Goal: Task Accomplishment & Management: Manage account settings

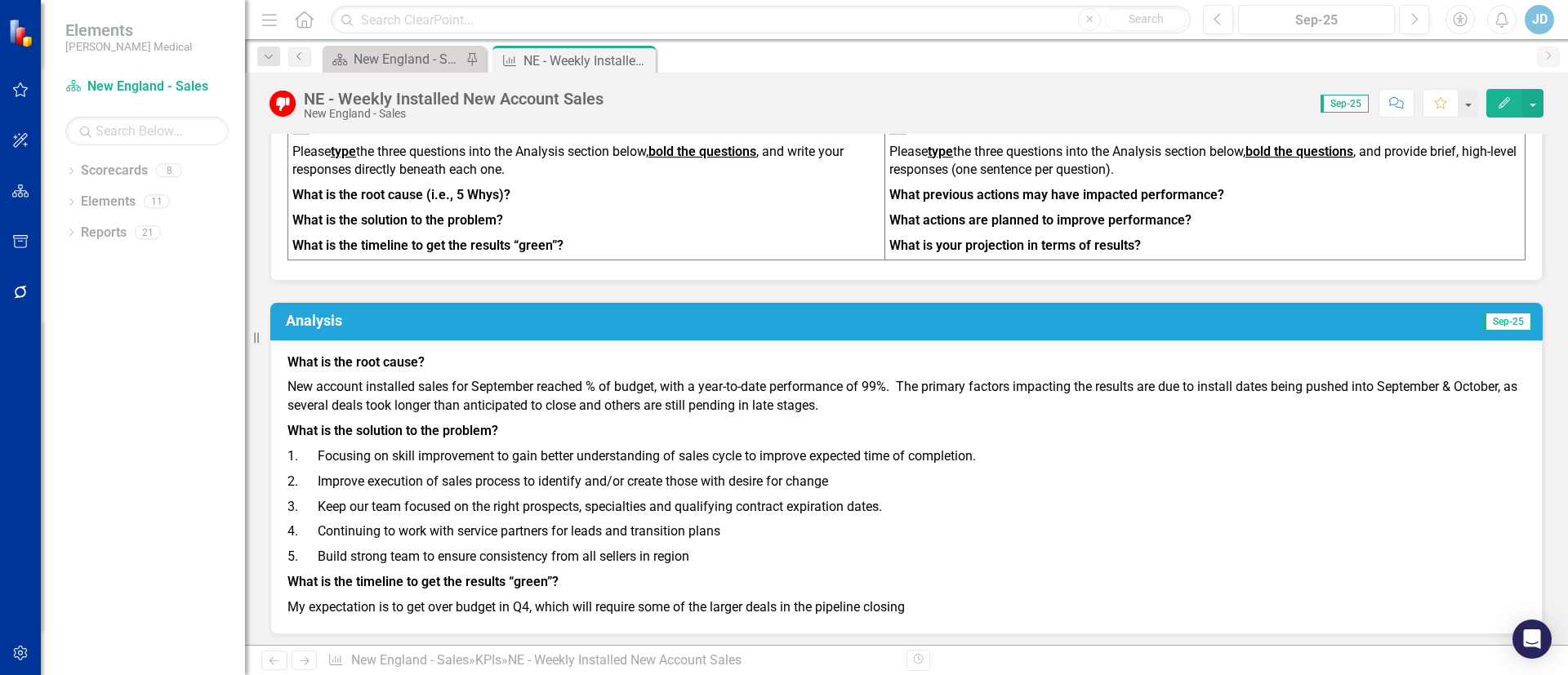
scroll to position [857, 0]
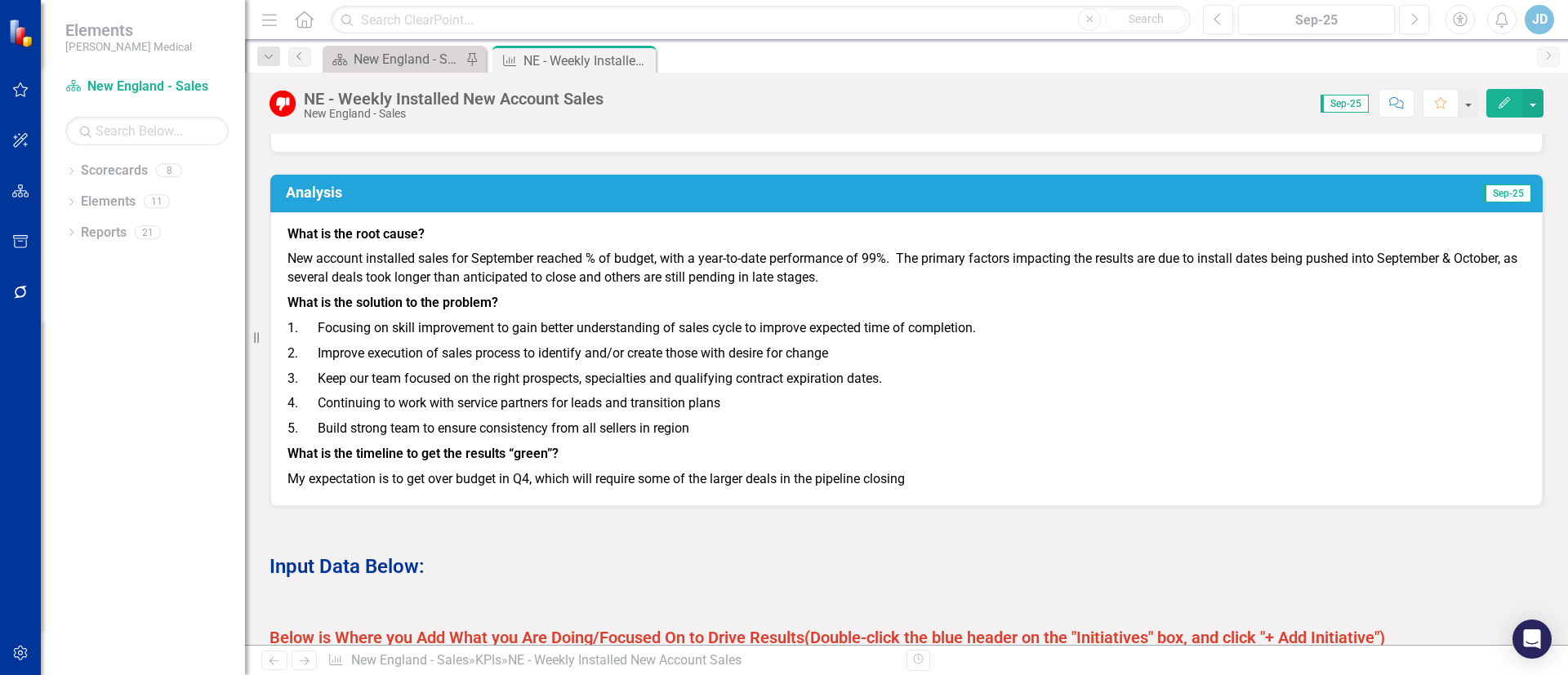
click at [322, 199] on h3 "Analysis" at bounding box center [616, 192] width 661 height 16
click at [318, 201] on h3 "Analysis" at bounding box center [616, 192] width 661 height 16
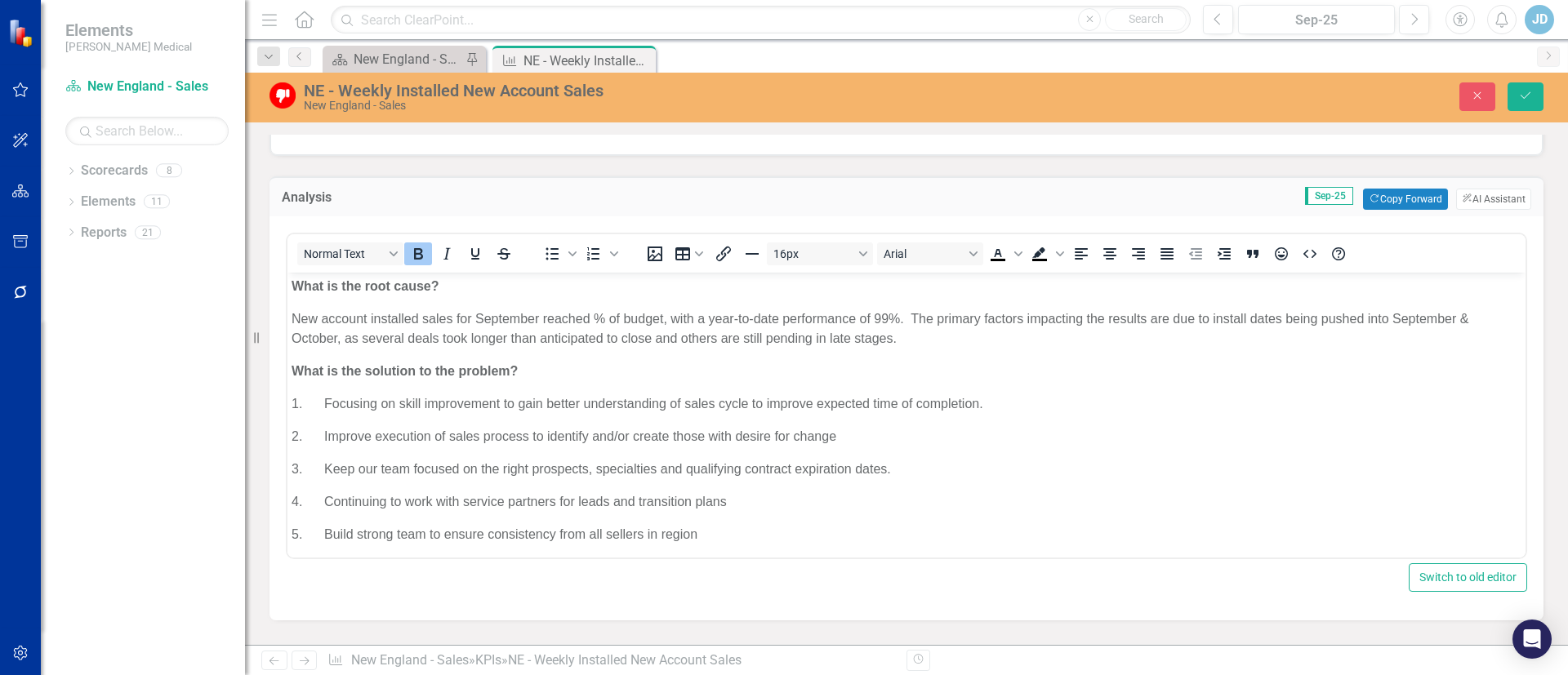
scroll to position [890, 0]
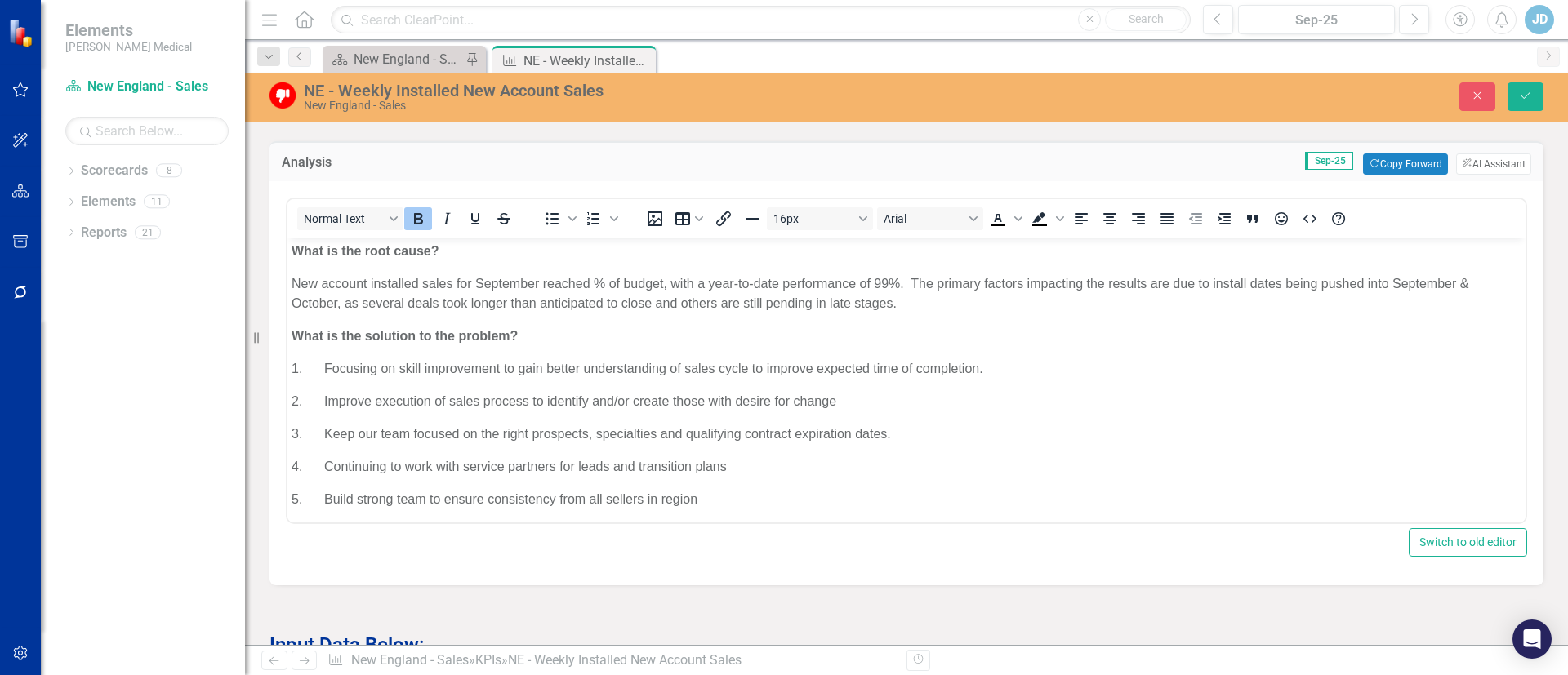
click at [596, 284] on p "New account installed sales for September reached % of budget, with a year-to-d…" at bounding box center [906, 294] width 1230 height 39
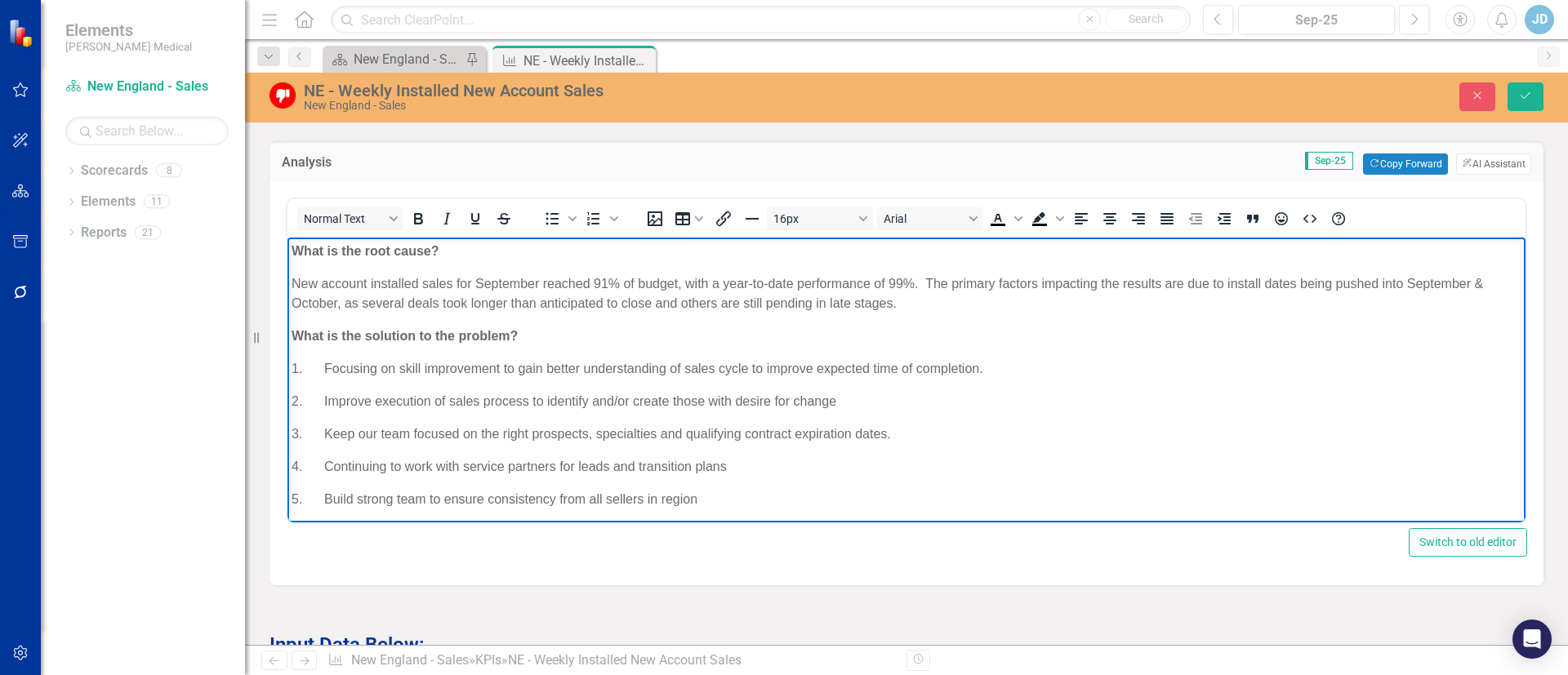
click at [902, 278] on p "New account installed sales for September reached 91% of budget, with a year-to…" at bounding box center [906, 294] width 1230 height 39
click at [1091, 369] on p "1. Focusing on skill improvement to gain better understanding of sales cycle to…" at bounding box center [906, 368] width 1230 height 20
drag, startPoint x: 752, startPoint y: 371, endPoint x: 765, endPoint y: 361, distance: 16.4
click at [753, 370] on p "1. Focusing on skill improvement to gain better understanding of sales cycle to…" at bounding box center [906, 368] width 1230 height 20
click at [1017, 371] on p "1. Focusing on skill improvement to gain better understanding of sales cycle to…" at bounding box center [906, 368] width 1230 height 20
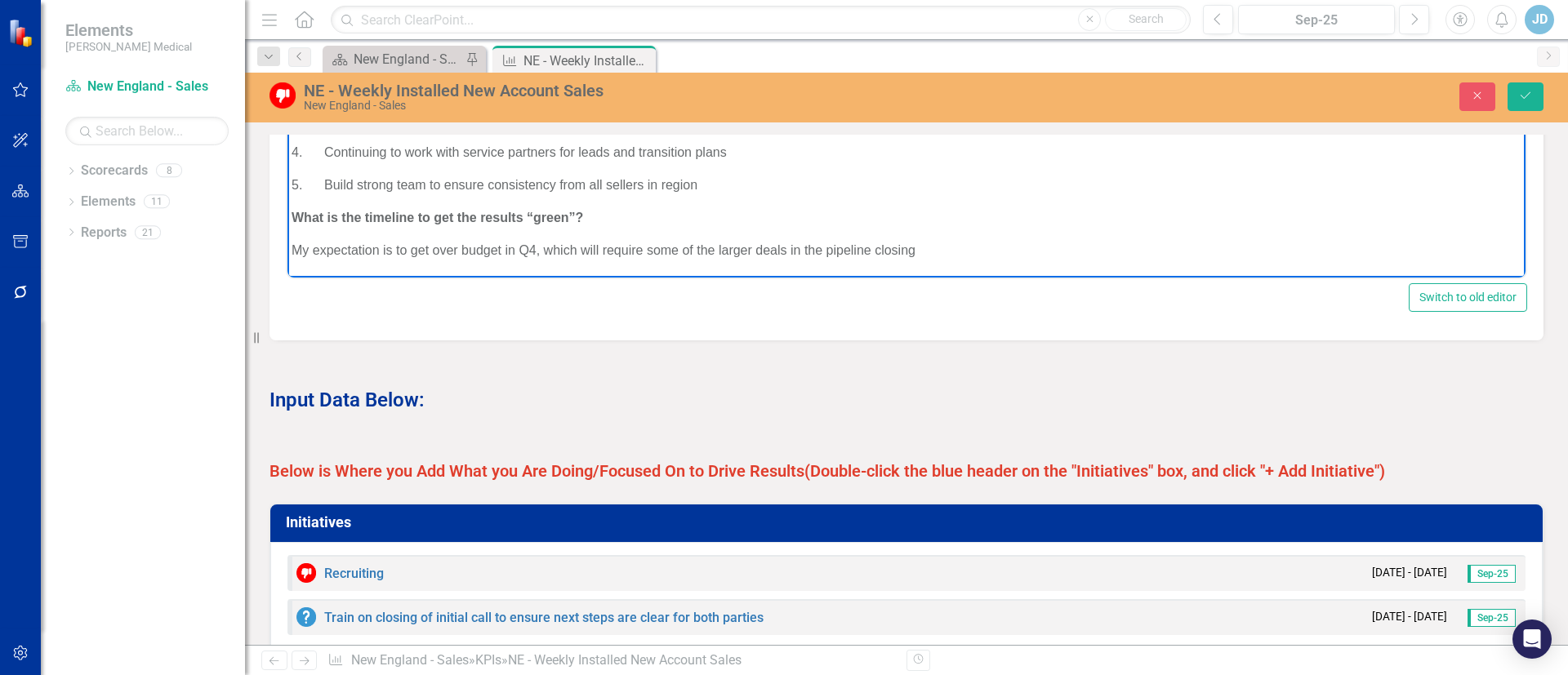
scroll to position [1257, 0]
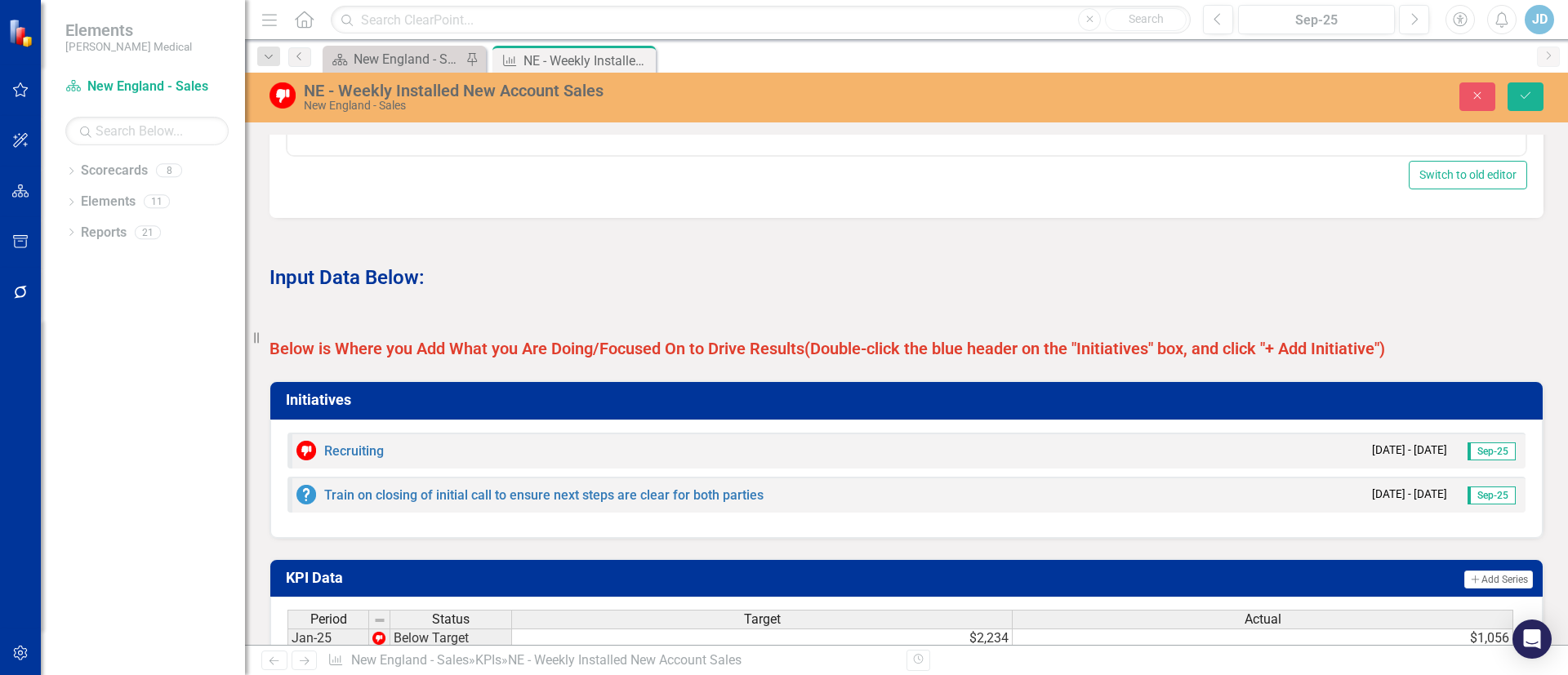
click at [324, 408] on h3 "Initiatives" at bounding box center [908, 399] width 1247 height 16
click at [314, 408] on h3 "Initiatives" at bounding box center [908, 399] width 1247 height 16
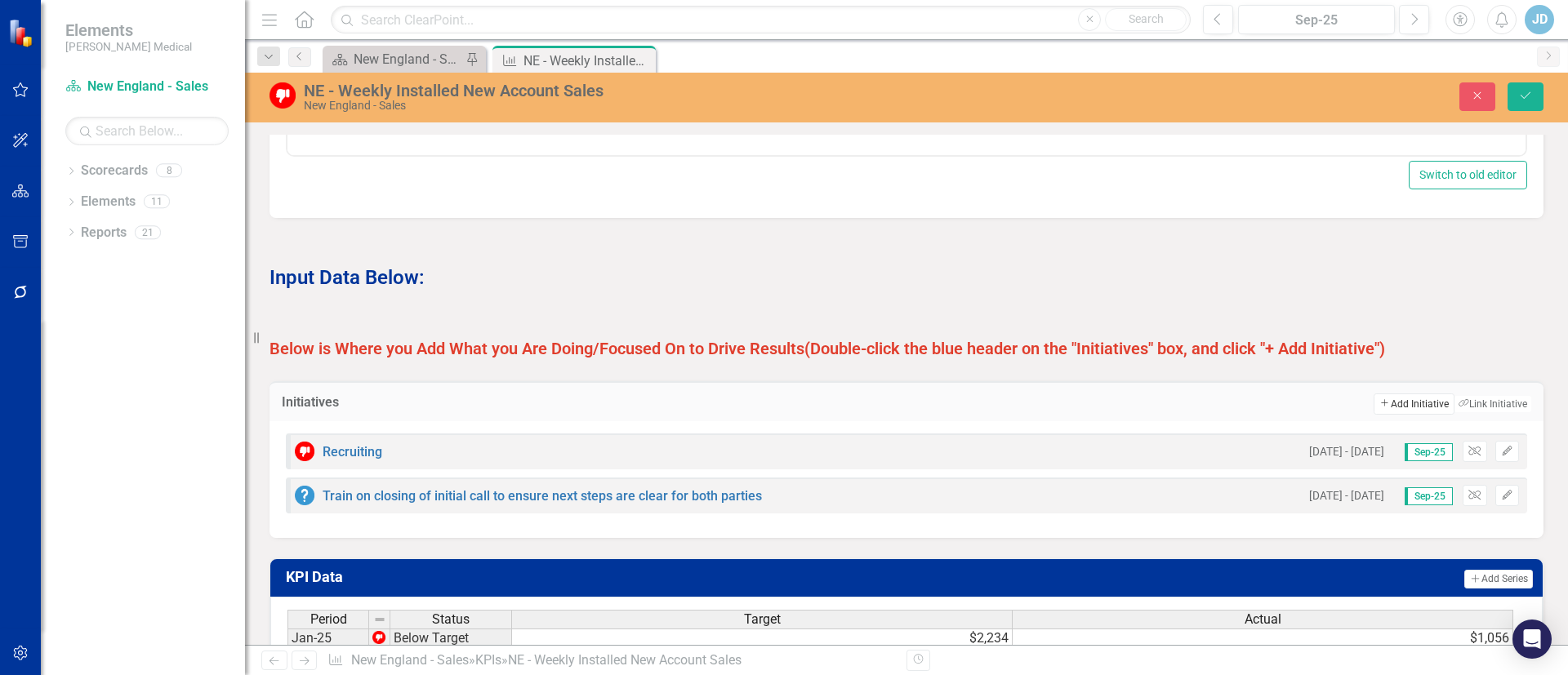
click at [1391, 415] on button "Add Add Initiative" at bounding box center [1413, 404] width 80 height 22
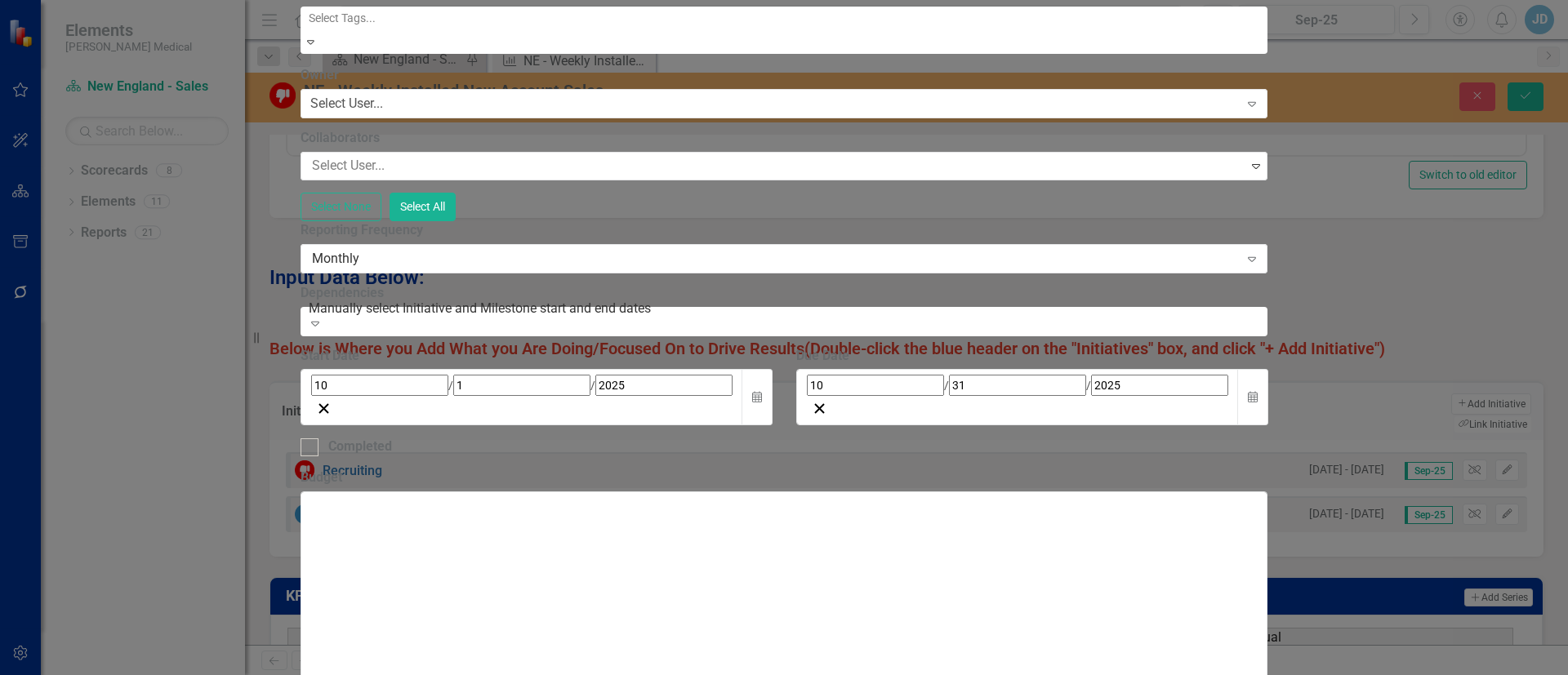
drag, startPoint x: 505, startPoint y: 96, endPoint x: 507, endPoint y: 63, distance: 33.1
type input "SAVE Process Execution"
click at [383, 114] on div "Select User..." at bounding box center [346, 104] width 72 height 19
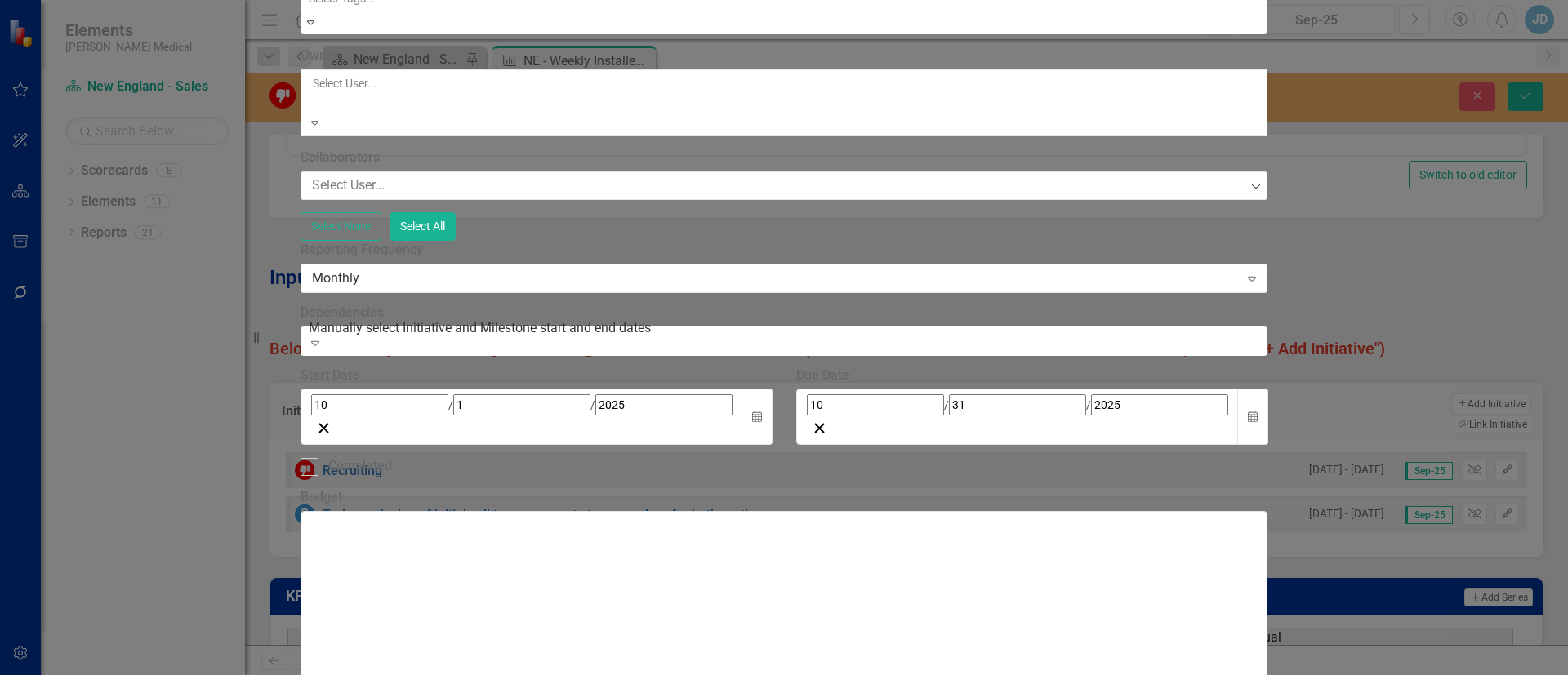
scroll to position [245, 0]
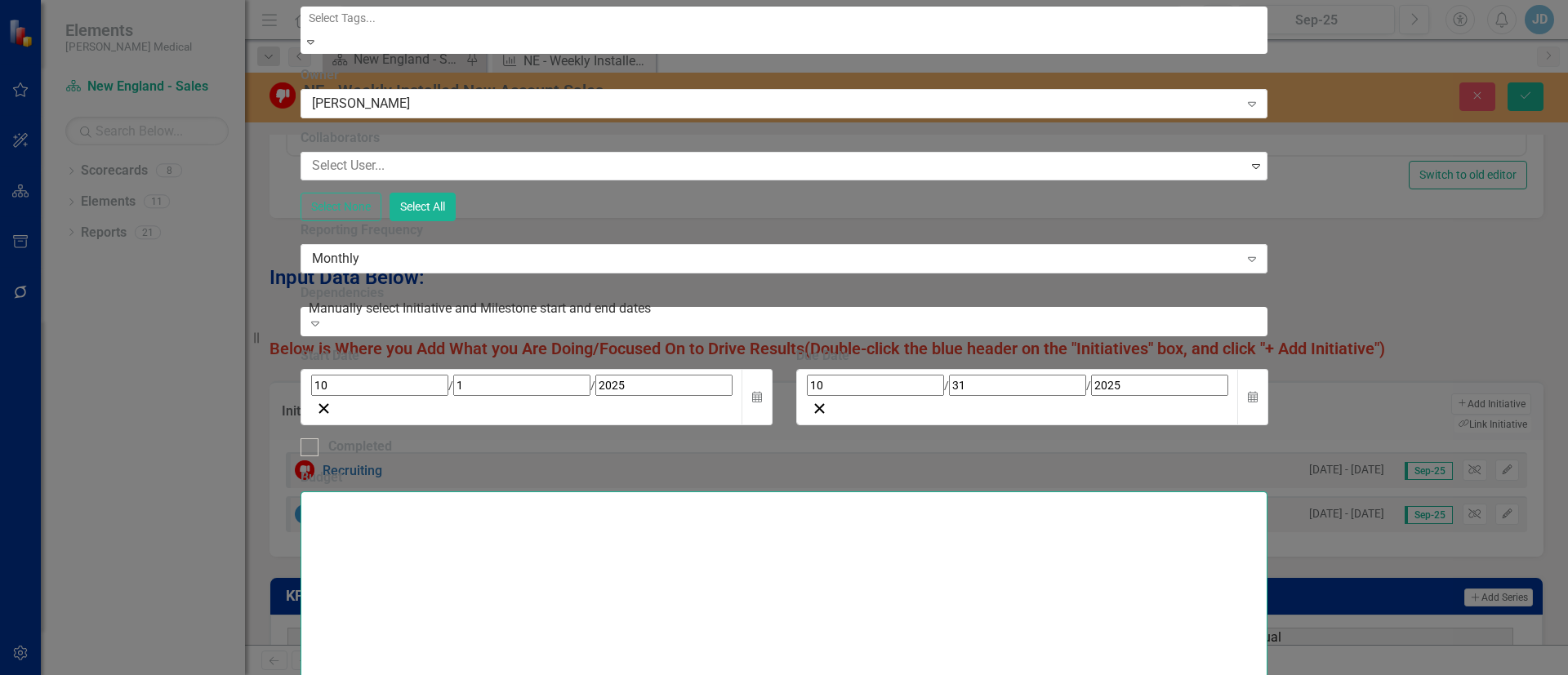
click at [576, 491] on textarea "Budget" at bounding box center [784, 590] width 968 height 197
type textarea "Train on initial call closing discipline to ensure all action items are clear a…"
click at [573, 268] on div "Monthly" at bounding box center [775, 258] width 927 height 19
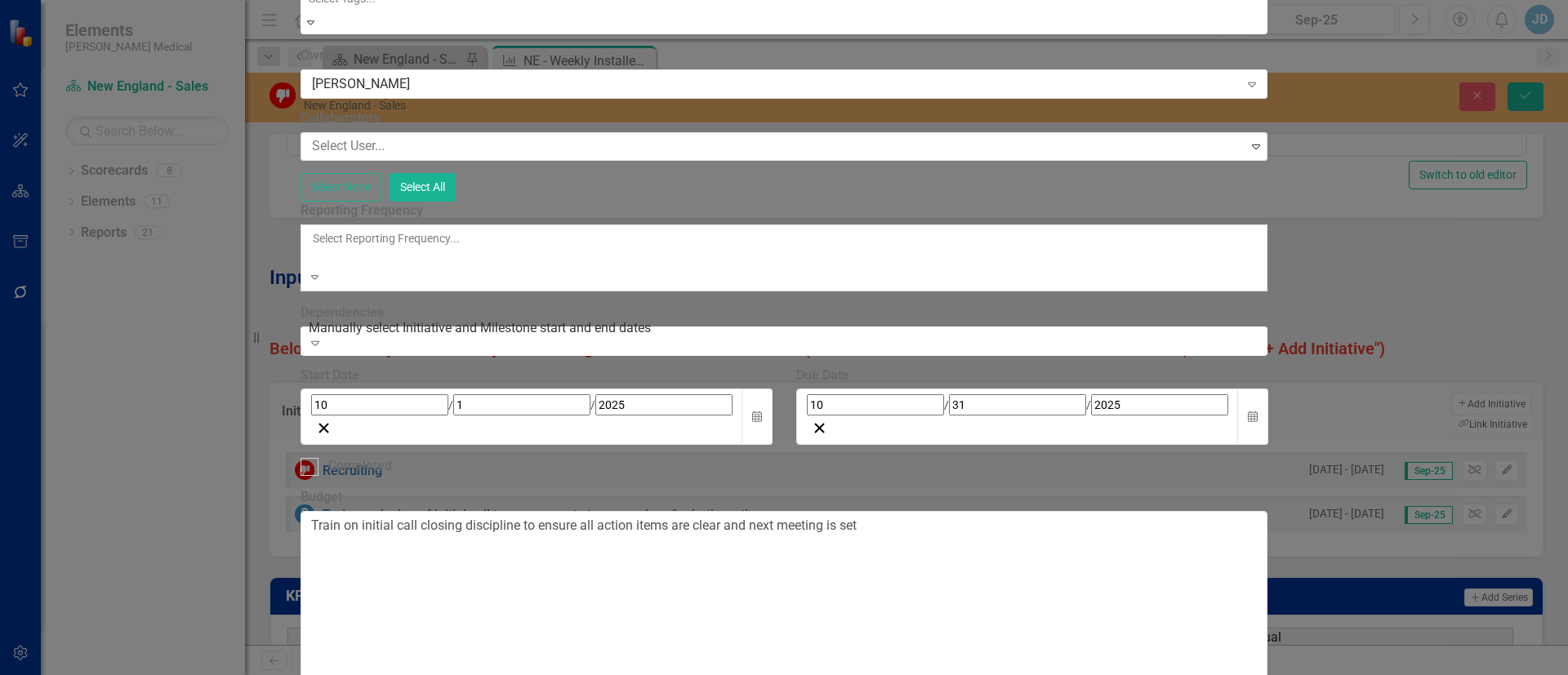
scroll to position [81, 0]
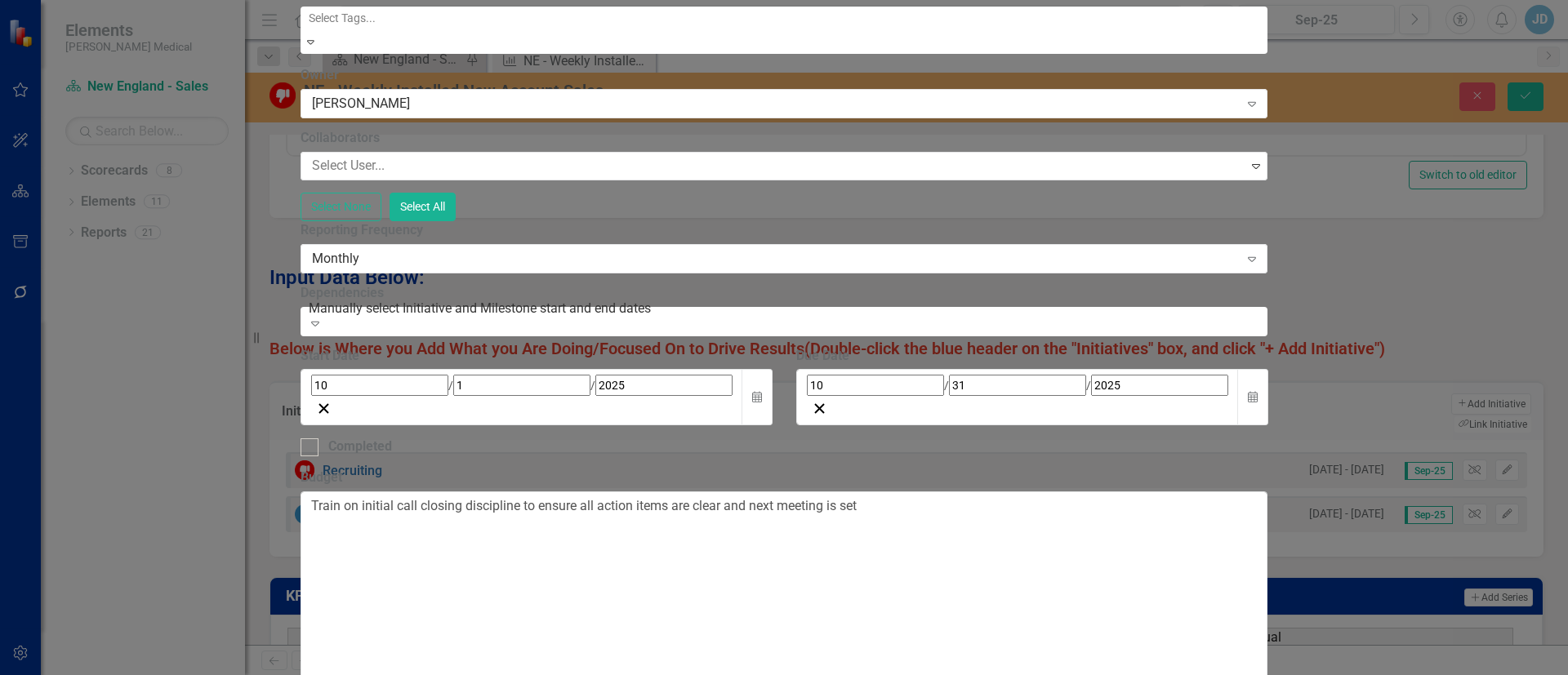
scroll to position [367, 0]
click at [1118, 491] on textarea "Train on initial call closing discipline to ensure all action items are clear a…" at bounding box center [784, 590] width 968 height 197
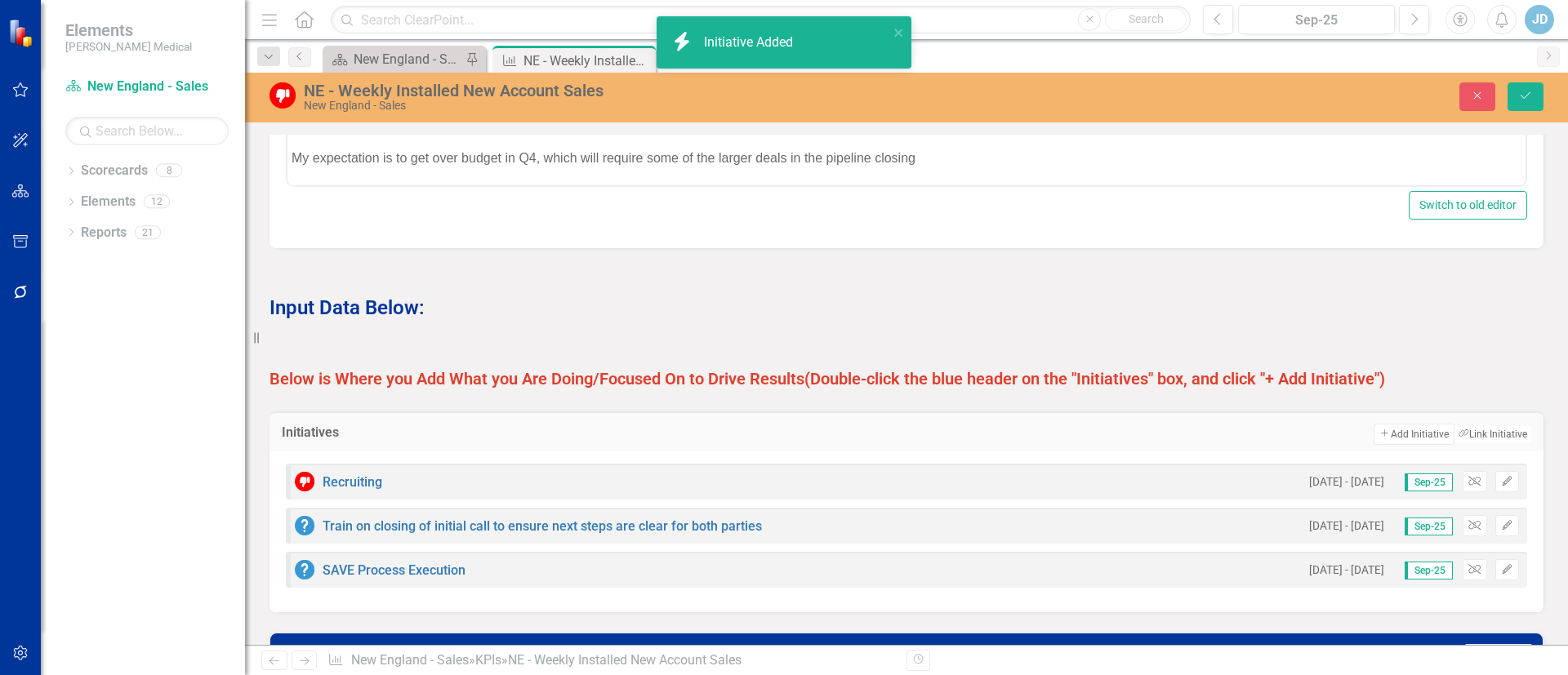
scroll to position [1288, 0]
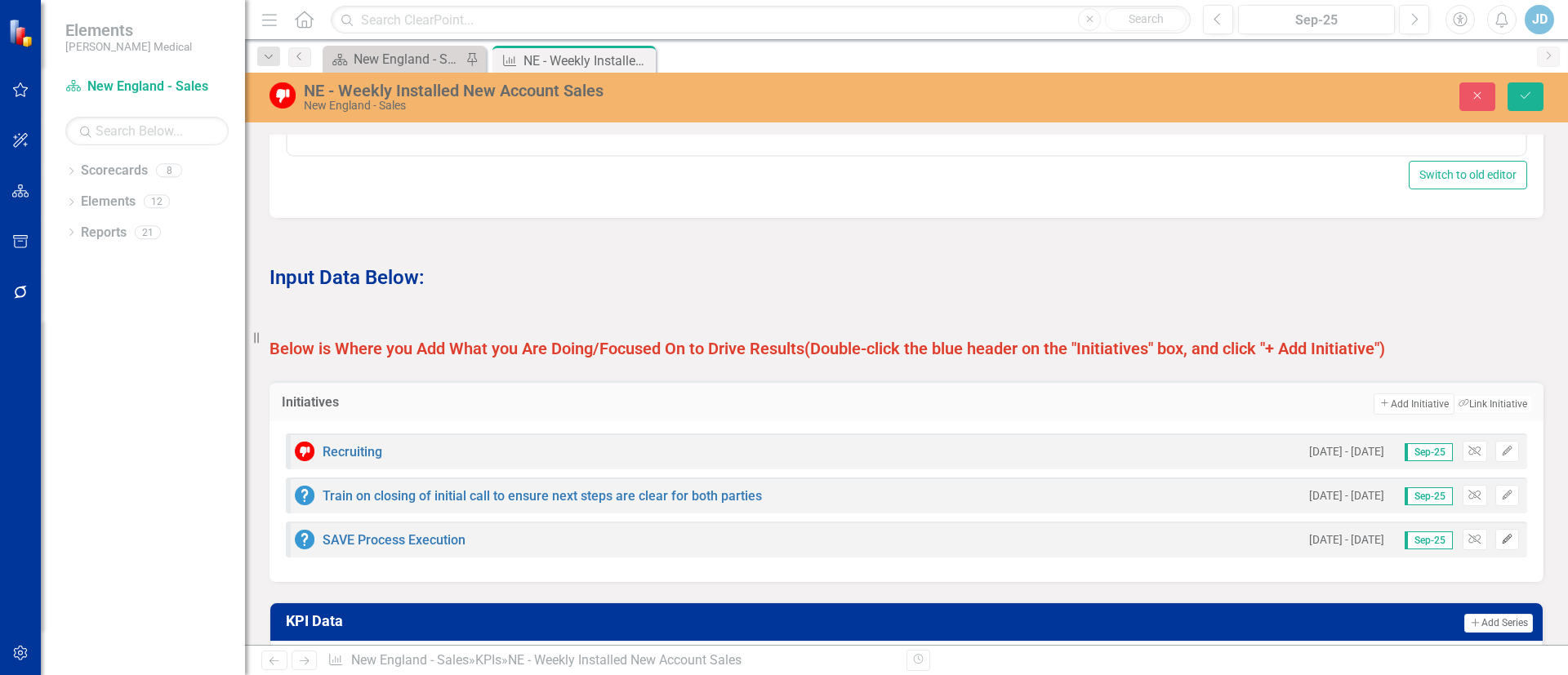
click at [1501, 544] on icon "button" at bounding box center [1506, 538] width 9 height 9
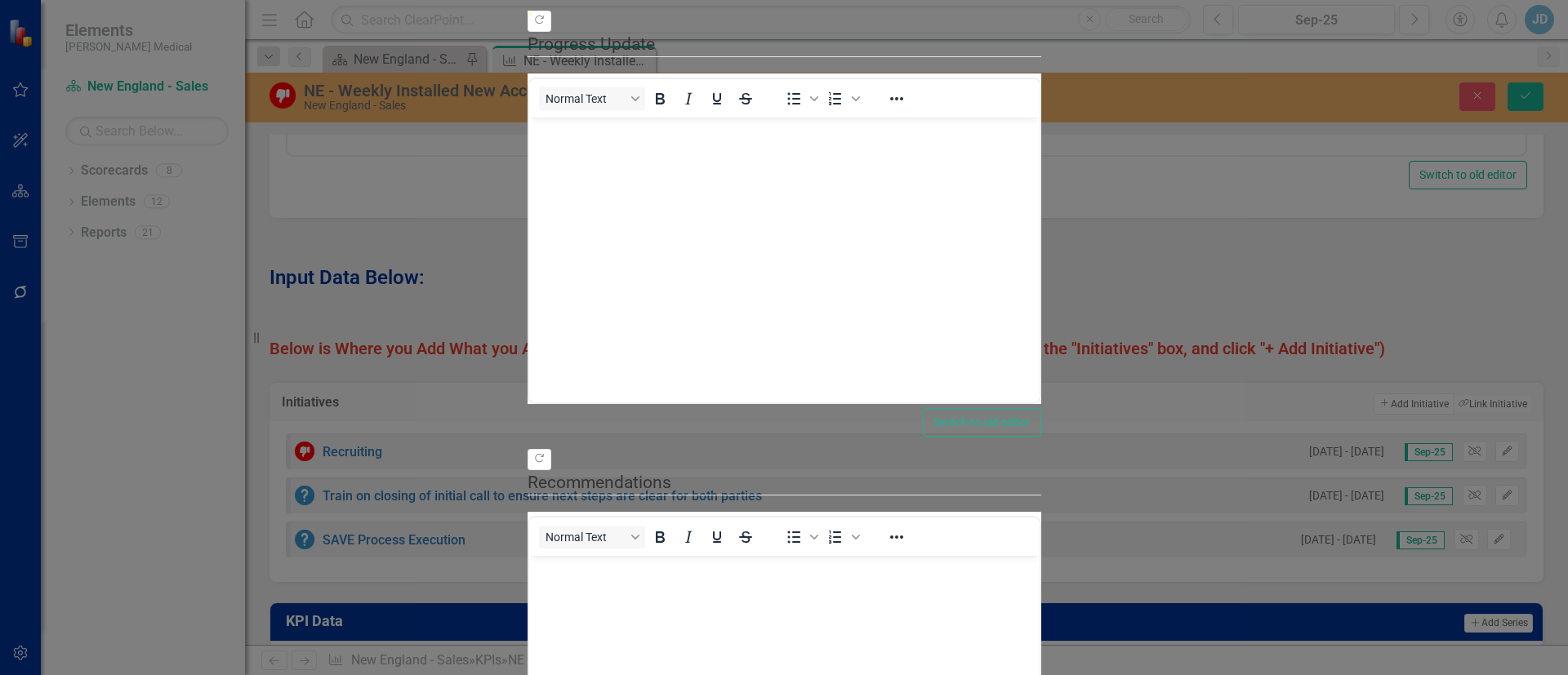
scroll to position [0, 0]
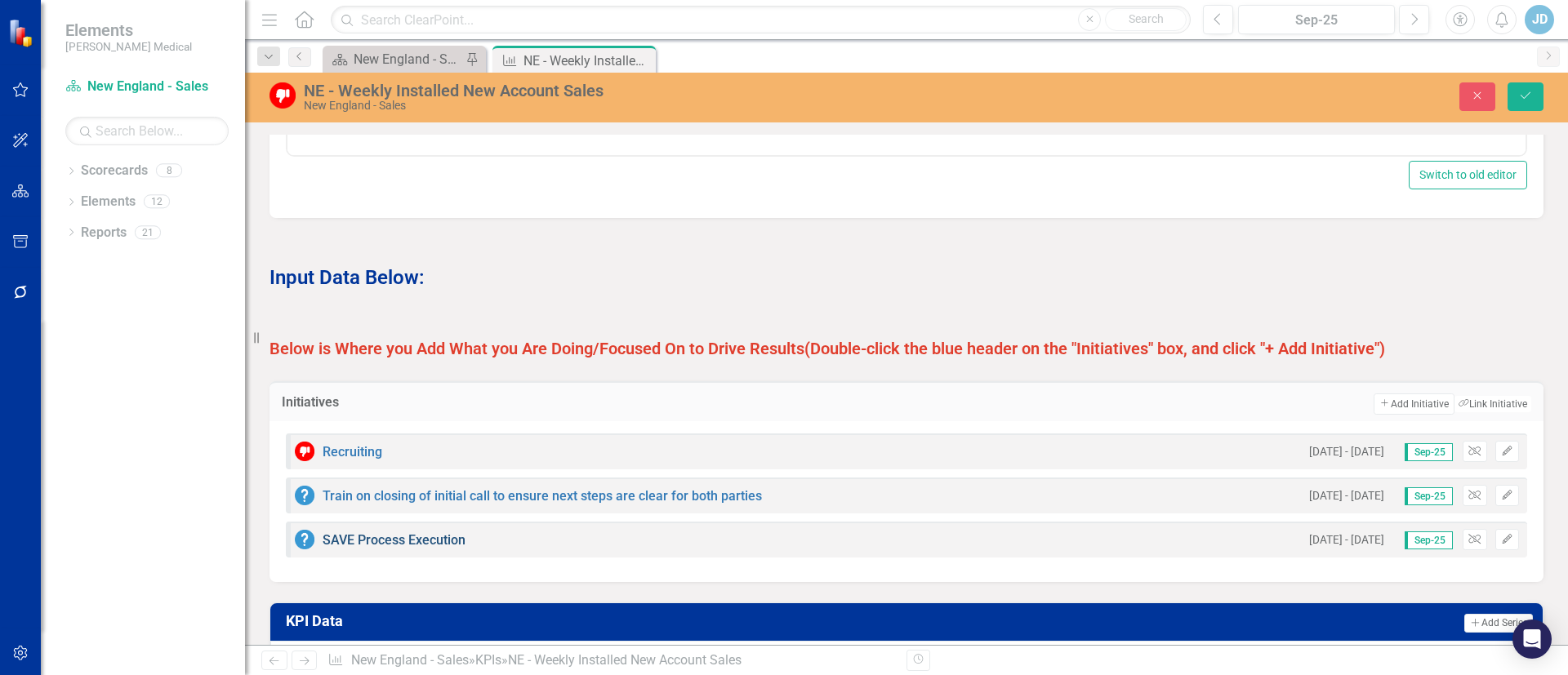
click at [413, 547] on link "SAVE Process Execution" at bounding box center [394, 540] width 143 height 16
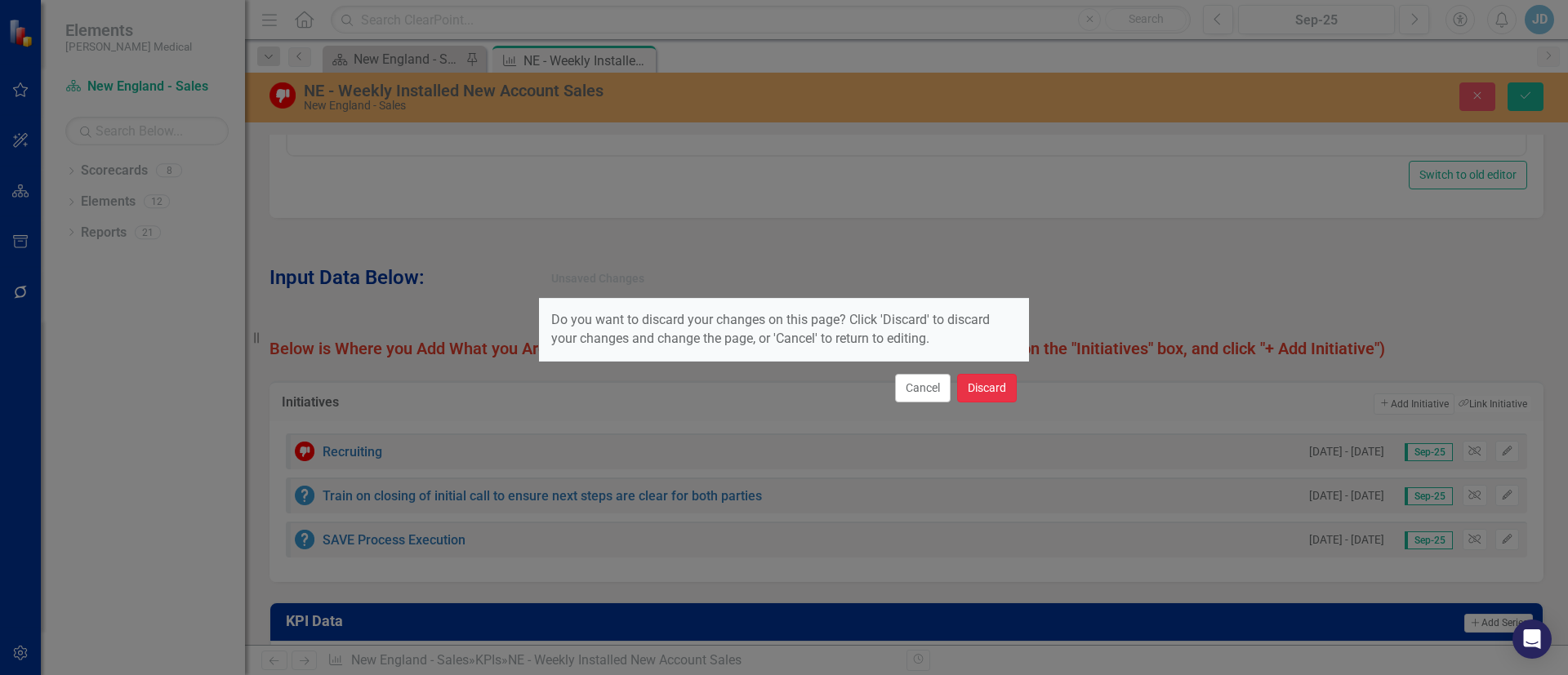
click at [984, 389] on button "Discard" at bounding box center [986, 388] width 59 height 28
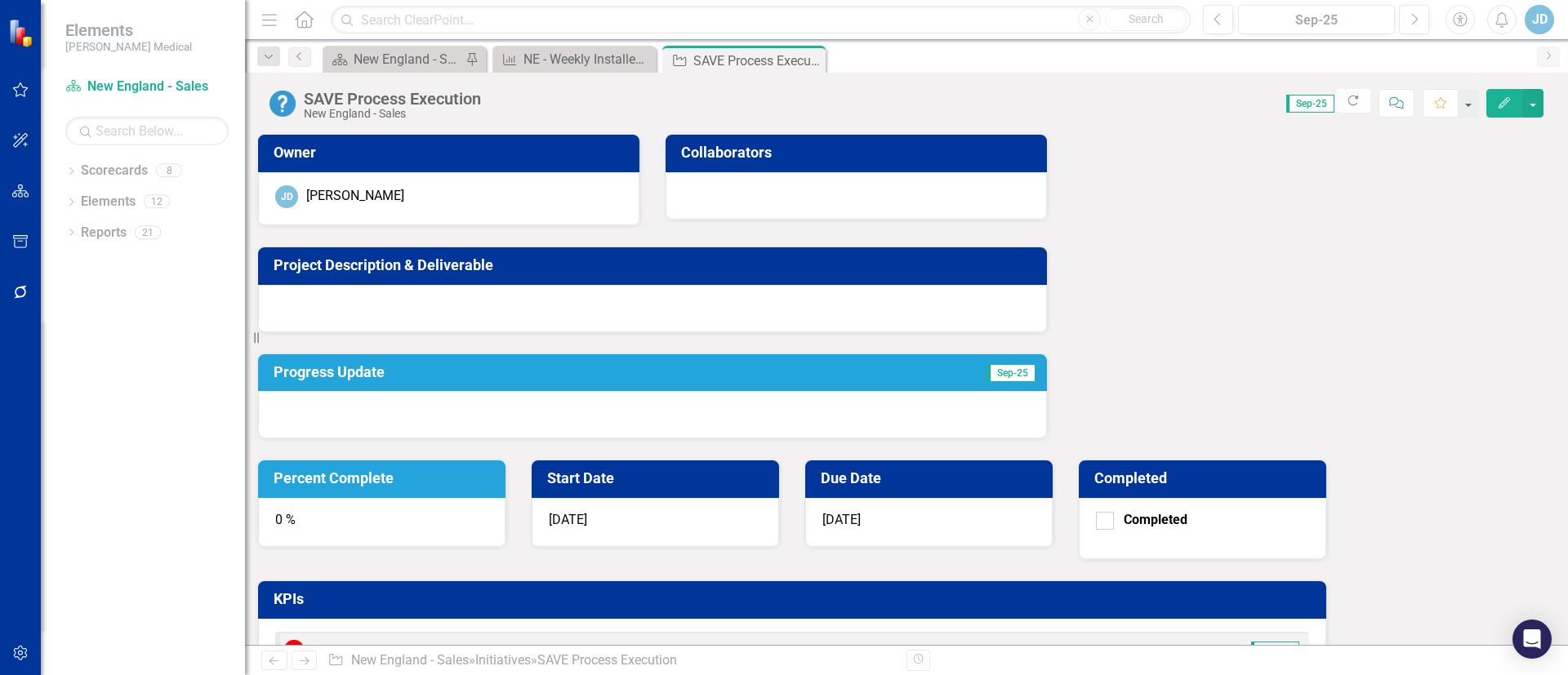
click at [1501, 100] on icon "Edit" at bounding box center [1504, 102] width 15 height 11
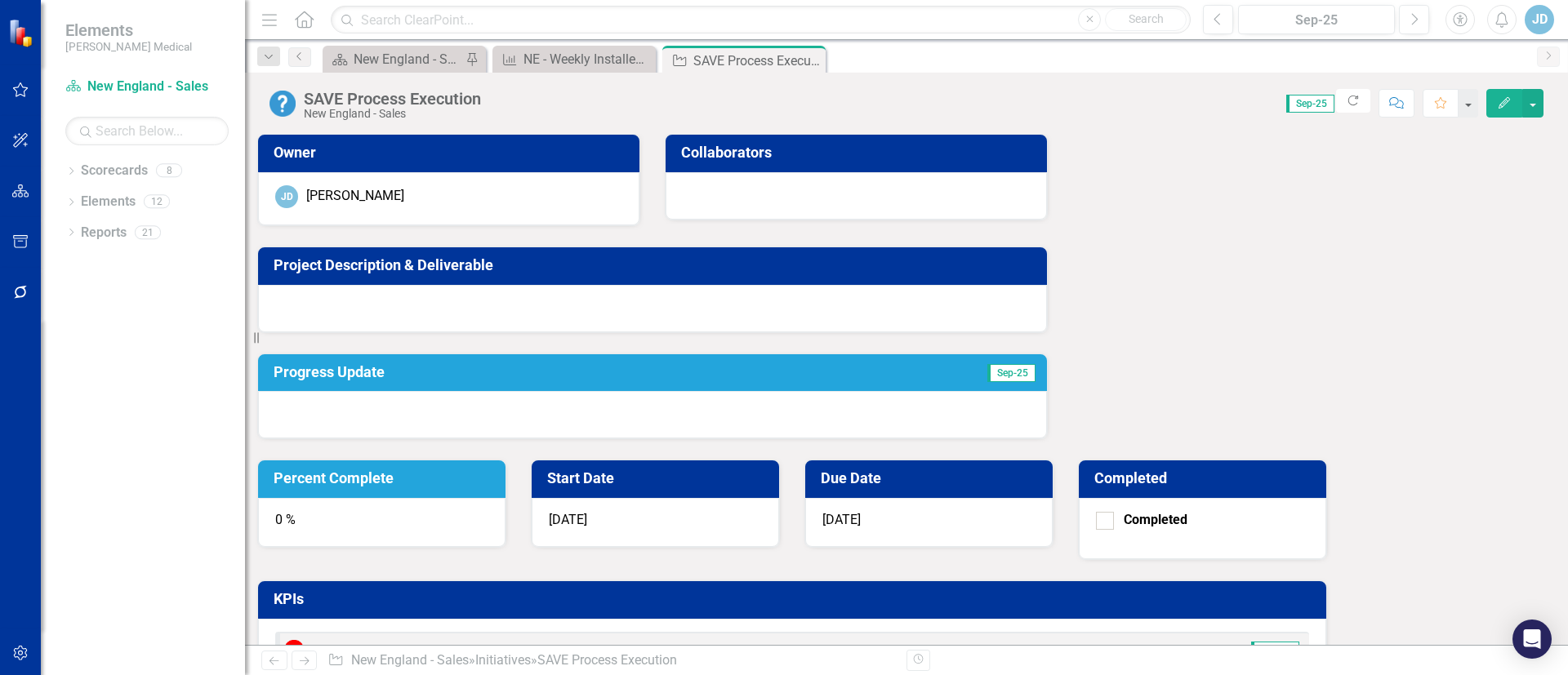
drag, startPoint x: 1129, startPoint y: 90, endPoint x: 954, endPoint y: 90, distance: 175.0
click at [954, 90] on div "Score: 0.00 Sep-25 Completed Refresh Comment Favorite Edit" at bounding box center [1017, 103] width 1054 height 28
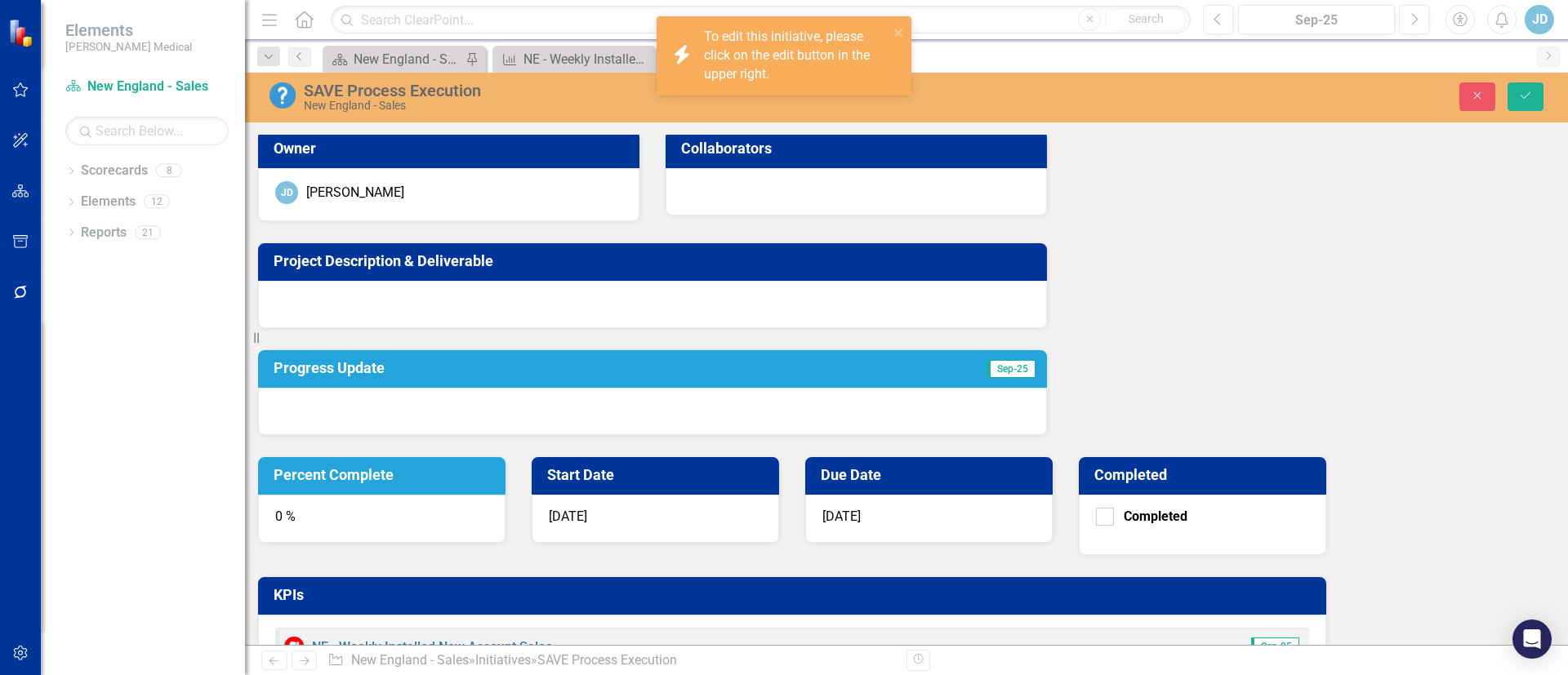
scroll to position [0, 0]
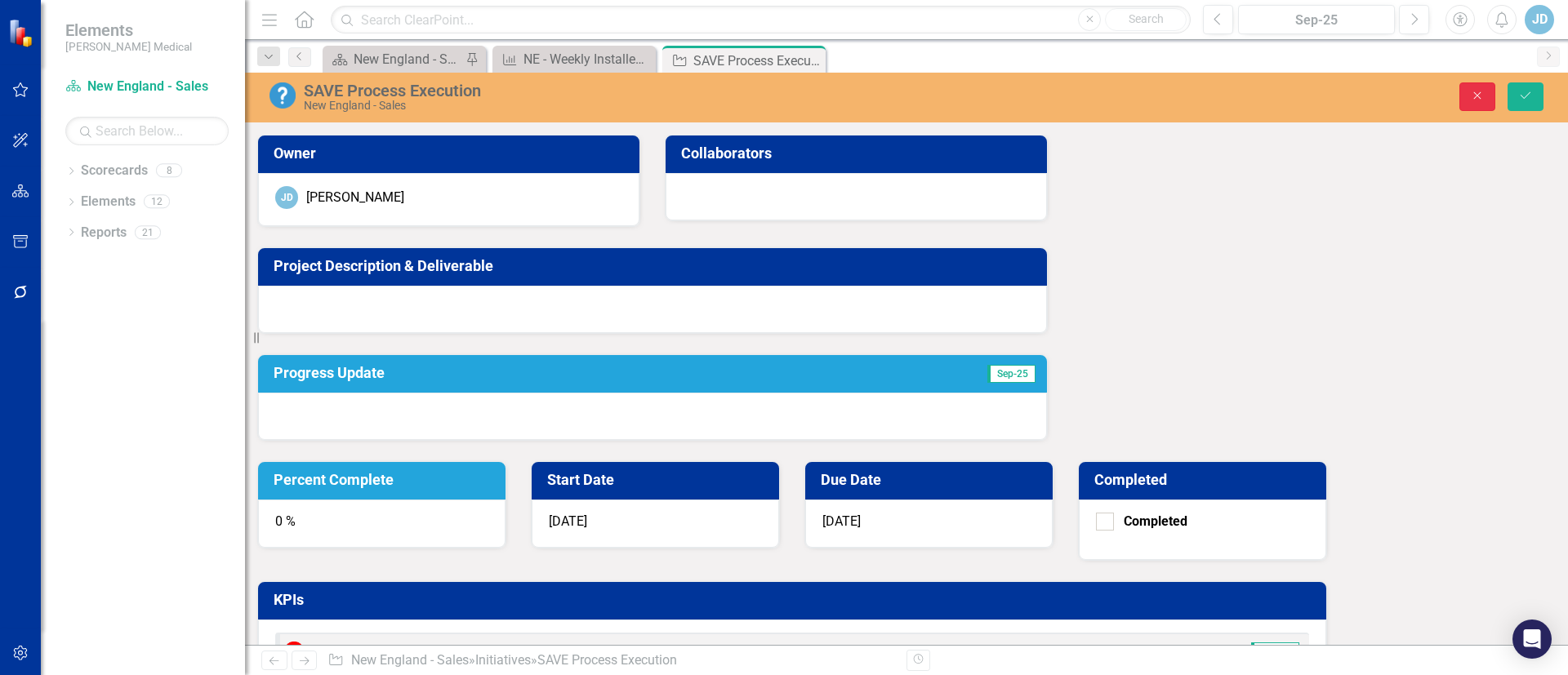
click at [1480, 86] on button "Close" at bounding box center [1477, 97] width 36 height 28
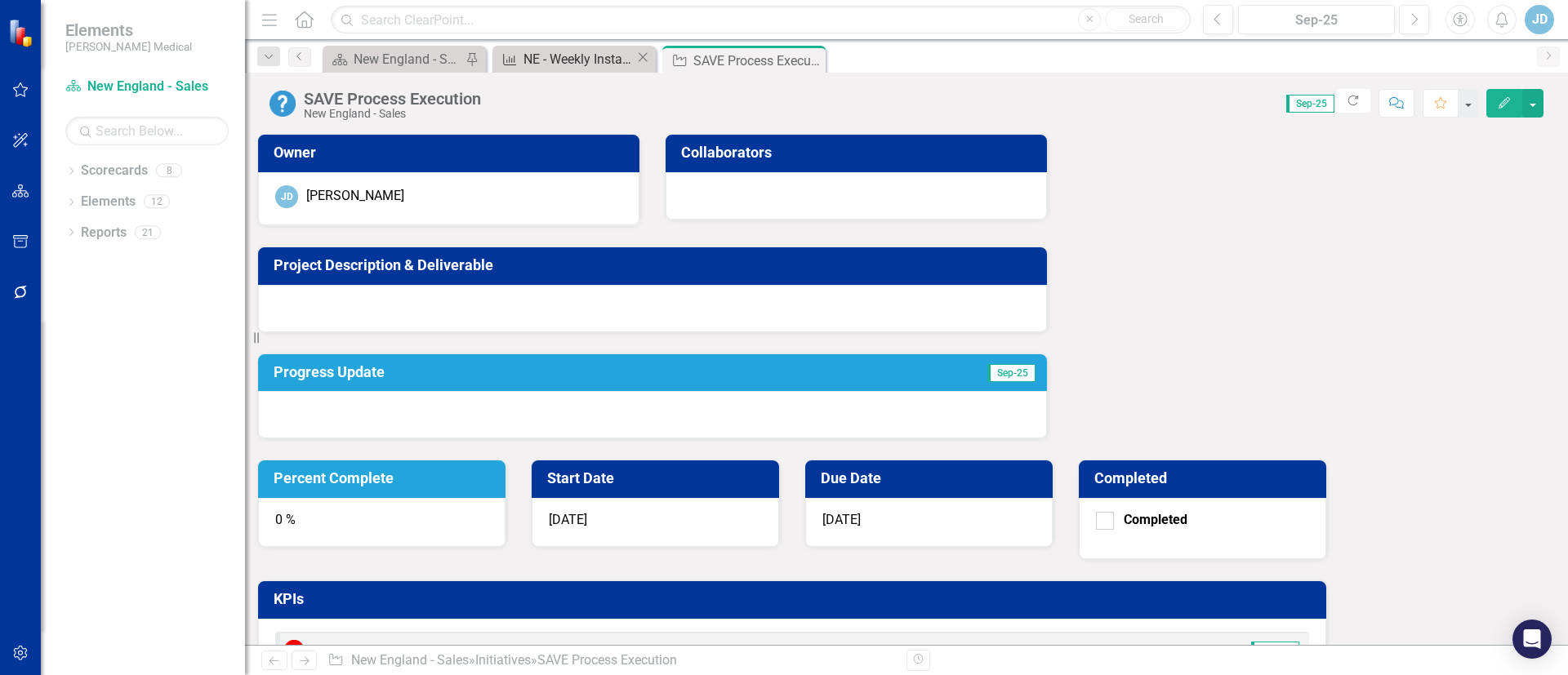
click at [607, 53] on div "NE - Weekly Installed New Account Sales" at bounding box center [579, 59] width 112 height 21
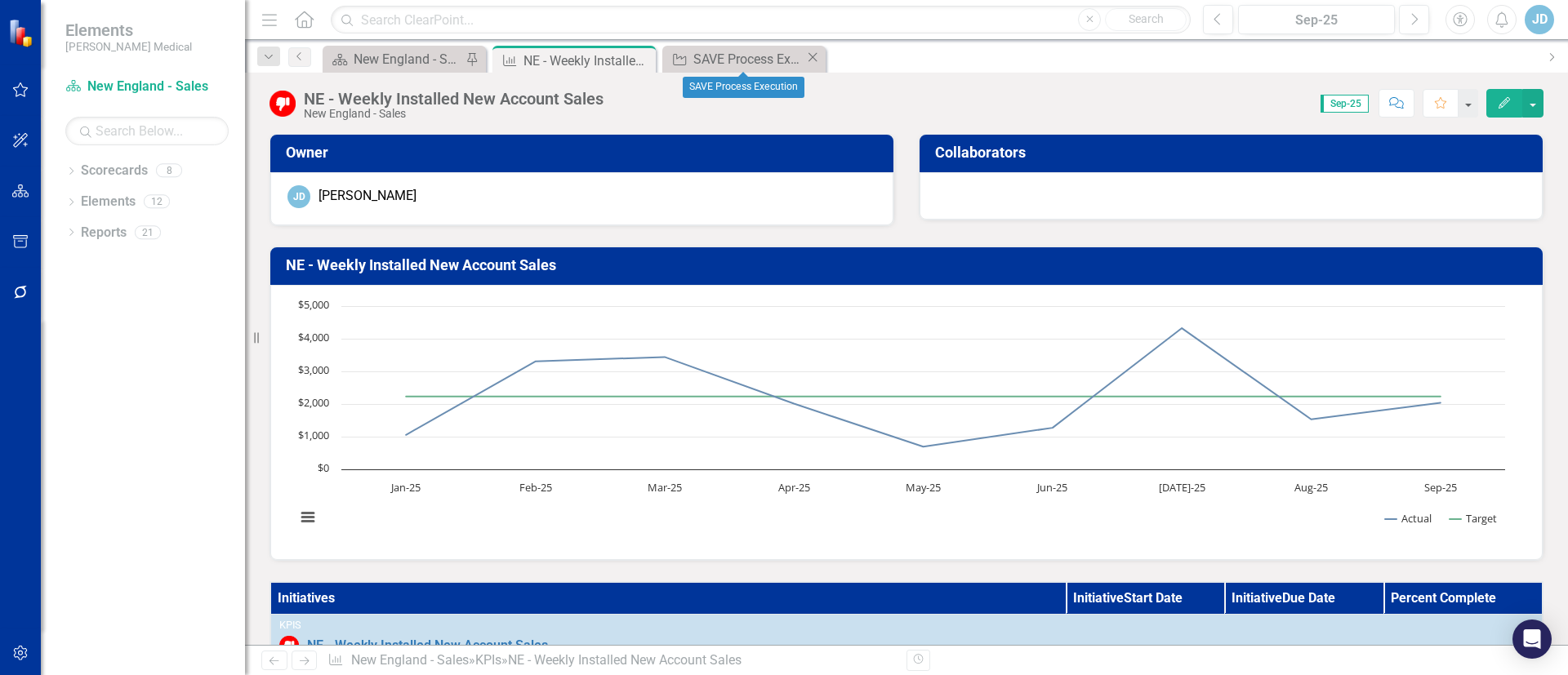
click at [816, 59] on icon "Close" at bounding box center [812, 57] width 16 height 13
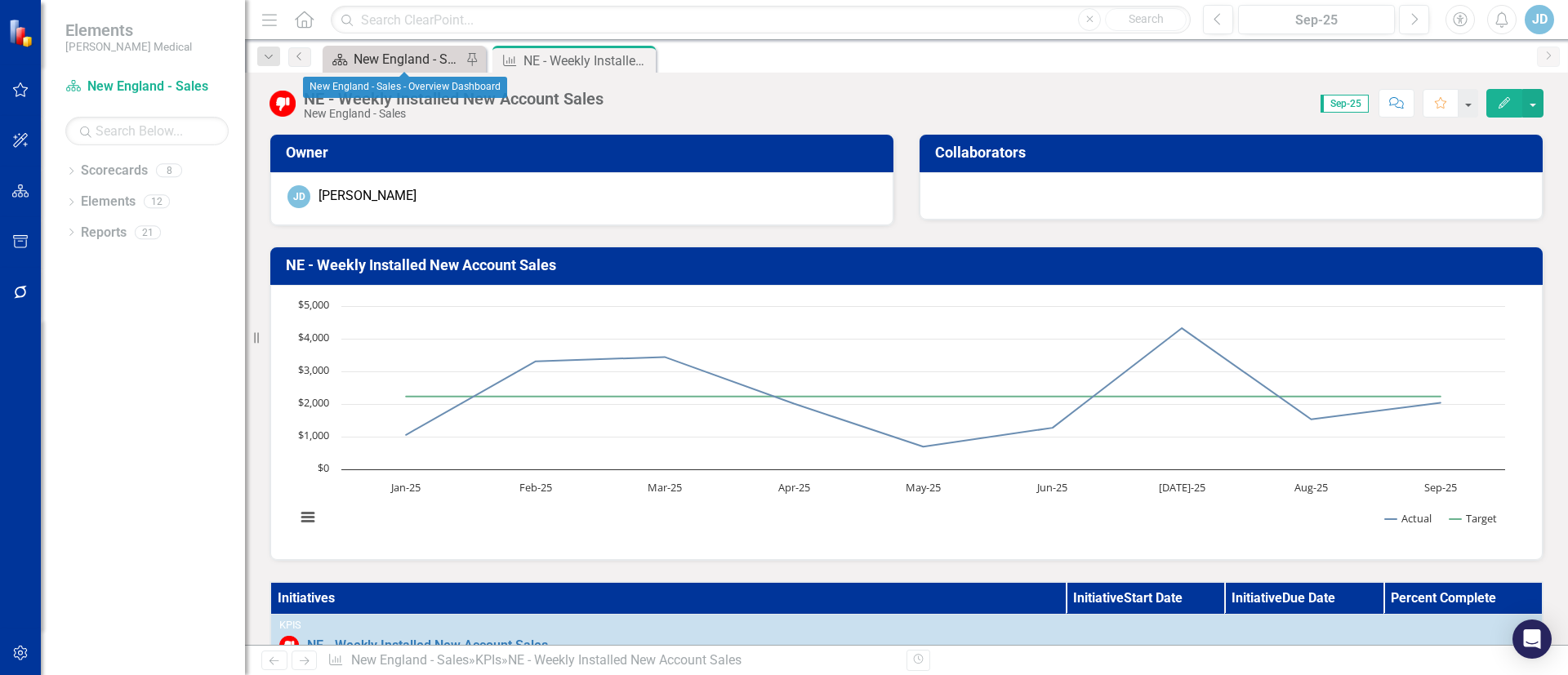
click at [411, 59] on div "New England - Sales - Overview Dashboard" at bounding box center [407, 59] width 108 height 21
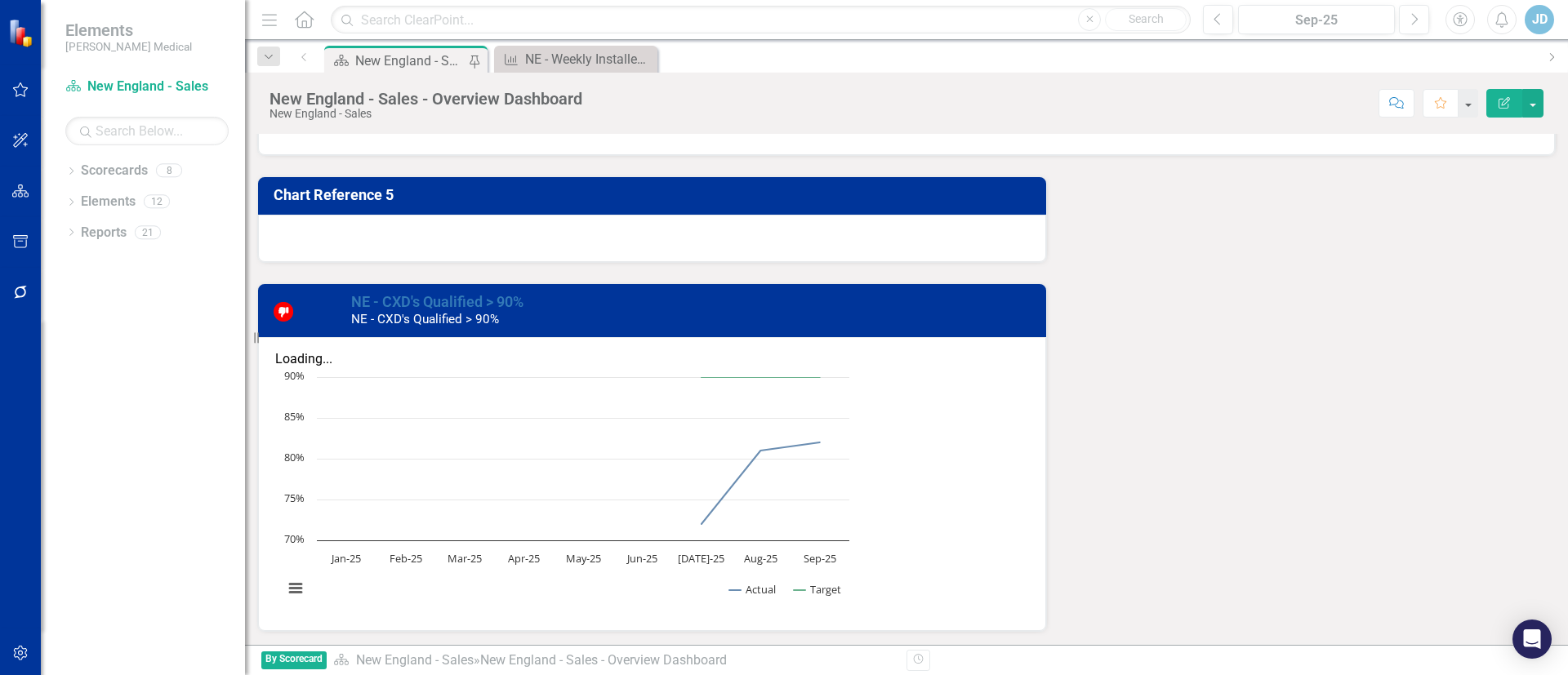
scroll to position [1955, 0]
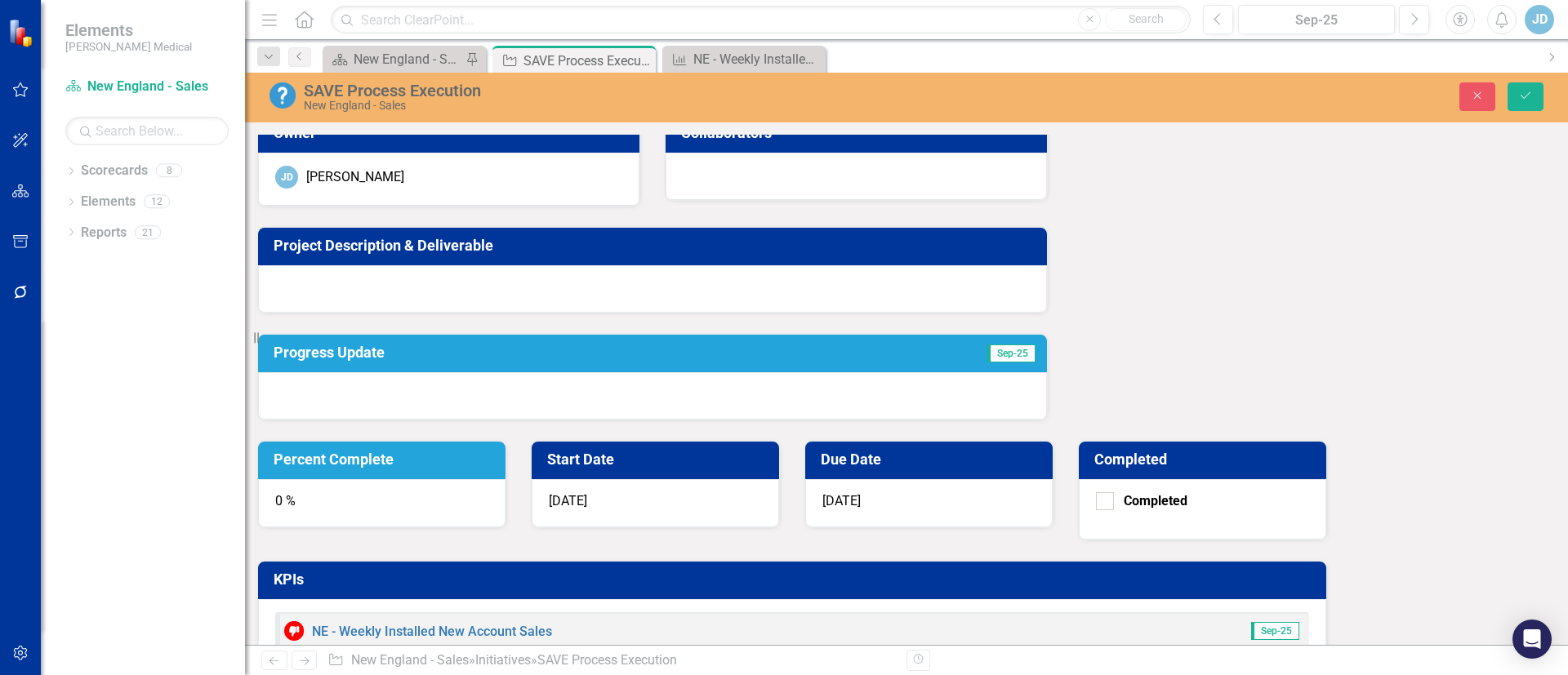
scroll to position [24, 0]
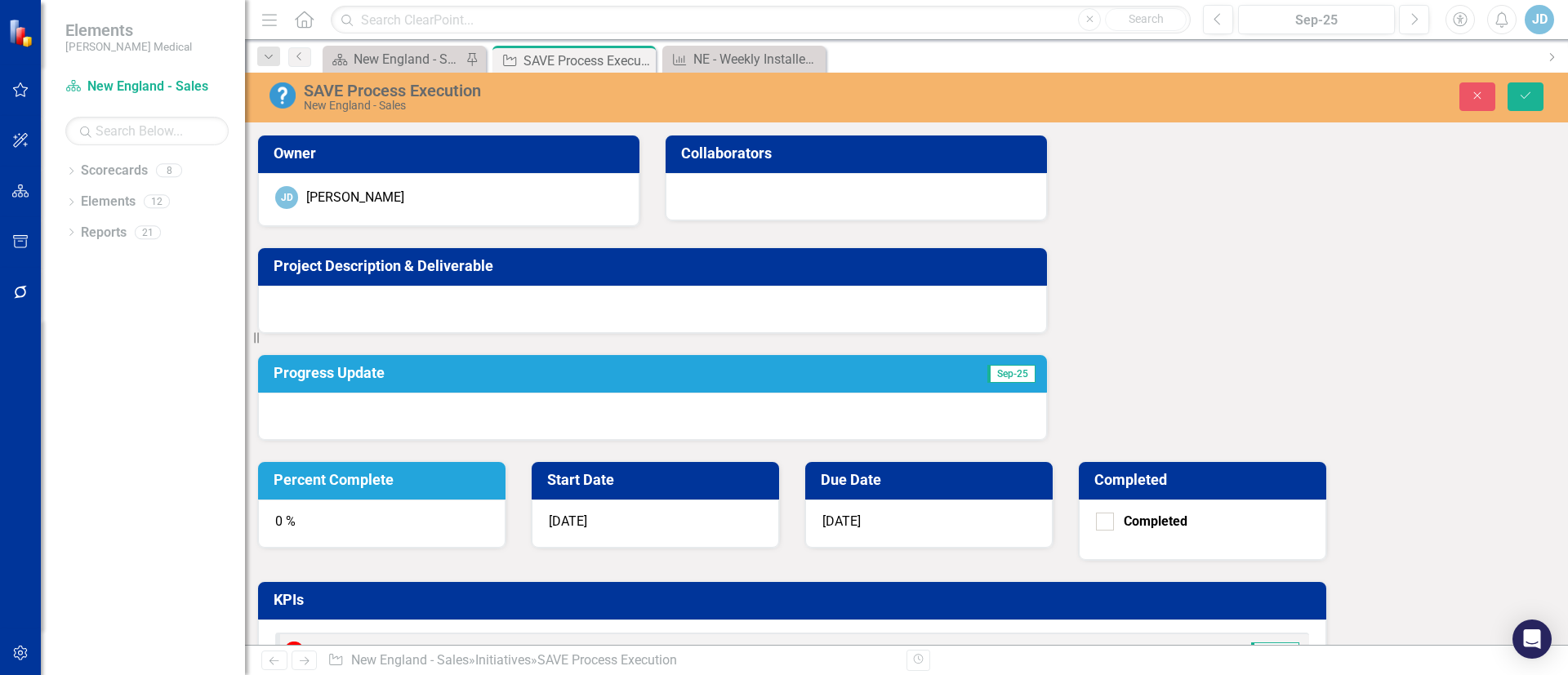
click at [453, 267] on h3 "Project Description & Deliverable" at bounding box center [655, 266] width 764 height 16
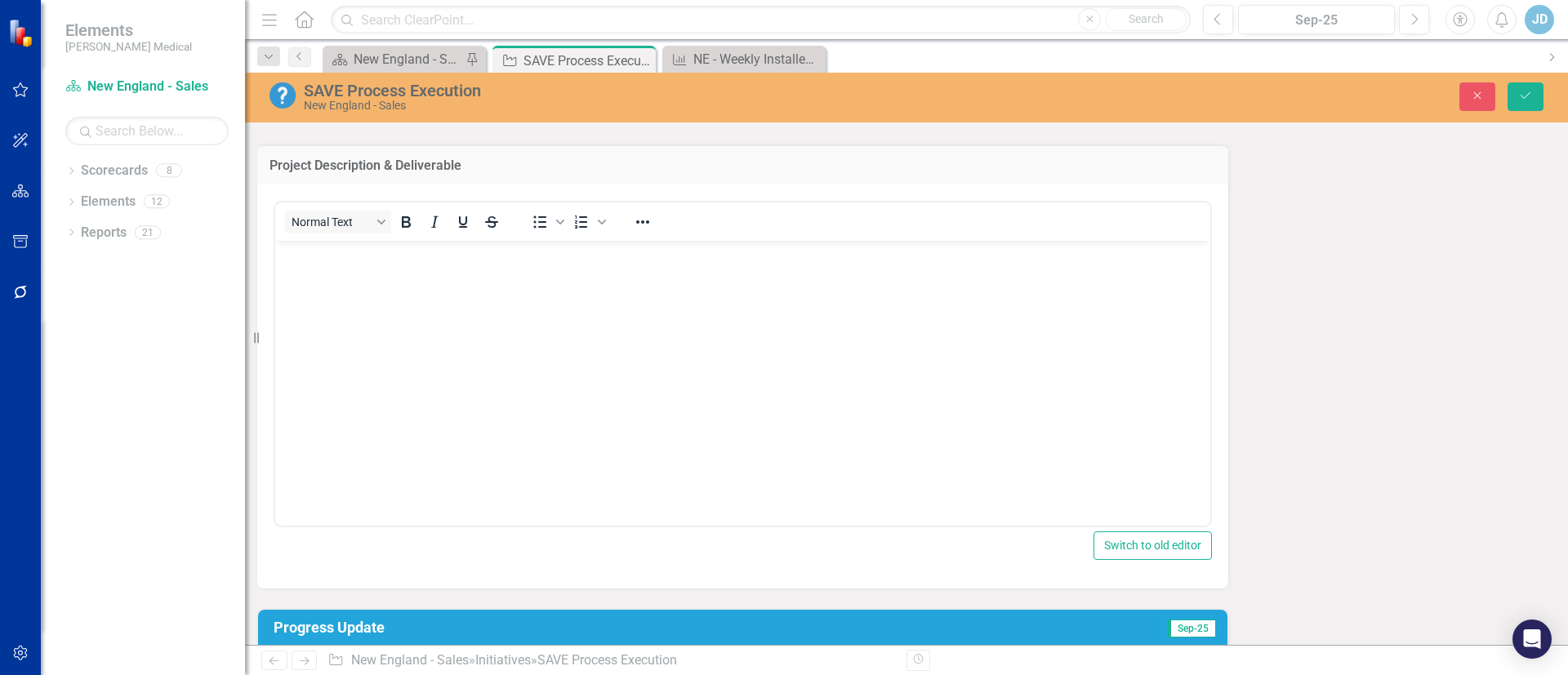
scroll to position [99, 0]
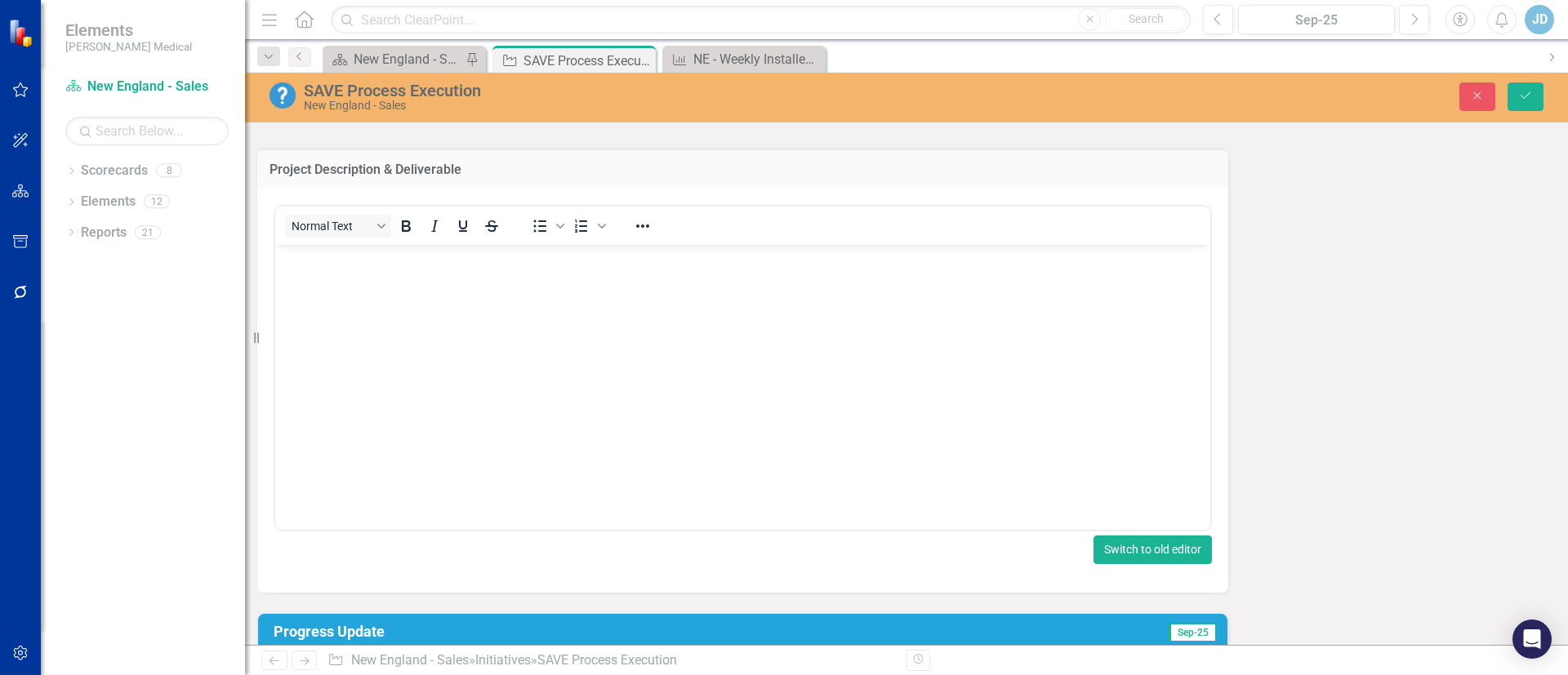
click at [1094, 547] on button "Switch to old editor" at bounding box center [1153, 549] width 118 height 28
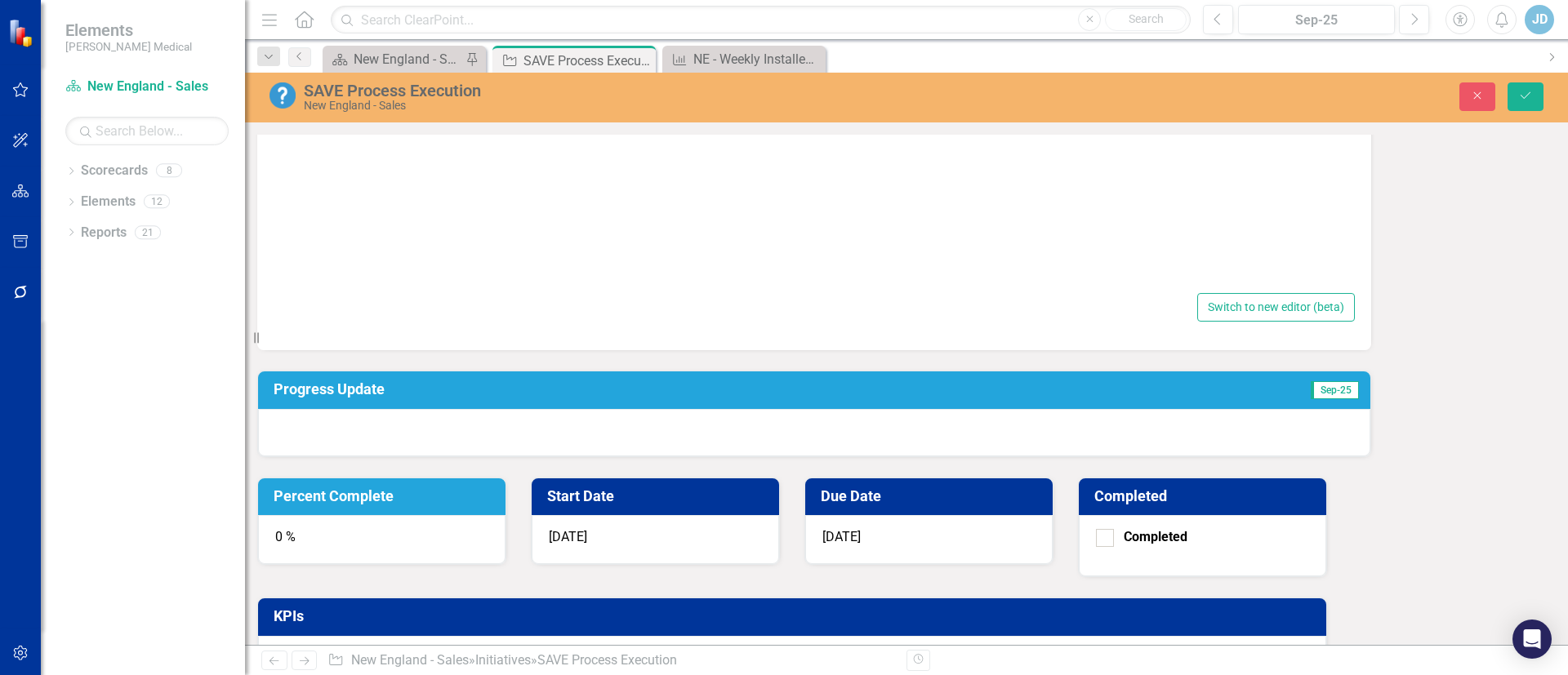
scroll to position [251, 0]
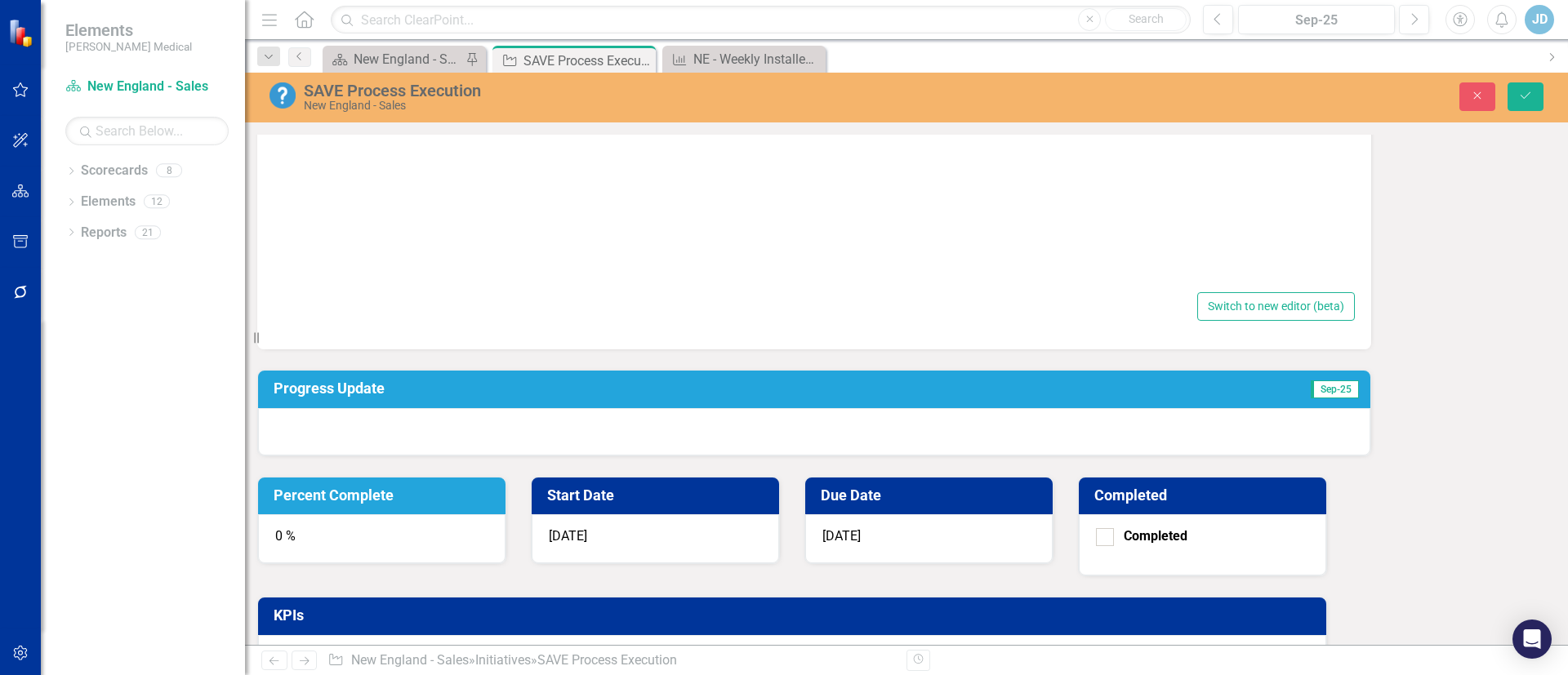
click at [1476, 86] on button "Close" at bounding box center [1477, 97] width 36 height 28
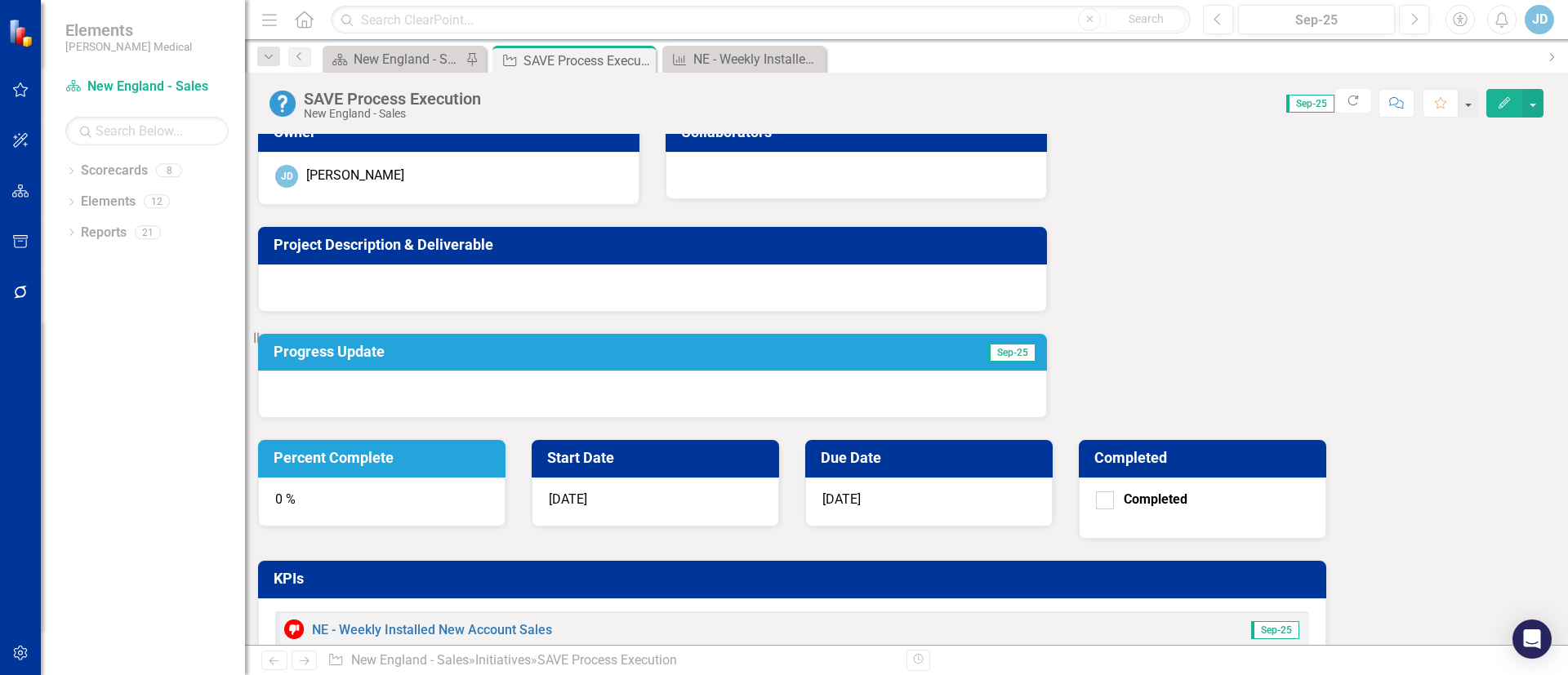
scroll to position [24, 0]
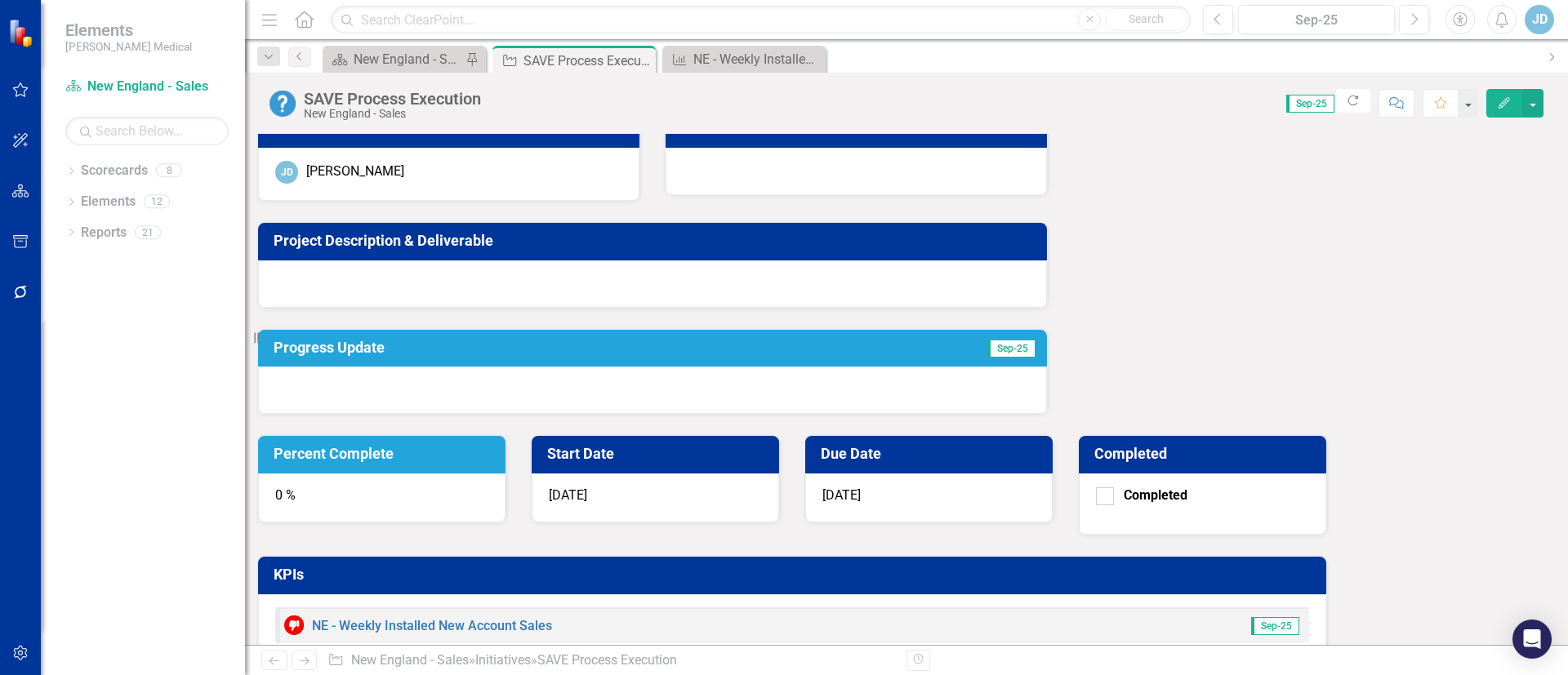
drag, startPoint x: 990, startPoint y: 604, endPoint x: 557, endPoint y: 577, distance: 433.8
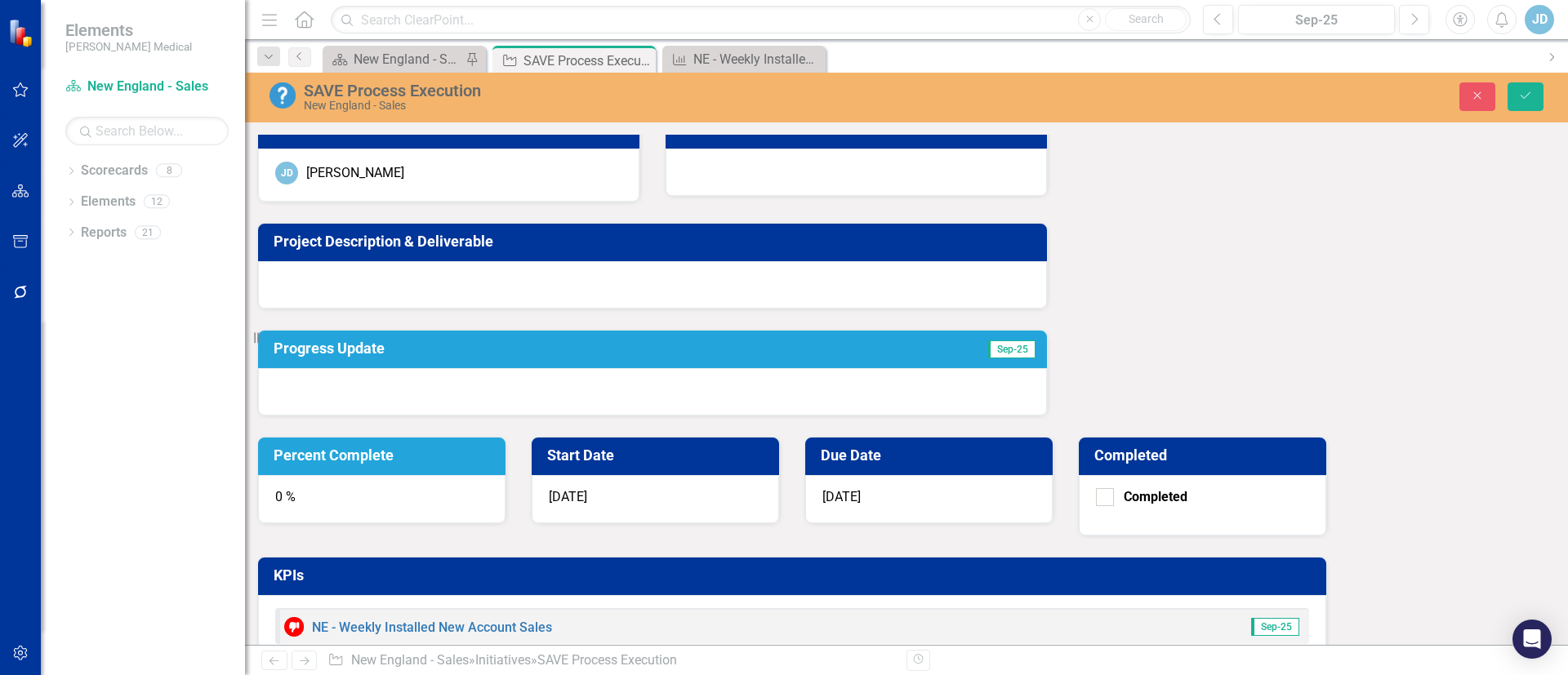
scroll to position [0, 0]
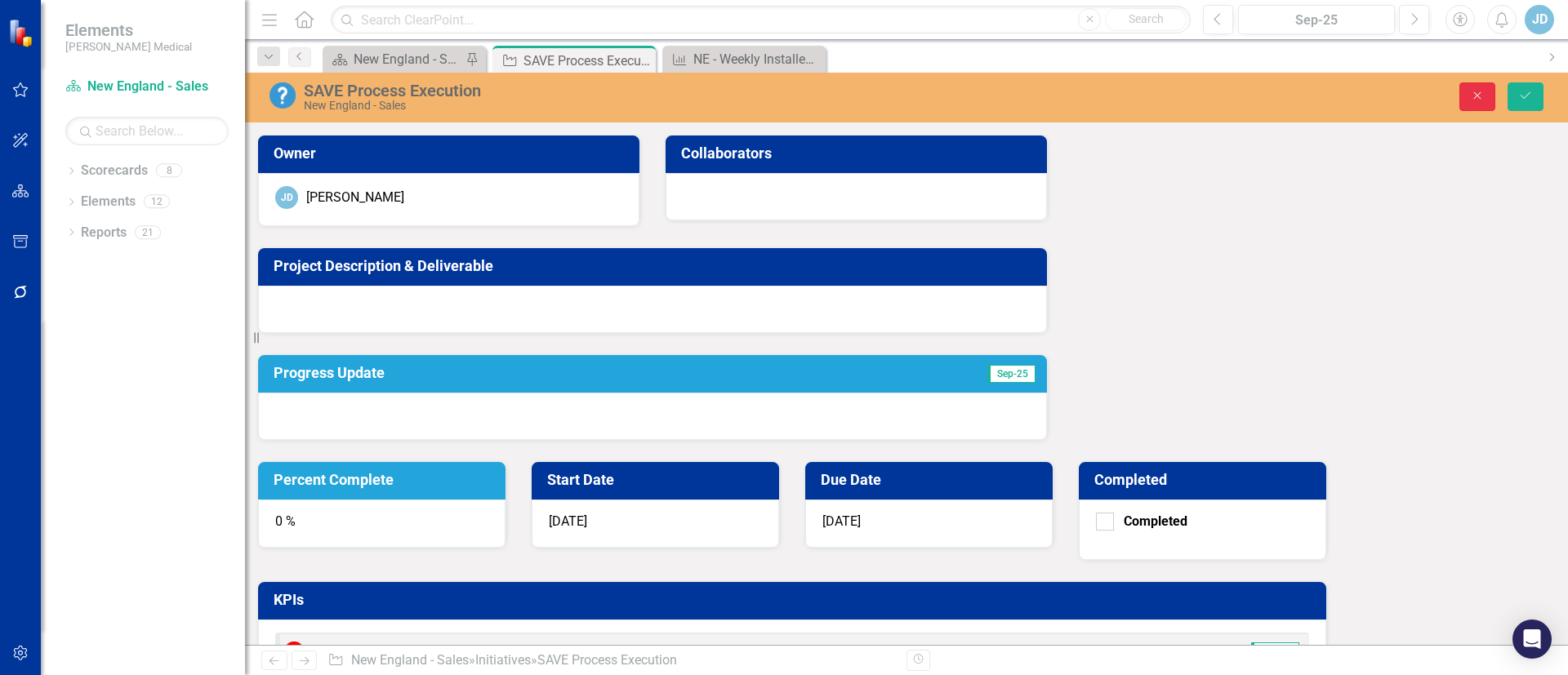
click at [1477, 90] on icon "Close" at bounding box center [1478, 96] width 15 height 11
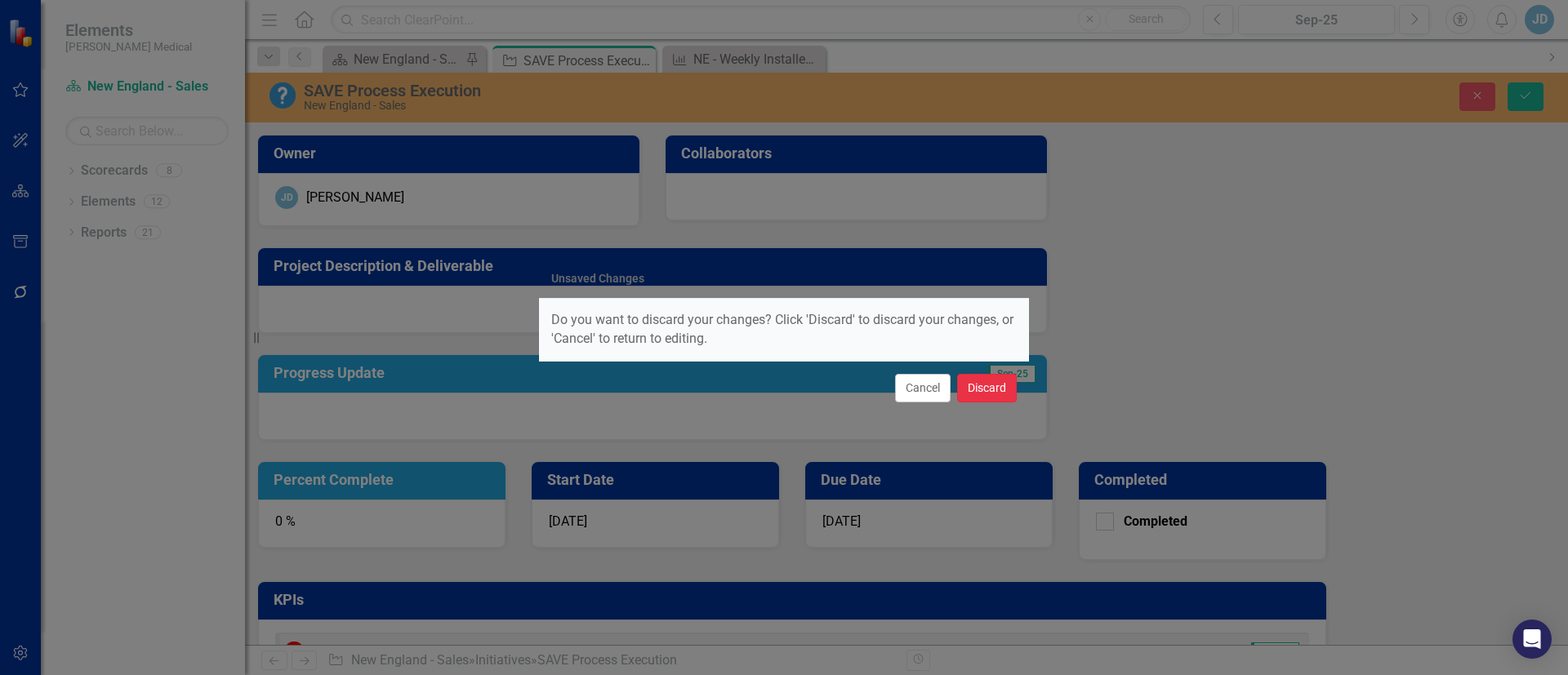
click at [993, 383] on button "Discard" at bounding box center [986, 388] width 59 height 28
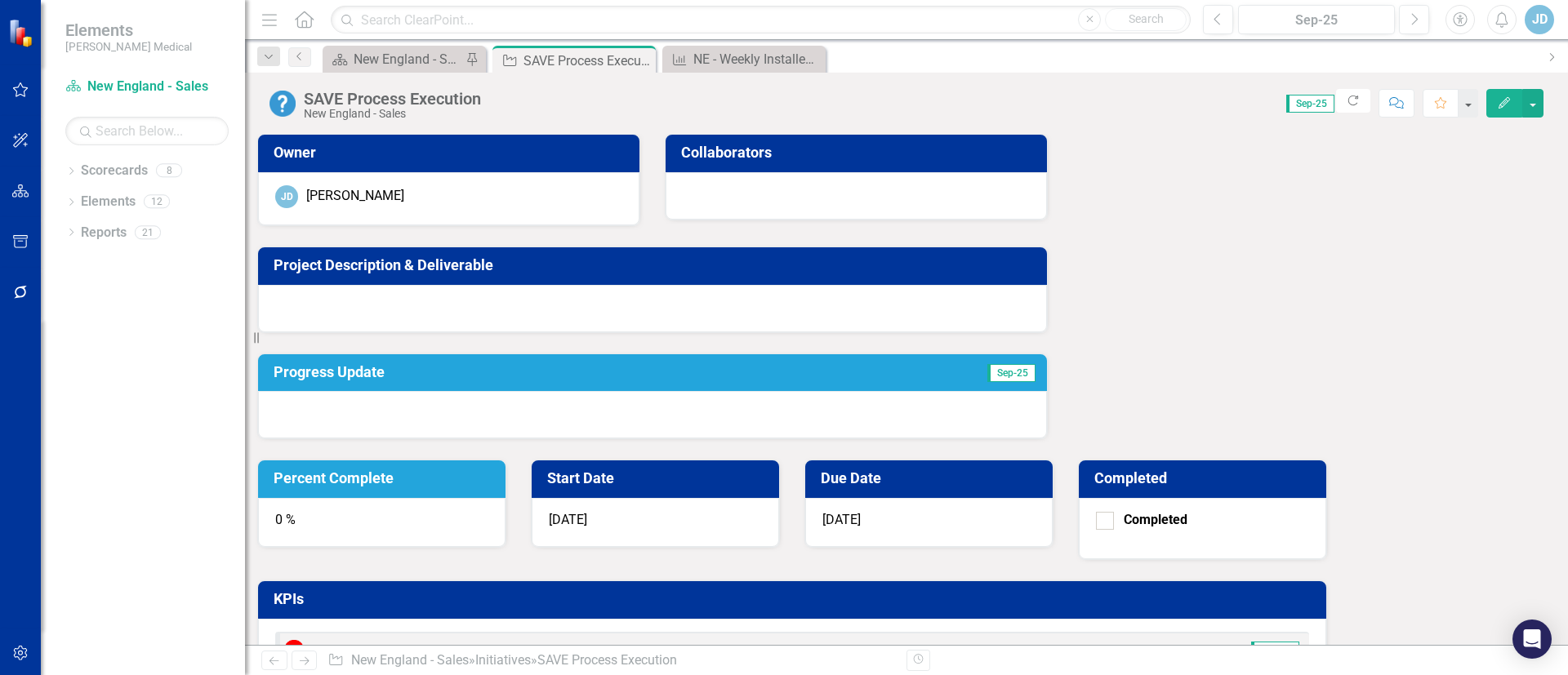
click at [402, 267] on h3 "Project Description & Deliverable" at bounding box center [655, 265] width 764 height 16
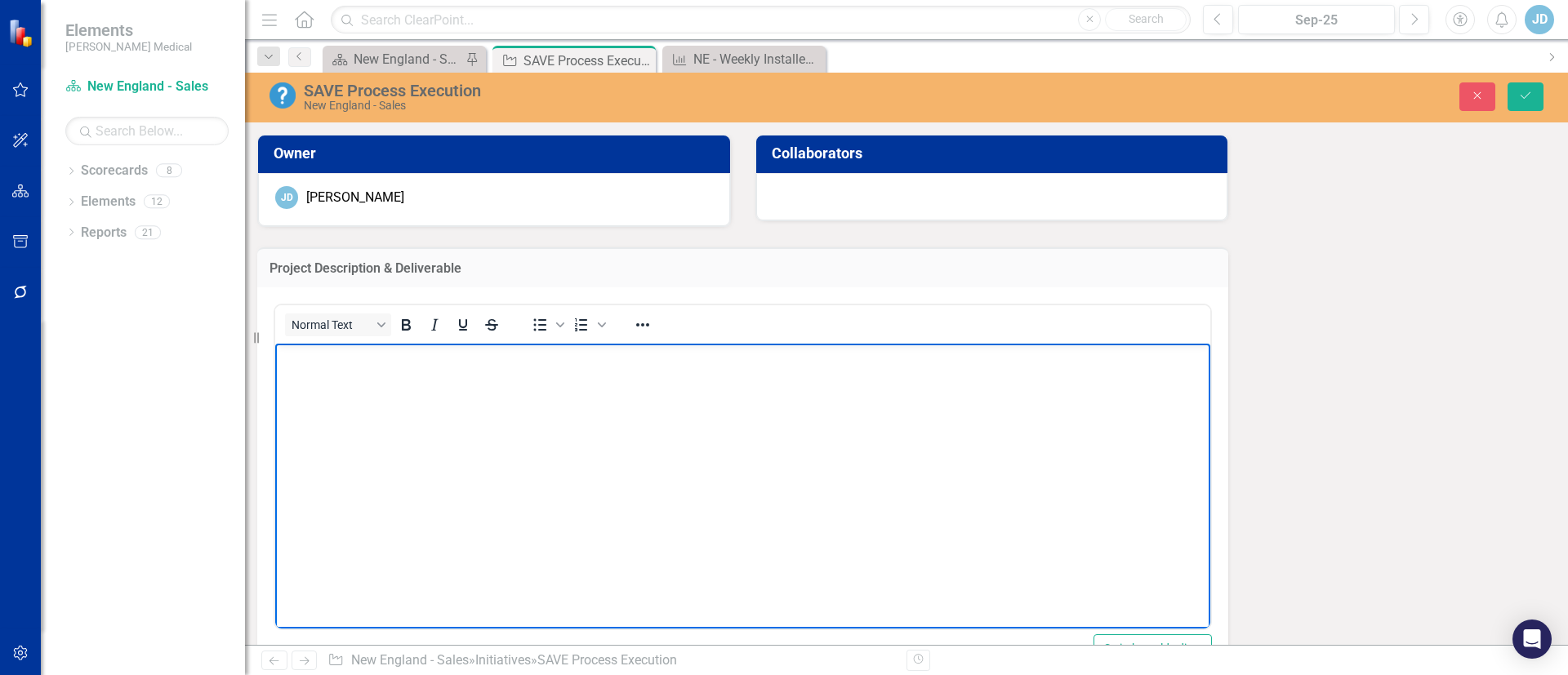
click at [476, 396] on body "Rich Text Area. Press ALT-0 for help." at bounding box center [742, 465] width 935 height 245
click at [1489, 95] on button "Close" at bounding box center [1477, 97] width 36 height 28
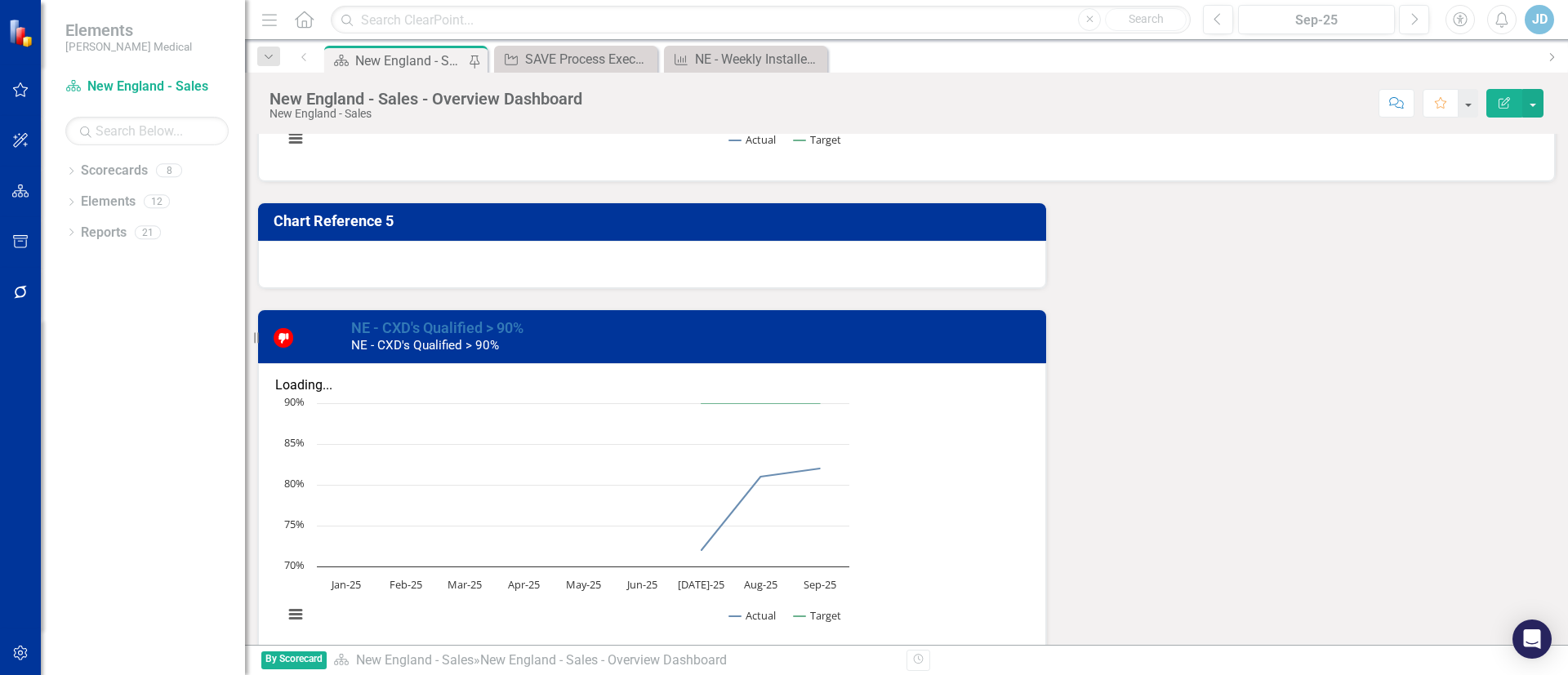
scroll to position [1955, 0]
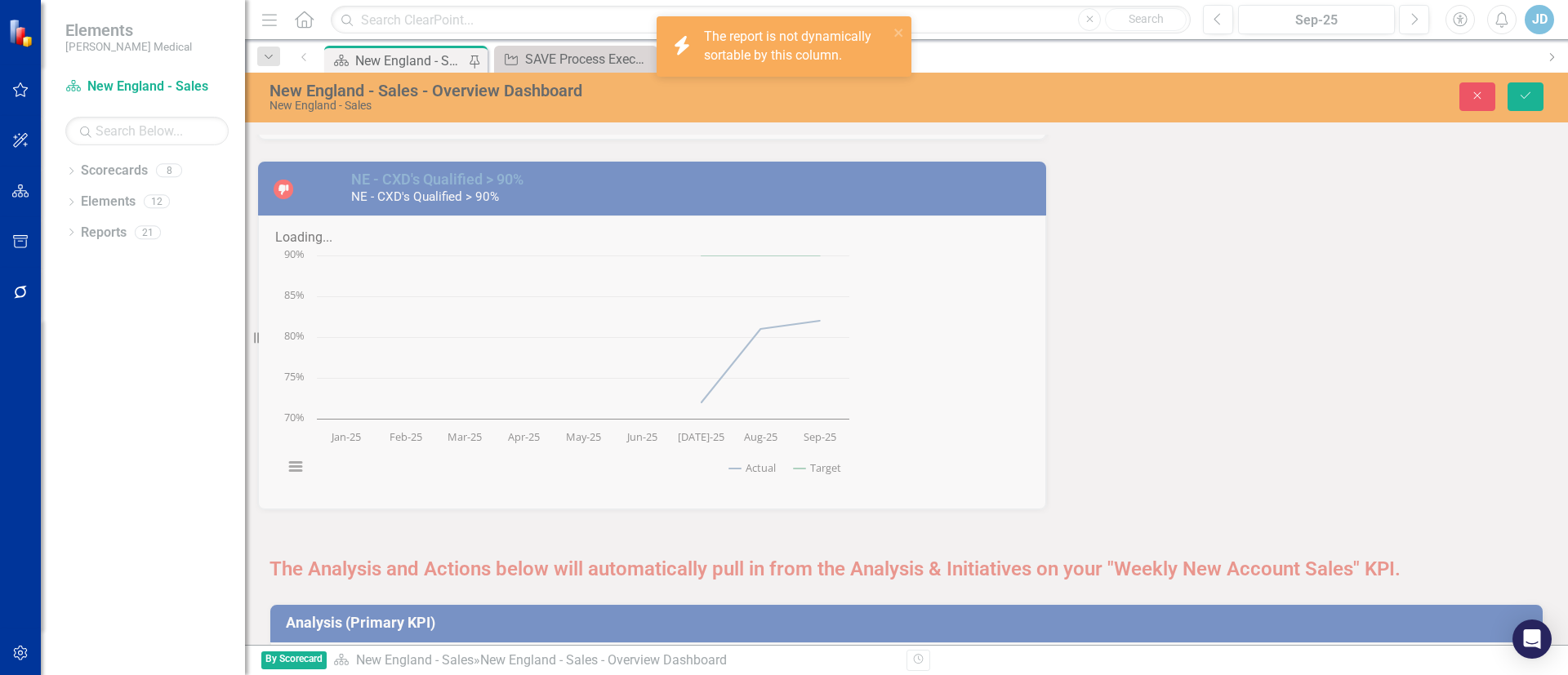
scroll to position [2024, 0]
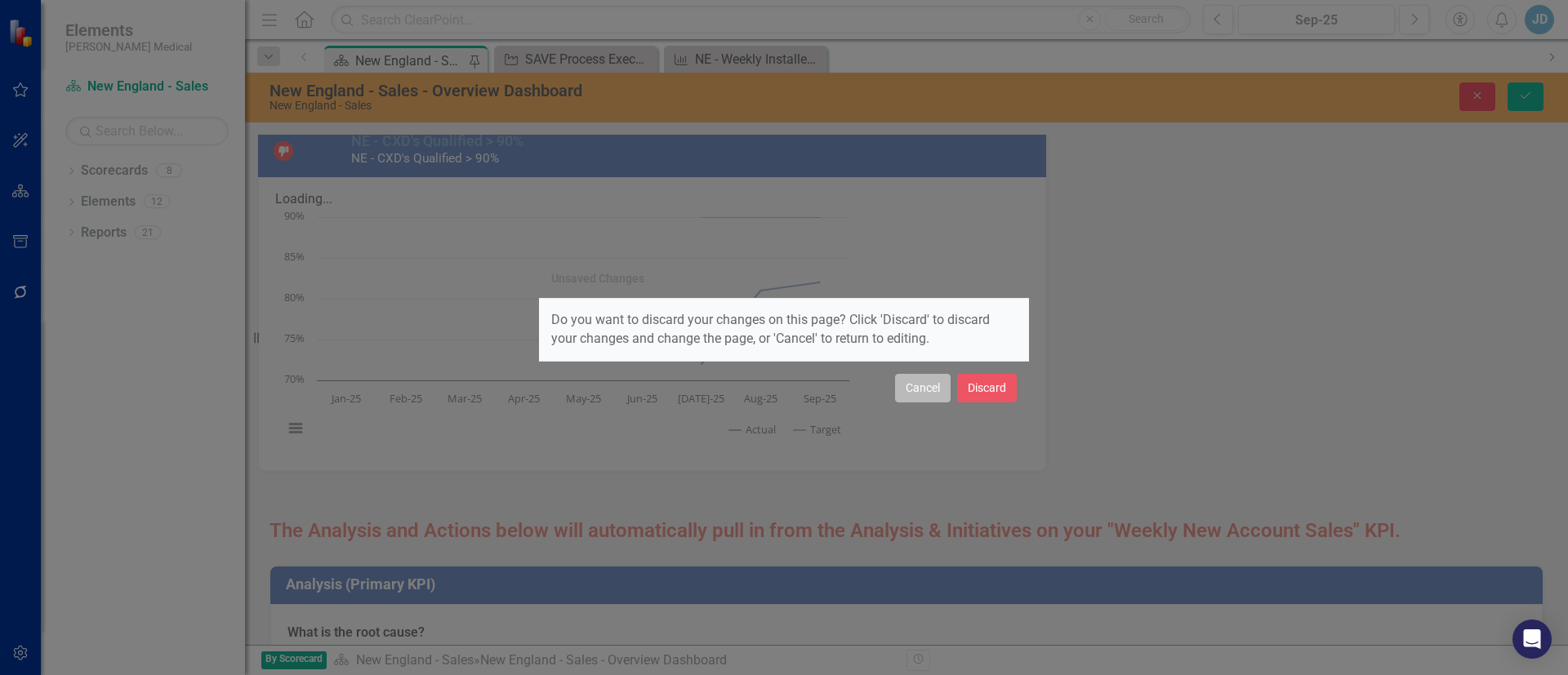
click at [936, 384] on button "Cancel" at bounding box center [923, 388] width 55 height 28
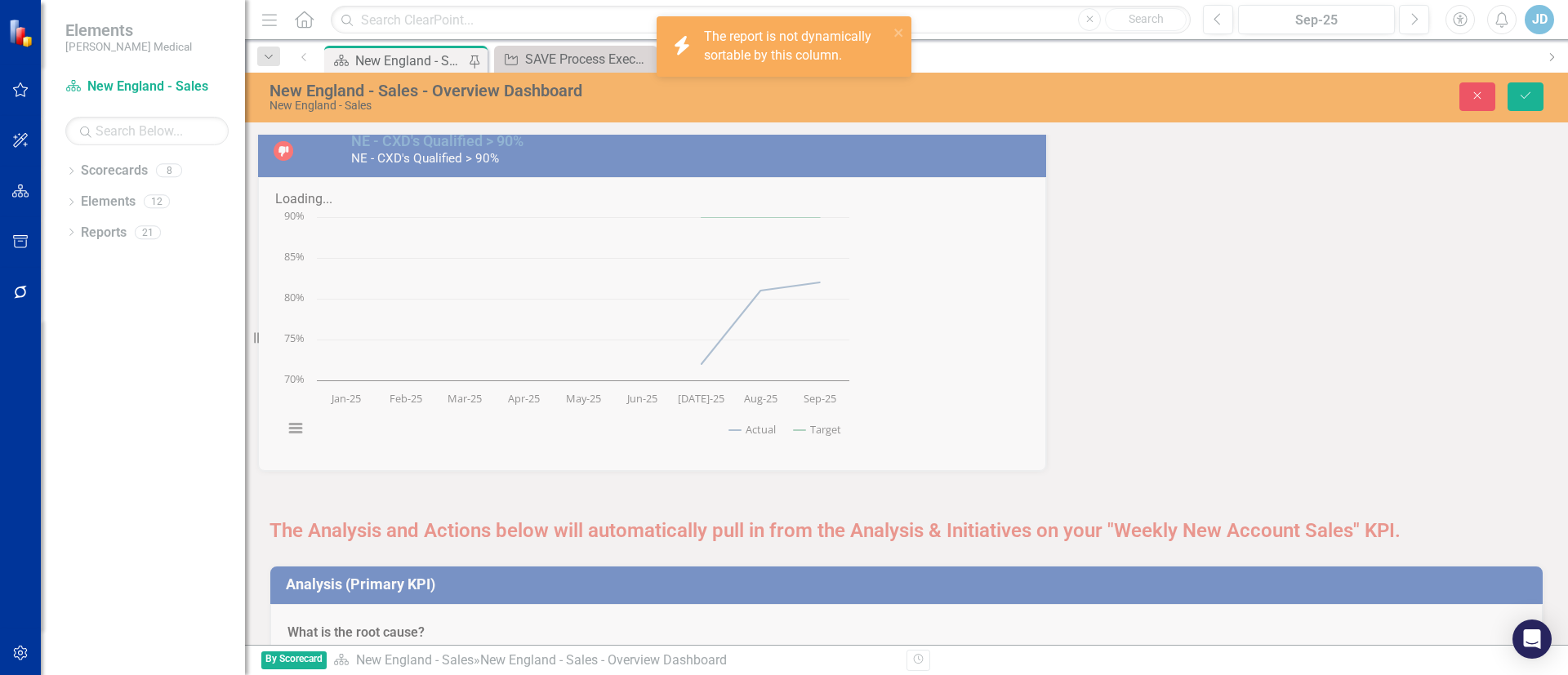
click at [1491, 97] on button "Close" at bounding box center [1477, 97] width 36 height 28
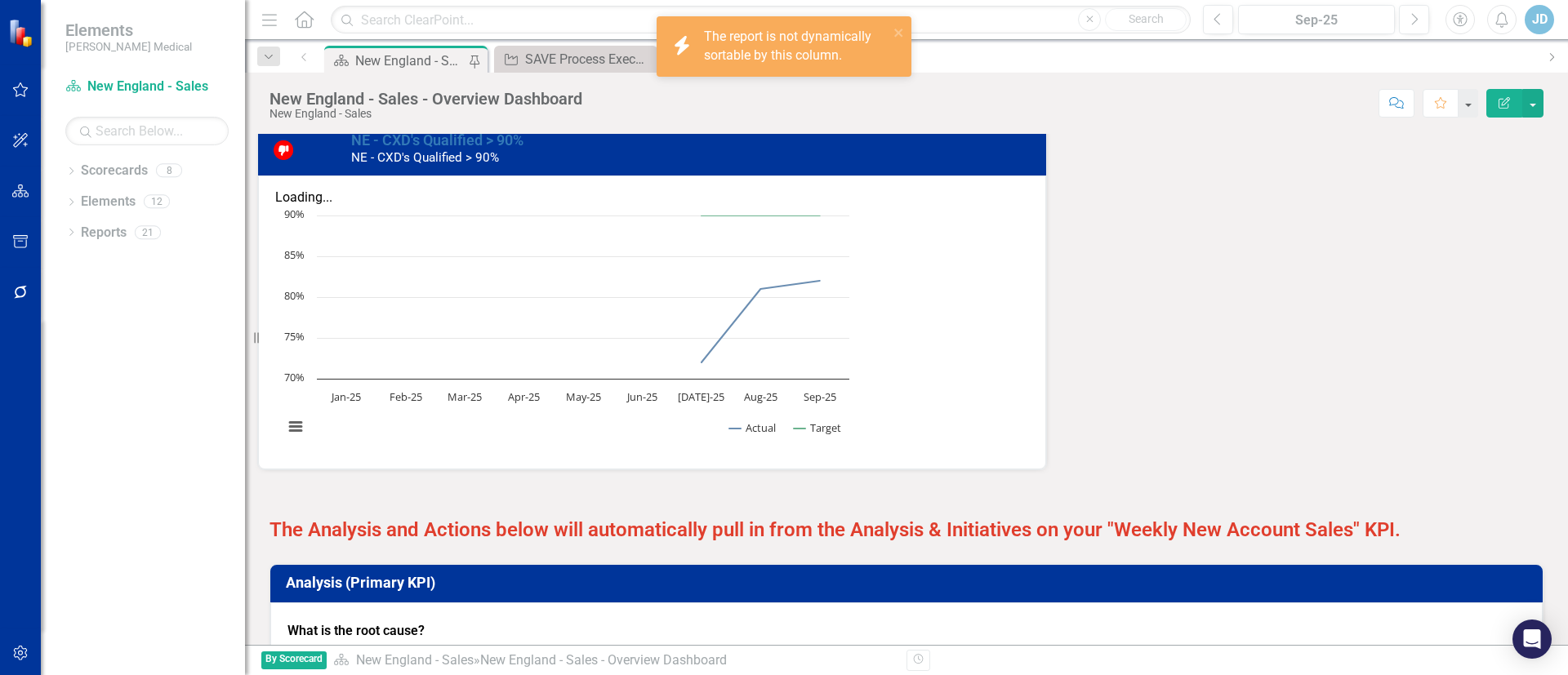
scroll to position [1955, 0]
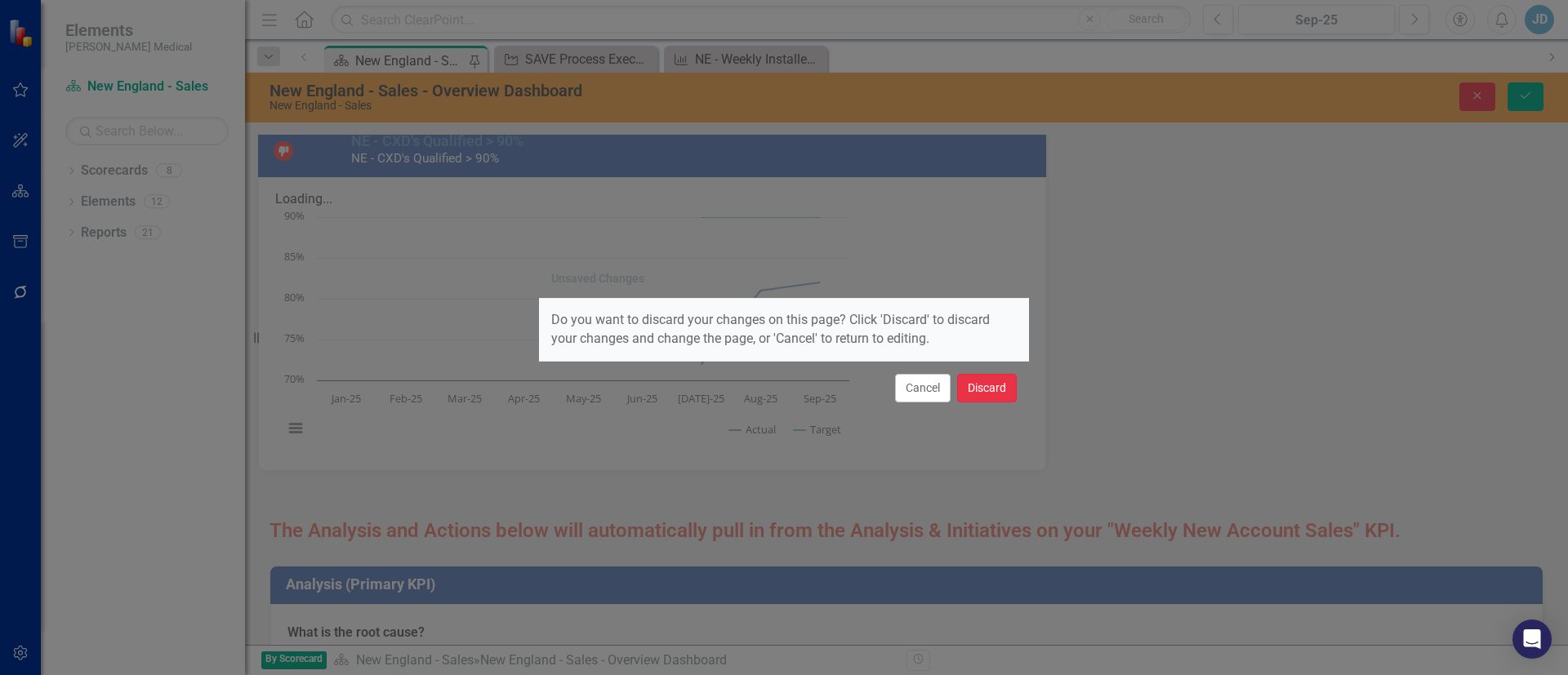
click at [975, 386] on button "Discard" at bounding box center [986, 388] width 59 height 28
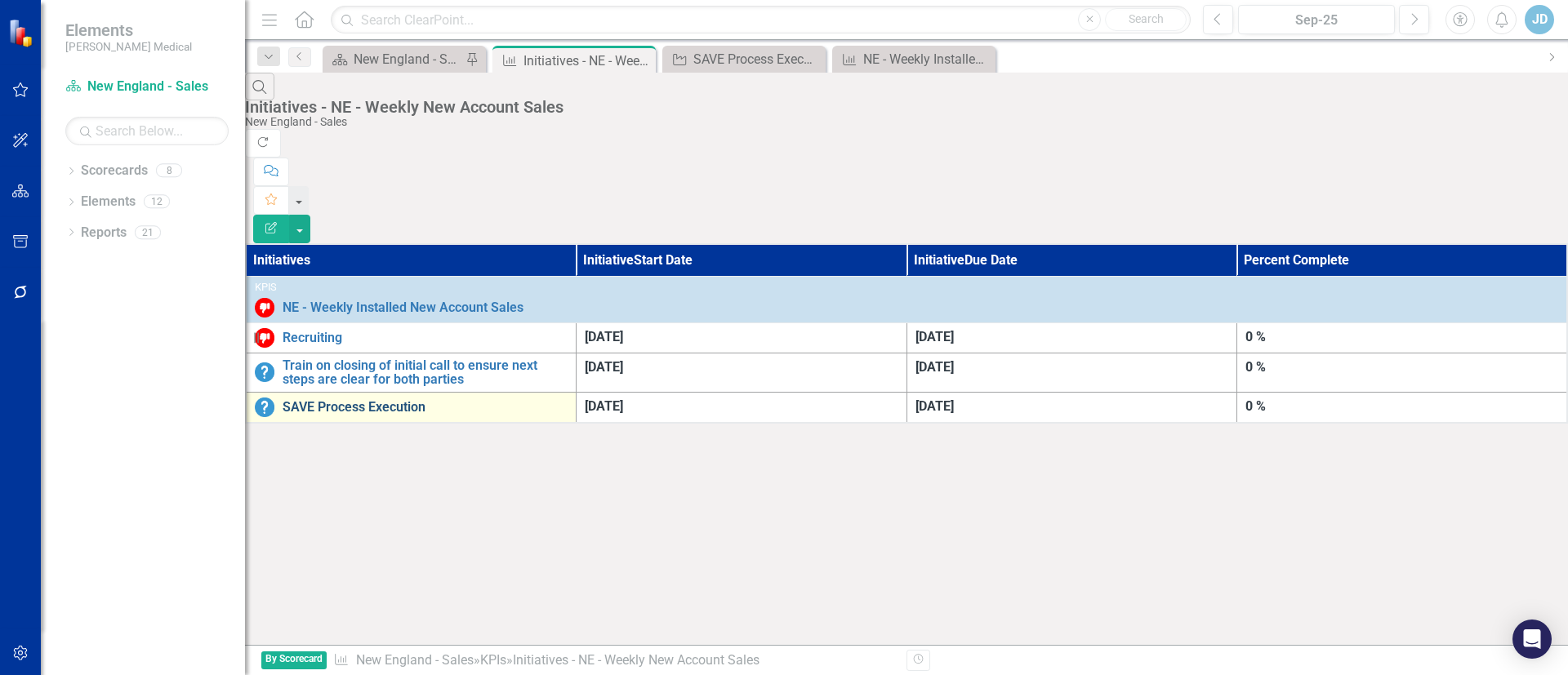
click at [416, 400] on link "SAVE Process Execution" at bounding box center [425, 407] width 285 height 15
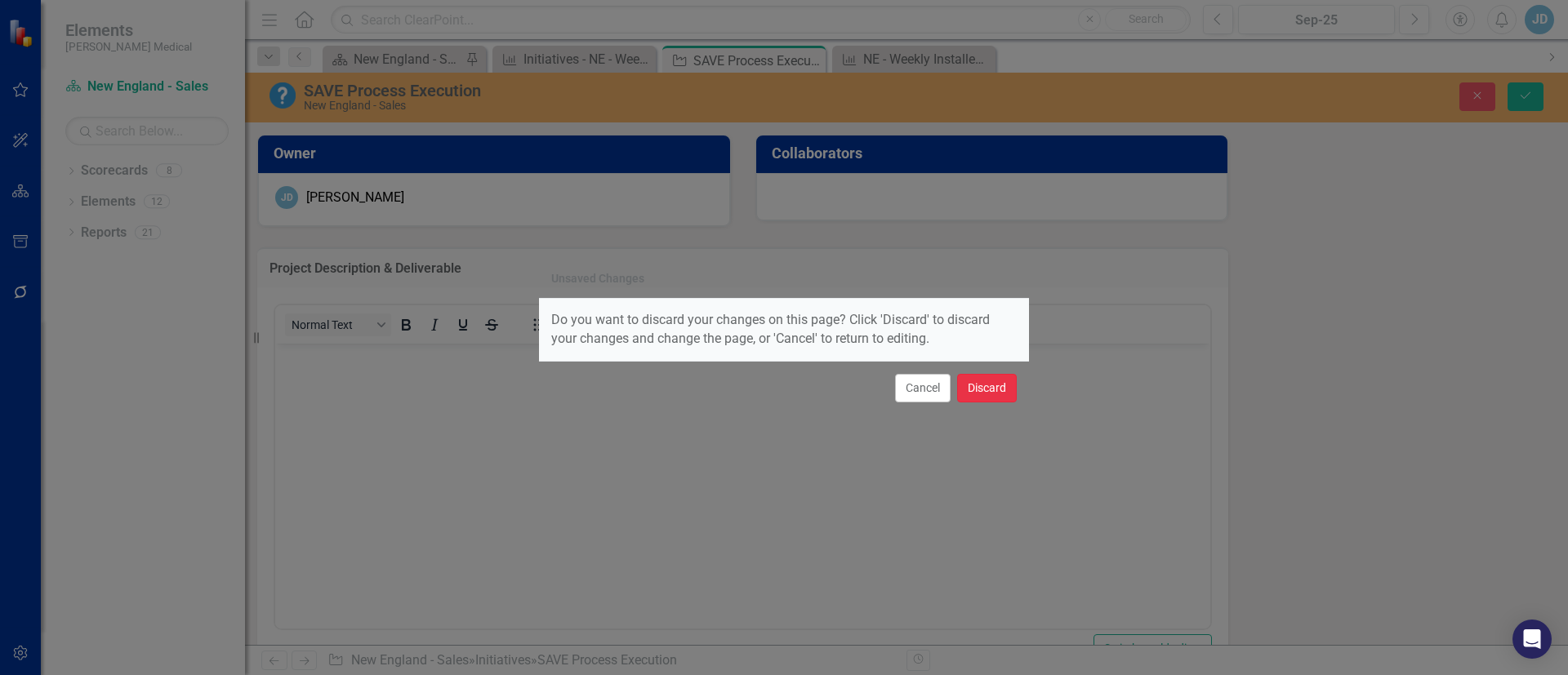
click at [975, 388] on button "Discard" at bounding box center [986, 388] width 59 height 28
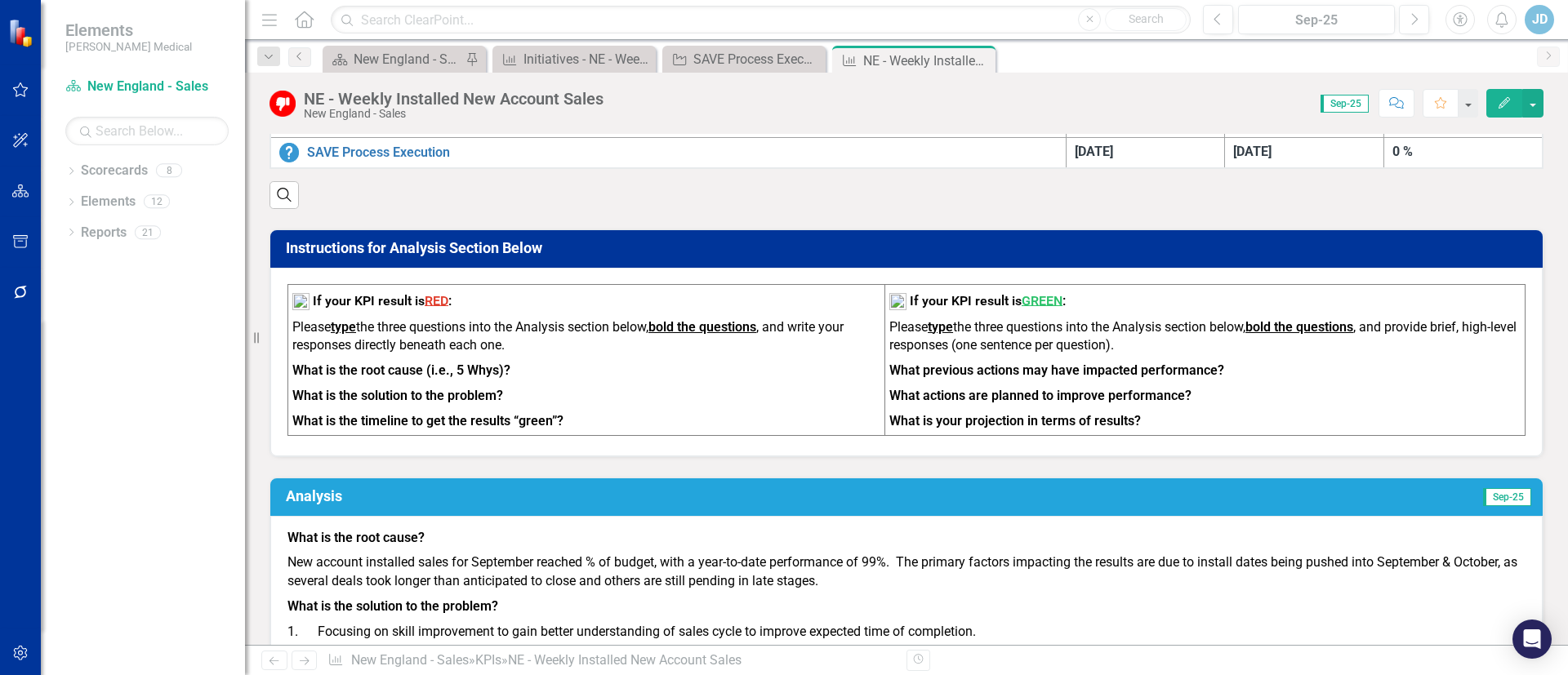
scroll to position [485, 0]
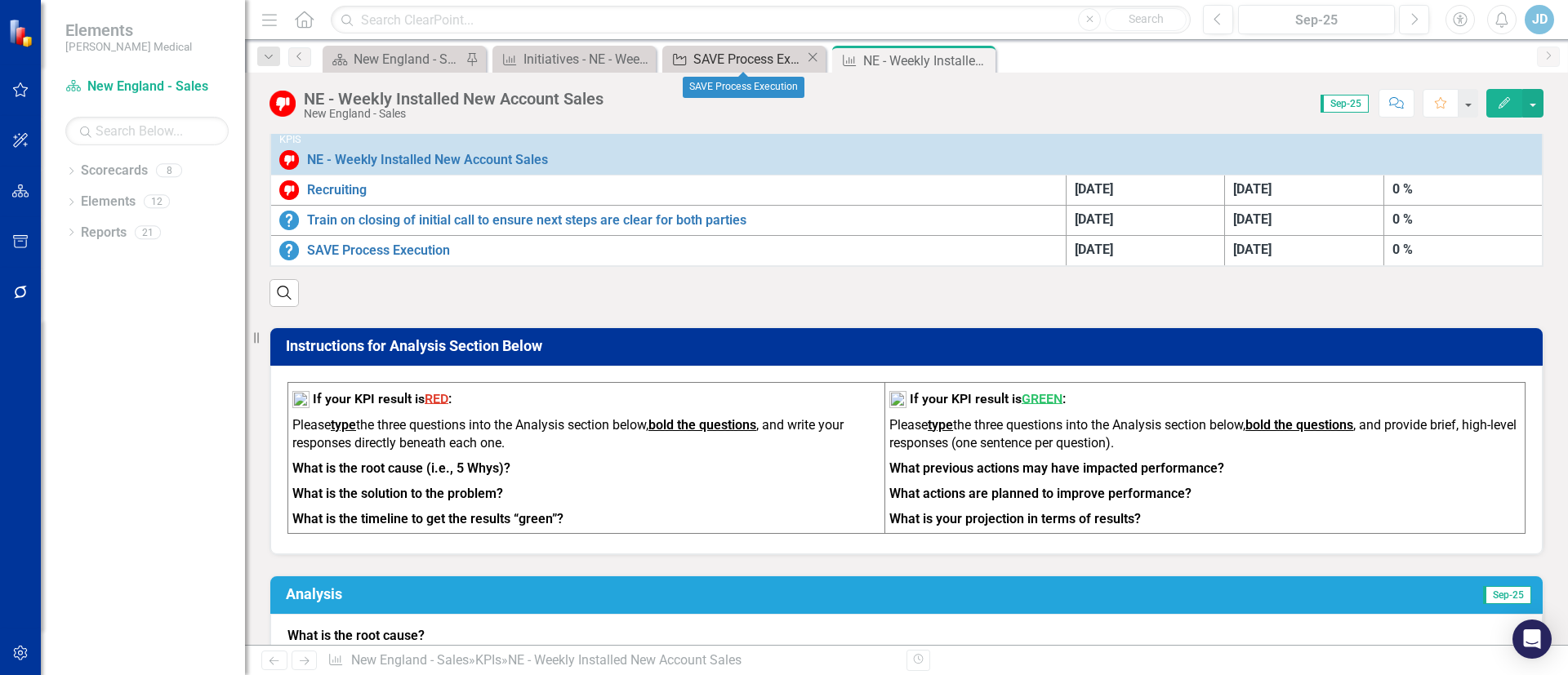
click at [722, 59] on div "SAVE Process Execution" at bounding box center [749, 59] width 112 height 21
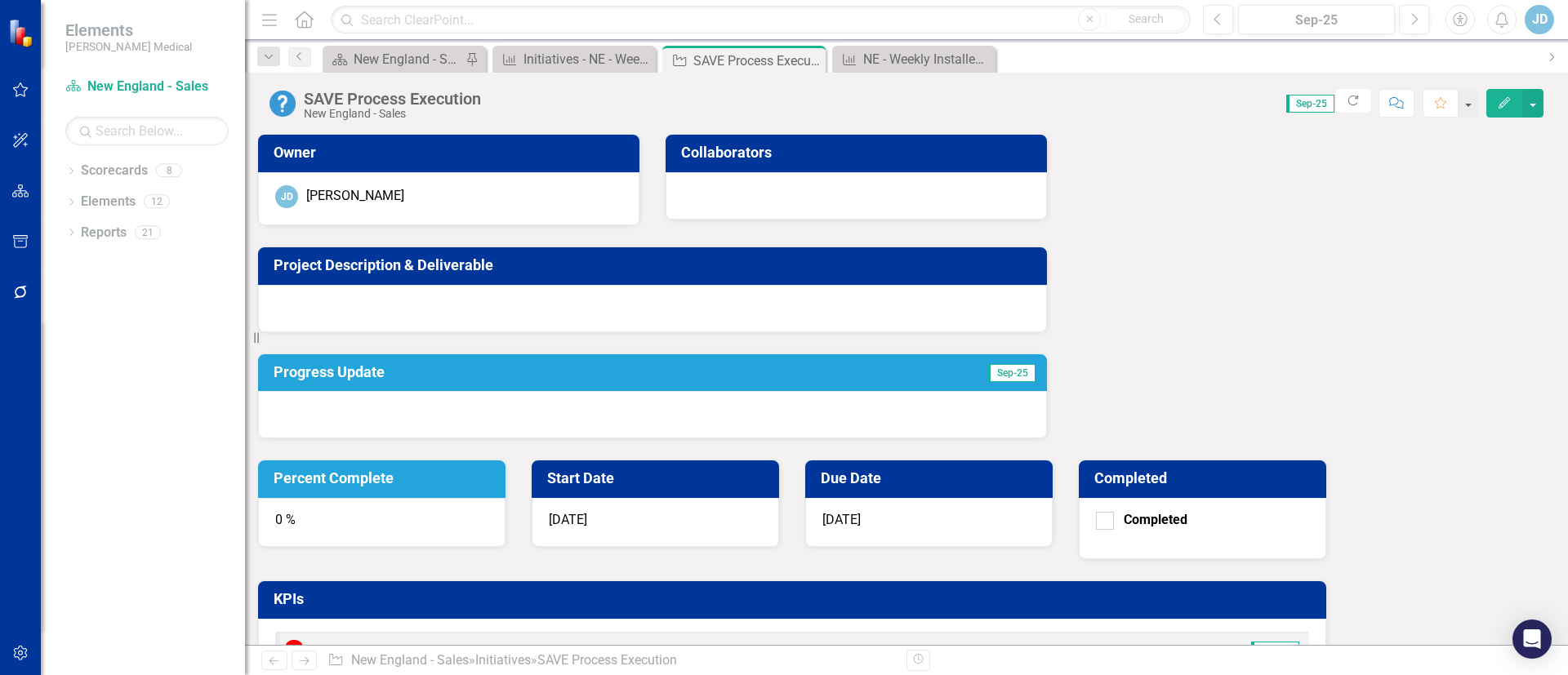
click at [368, 306] on div at bounding box center [653, 308] width 789 height 47
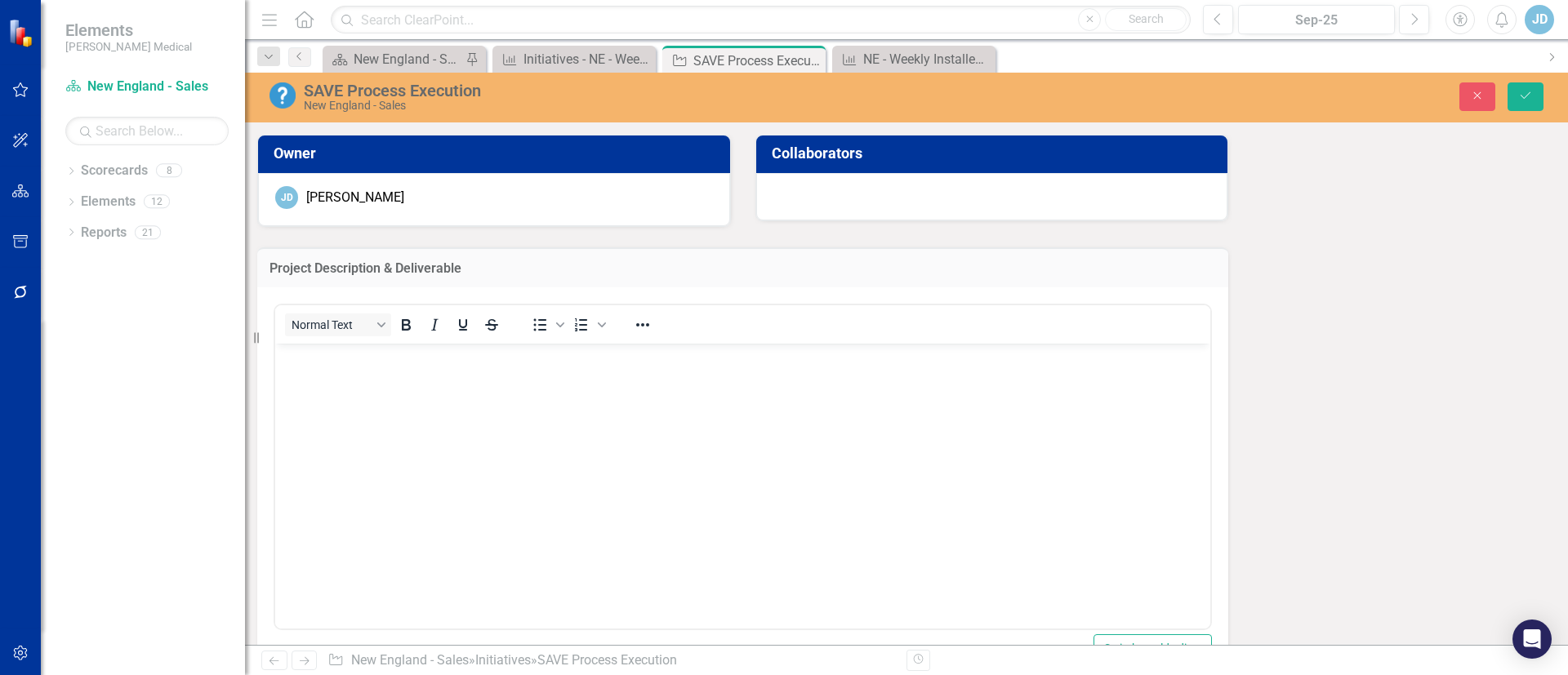
click at [368, 306] on div "Normal Text To open the popup, press Shift+Enter To open the popup, press Shift…" at bounding box center [742, 324] width 935 height 38
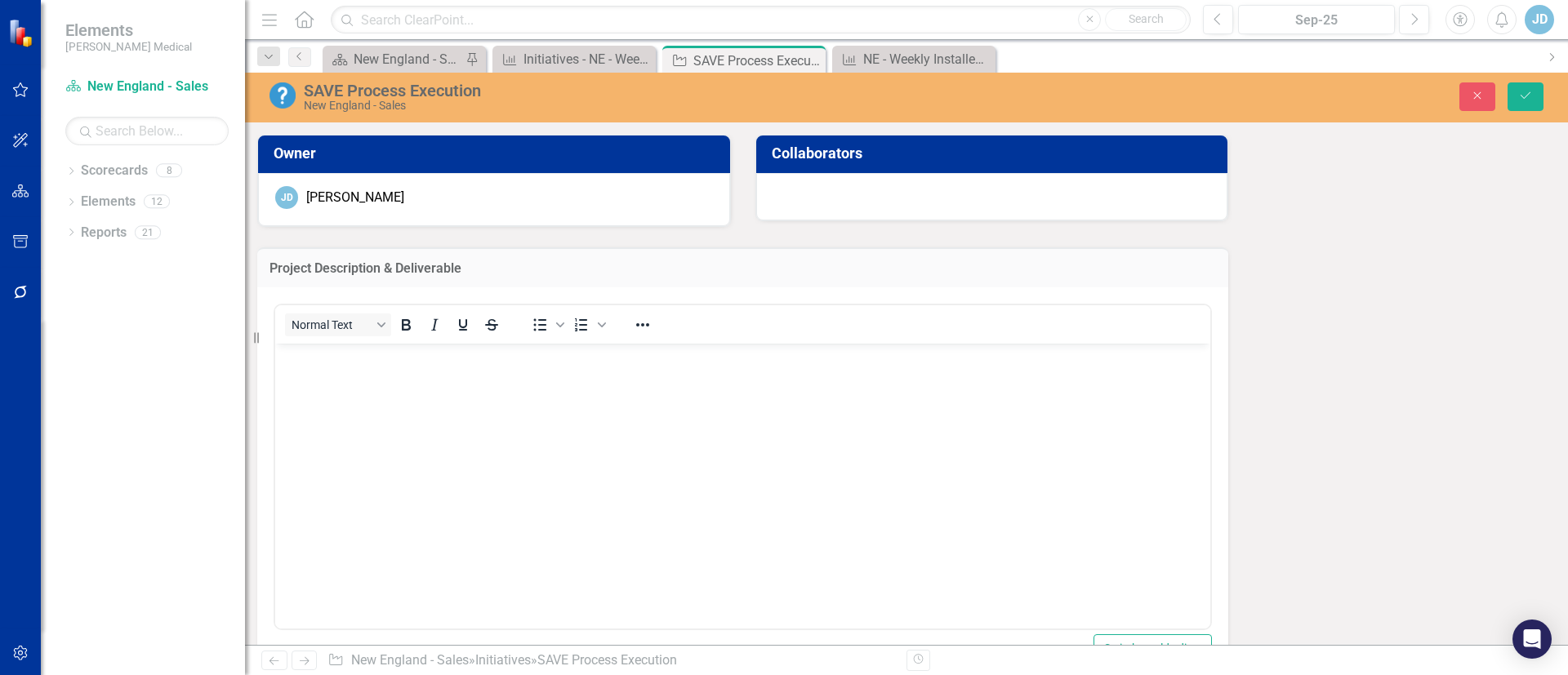
click at [448, 207] on div "[PERSON_NAME]" at bounding box center [494, 197] width 438 height 23
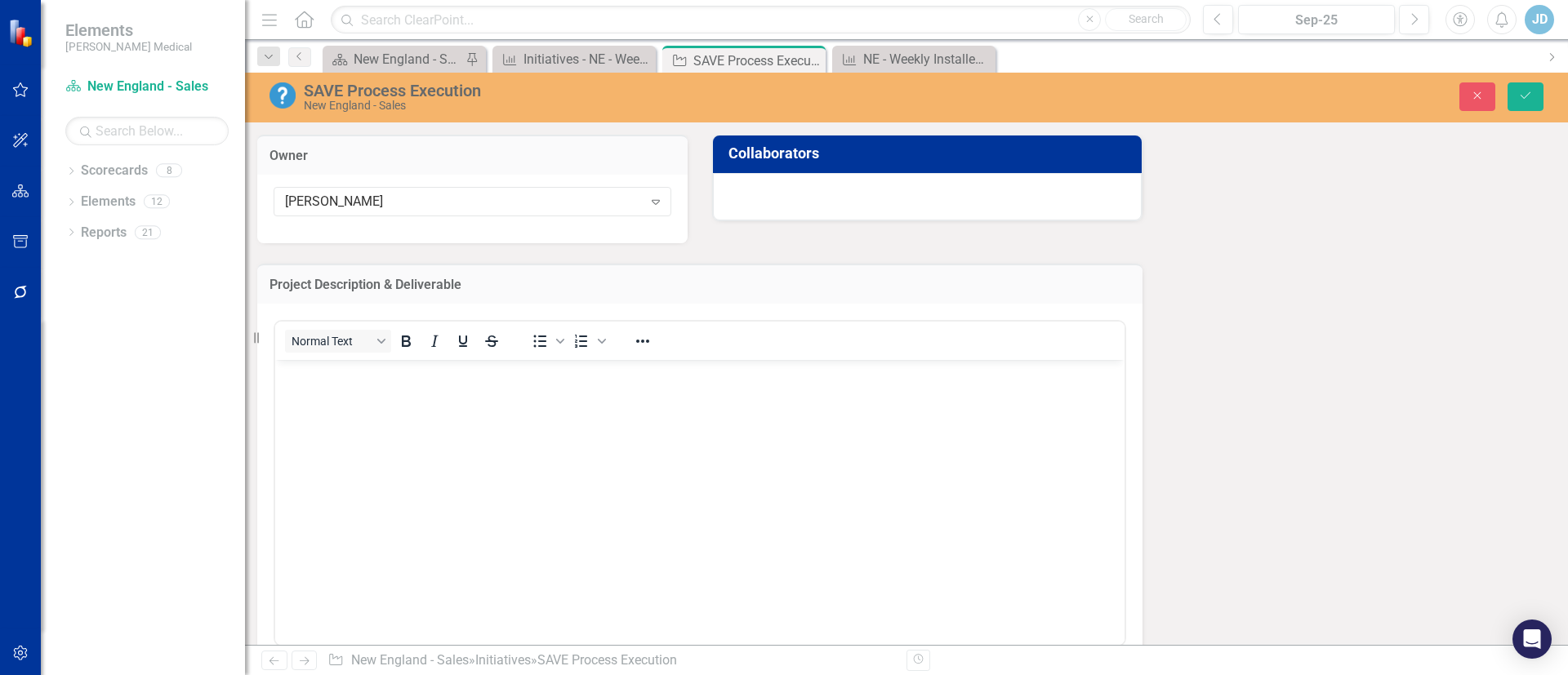
click at [713, 202] on div at bounding box center [927, 196] width 428 height 47
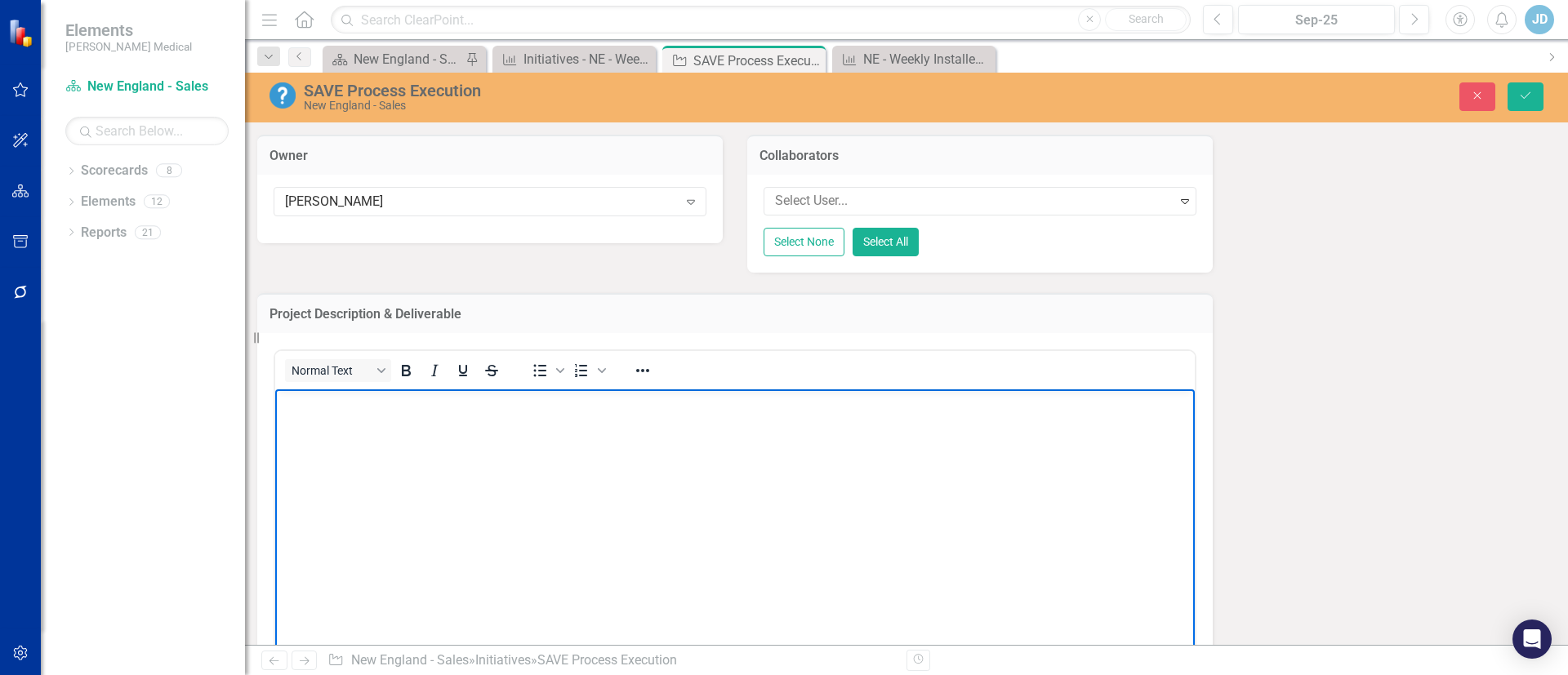
click at [636, 477] on body "Rich Text Area. Press ALT-0 for help." at bounding box center [735, 511] width 920 height 245
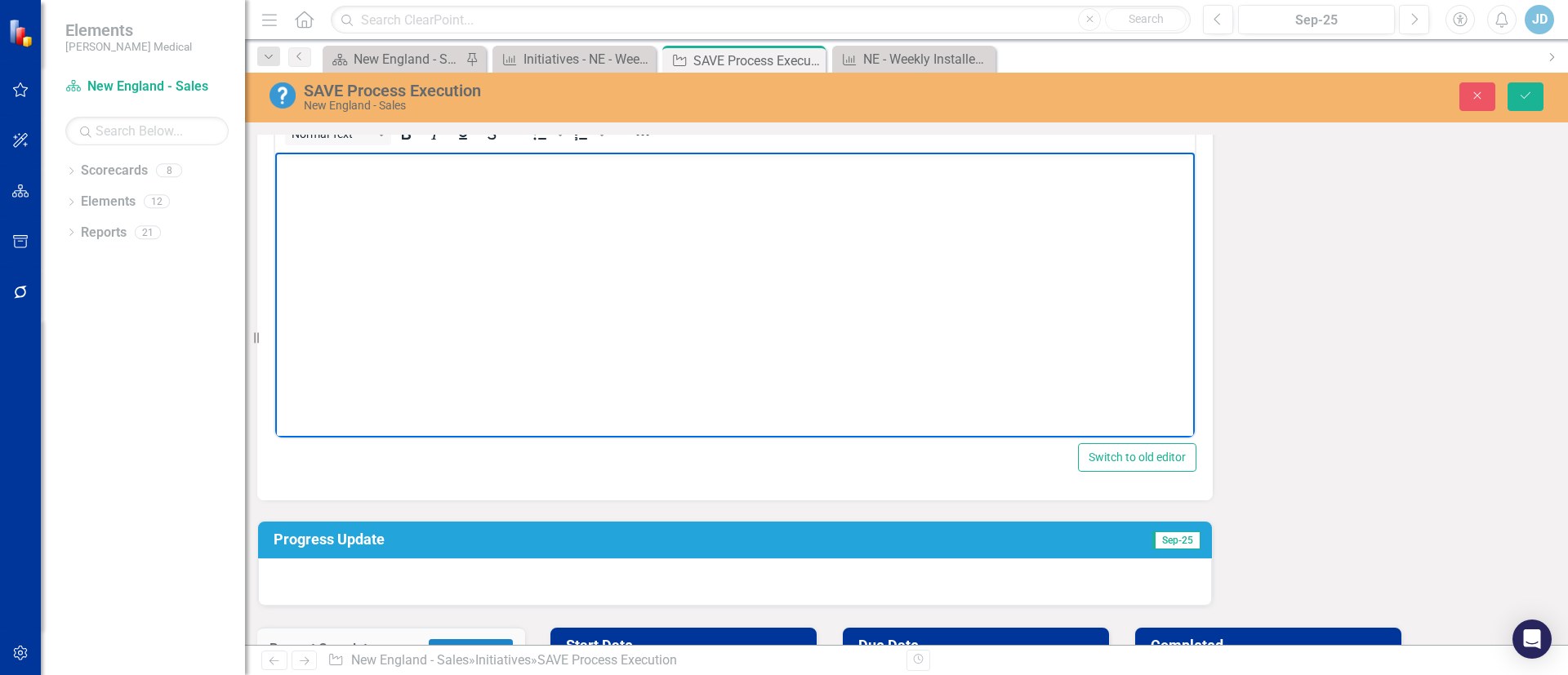
scroll to position [397, 0]
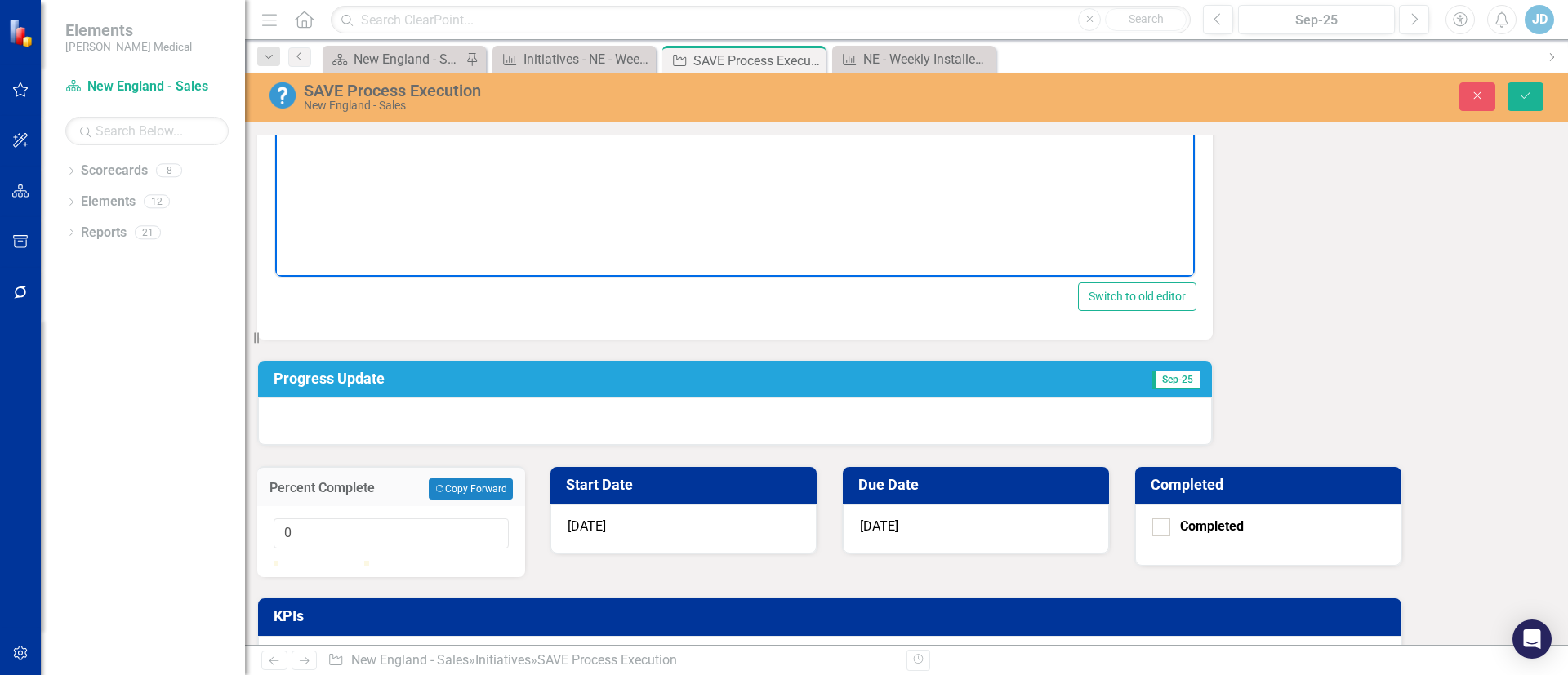
click at [527, 431] on div at bounding box center [735, 421] width 954 height 47
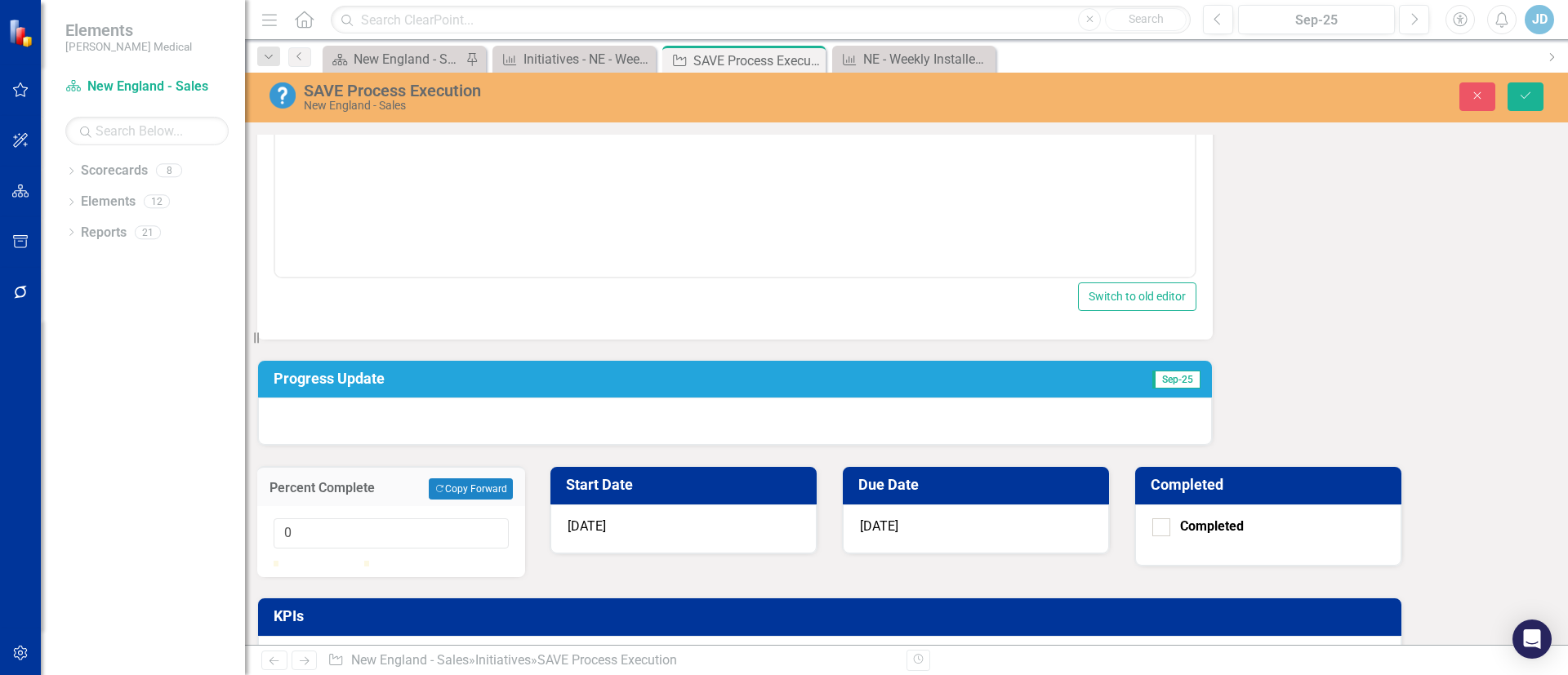
click at [527, 431] on div at bounding box center [735, 421] width 954 height 47
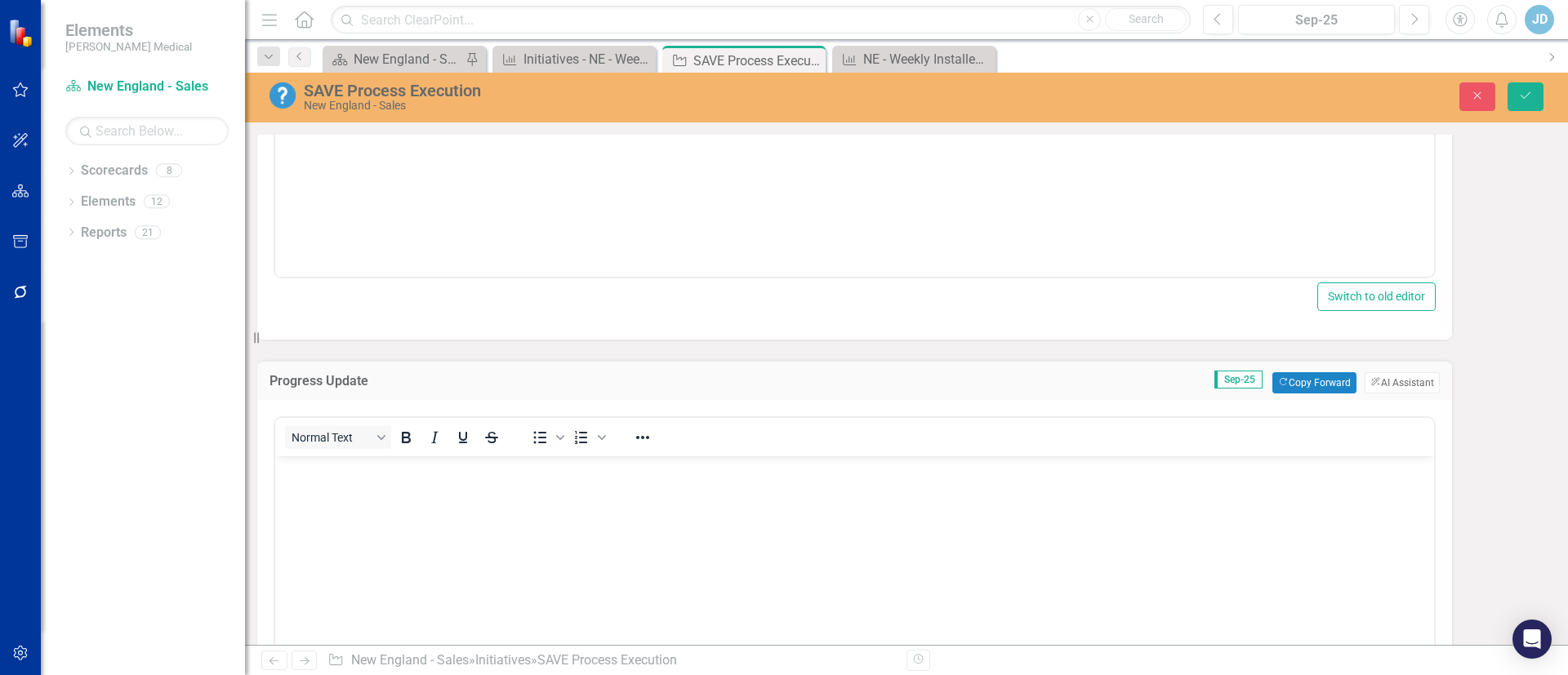
scroll to position [0, 0]
click at [516, 431] on div "Normal Text" at bounding box center [396, 437] width 241 height 32
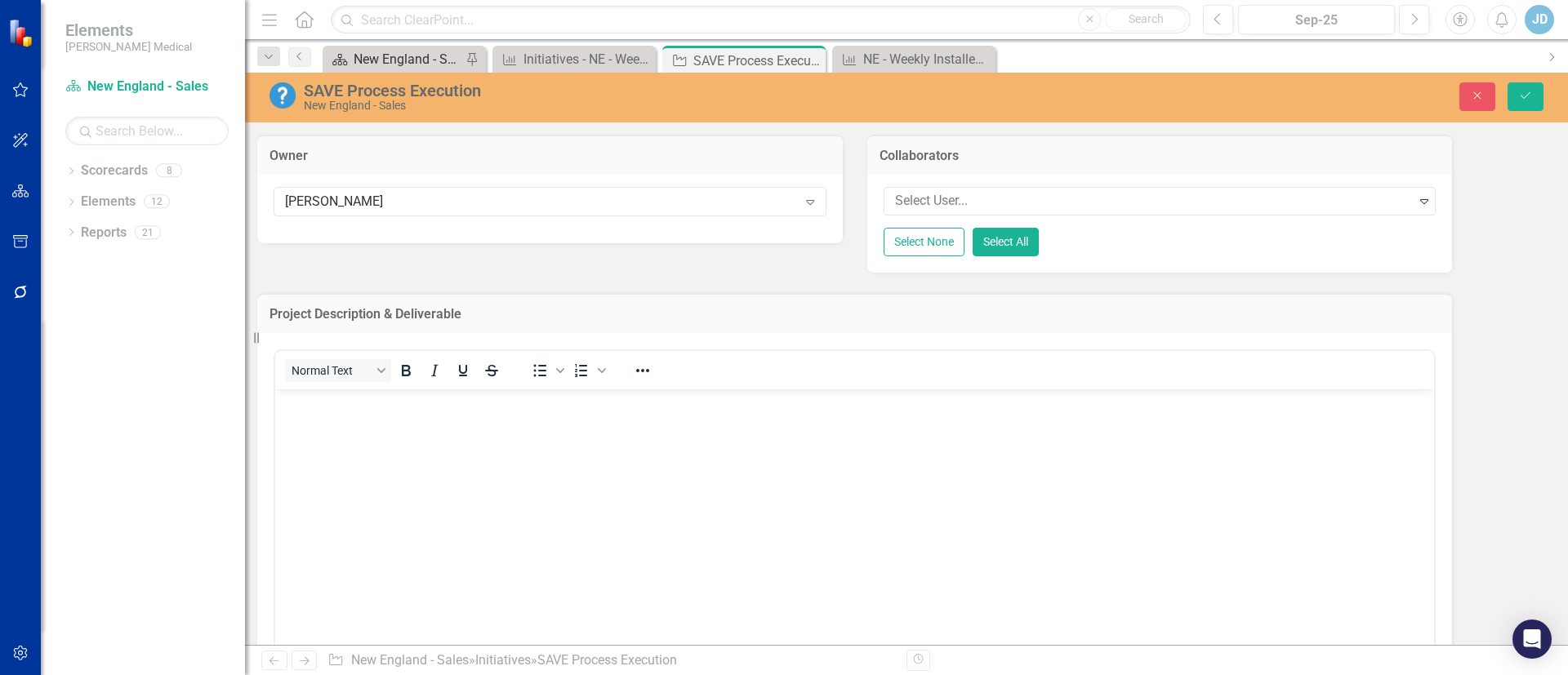
click at [388, 62] on div "New England - Sales - Overview Dashboard" at bounding box center [407, 59] width 108 height 21
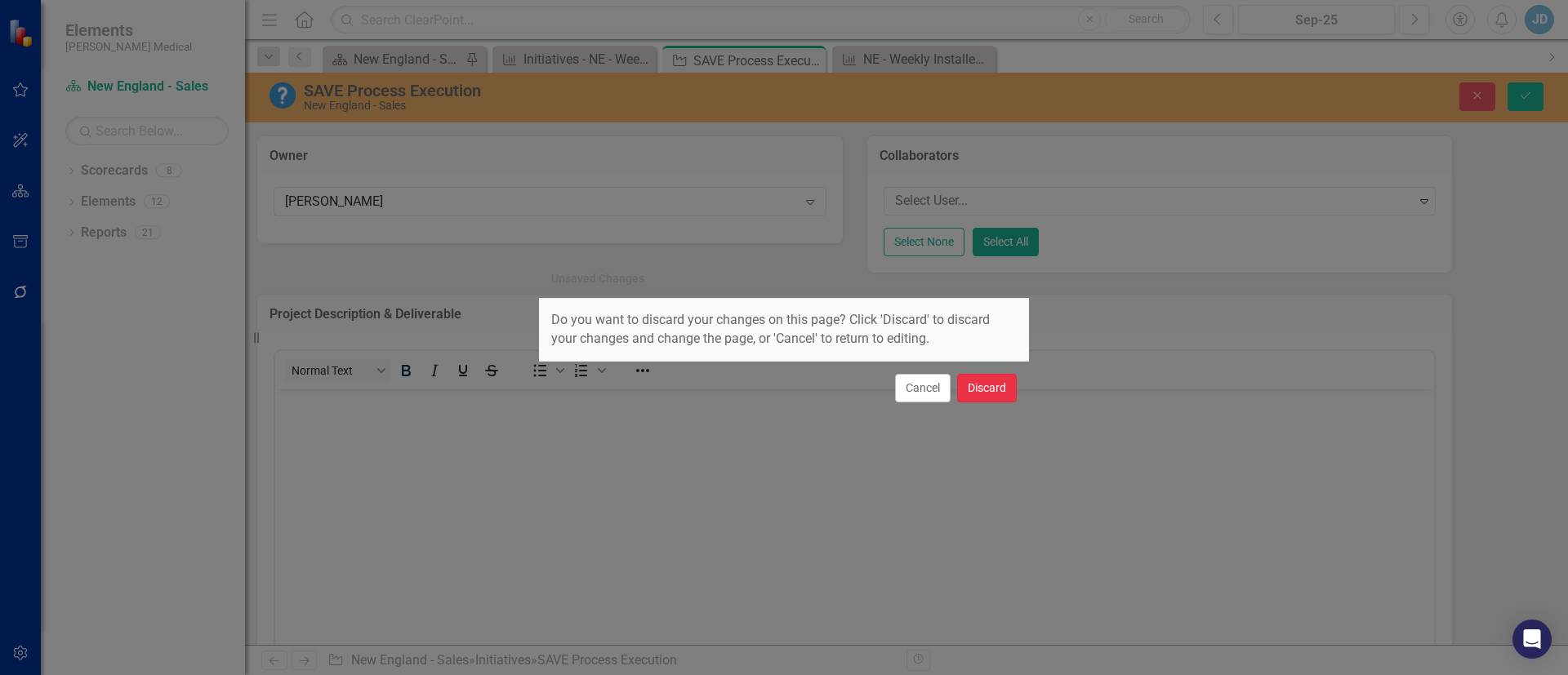
click at [980, 390] on button "Discard" at bounding box center [986, 388] width 59 height 28
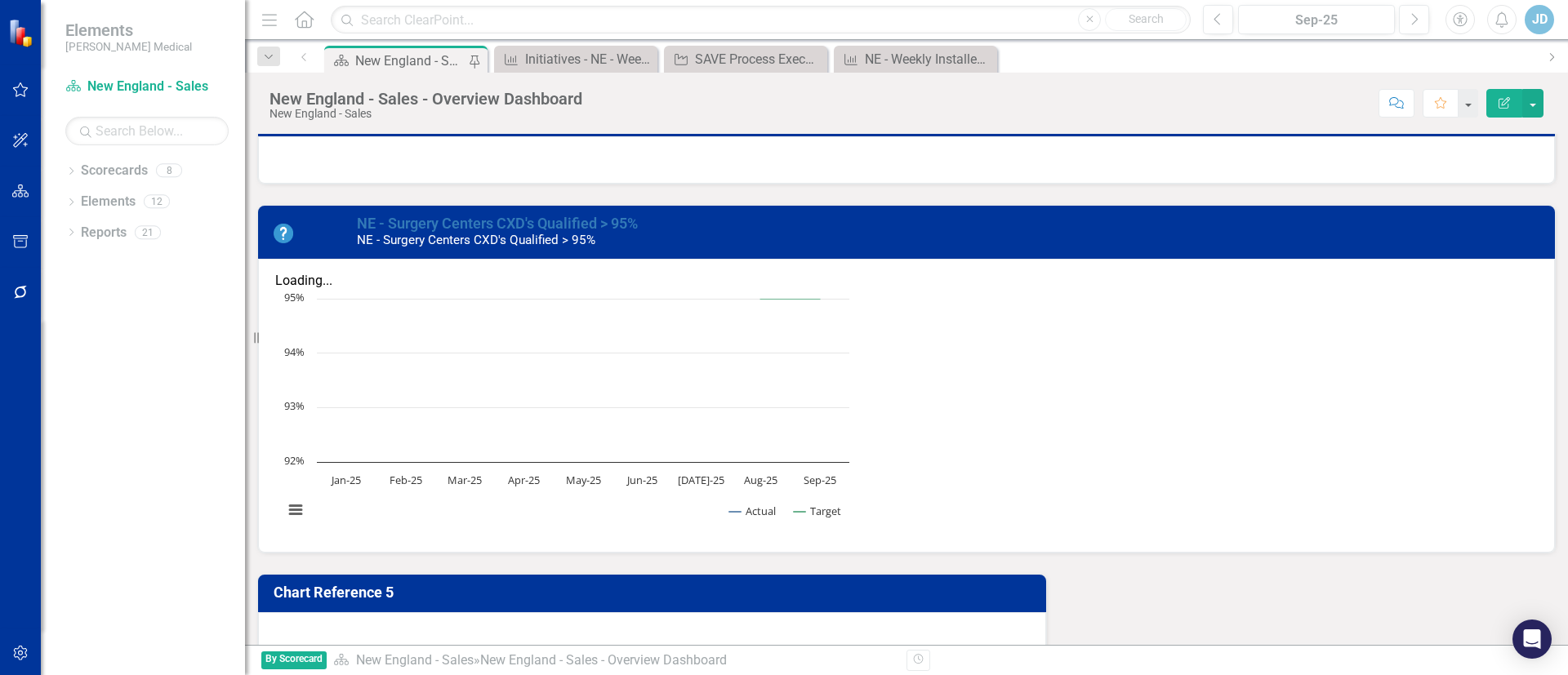
scroll to position [1955, 0]
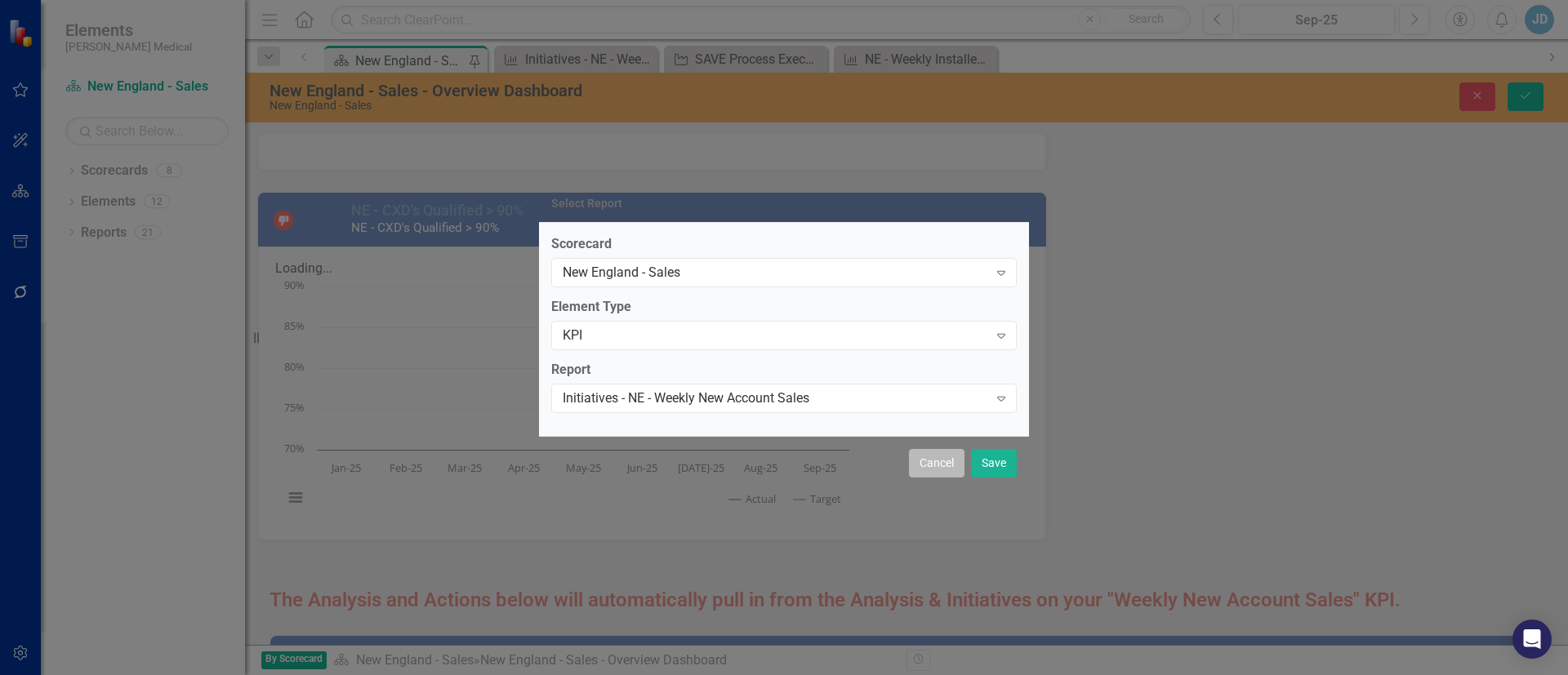
click at [918, 461] on button "Cancel" at bounding box center [936, 463] width 55 height 28
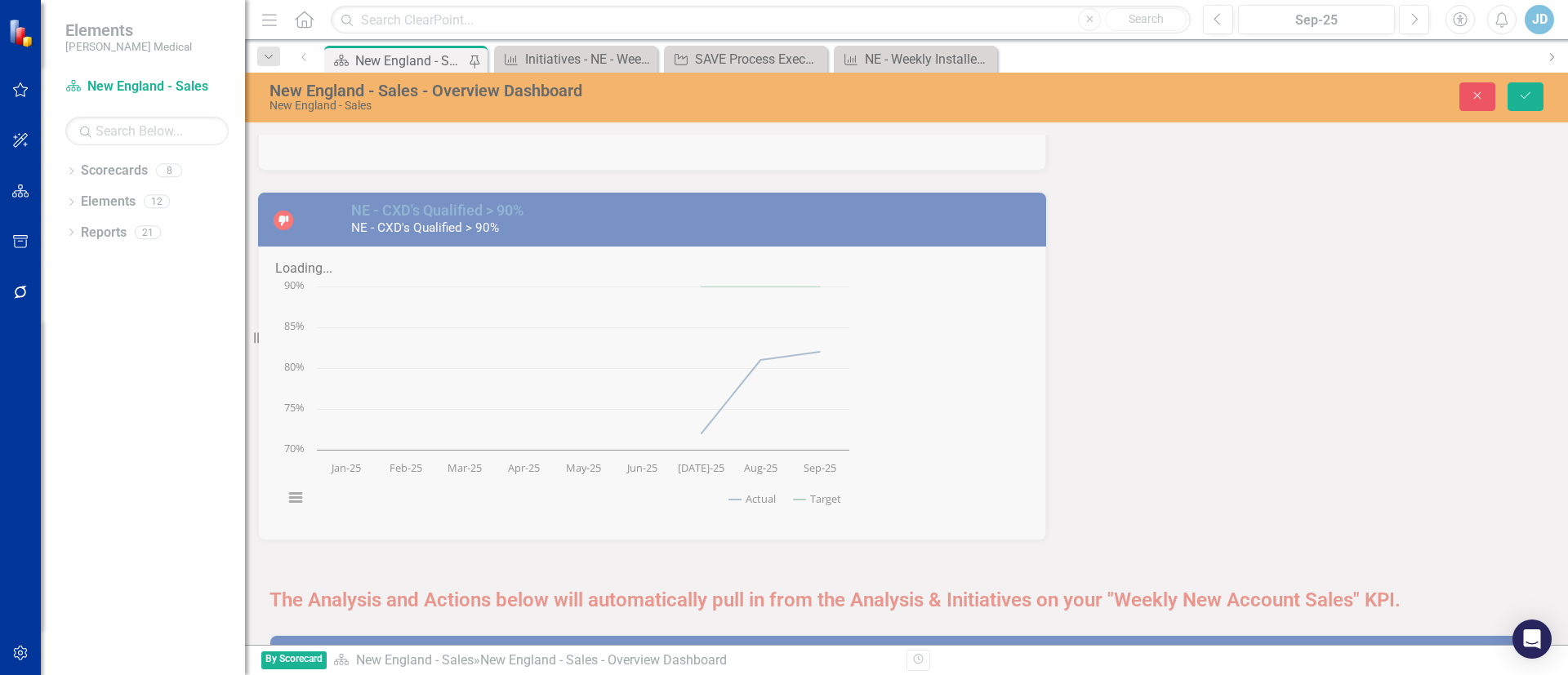
scroll to position [2024, 0]
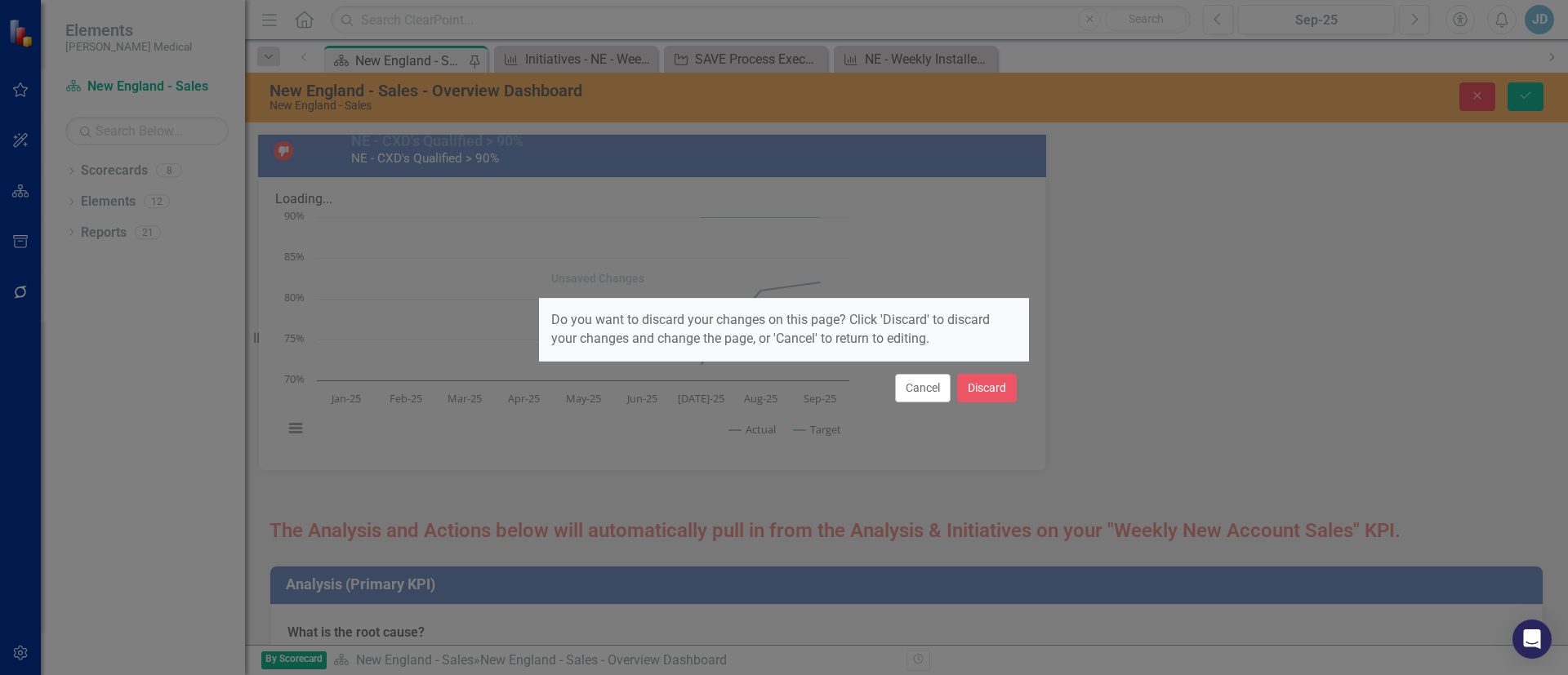
click at [503, 454] on div "Unsaved Changes Do you want to discard your changes on this page? Click 'Discar…" at bounding box center [784, 337] width 1568 height 675
click at [933, 393] on button "Cancel" at bounding box center [923, 388] width 55 height 28
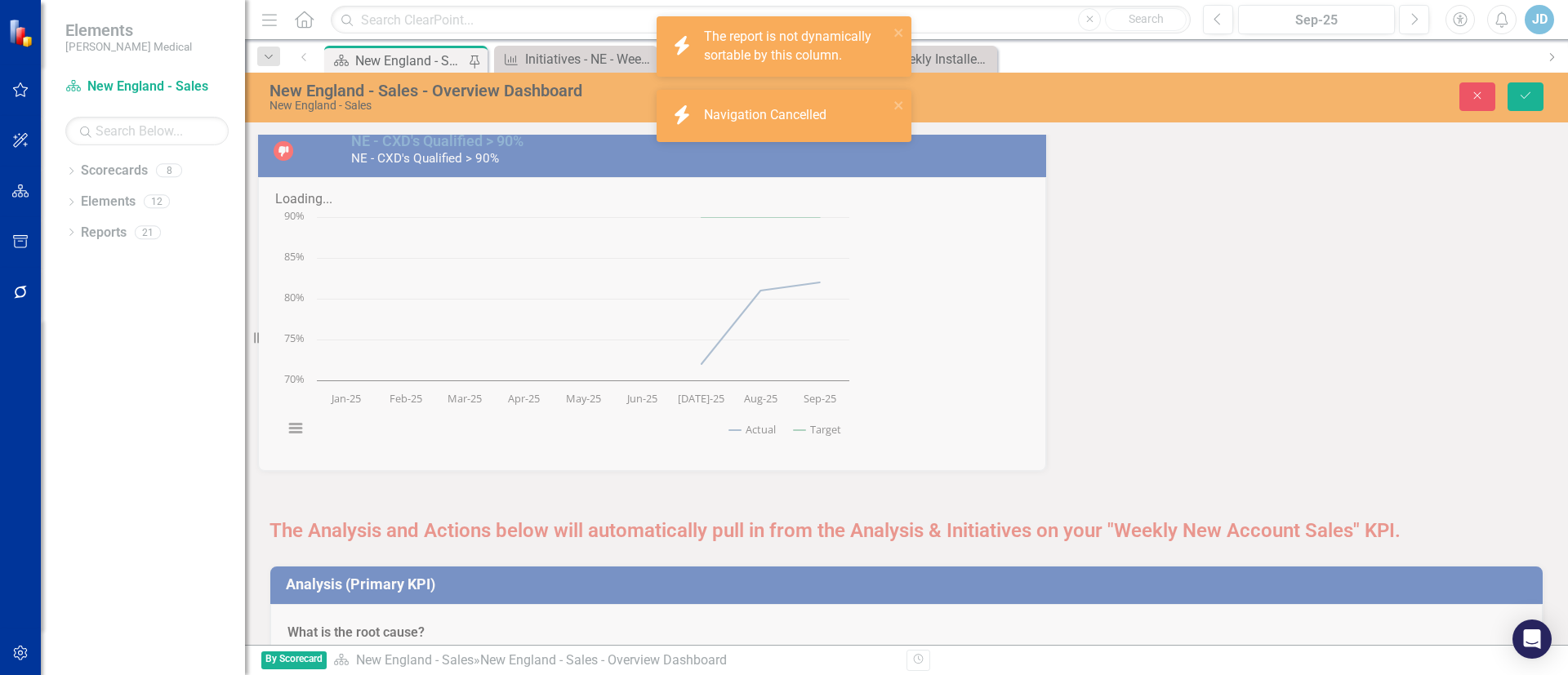
click at [1528, 91] on icon "Save" at bounding box center [1526, 96] width 15 height 11
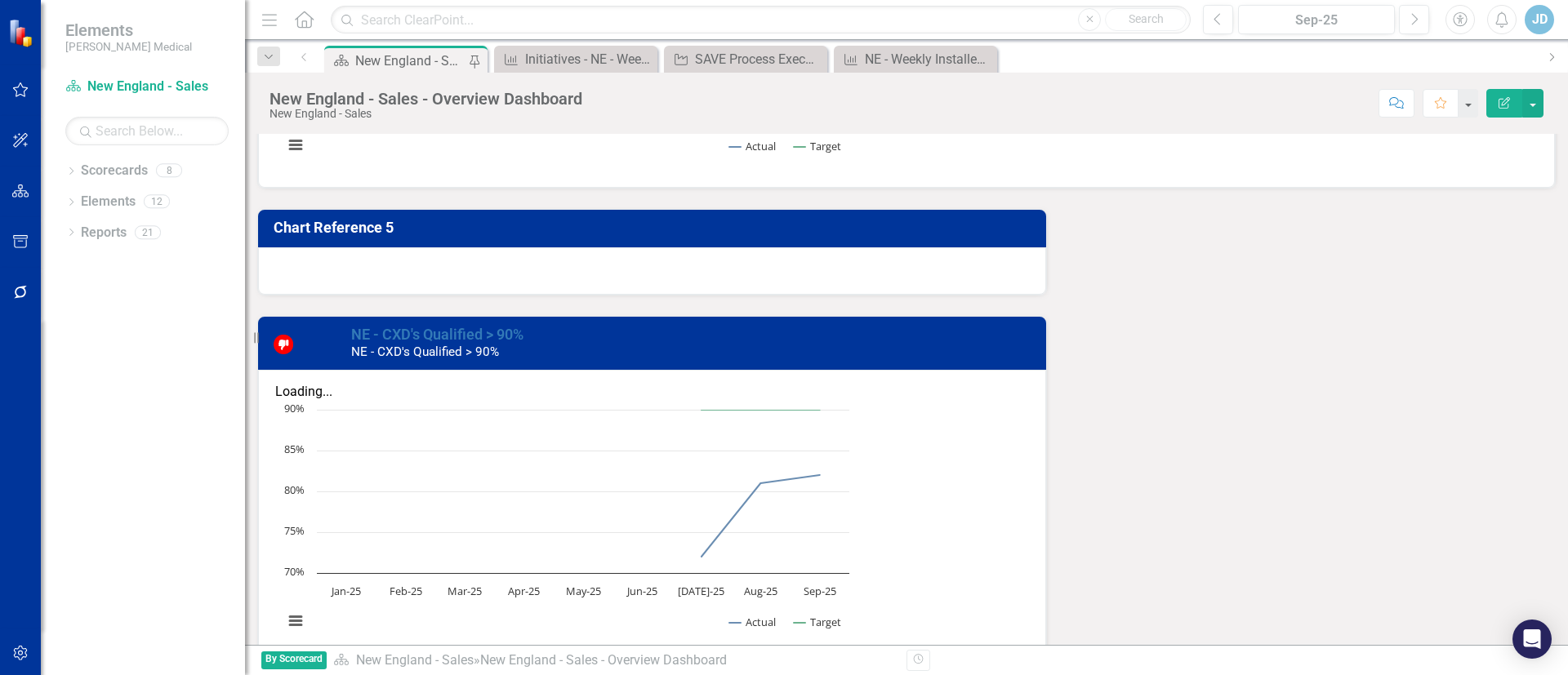
scroll to position [1710, 0]
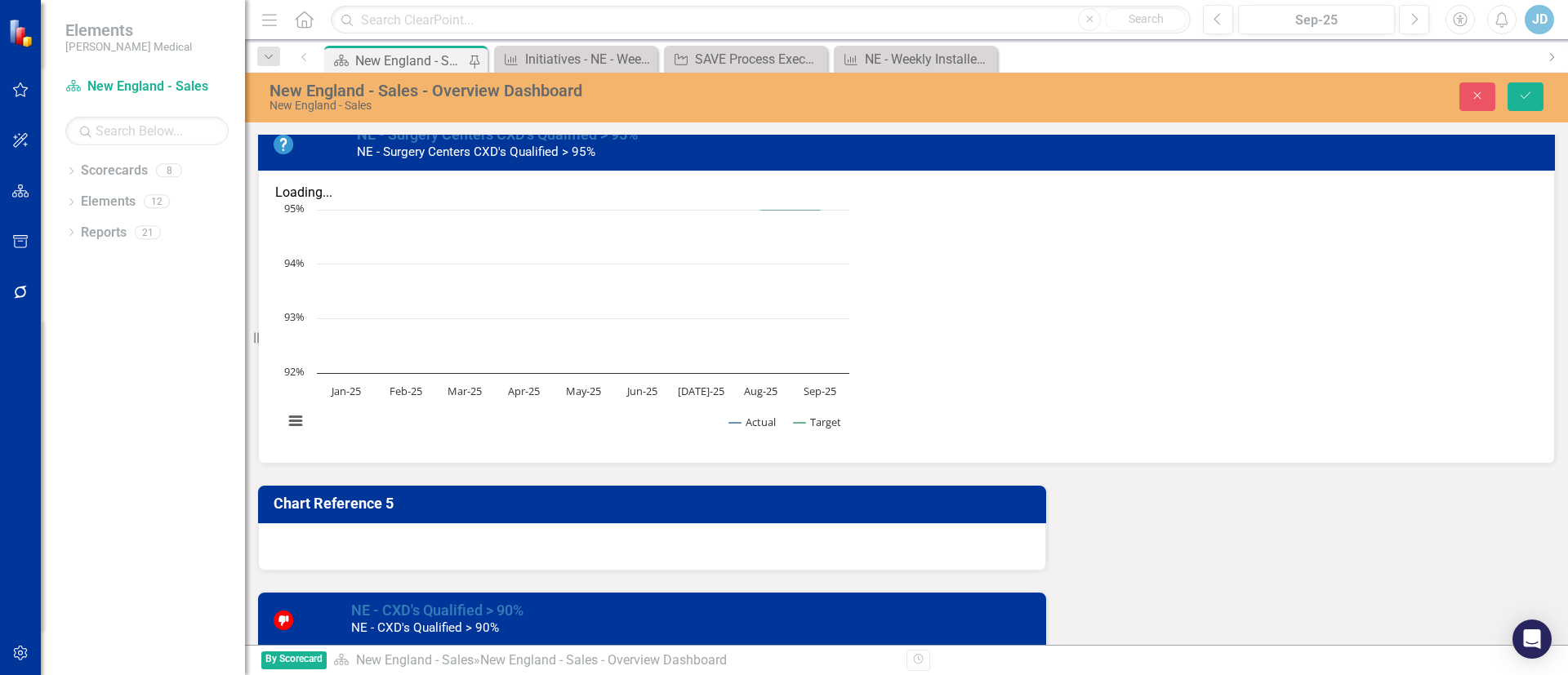
scroll to position [1342, 0]
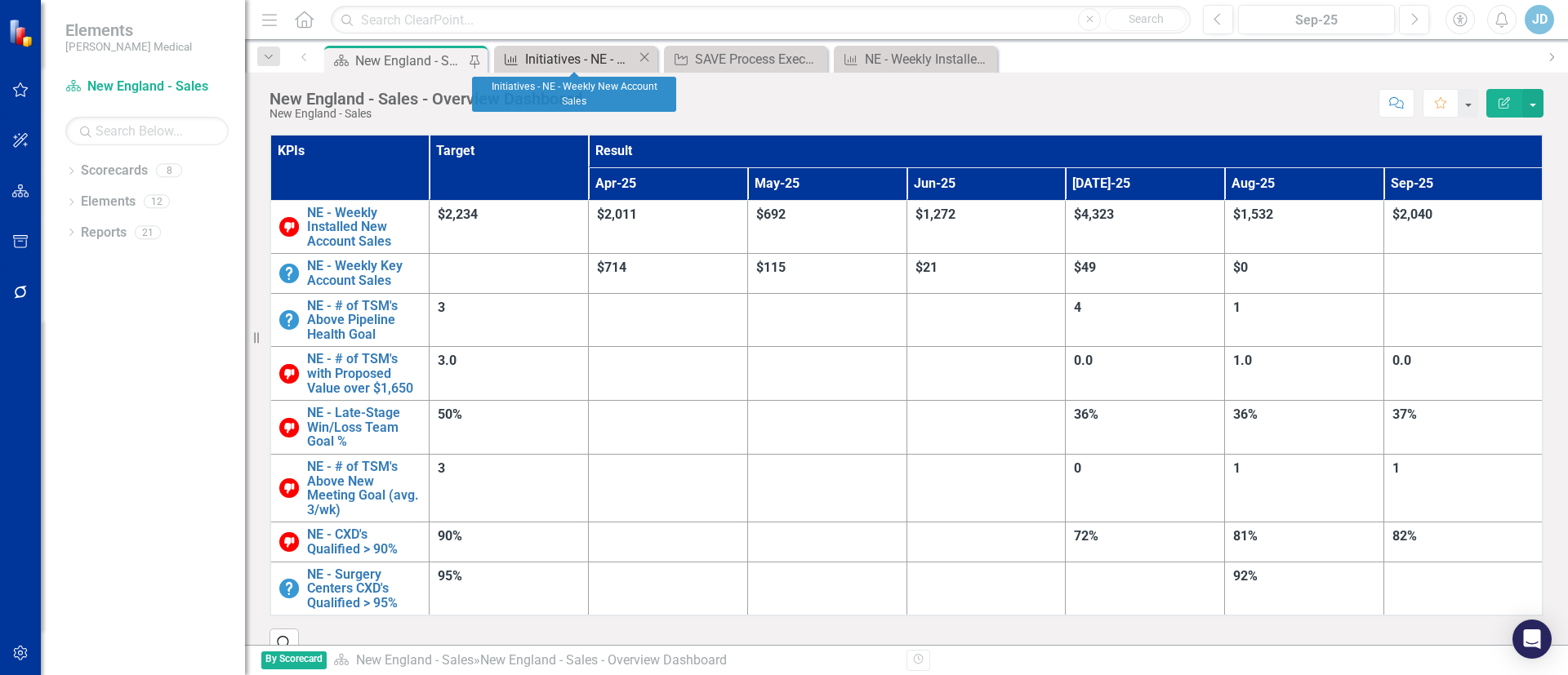
click at [545, 61] on div "Initiatives - NE - Weekly New Account Sales" at bounding box center [581, 59] width 112 height 21
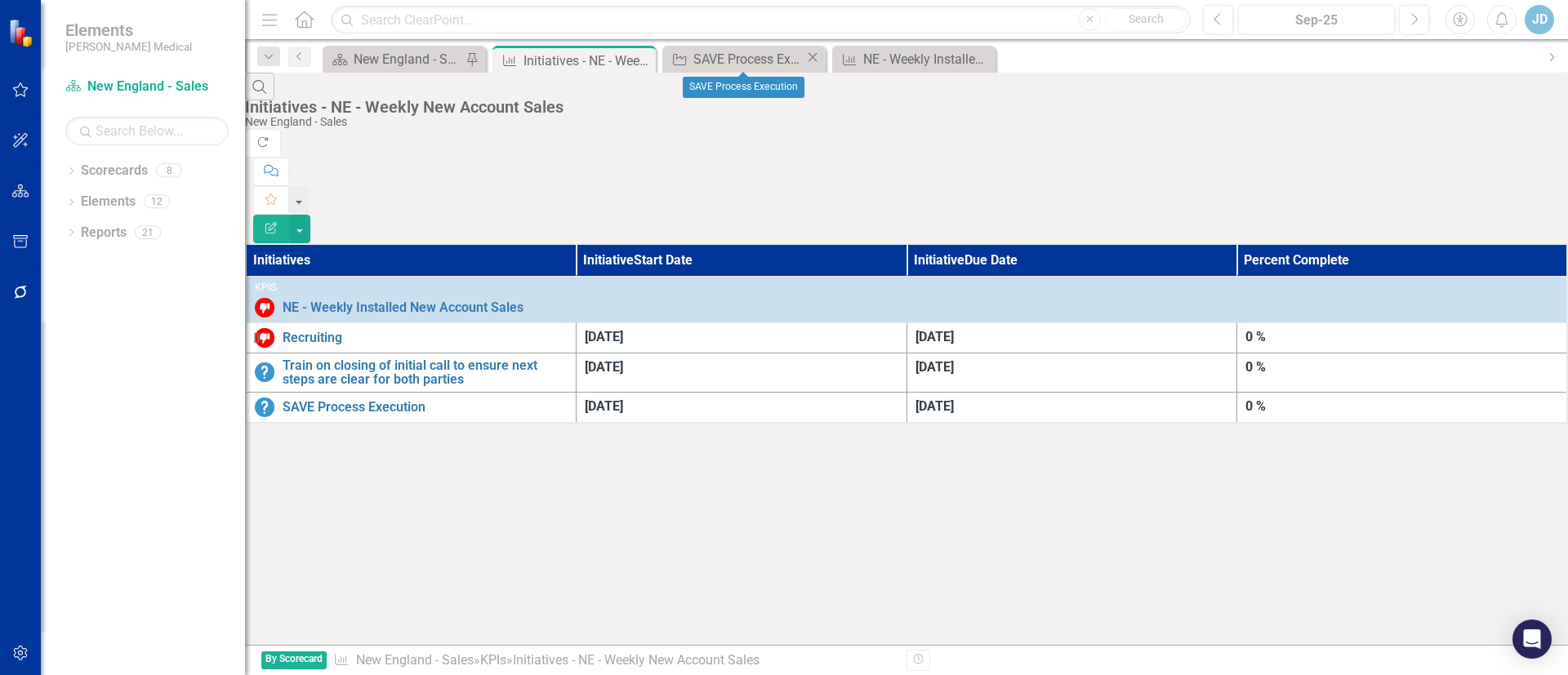
click at [806, 54] on icon "Close" at bounding box center [812, 57] width 16 height 13
click at [637, 63] on icon at bounding box center [641, 61] width 9 height 9
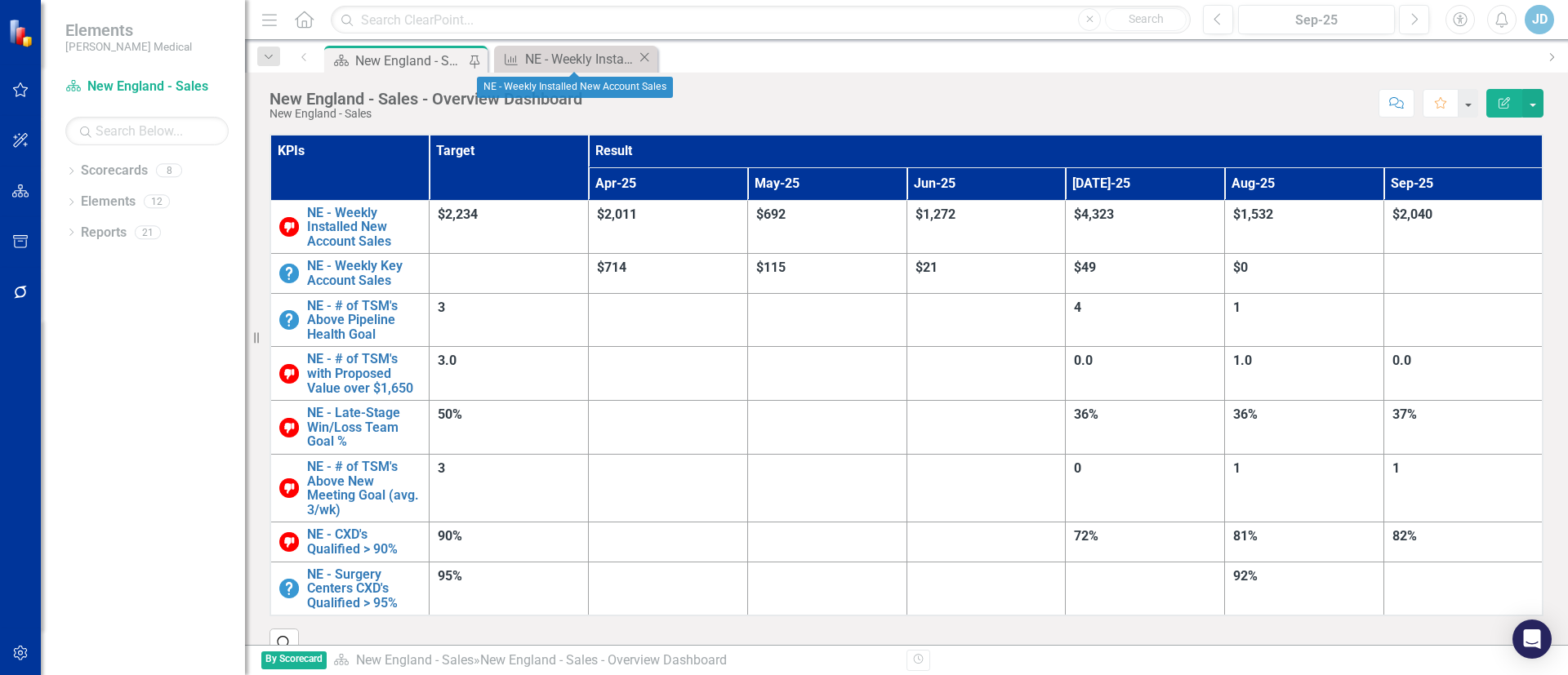
click at [652, 58] on div "KPI NE - Weekly Installed New Account Sales Close" at bounding box center [576, 59] width 163 height 27
click at [638, 56] on icon "Close" at bounding box center [644, 57] width 16 height 13
click at [117, 95] on link "Scorecard [GEOGRAPHIC_DATA] - Sales" at bounding box center [147, 87] width 163 height 19
click at [132, 82] on link "Scorecard [GEOGRAPHIC_DATA] - Sales" at bounding box center [147, 87] width 163 height 19
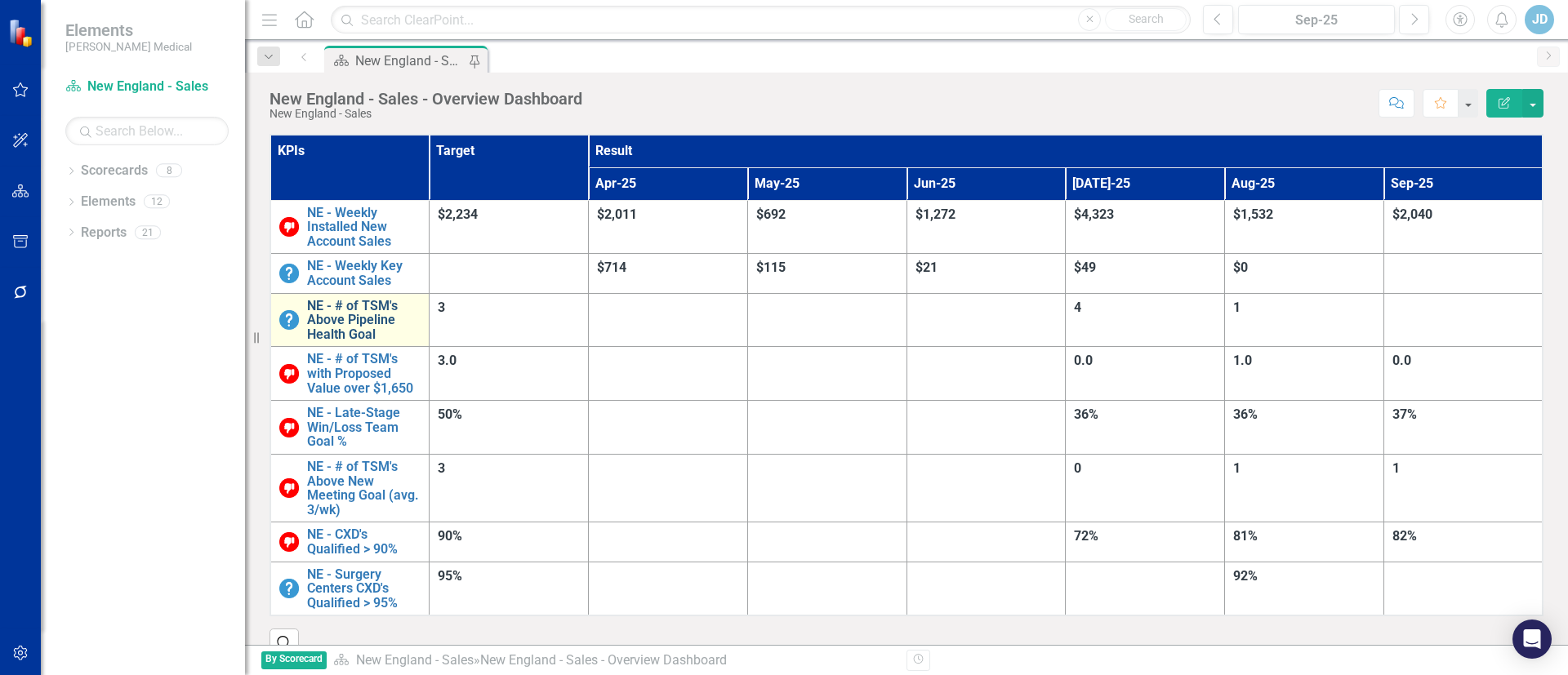
click at [421, 299] on link "NE - # of TSM's Above Pipeline Health Goal" at bounding box center [364, 320] width 114 height 43
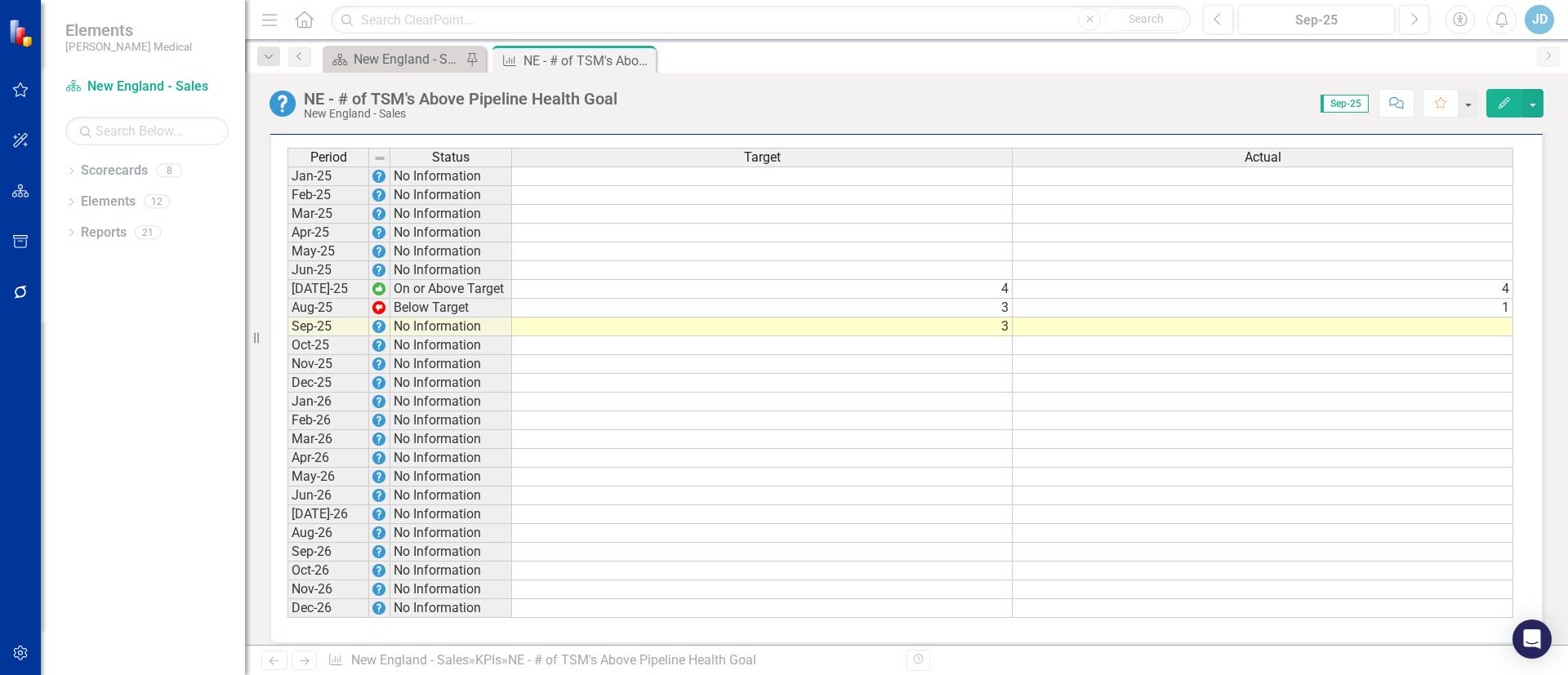
scroll to position [1224, 0]
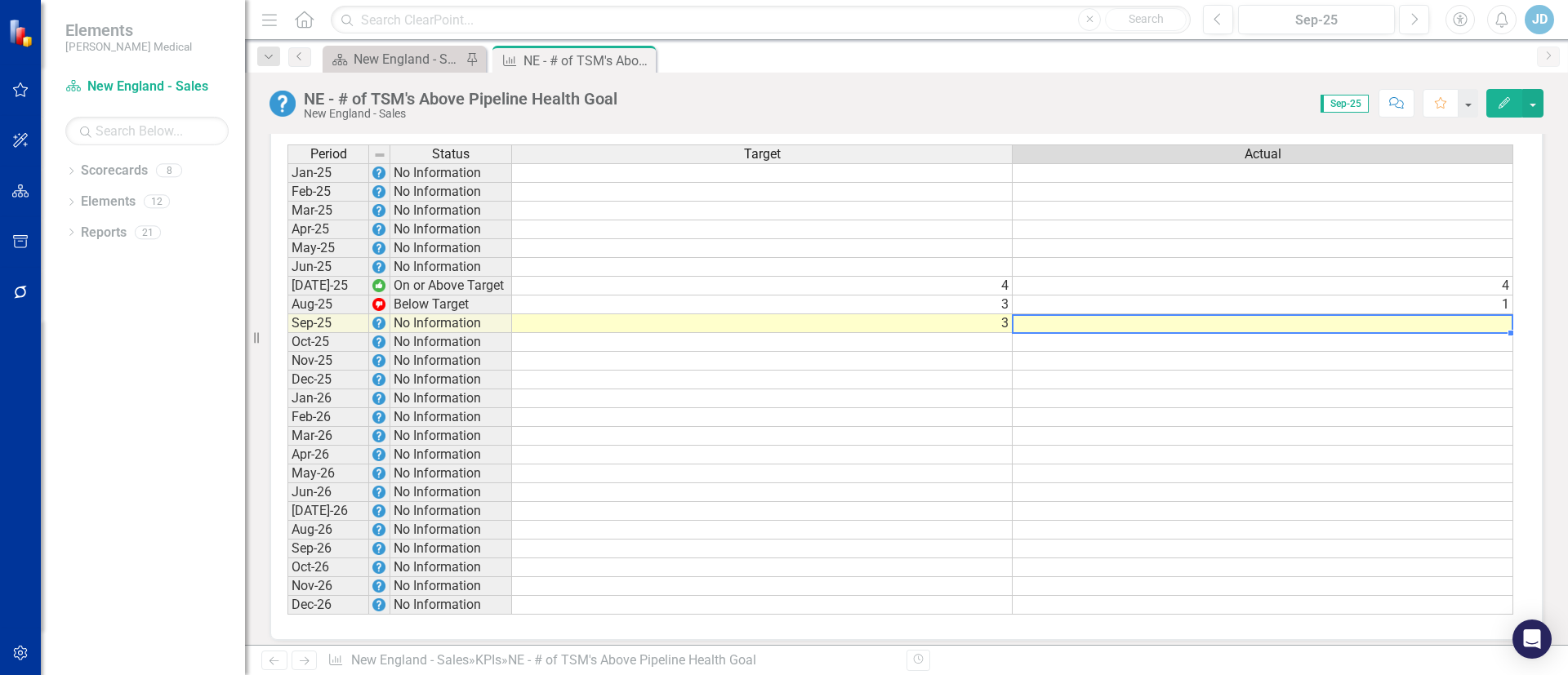
click at [1457, 325] on td at bounding box center [1263, 324] width 501 height 19
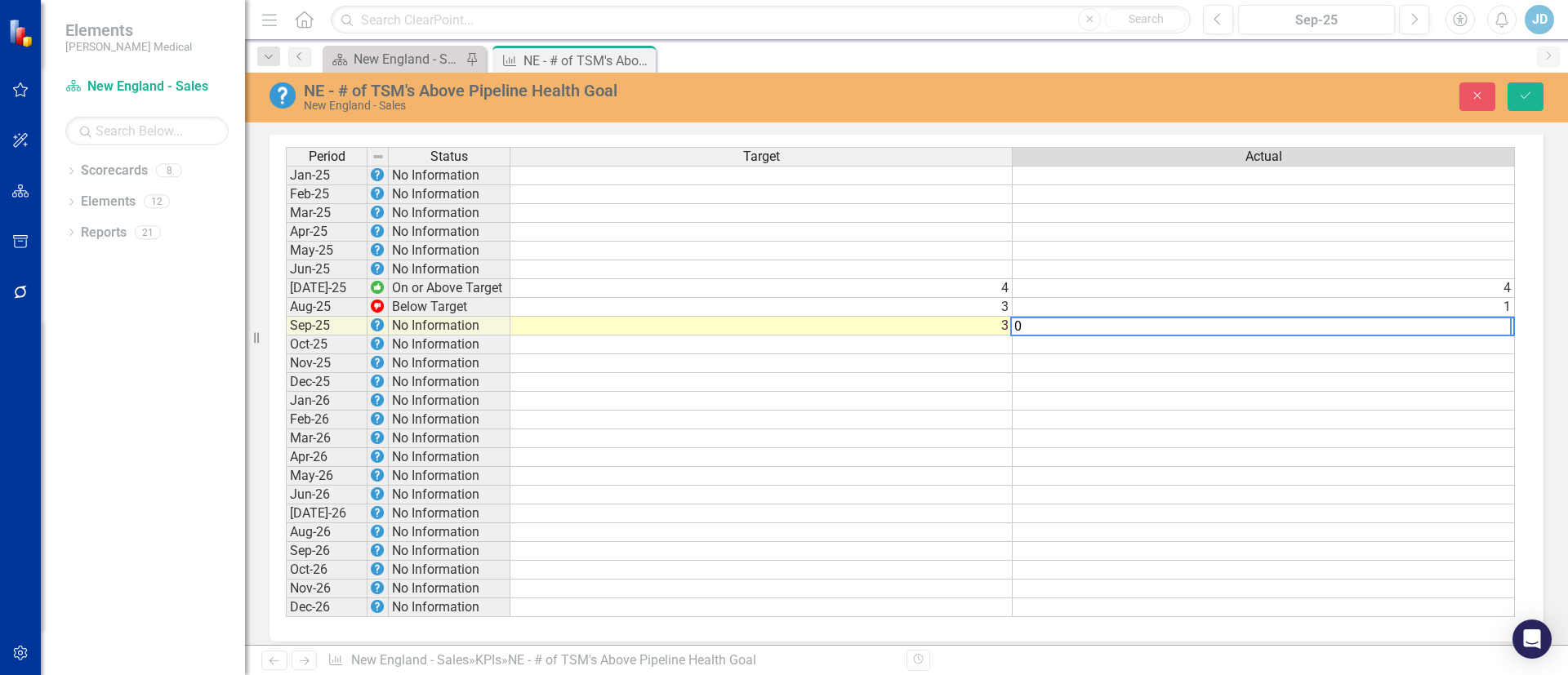
type textarea "0"
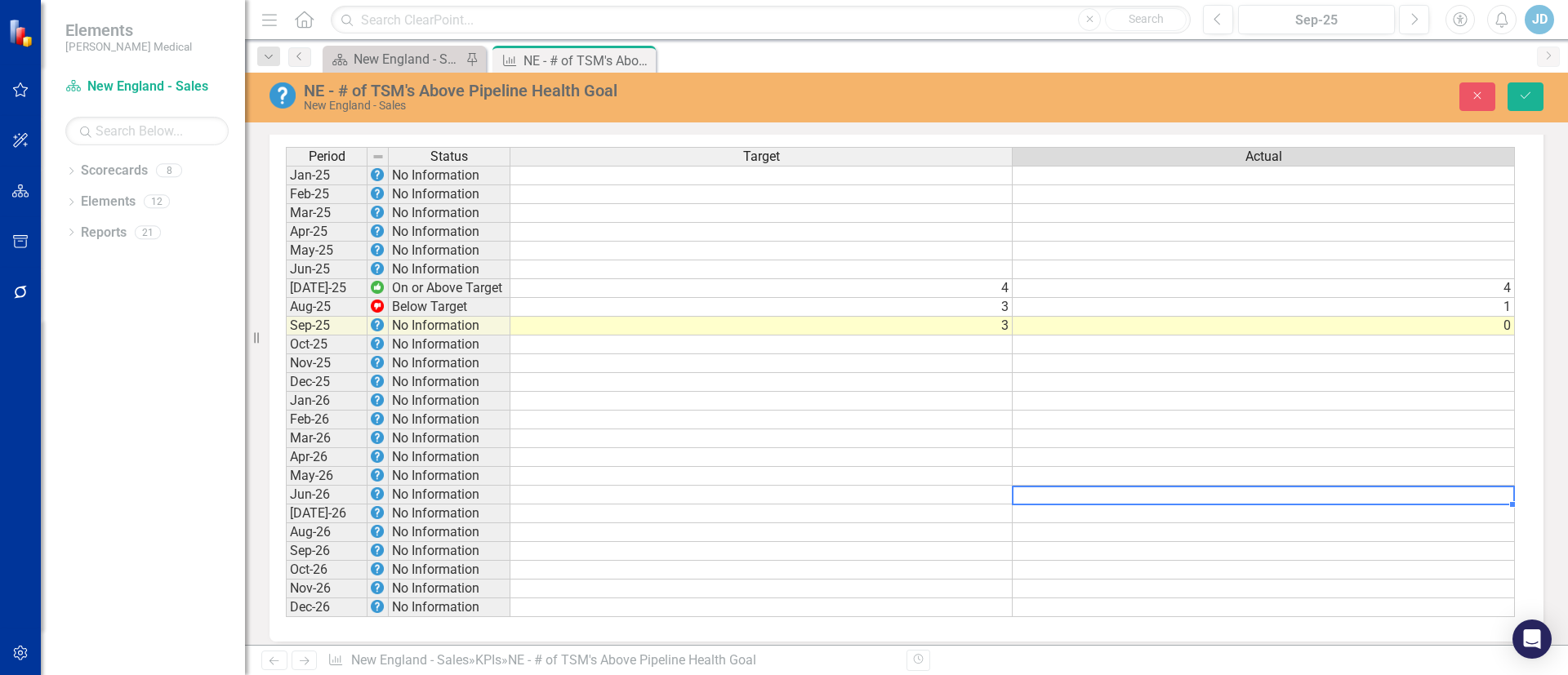
click at [286, 506] on div "Period Status Target Actual Jan-25 No Information Feb-25 No Information Mar-25 …" at bounding box center [286, 381] width 0 height 470
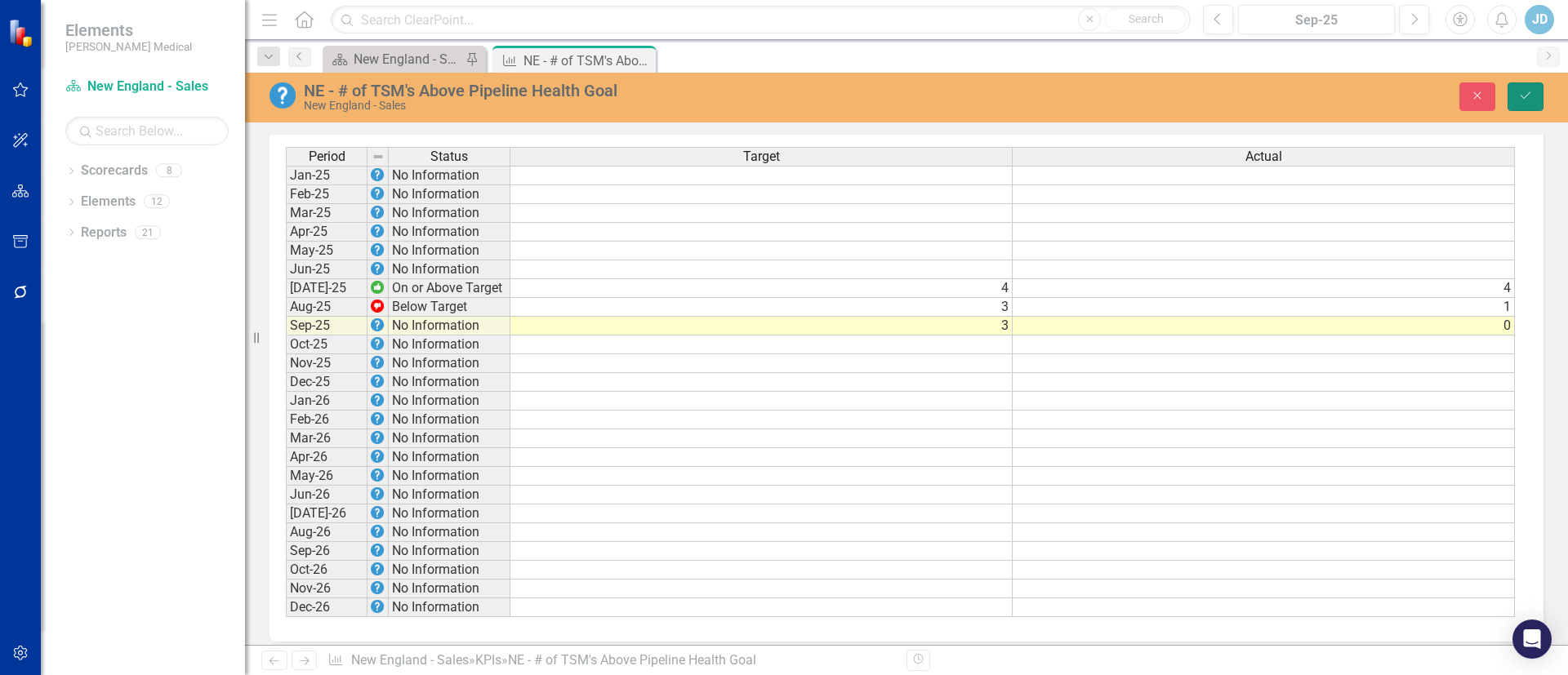
click at [1531, 97] on icon "Save" at bounding box center [1526, 96] width 15 height 11
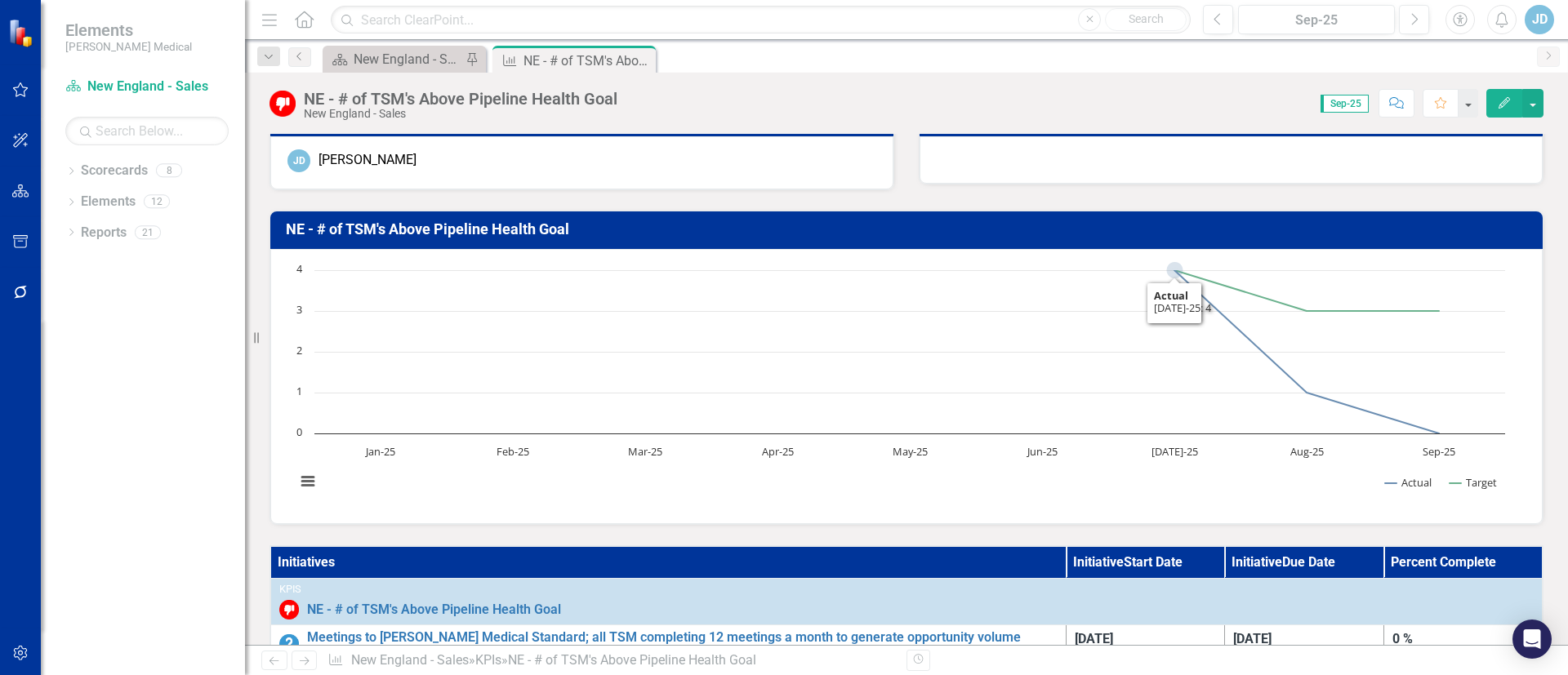
scroll to position [0, 0]
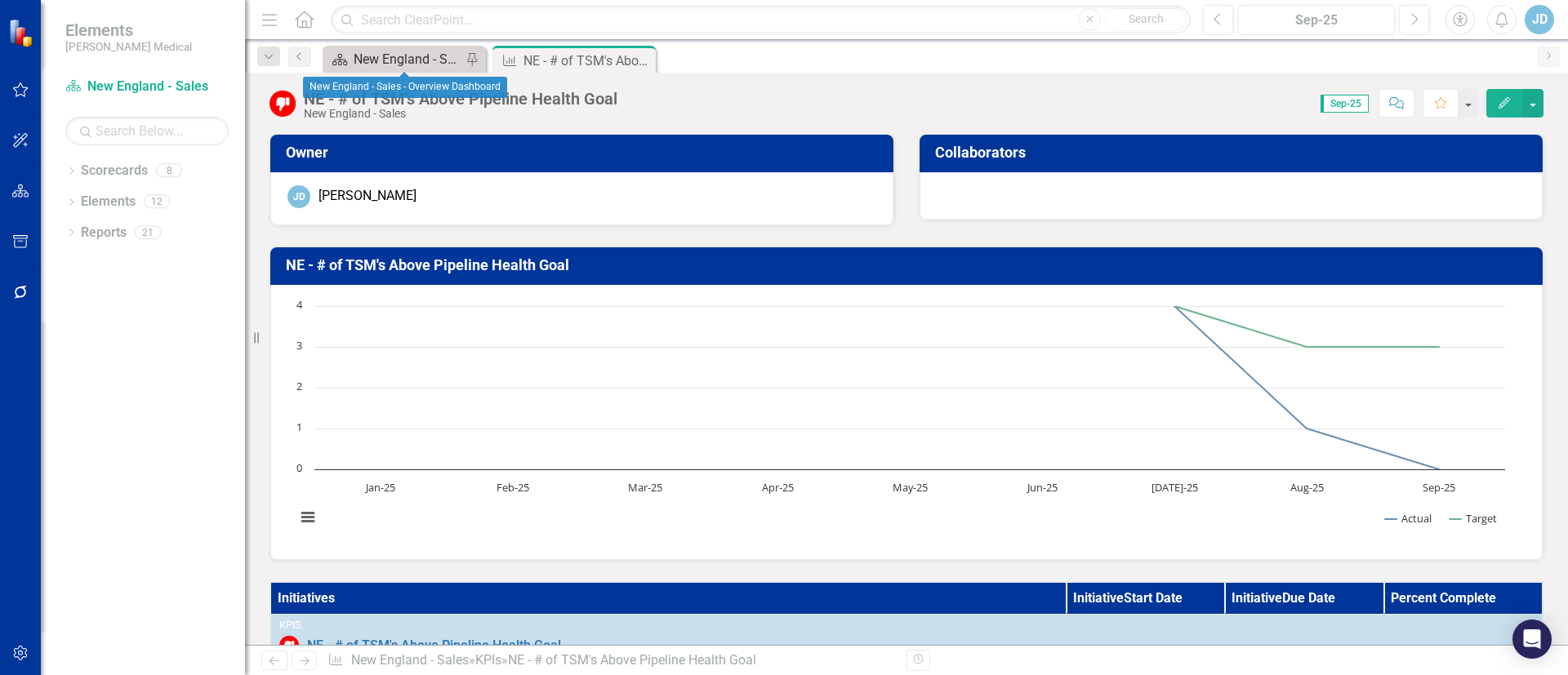
click at [387, 57] on div "New England - Sales - Overview Dashboard" at bounding box center [407, 59] width 108 height 21
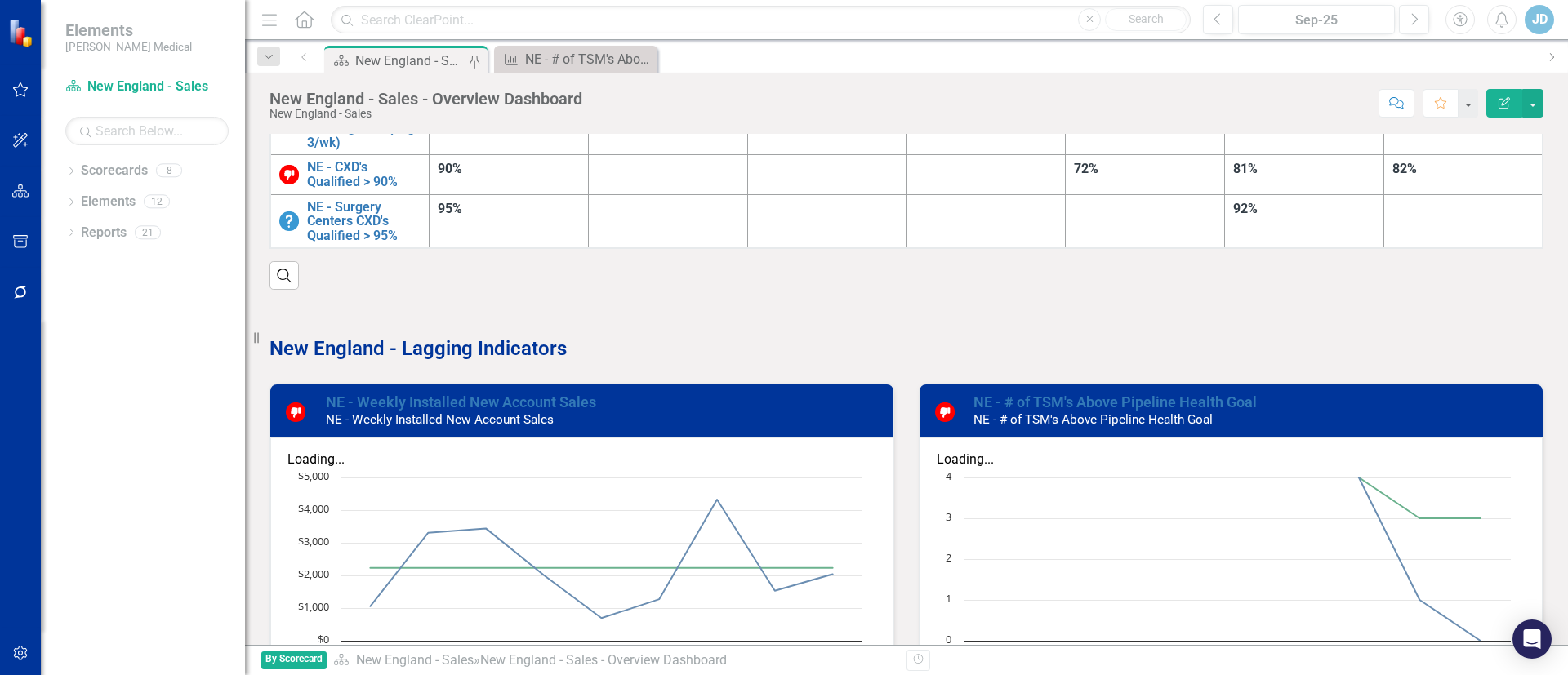
scroll to position [734, 0]
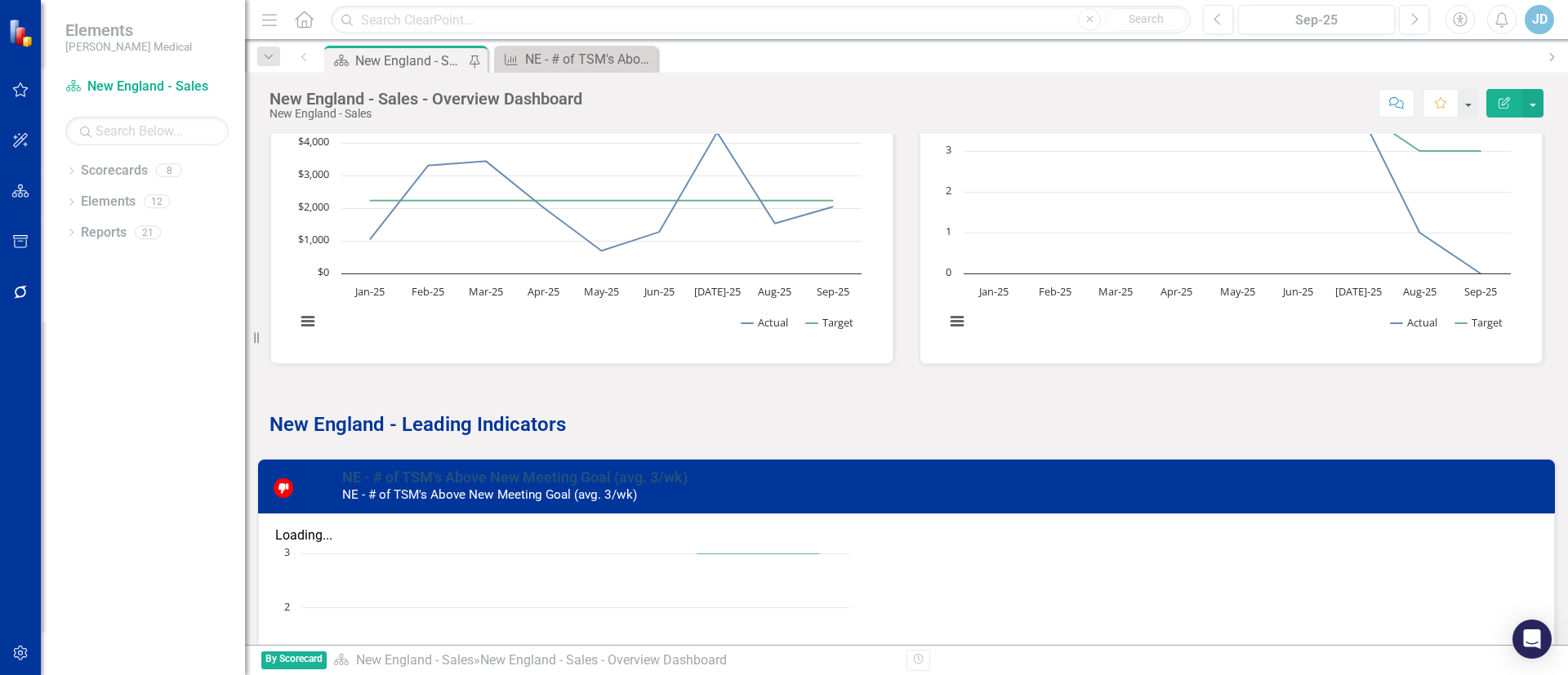
click at [471, 468] on link "NE - # of TSM's Above New Meeting Goal (avg. 3/wk)" at bounding box center [515, 477] width 346 height 17
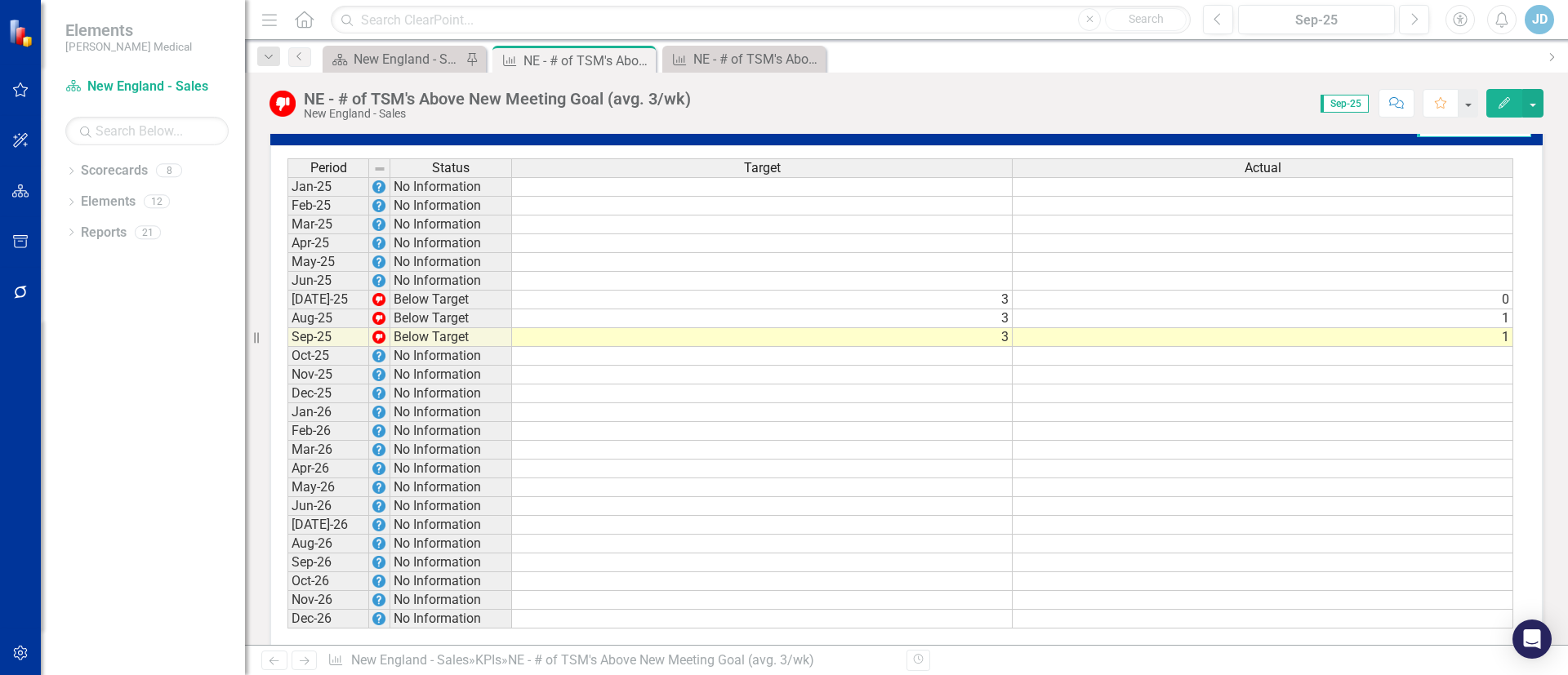
scroll to position [1189, 0]
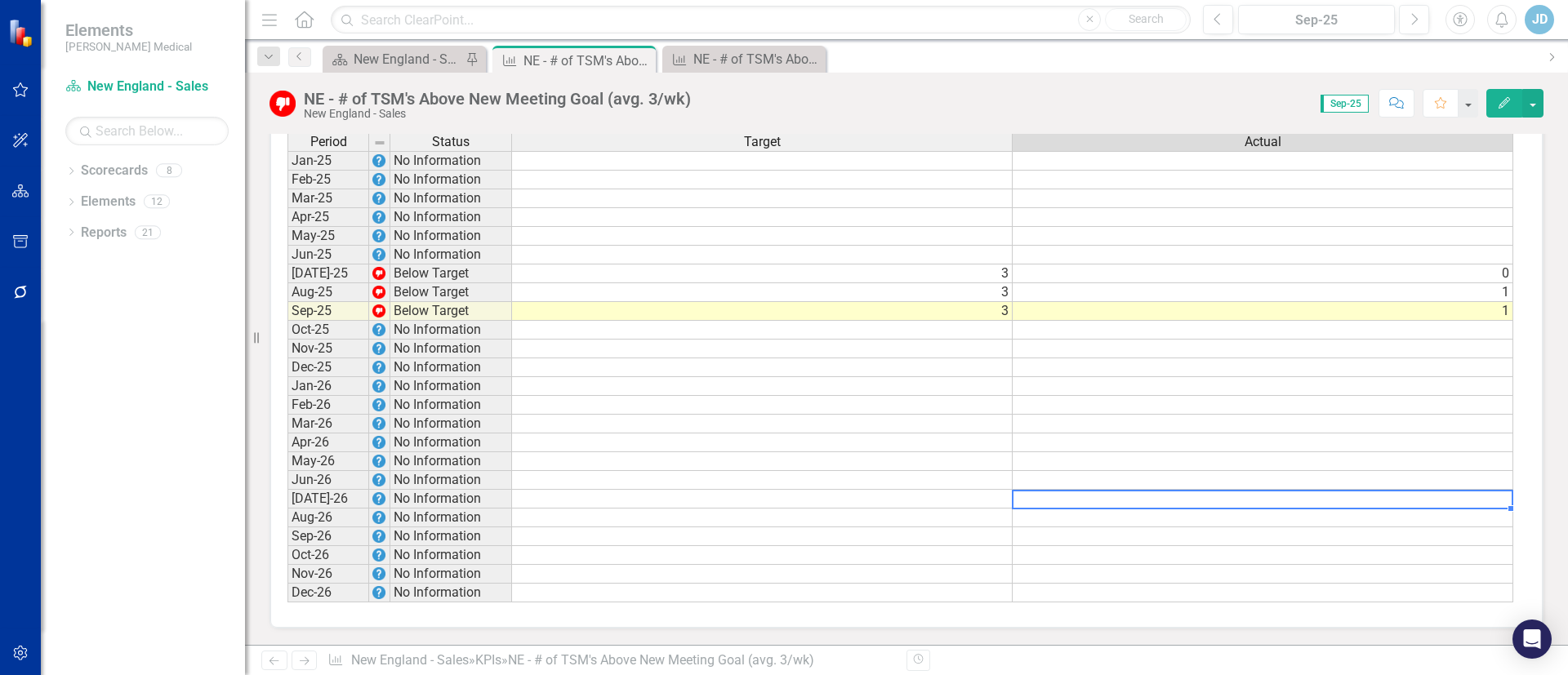
click at [1340, 498] on td at bounding box center [1263, 499] width 501 height 19
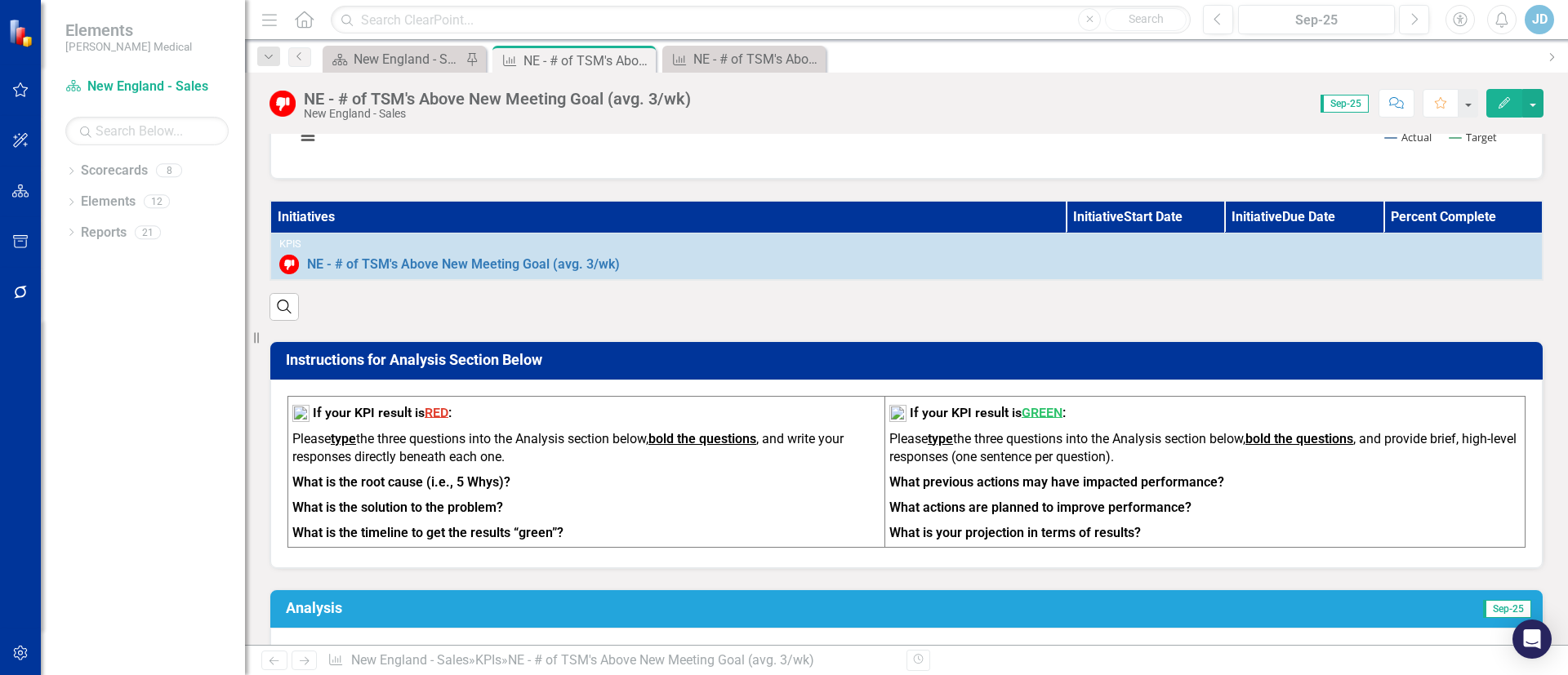
scroll to position [245, 0]
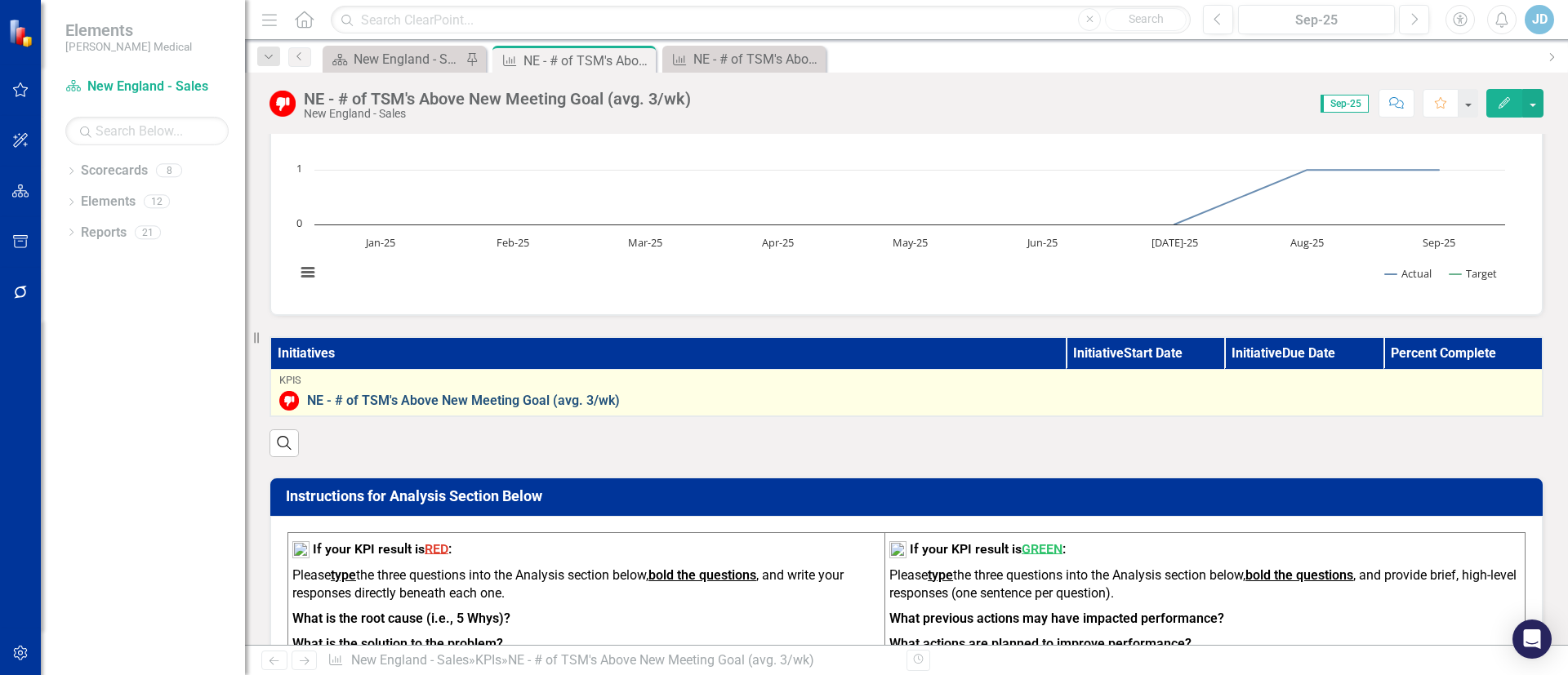
click at [444, 394] on link "NE - # of TSM's Above New Meeting Goal (avg. 3/wk)" at bounding box center [921, 401] width 1227 height 15
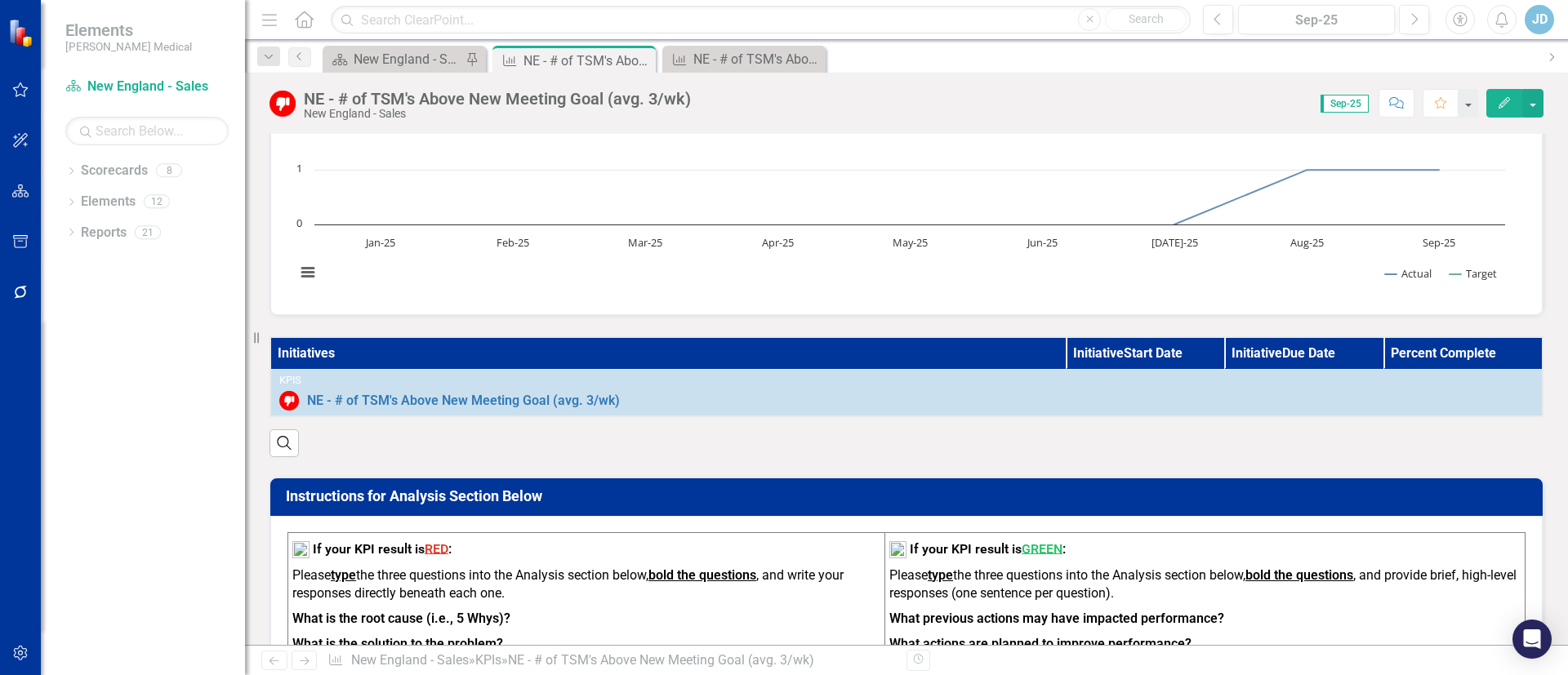
click at [286, 355] on th "Initiatives" at bounding box center [668, 353] width 796 height 33
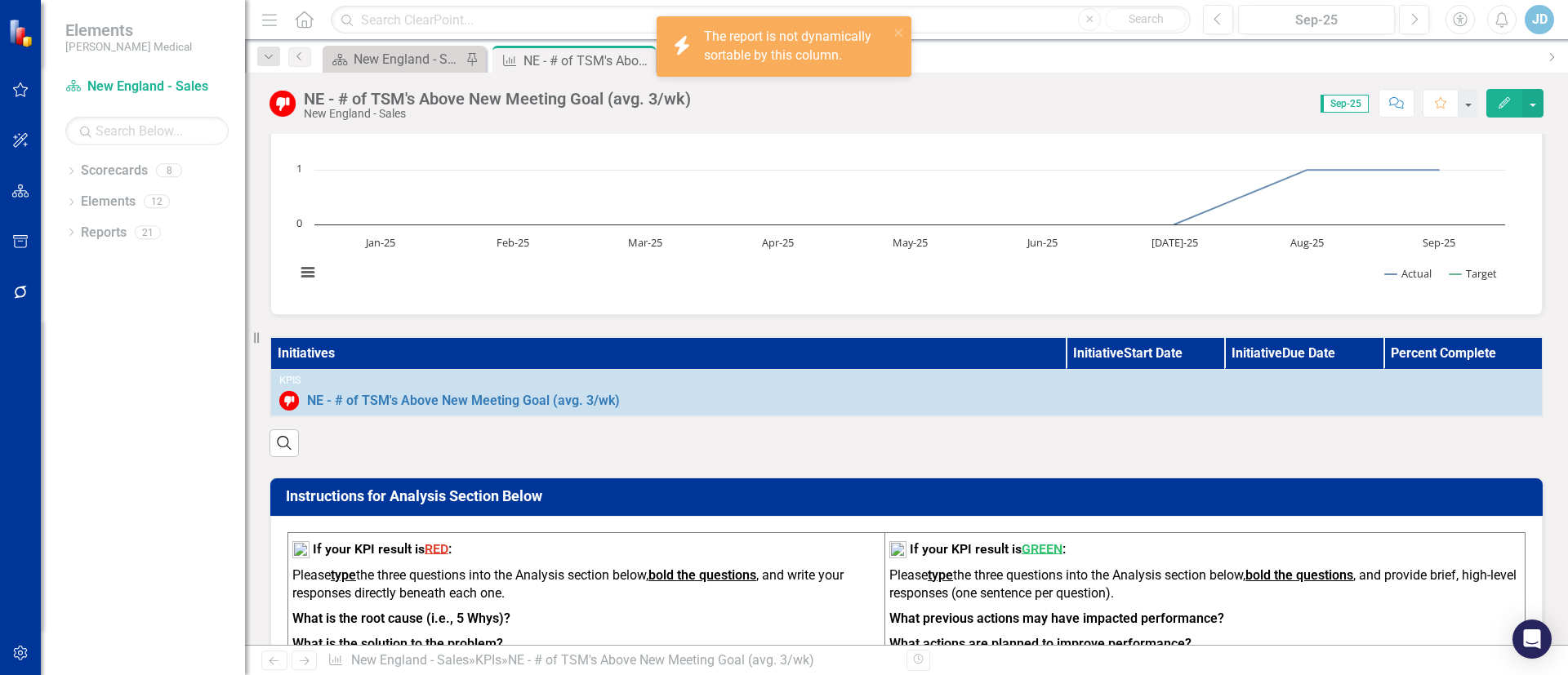
click at [287, 355] on th "Initiatives" at bounding box center [668, 353] width 796 height 33
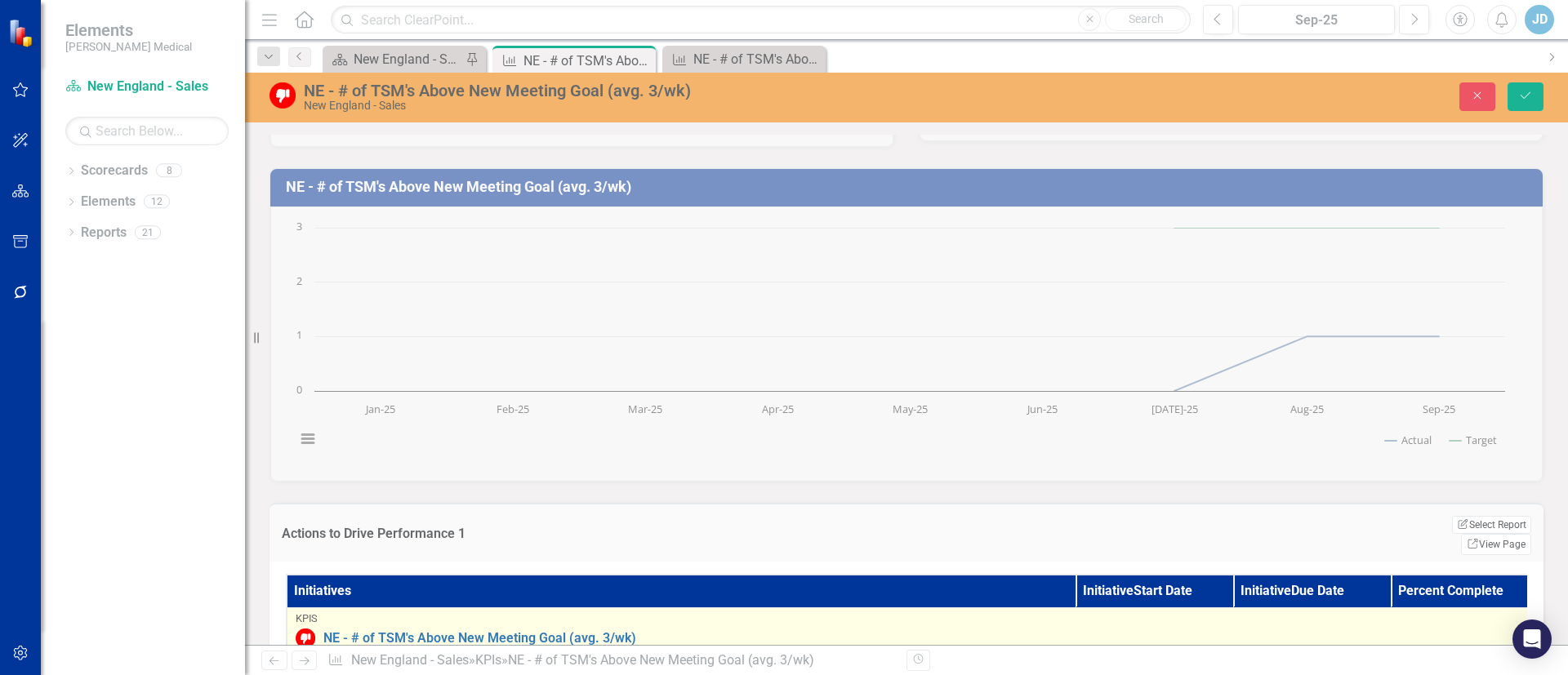
scroll to position [0, 0]
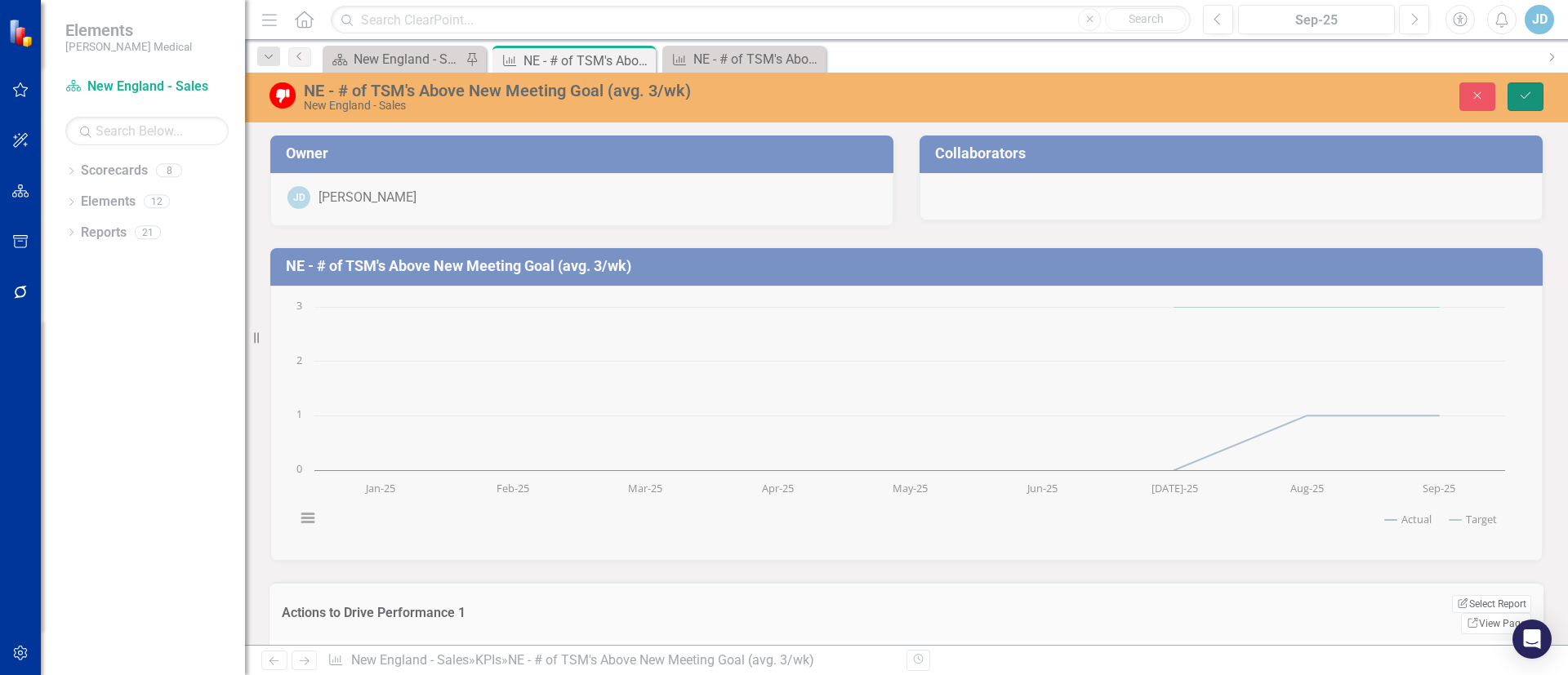
click at [1539, 101] on button "Save" at bounding box center [1526, 97] width 36 height 28
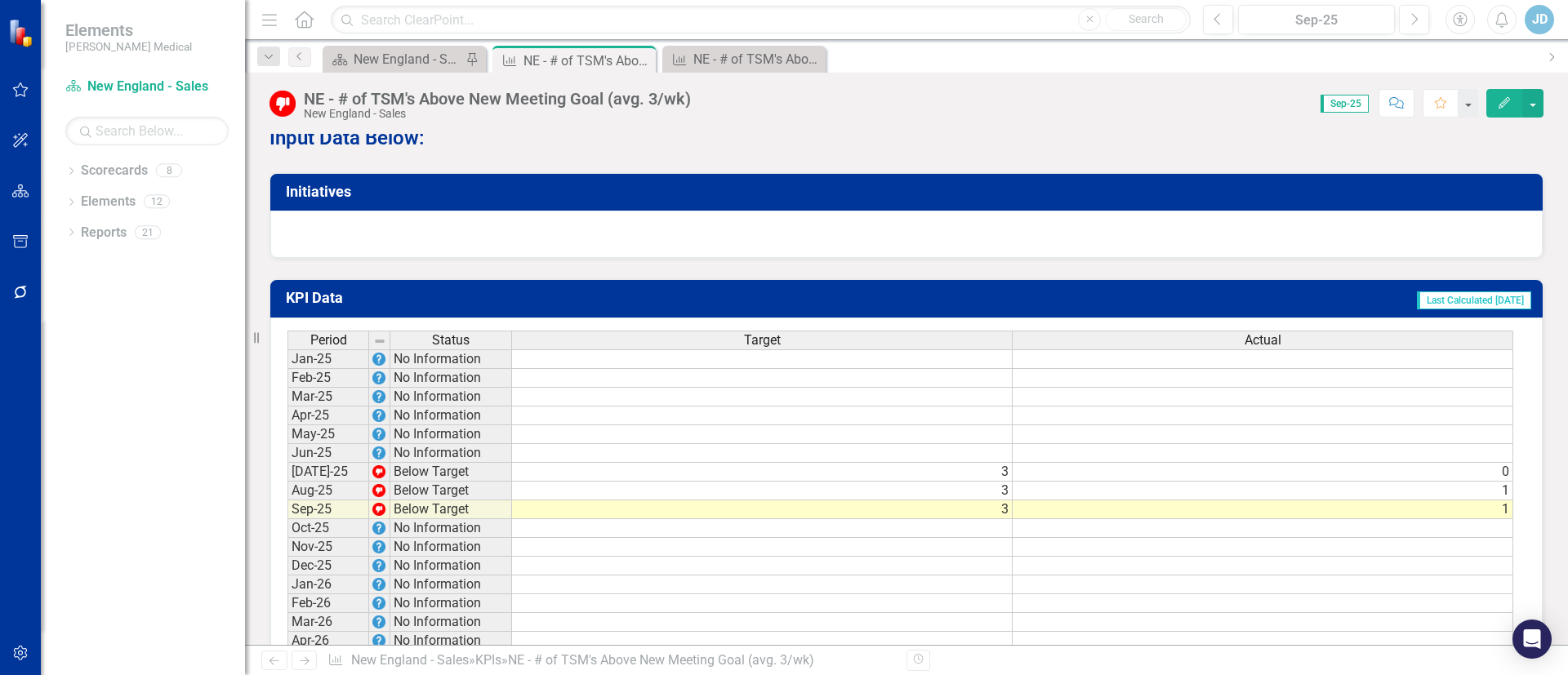
scroll to position [979, 0]
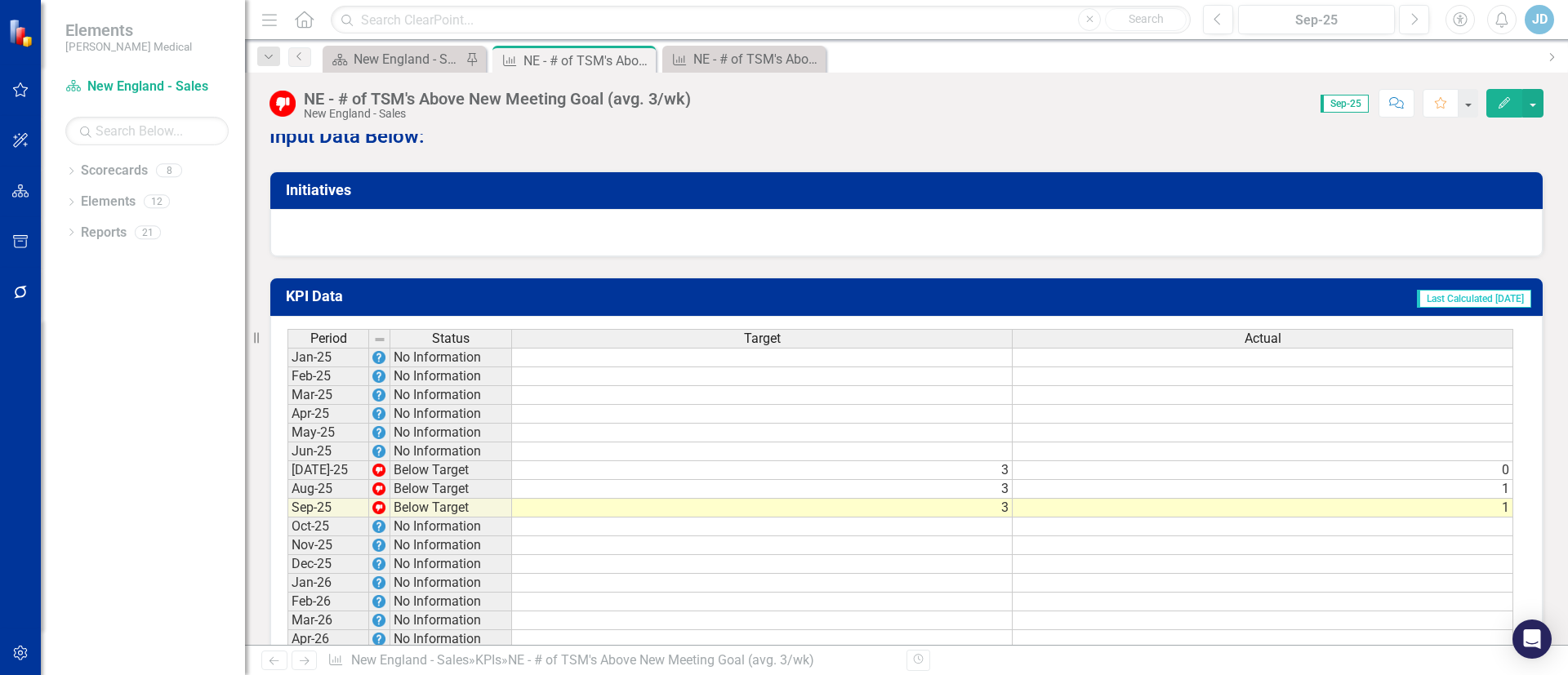
click at [309, 198] on h3 "Initiatives" at bounding box center [908, 190] width 1247 height 16
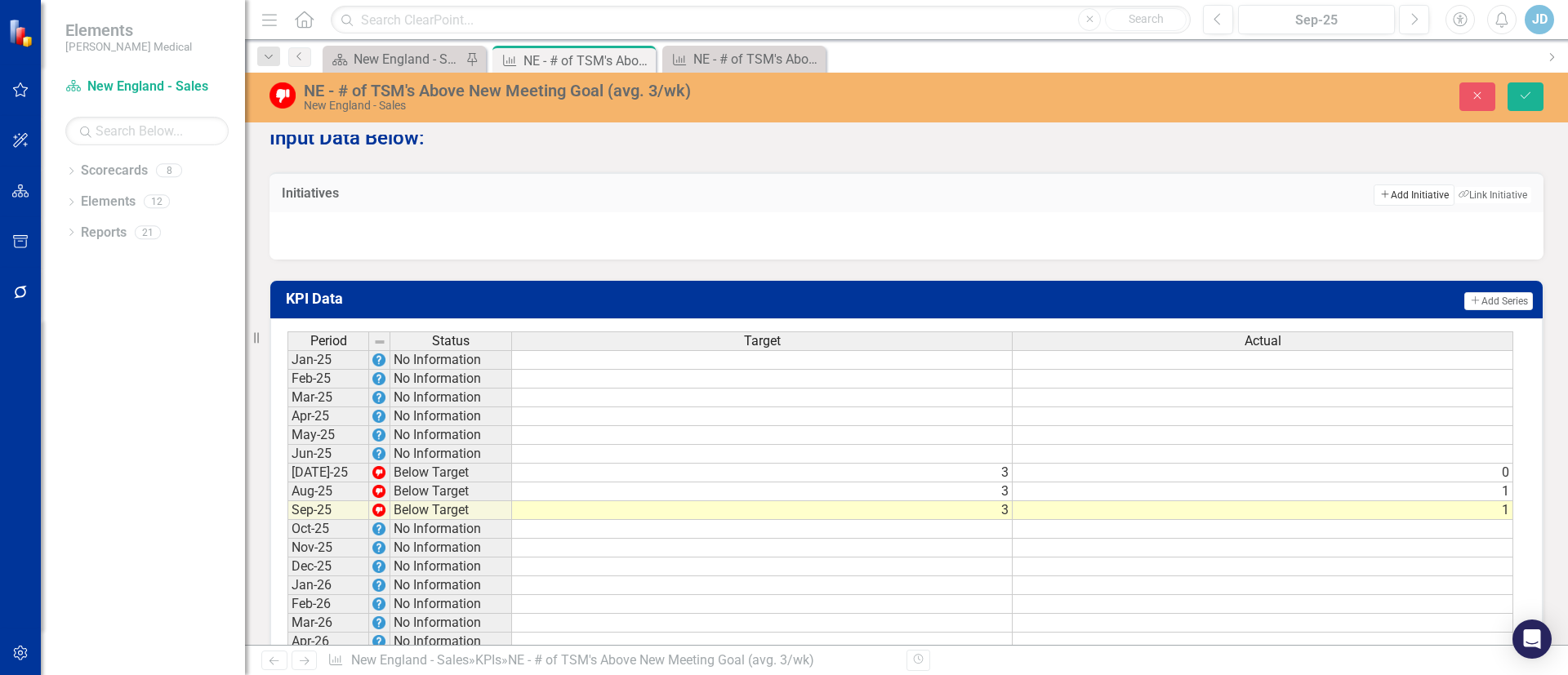
click at [1389, 204] on button "Add Add Initiative" at bounding box center [1413, 194] width 80 height 22
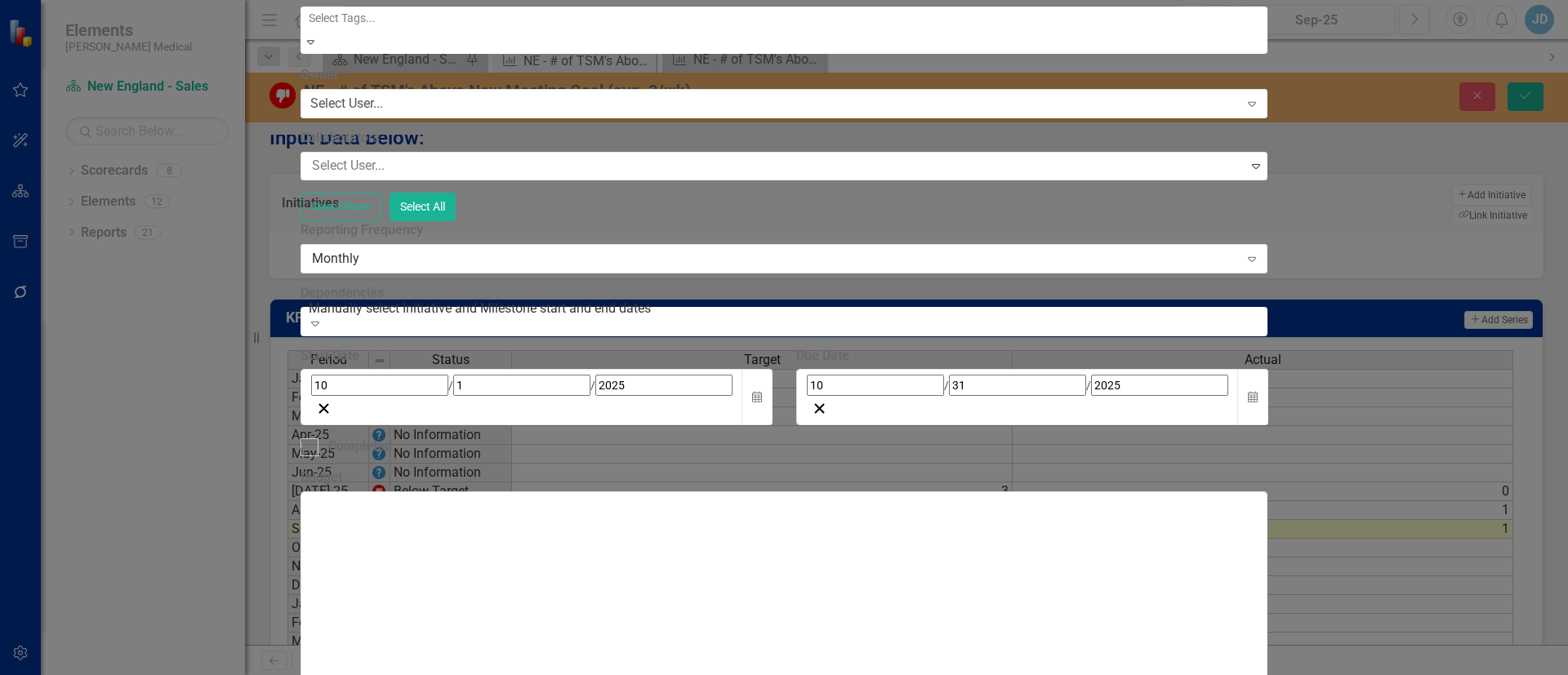
type input "G"
type input "CXD Target of HP & MA prospects"
click at [383, 114] on div "Select User..." at bounding box center [346, 104] width 72 height 19
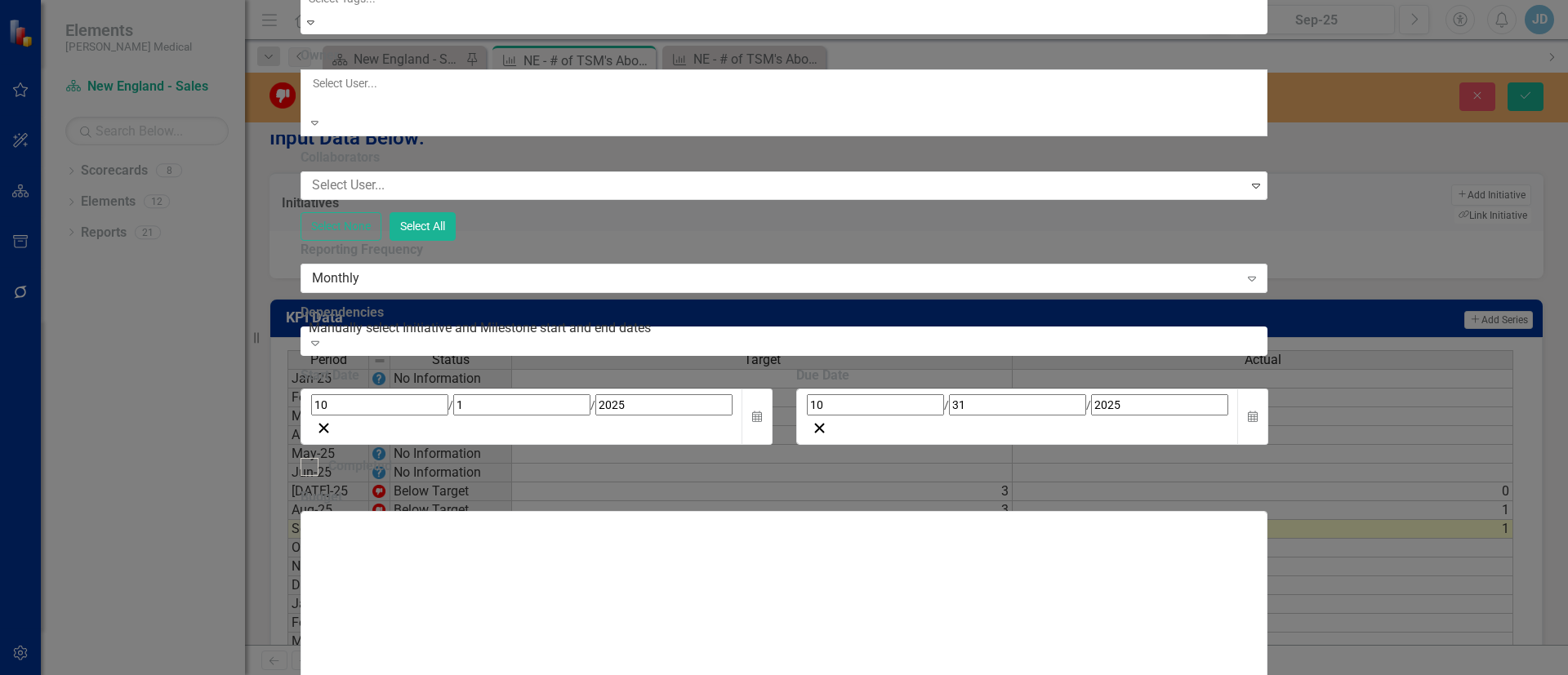
scroll to position [322, 0]
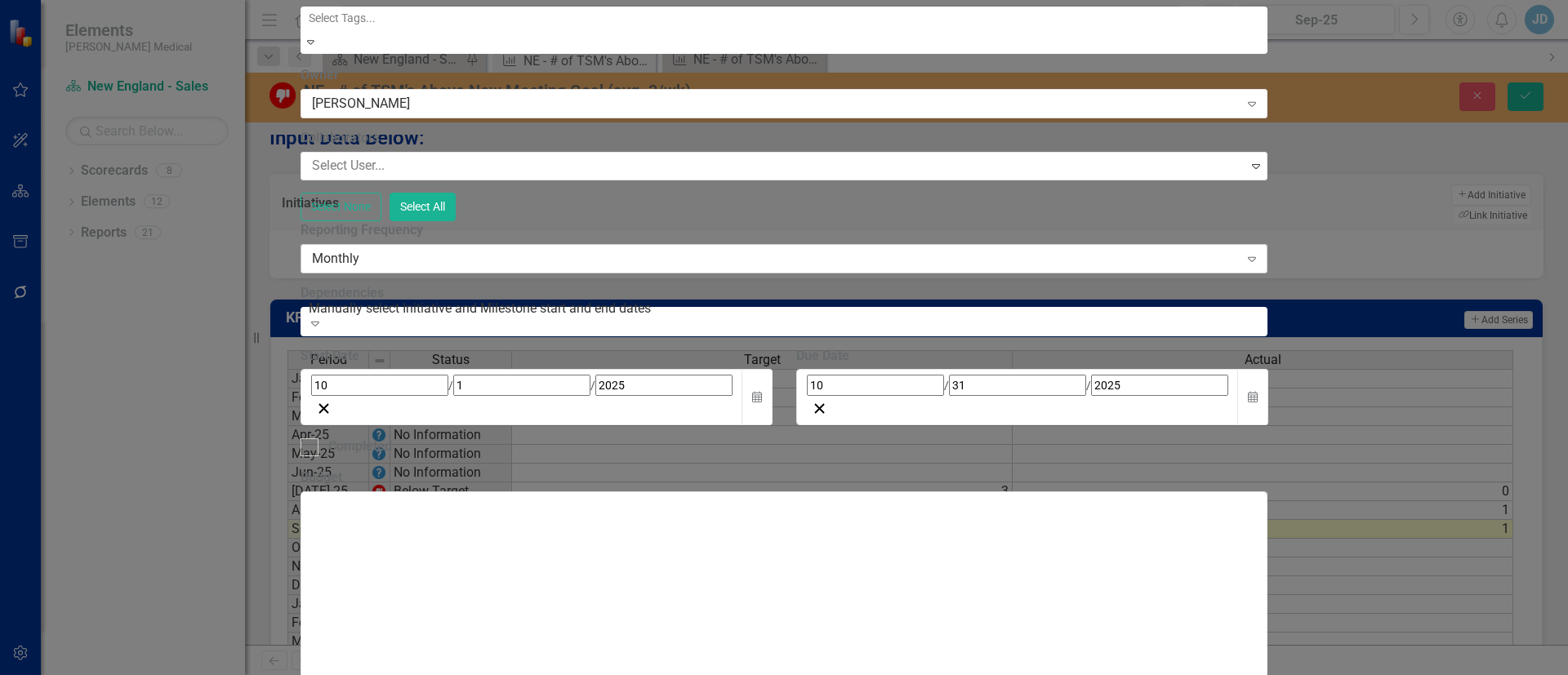
scroll to position [245, 0]
click at [902, 521] on textarea "Budget" at bounding box center [784, 590] width 968 height 197
click at [456, 192] on button "Select All" at bounding box center [423, 207] width 66 height 28
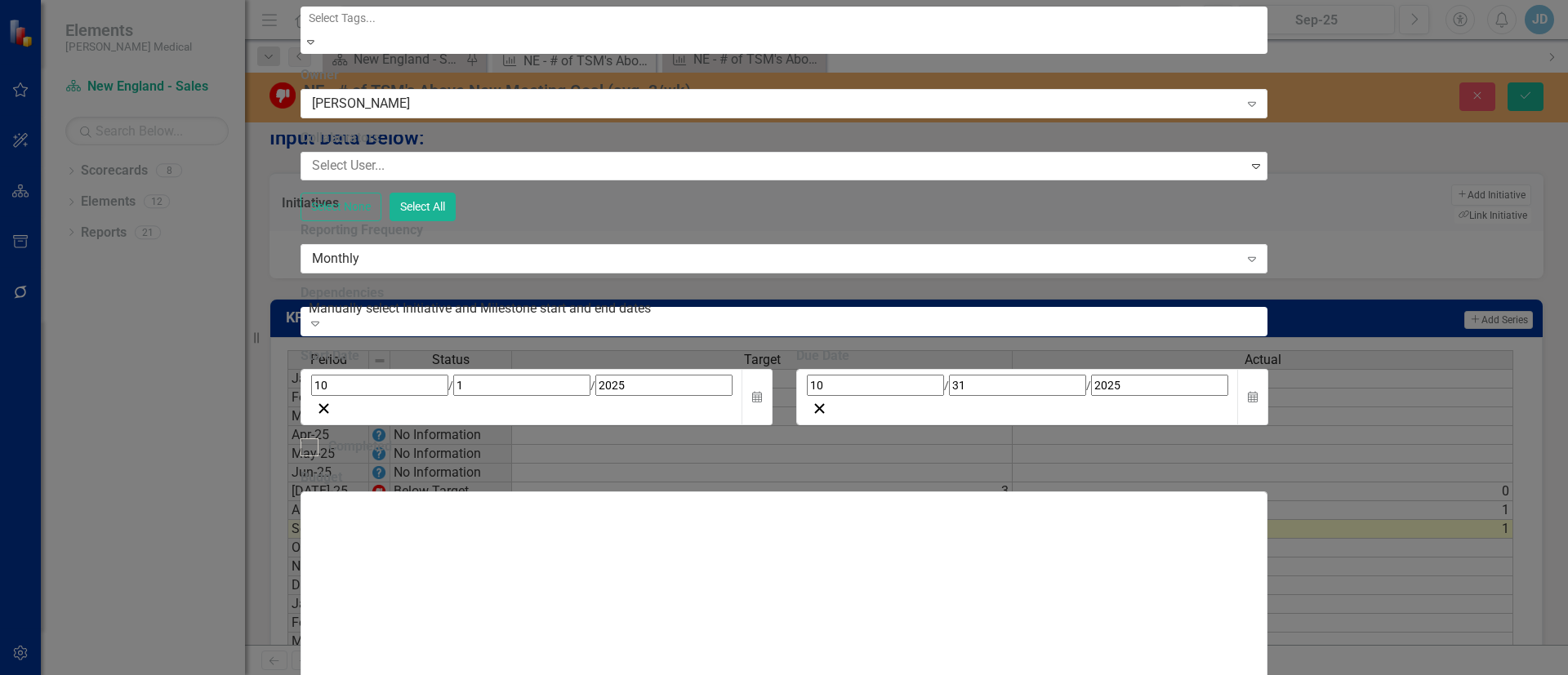
scroll to position [386, 0]
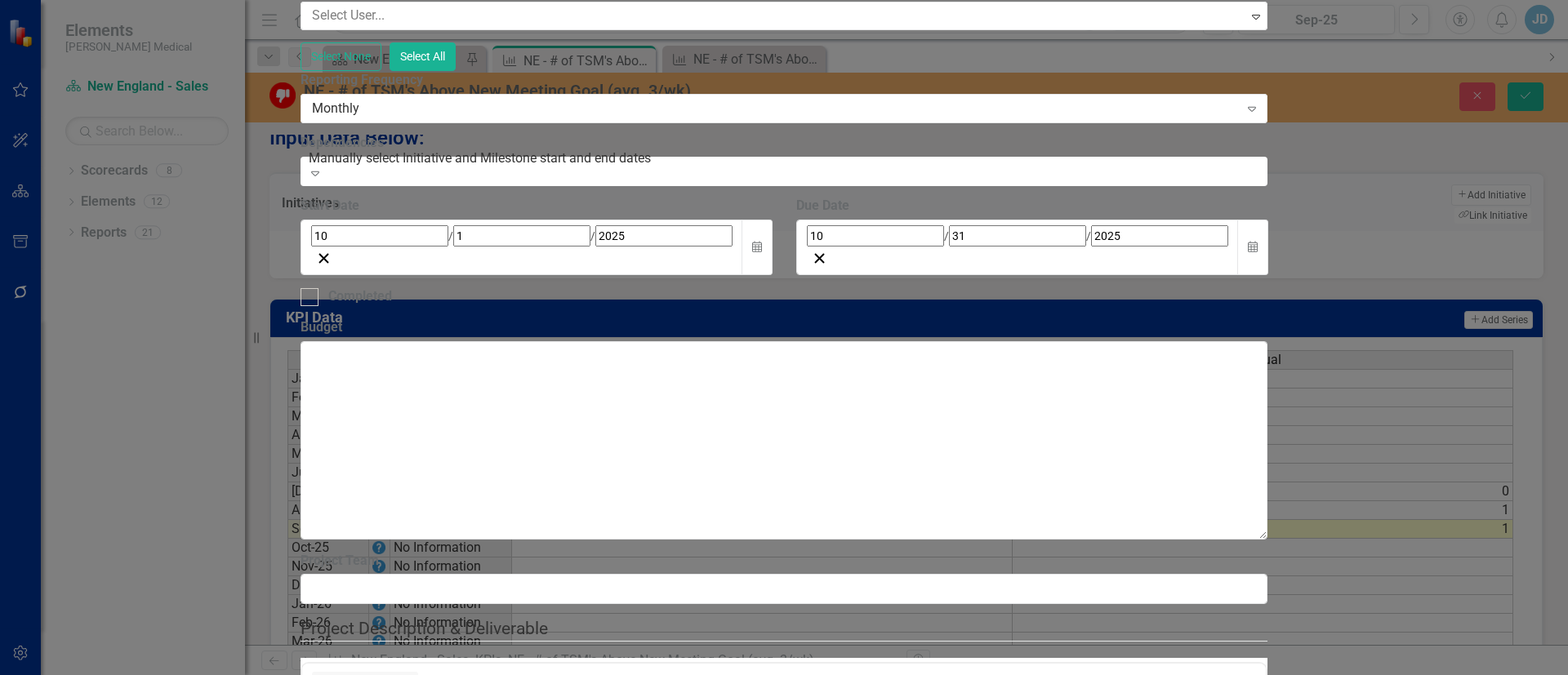
scroll to position [0, 0]
drag, startPoint x: 908, startPoint y: 717, endPoint x: 923, endPoint y: 702, distance: 21.2
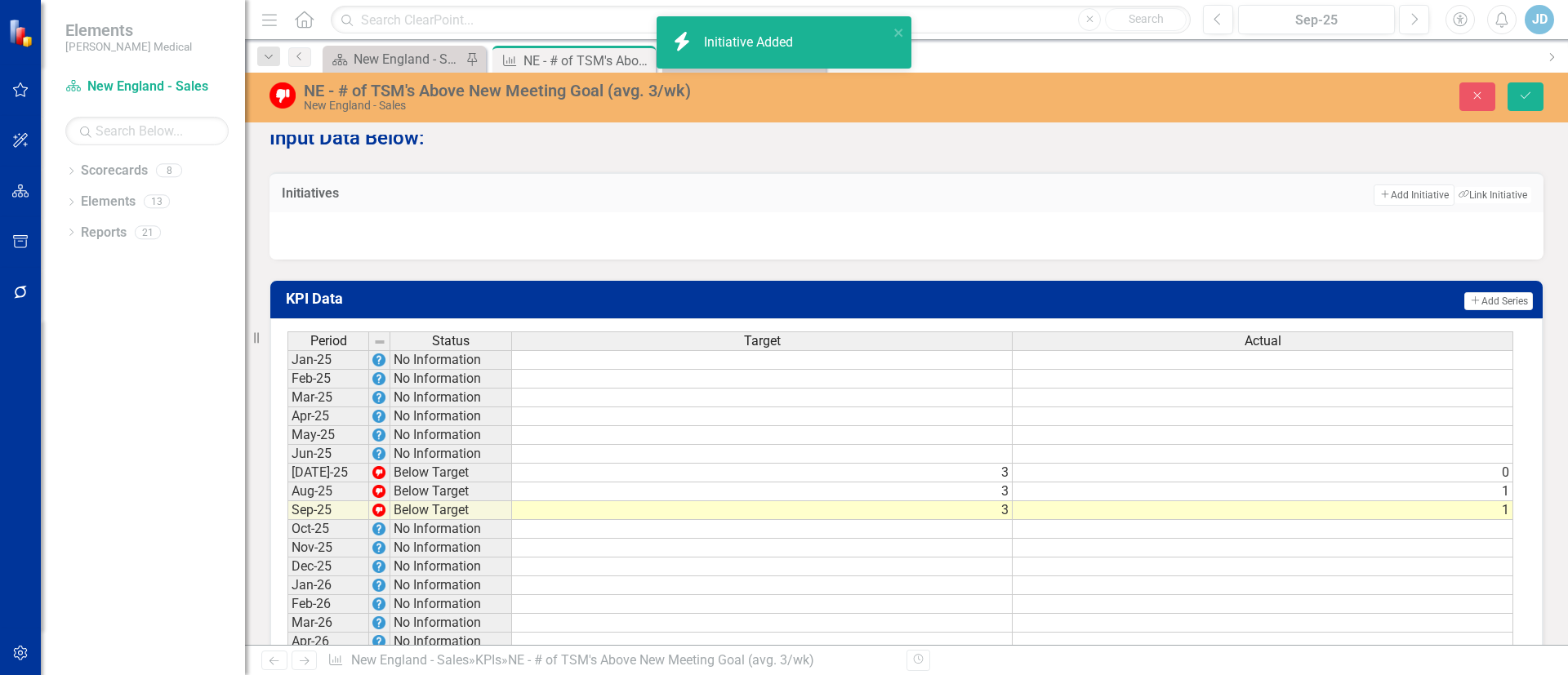
scroll to position [1009, 0]
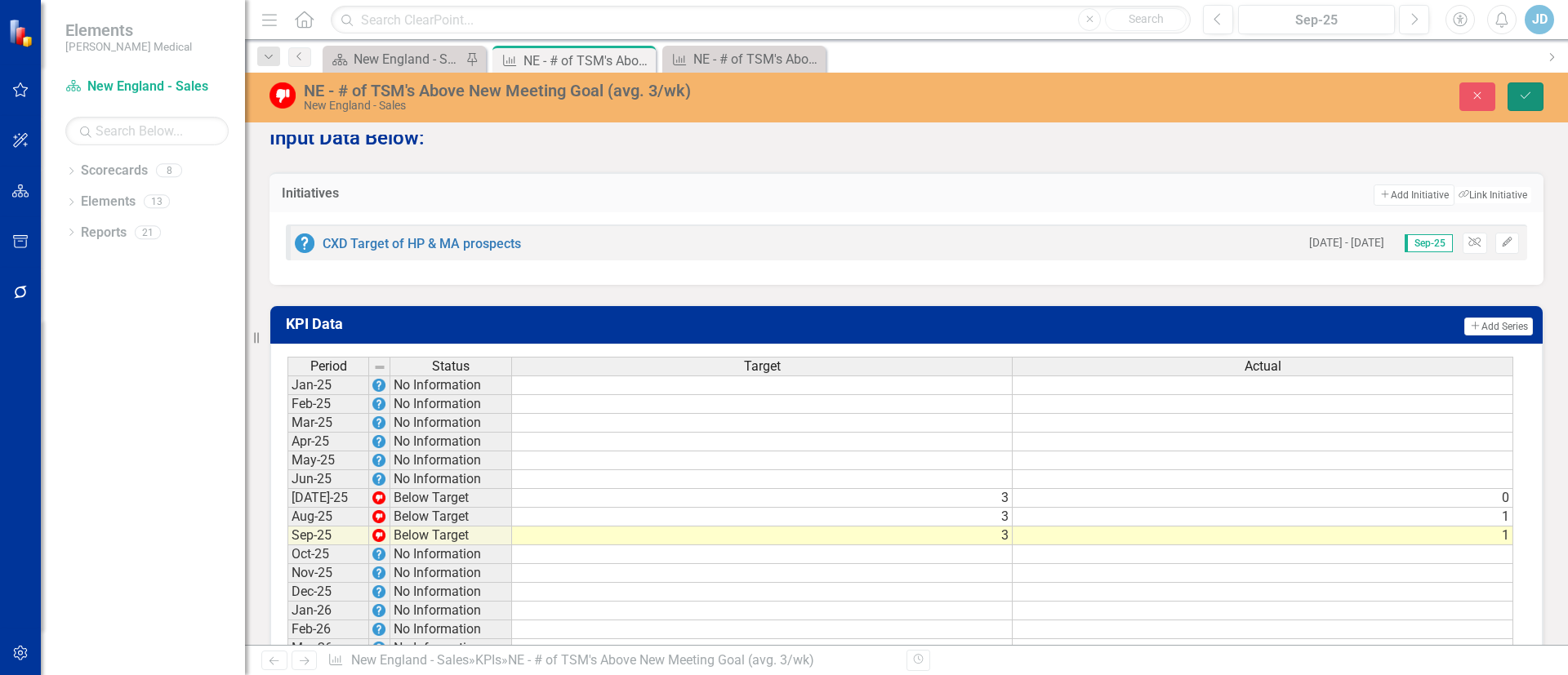
click at [1535, 91] on button "Save" at bounding box center [1526, 97] width 36 height 28
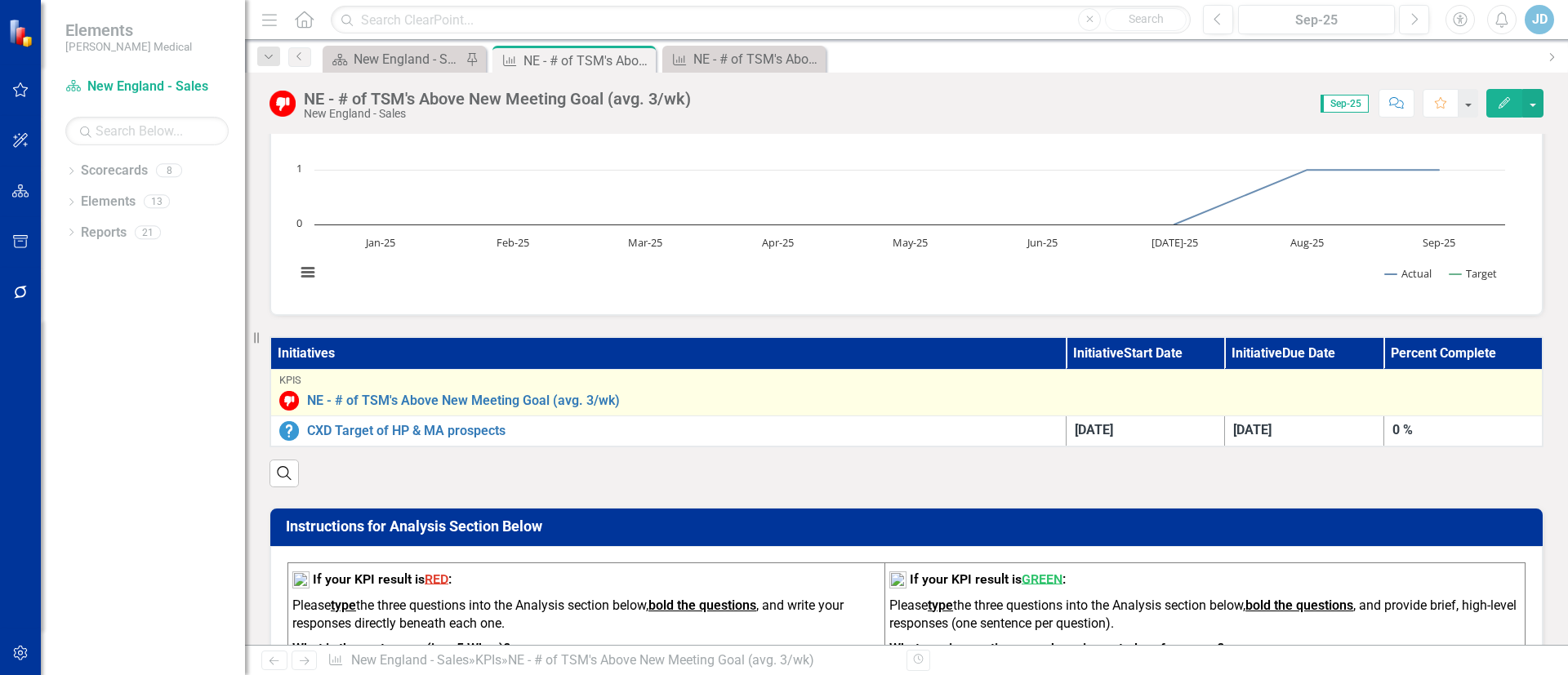
scroll to position [0, 0]
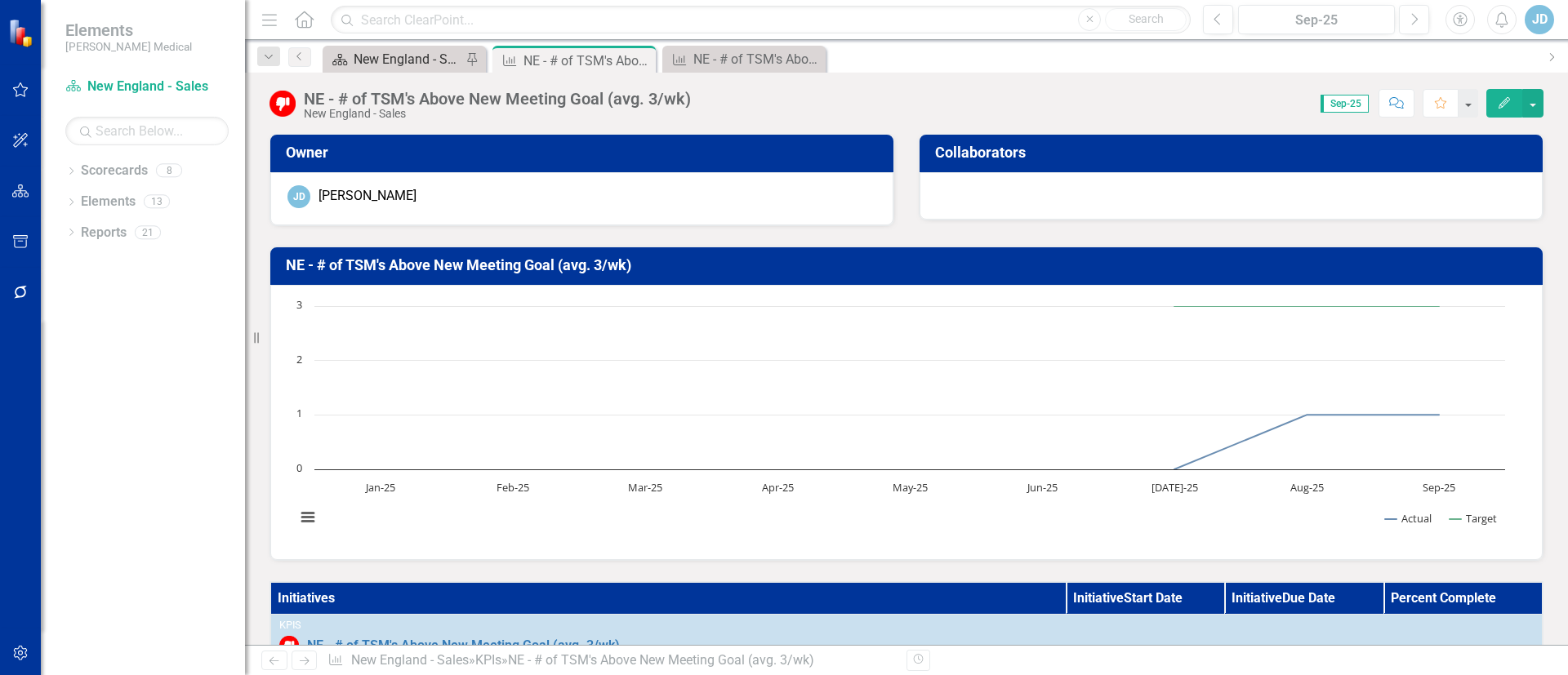
click at [391, 64] on div "New England - Sales - Overview Dashboard" at bounding box center [407, 59] width 108 height 21
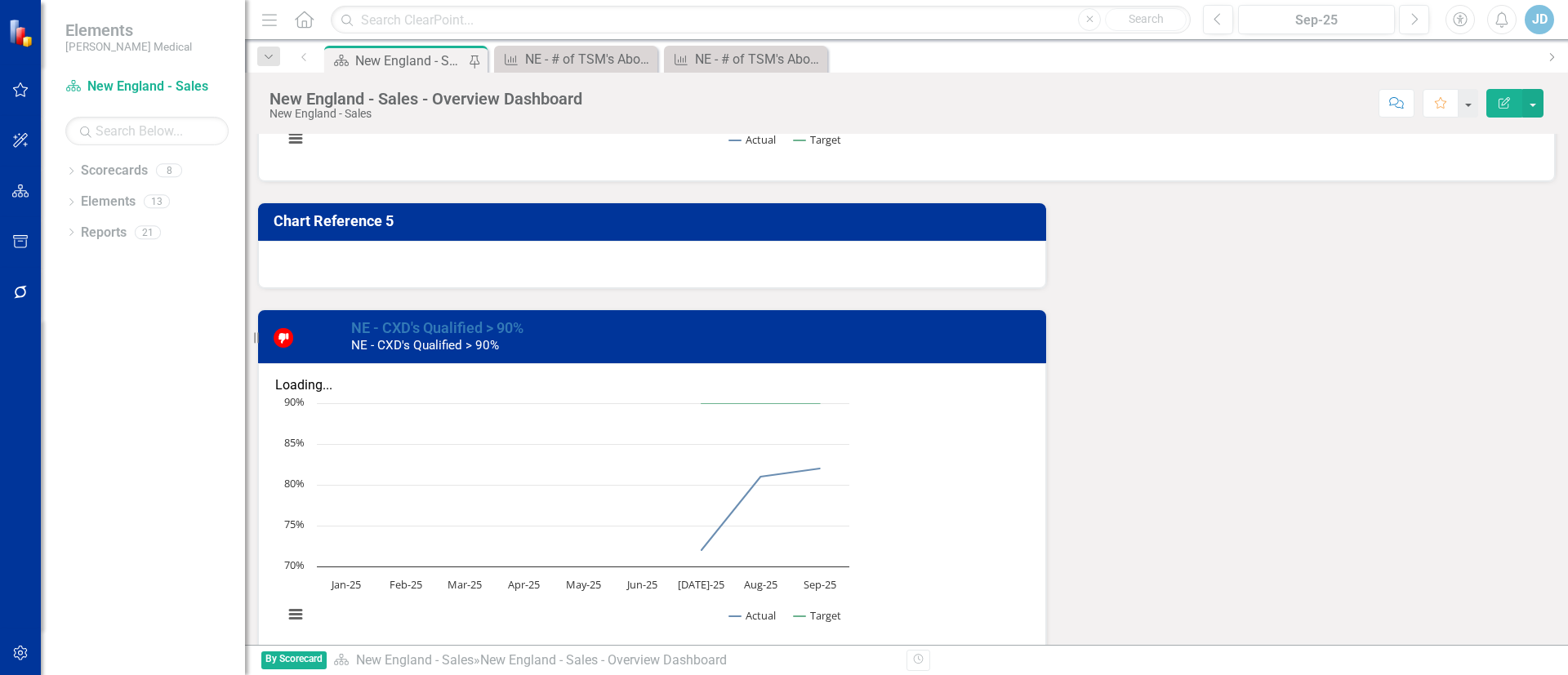
scroll to position [1591, 0]
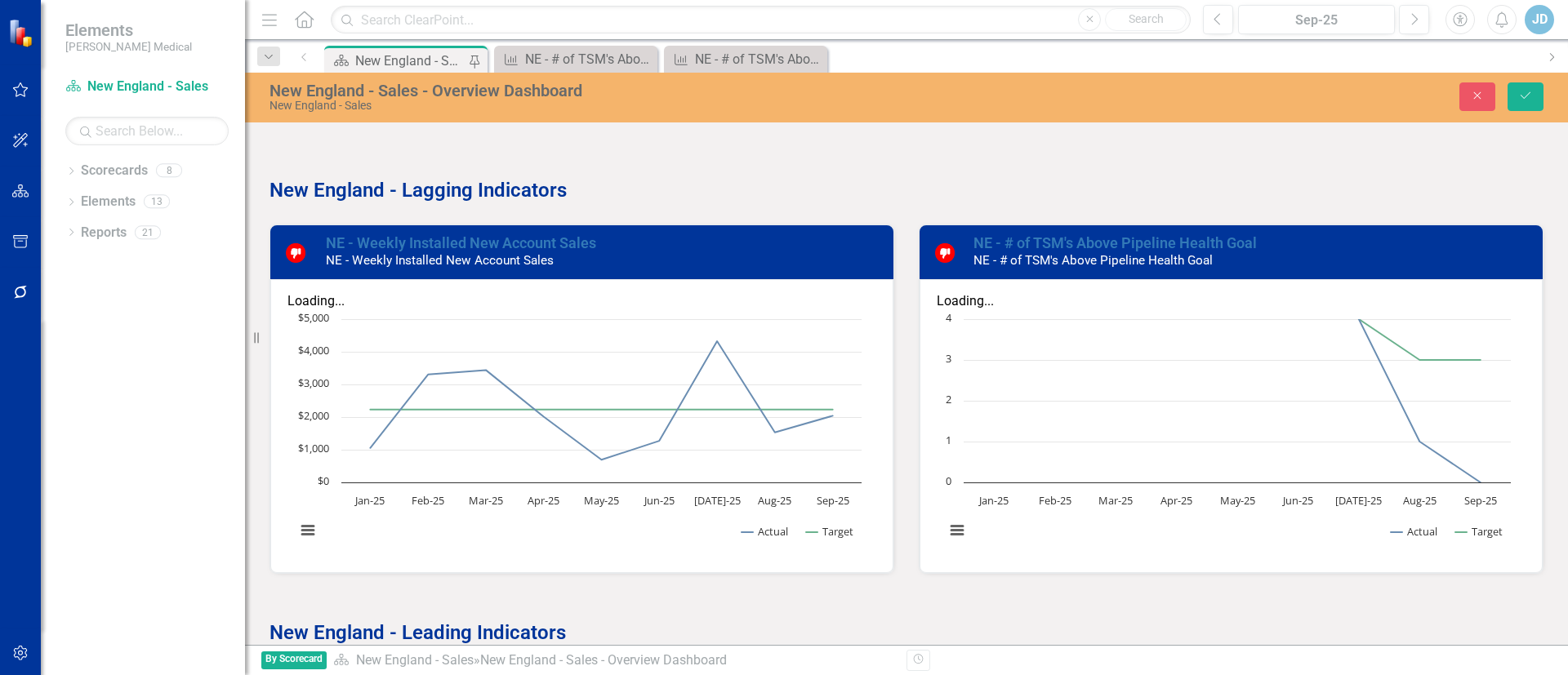
scroll to position [0, 0]
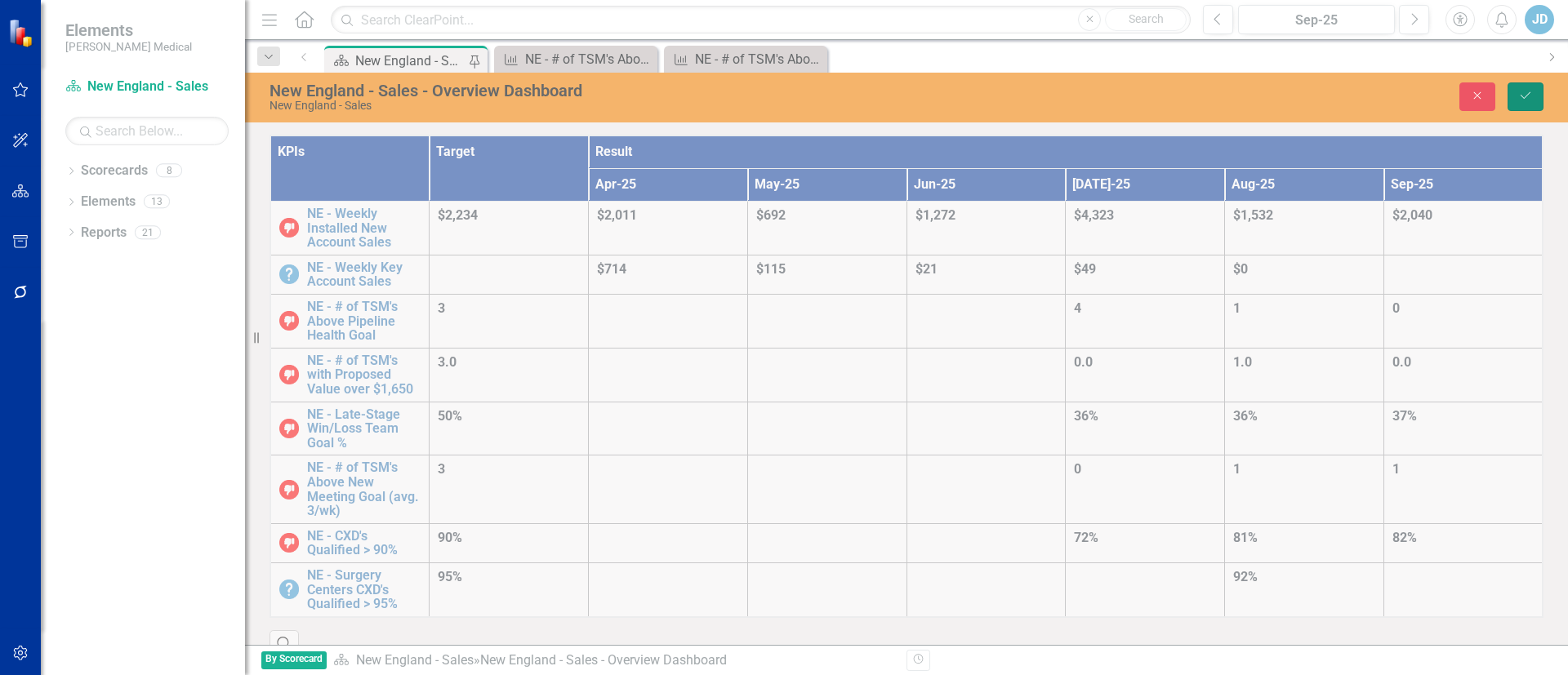
click at [1519, 92] on icon "Save" at bounding box center [1526, 96] width 15 height 11
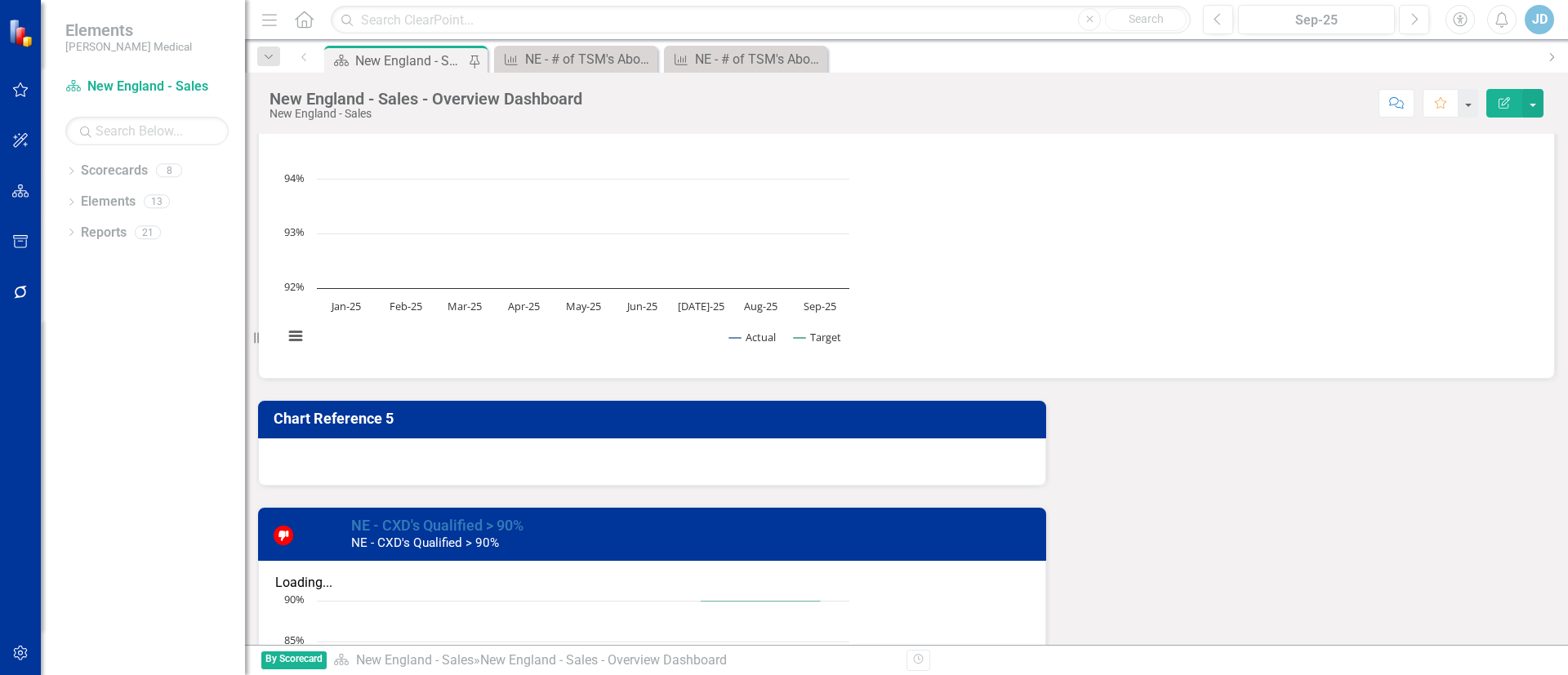
scroll to position [1465, 0]
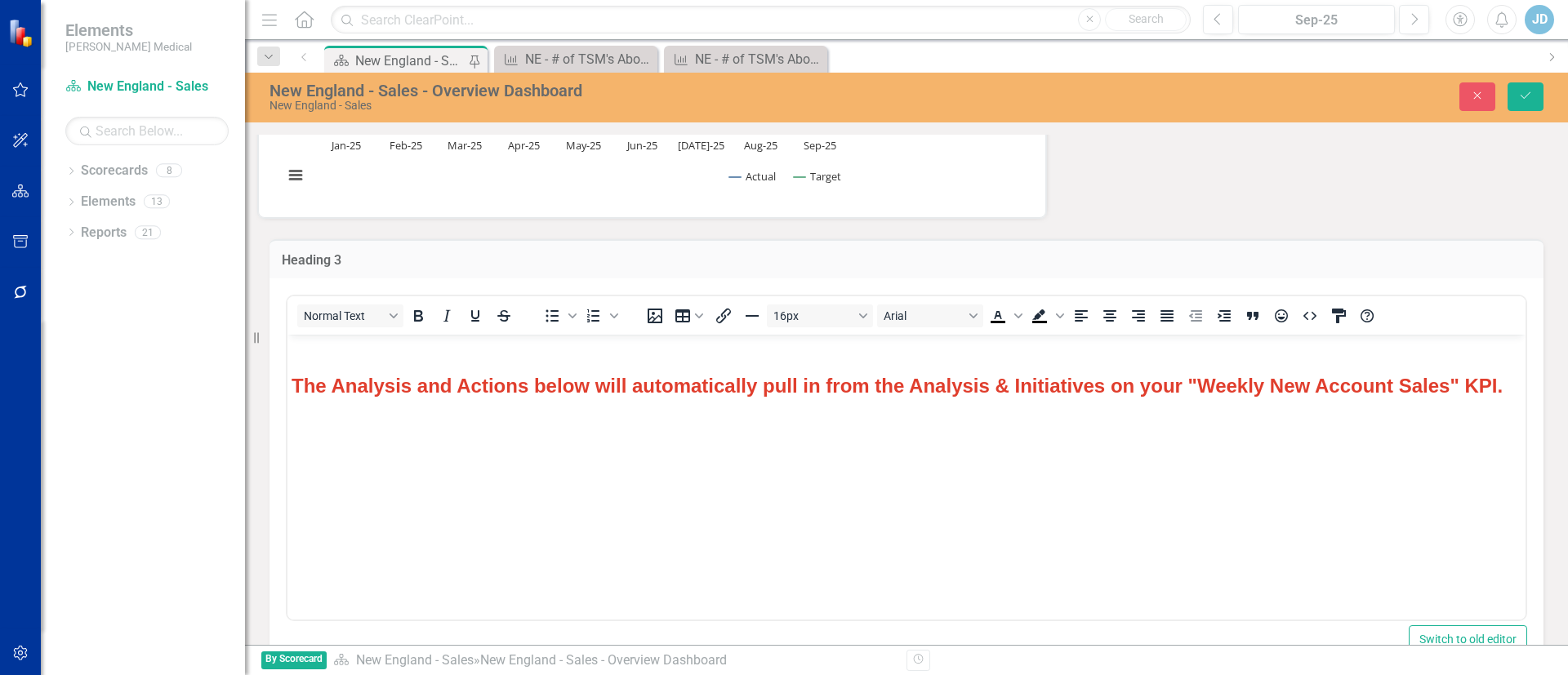
scroll to position [2345, 0]
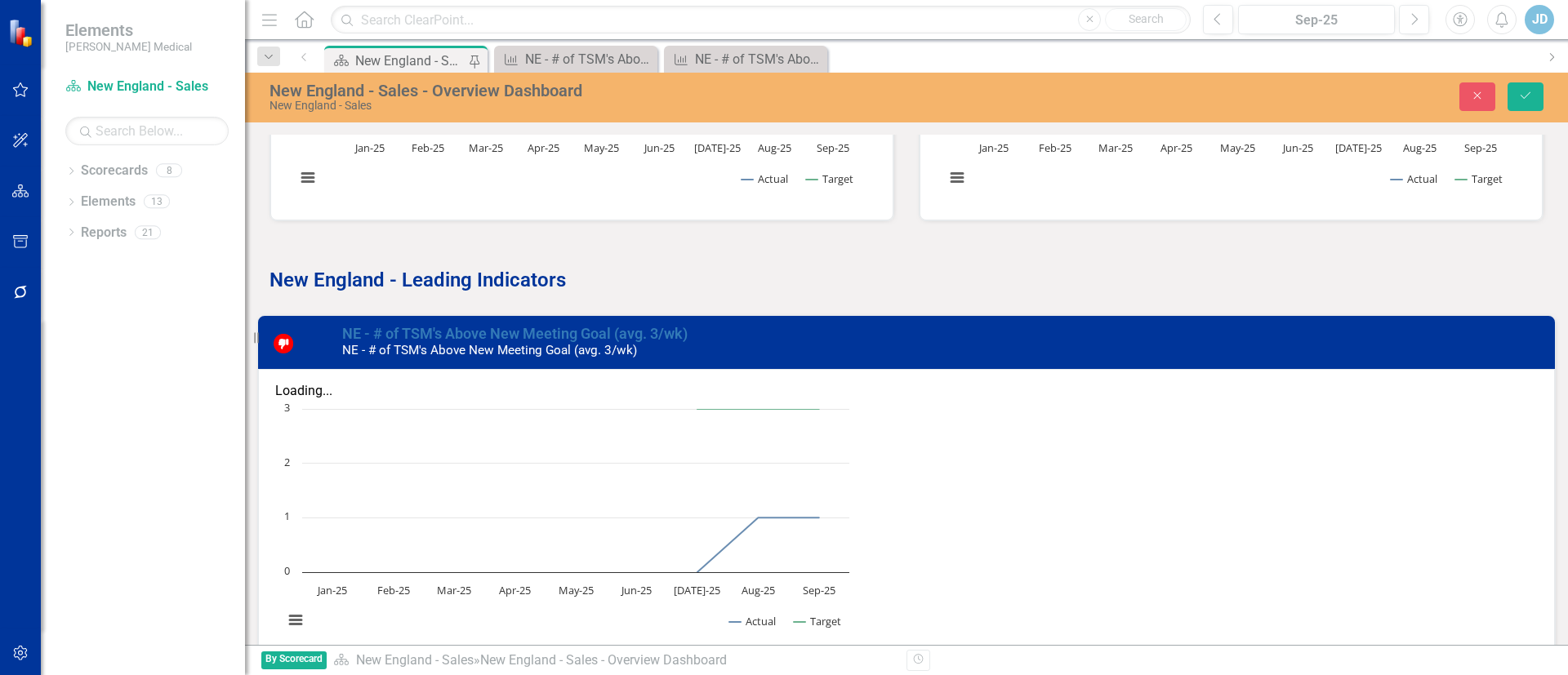
scroll to position [879, 0]
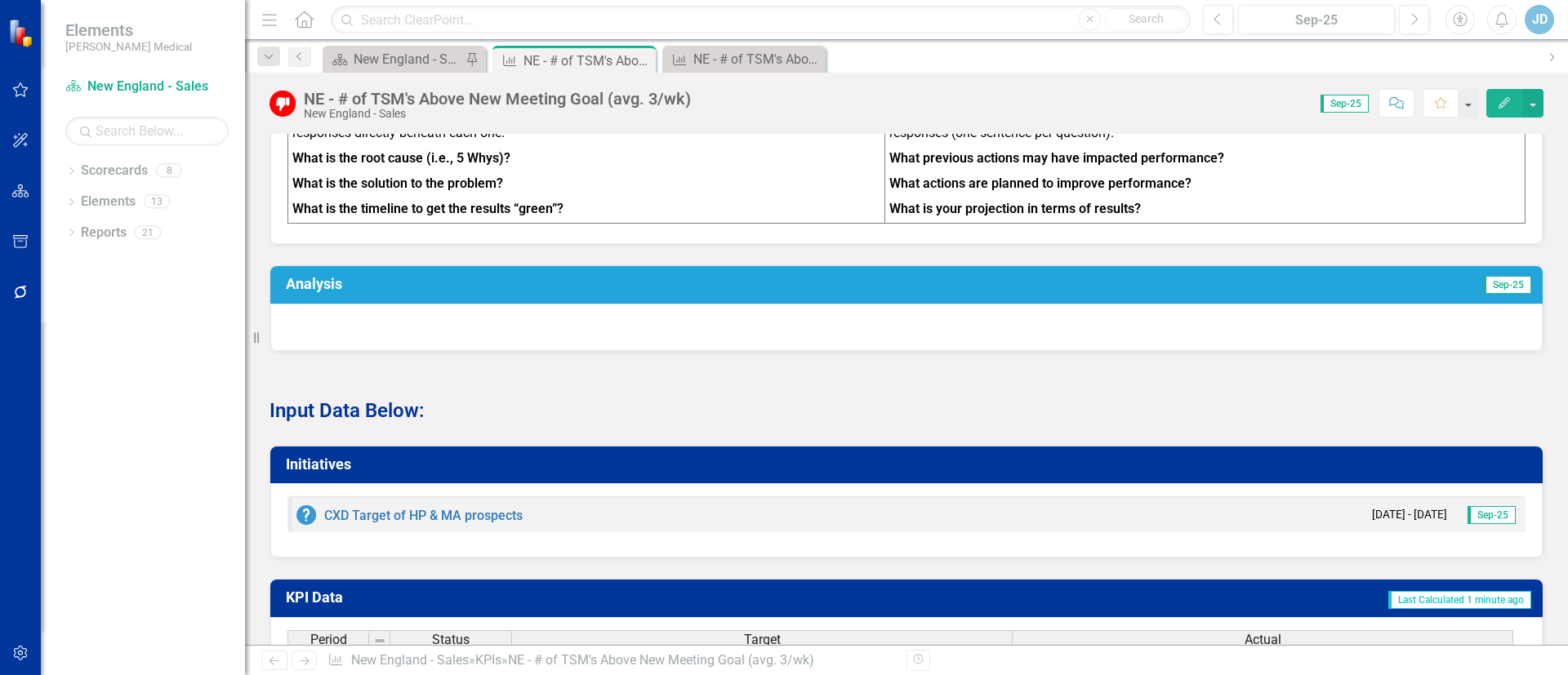
scroll to position [756, 0]
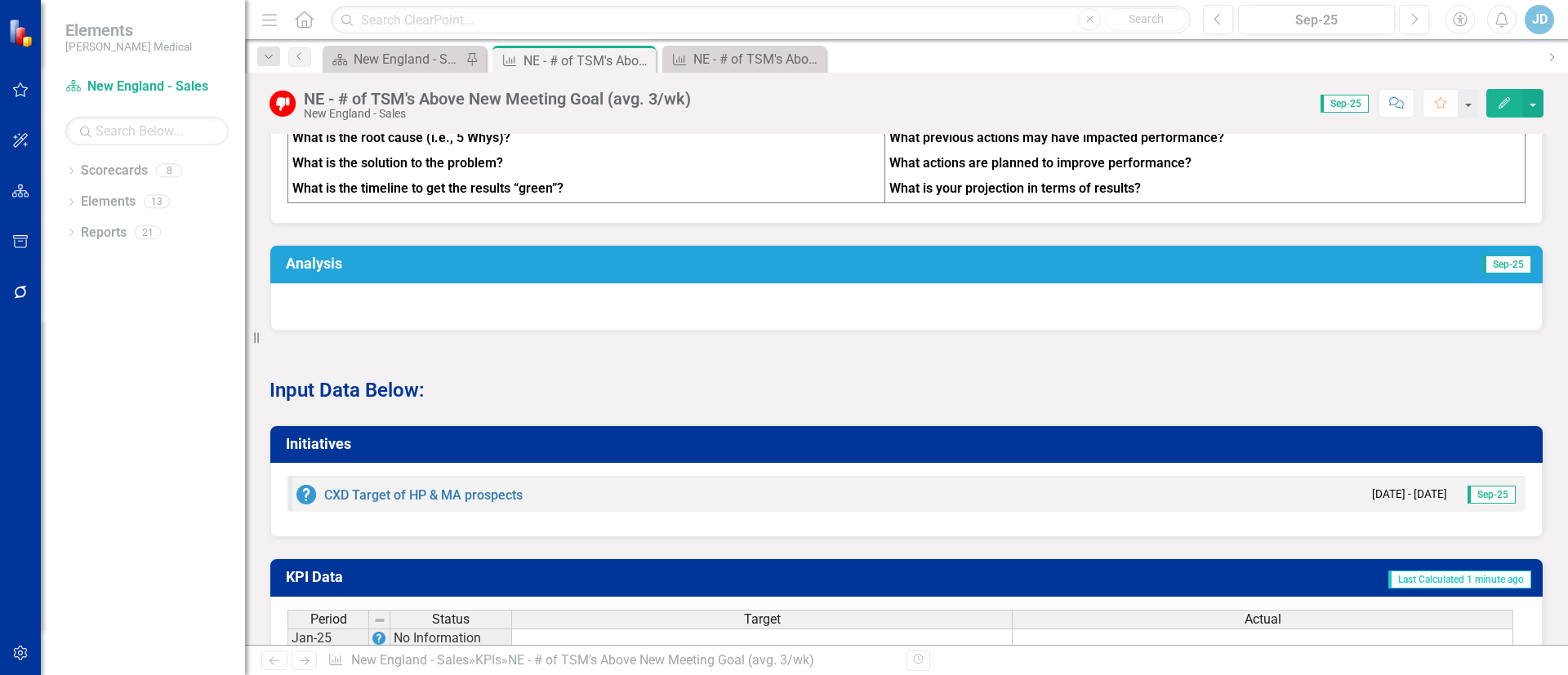
click at [316, 270] on h3 "Analysis" at bounding box center [616, 263] width 661 height 16
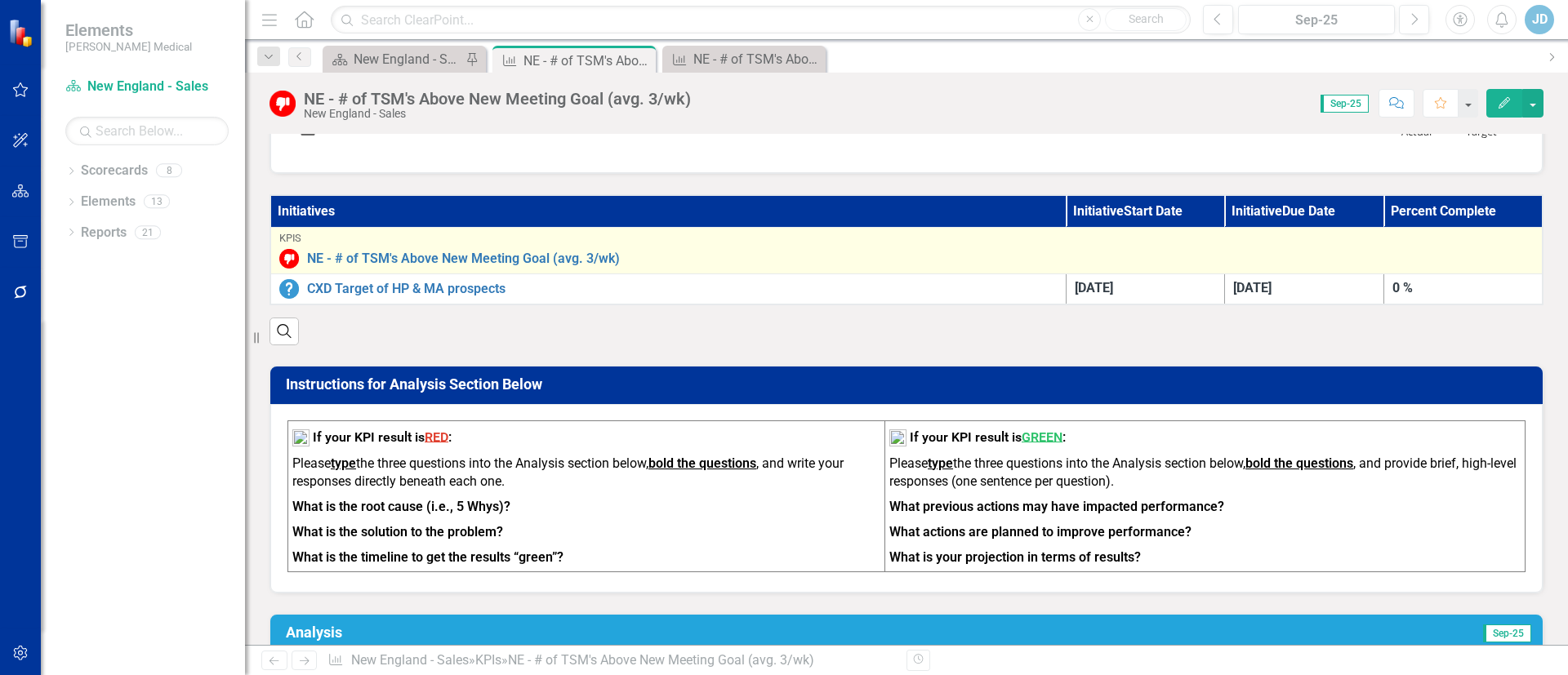
scroll to position [0, 0]
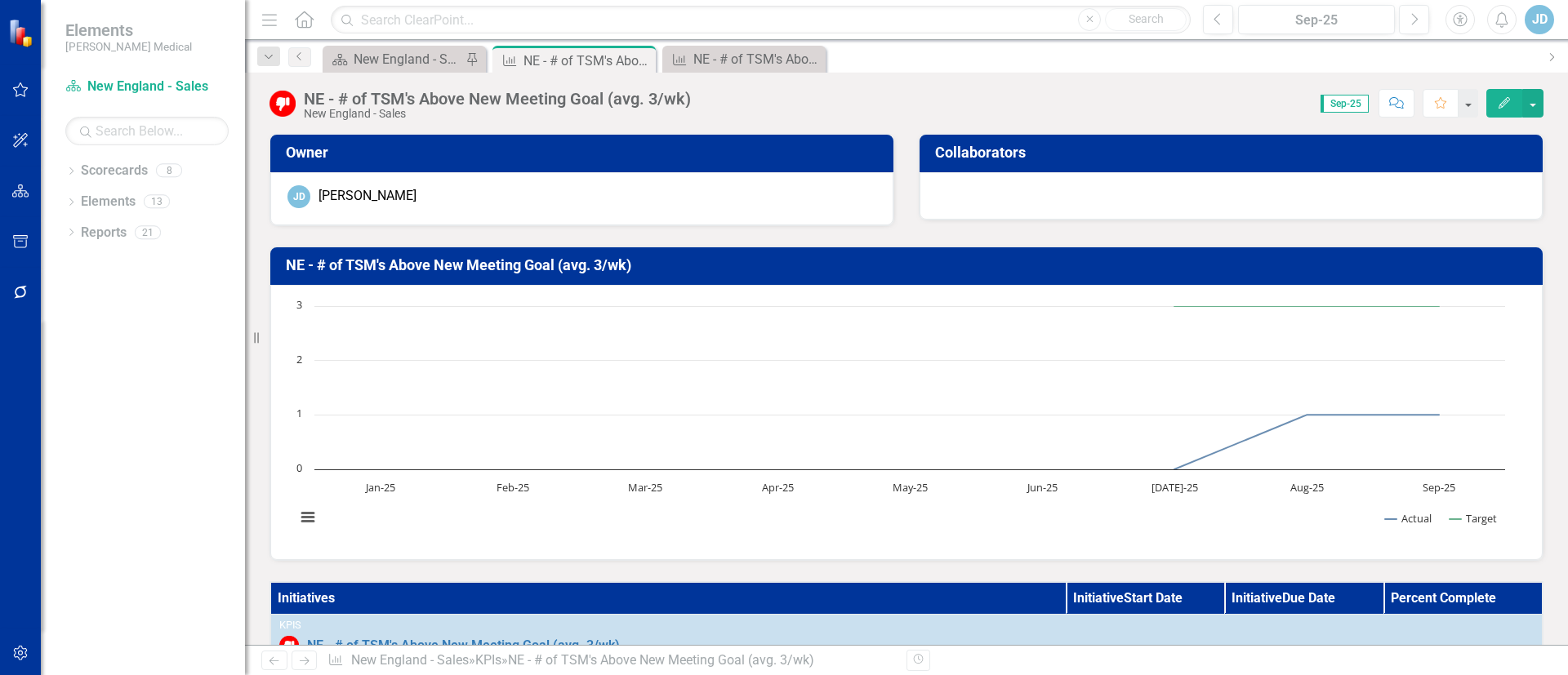
click at [414, 39] on div "Menu Home Search Close Search Previous Sep-25 Next Accessibility Alerts JD User…" at bounding box center [907, 337] width 1323 height 675
click at [427, 56] on div "New England - Sales - Overview Dashboard" at bounding box center [407, 59] width 108 height 21
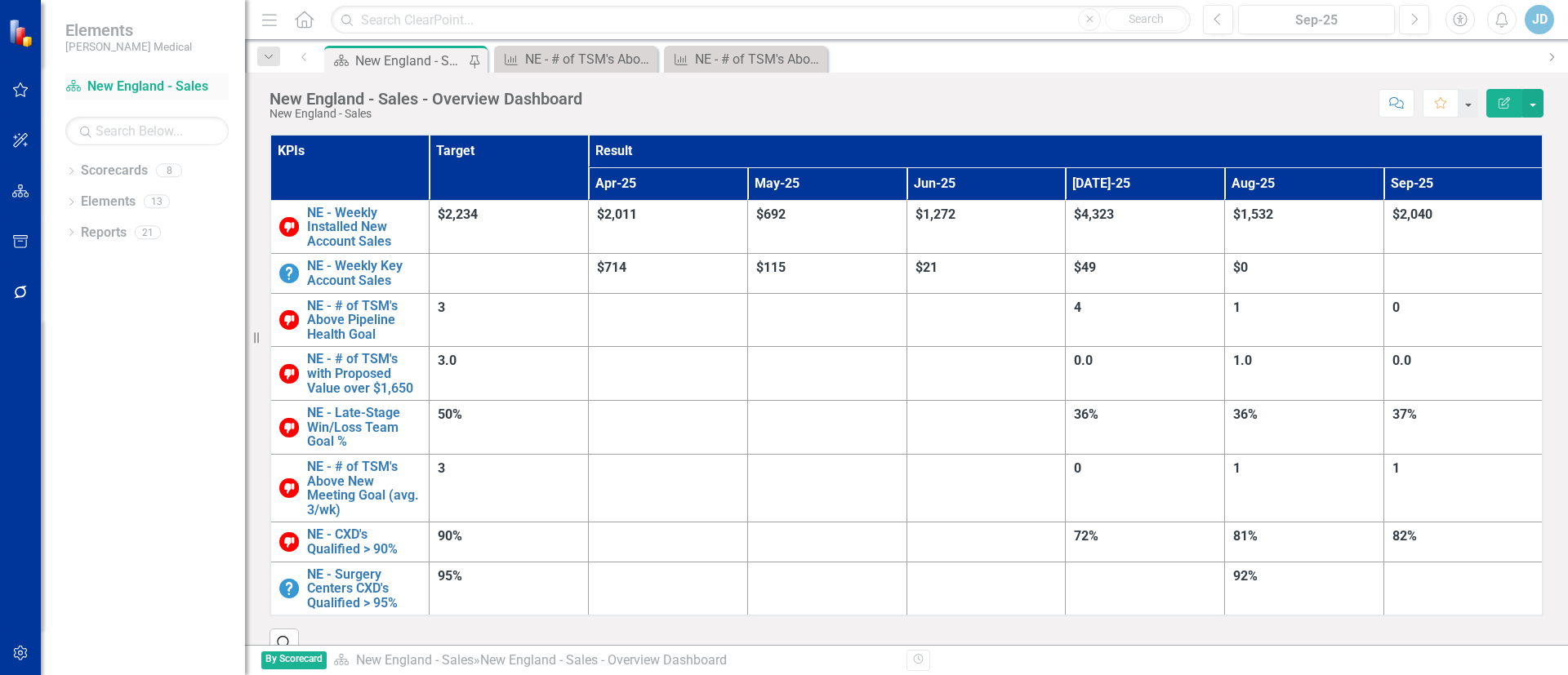
click at [116, 90] on link "Scorecard [GEOGRAPHIC_DATA] - Sales" at bounding box center [147, 87] width 163 height 19
click at [1495, 95] on button "Edit Report" at bounding box center [1504, 103] width 36 height 28
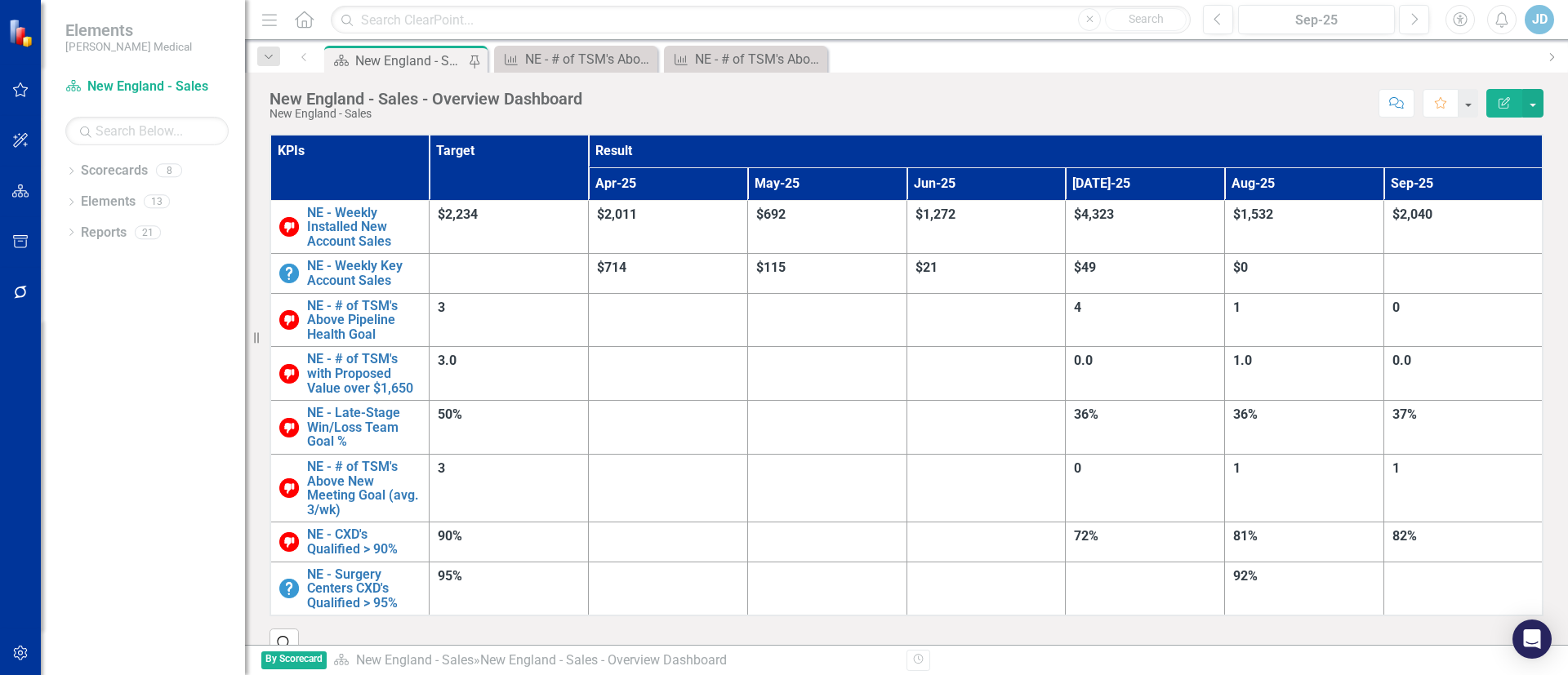
drag, startPoint x: 409, startPoint y: 109, endPoint x: 393, endPoint y: 108, distance: 16.0
click at [409, 109] on div "New England - Sales" at bounding box center [426, 114] width 313 height 12
click at [579, 60] on div "NE - # of TSM's Above New Meeting Goal (avg. 3/wk)" at bounding box center [581, 59] width 112 height 21
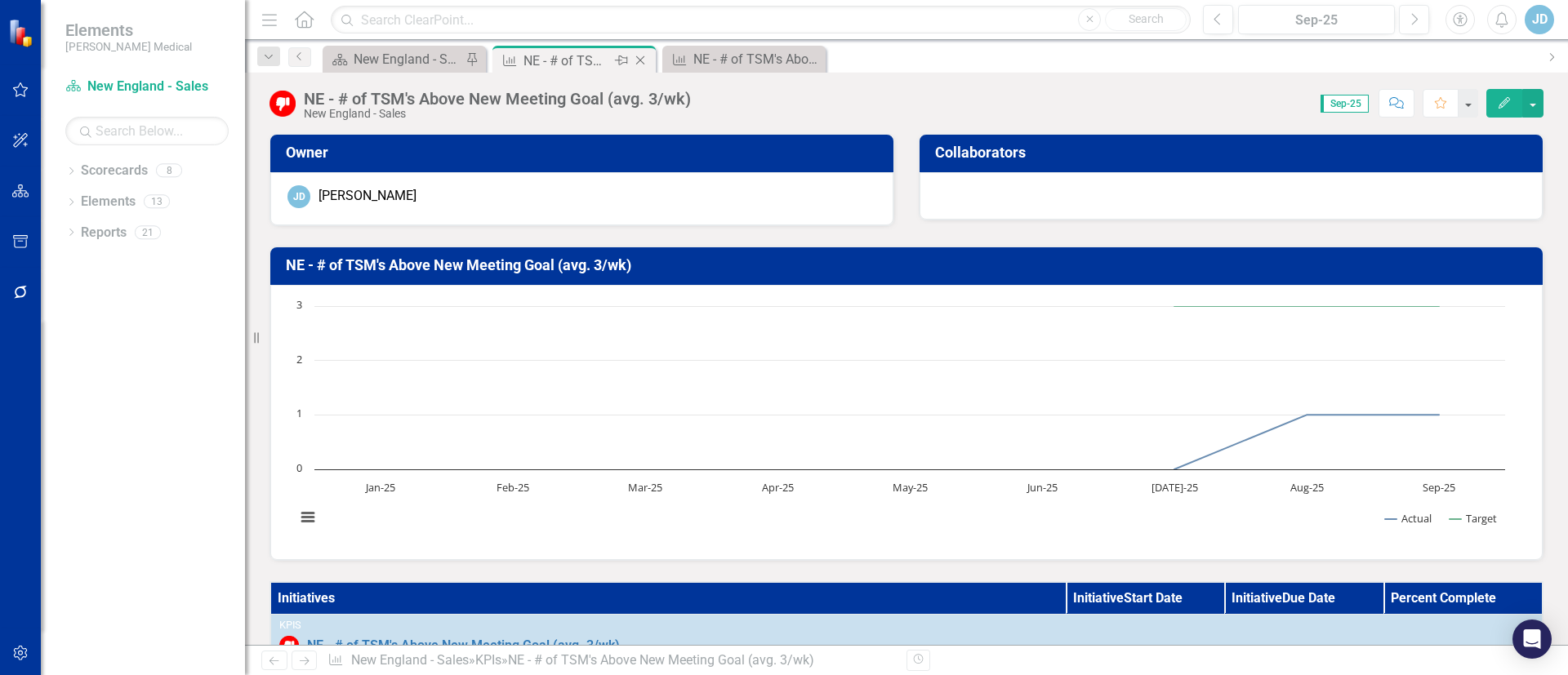
click at [640, 61] on icon at bounding box center [641, 61] width 9 height 9
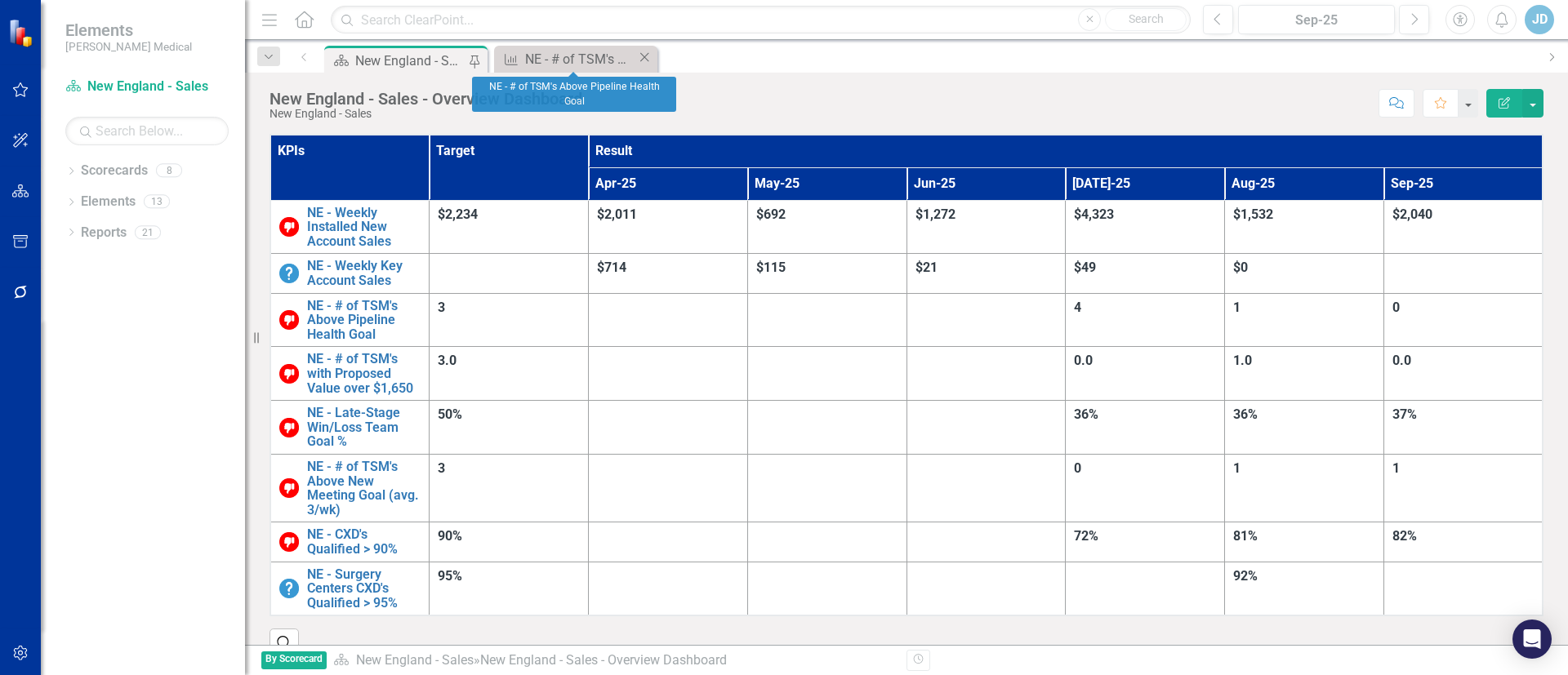
click at [639, 59] on icon "Close" at bounding box center [644, 57] width 16 height 13
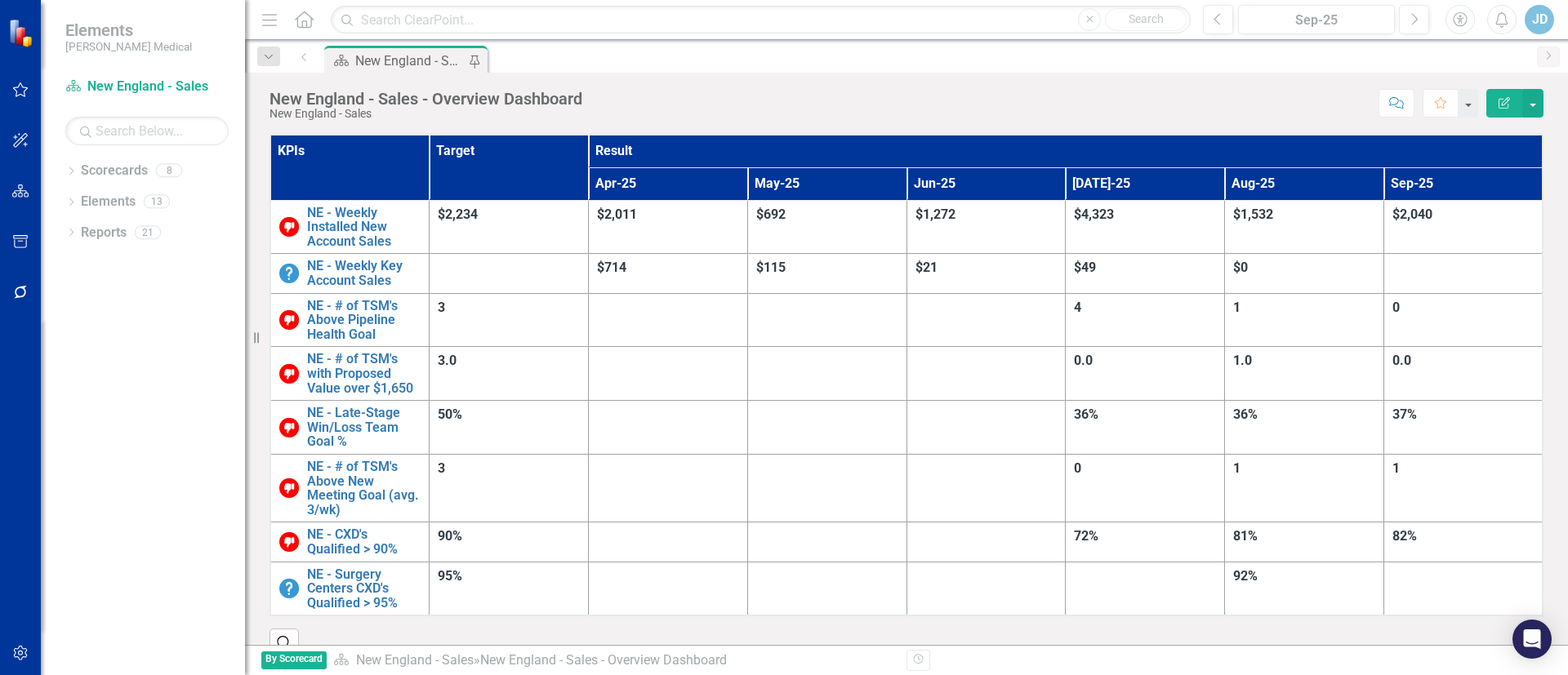
click at [393, 59] on div "New England - Sales - Overview Dashboard" at bounding box center [411, 61] width 112 height 21
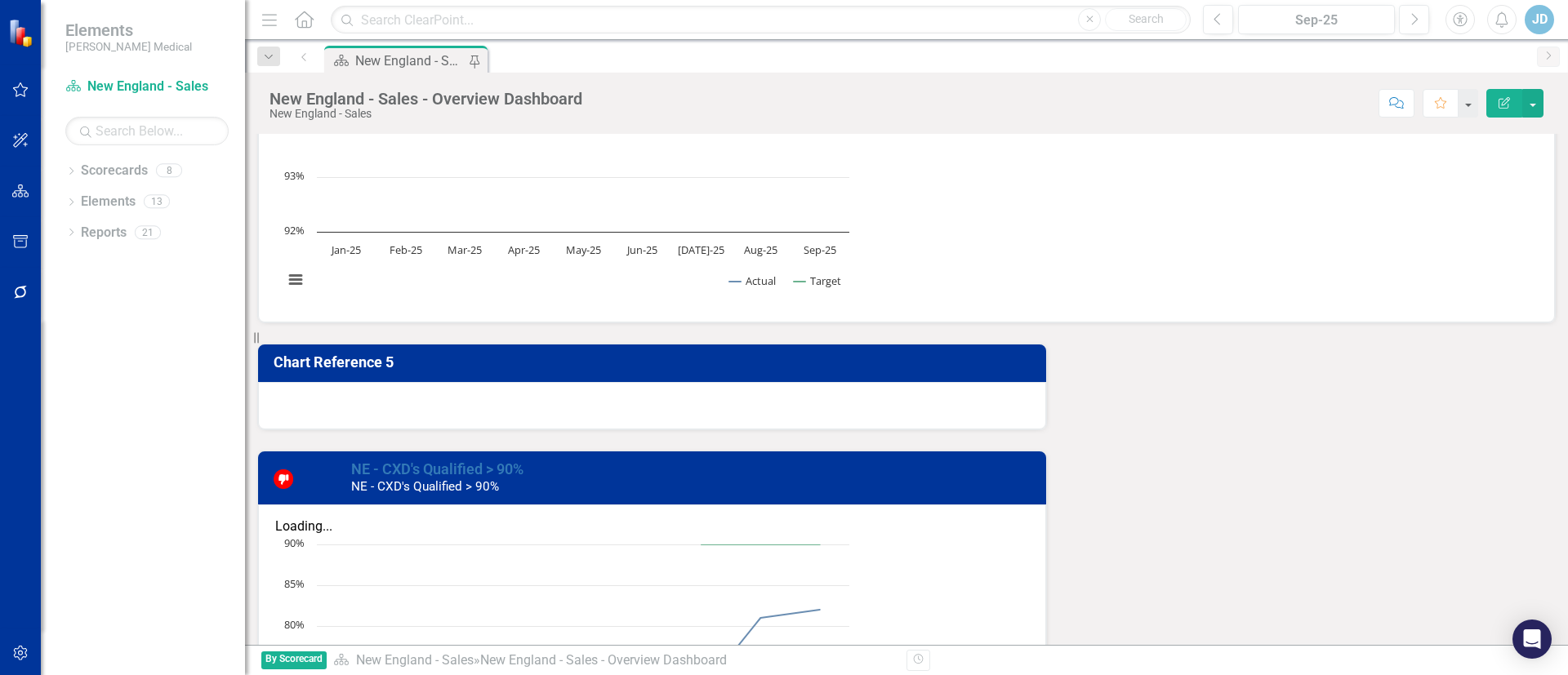
scroll to position [1713, 0]
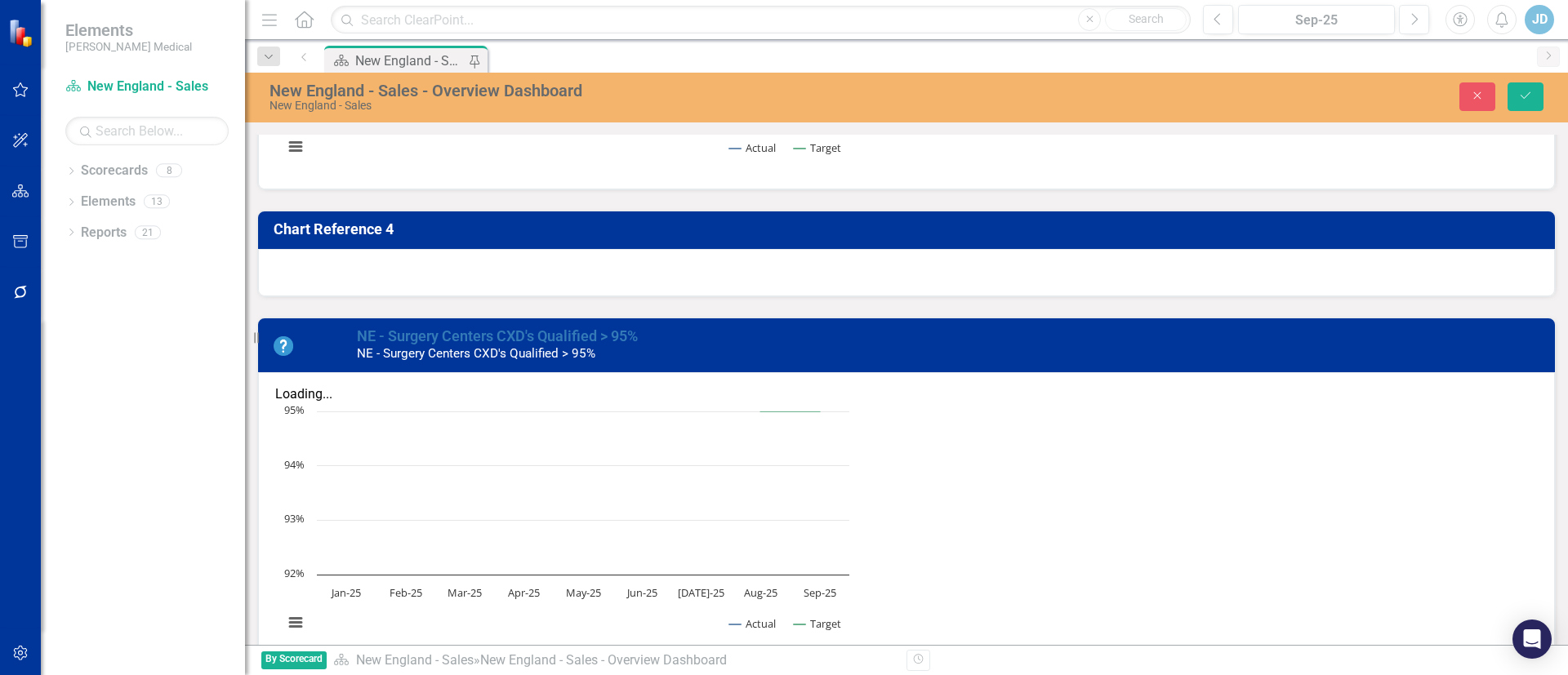
scroll to position [1591, 0]
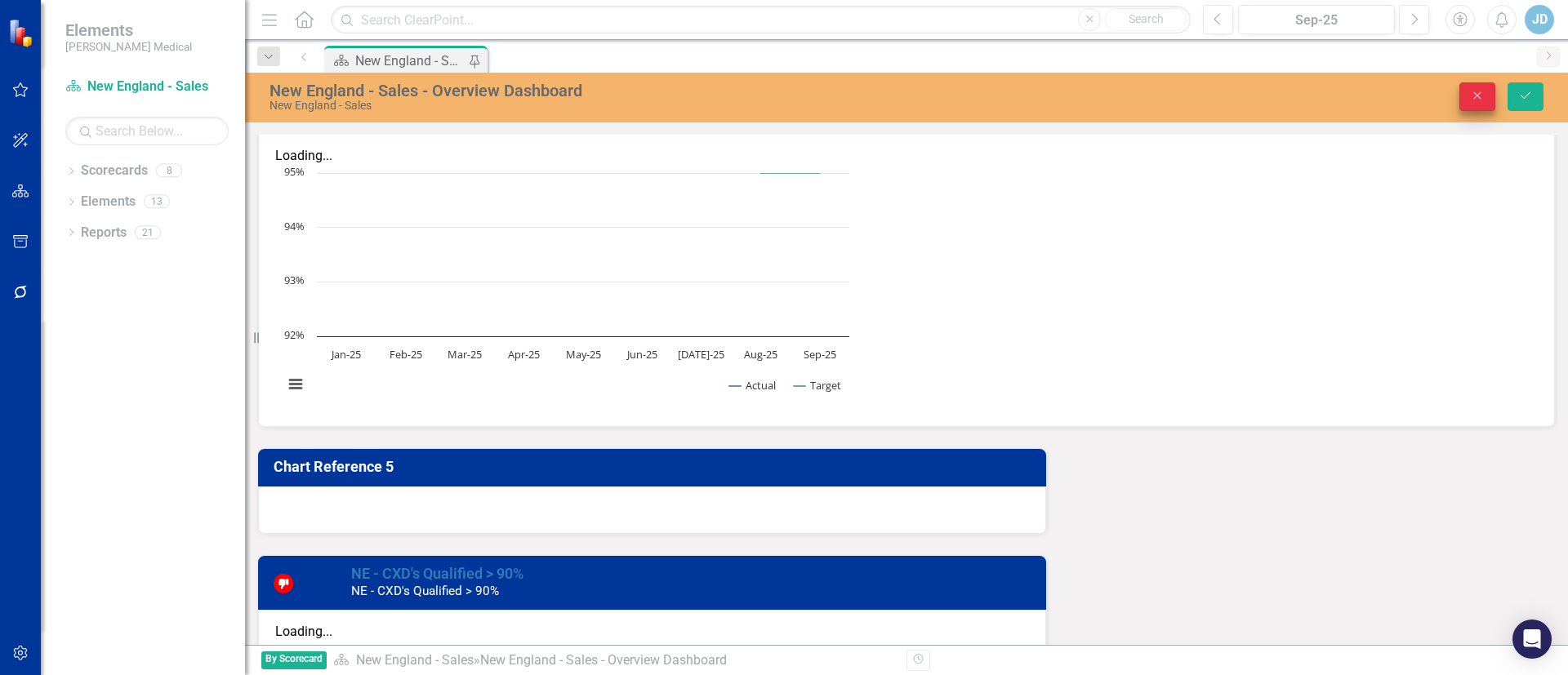
click at [1486, 110] on div "New [GEOGRAPHIC_DATA] - Sales - Overview Dashboard [GEOGRAPHIC_DATA] - Sales Cl…" at bounding box center [907, 97] width 1323 height 50
click at [1482, 100] on icon "Close" at bounding box center [1478, 96] width 15 height 11
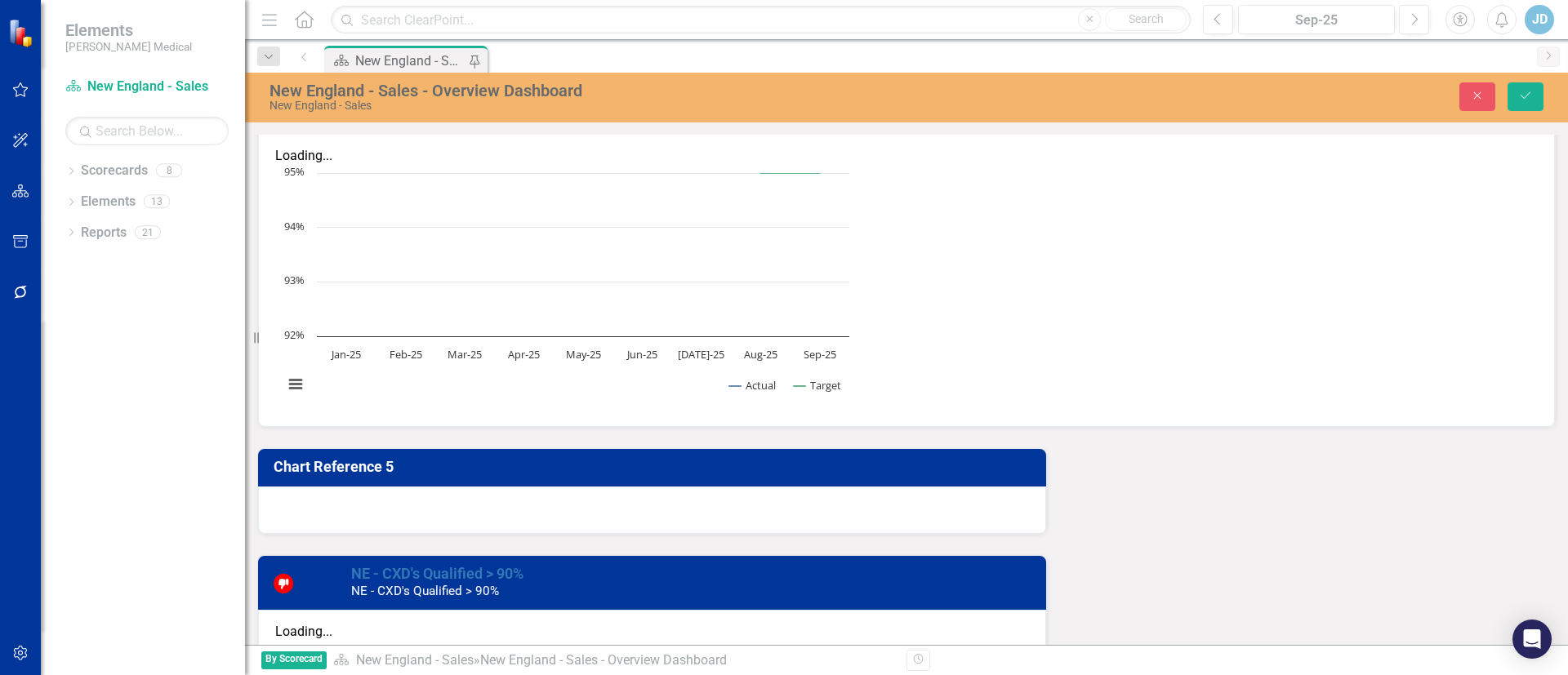
scroll to position [0, 0]
drag, startPoint x: 878, startPoint y: 1516, endPoint x: 593, endPoint y: 1104, distance: 501.0
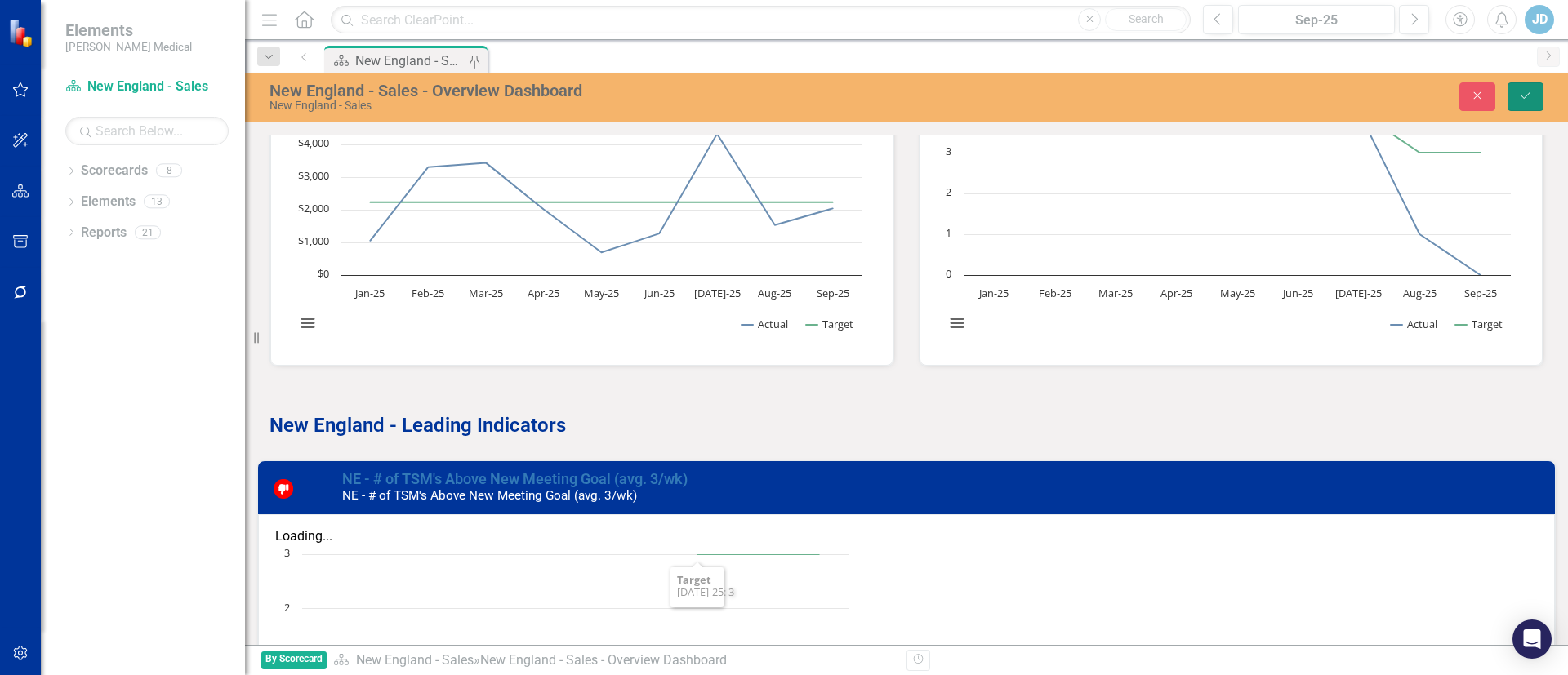
drag, startPoint x: 1520, startPoint y: 88, endPoint x: 1453, endPoint y: 165, distance: 102.1
click at [1520, 89] on button "Save" at bounding box center [1526, 97] width 36 height 28
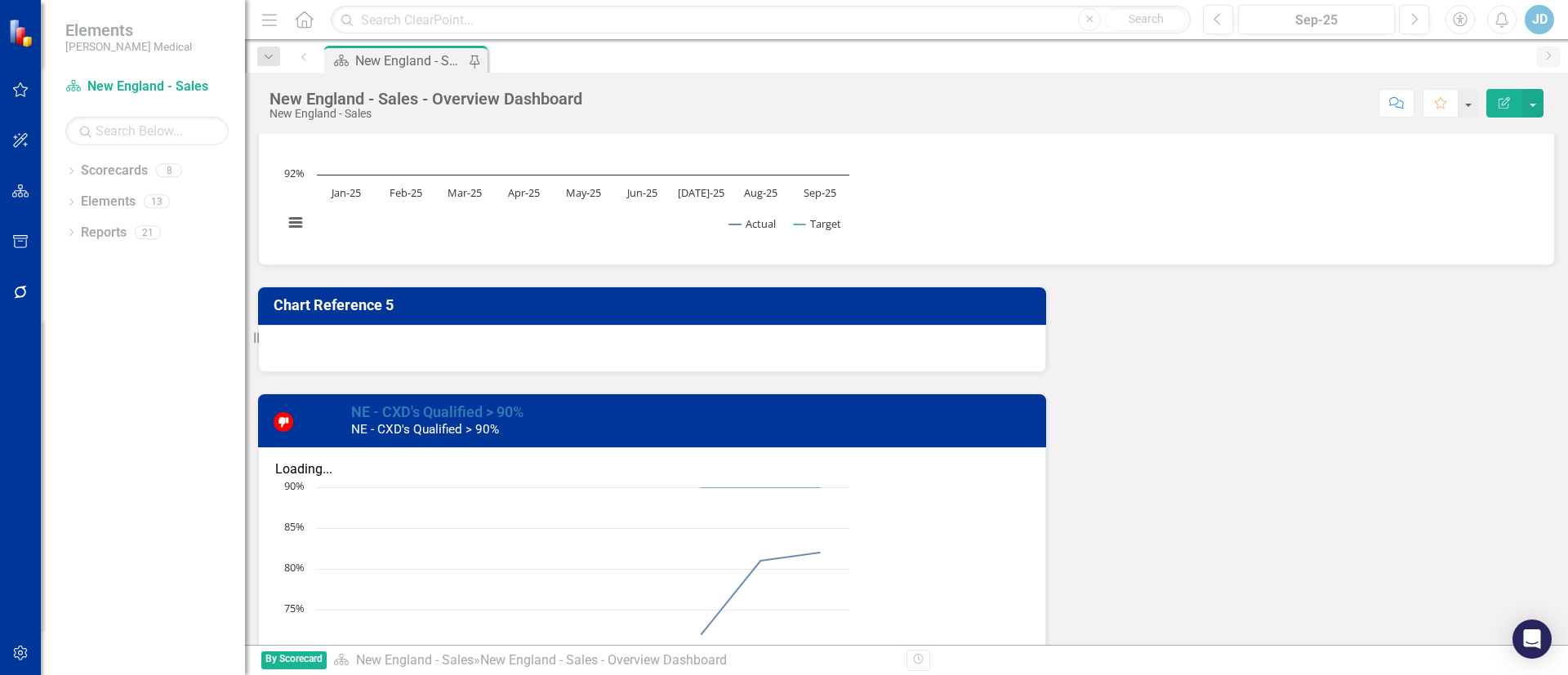
scroll to position [1713, 0]
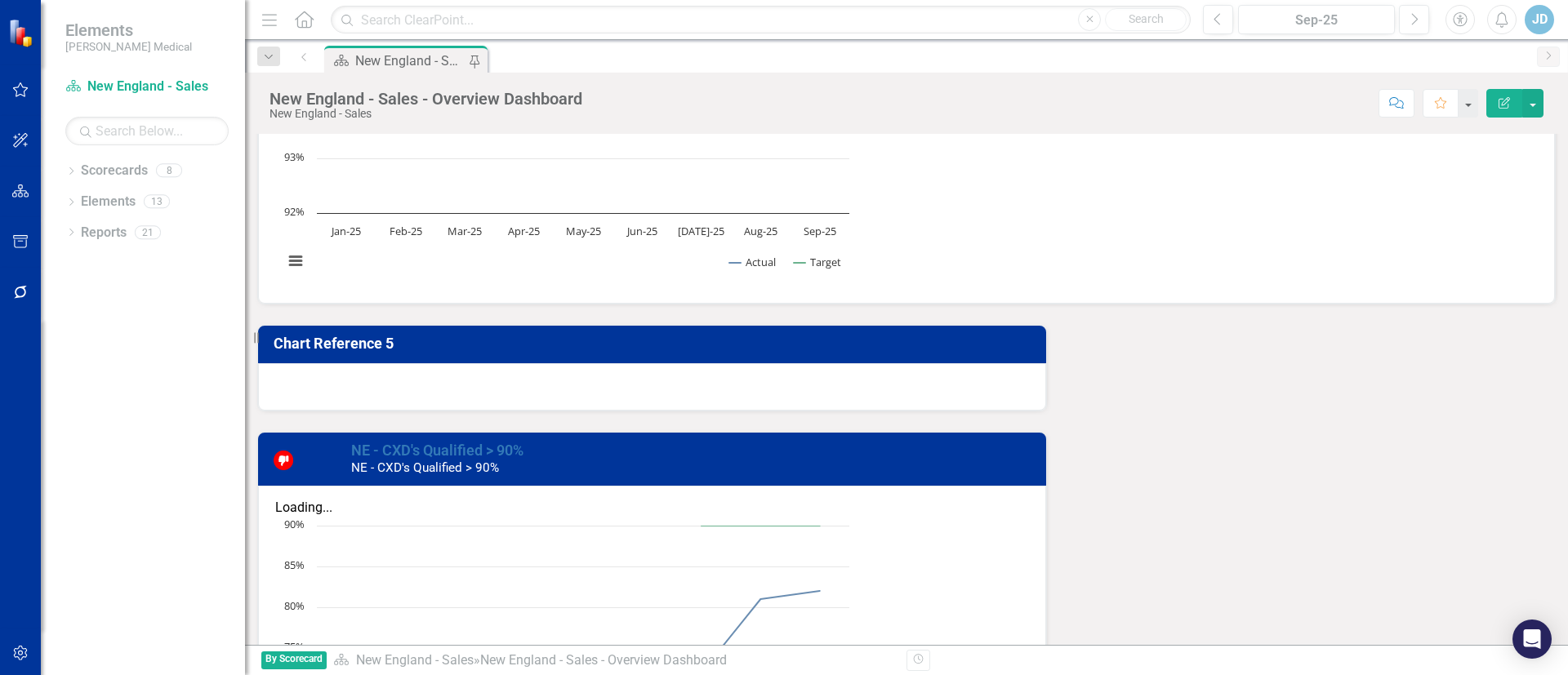
click at [548, 99] on div "New England - Sales - Overview Dashboard" at bounding box center [426, 99] width 313 height 18
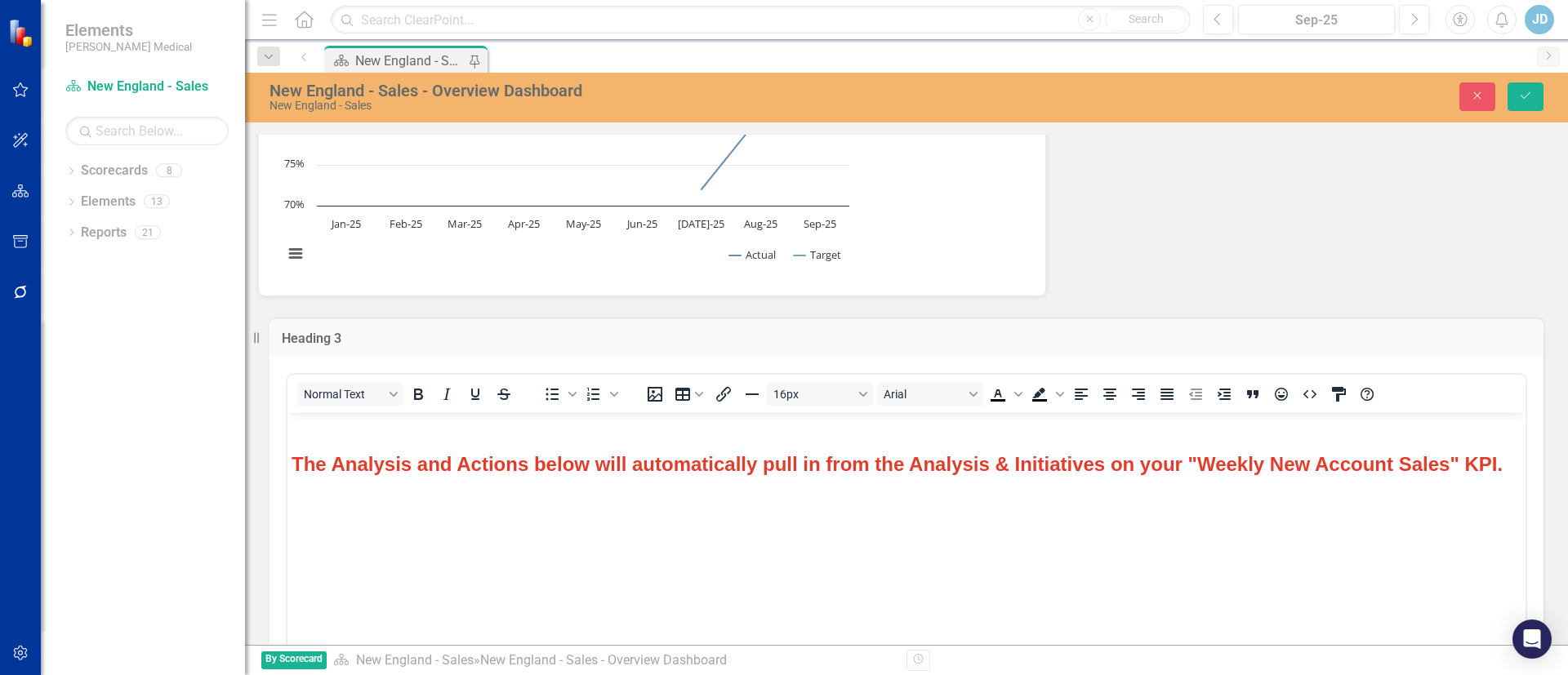
scroll to position [2080, 0]
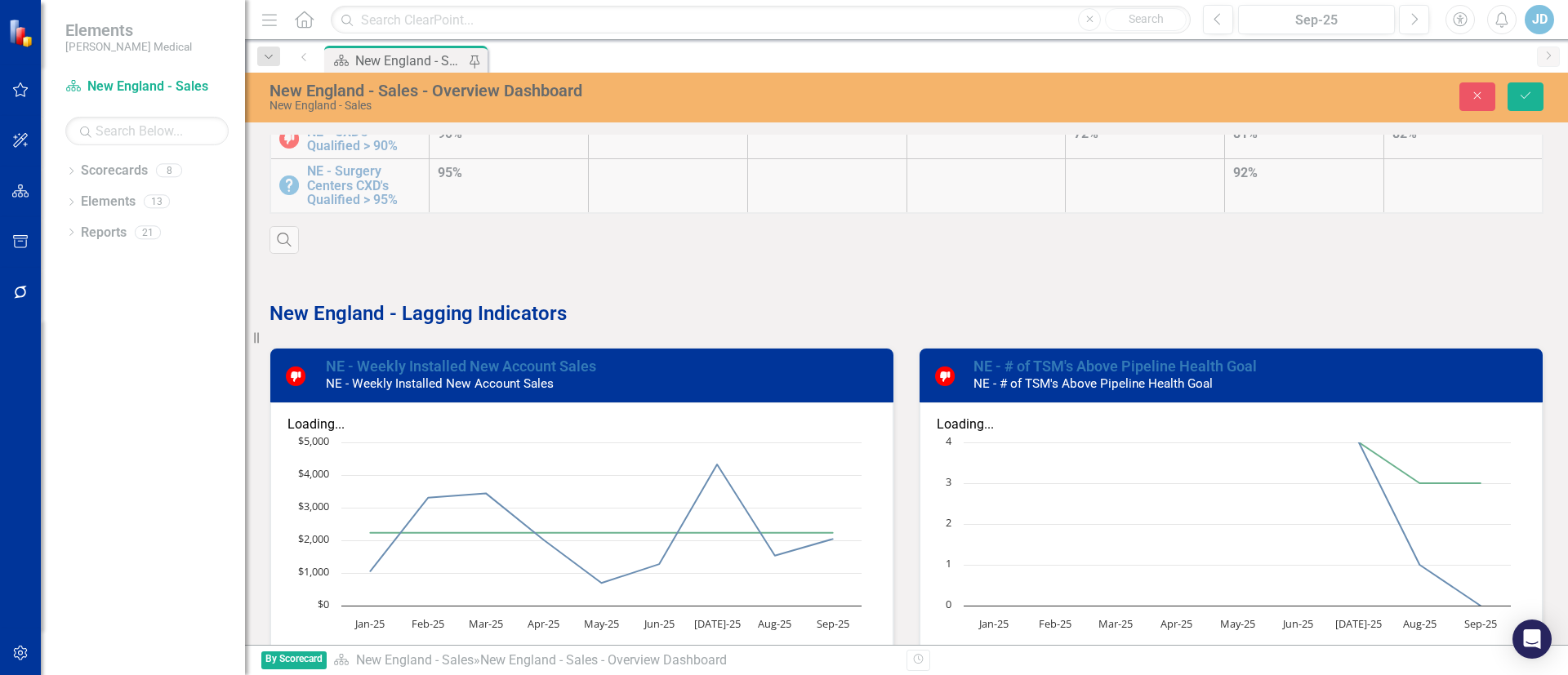
scroll to position [367, 0]
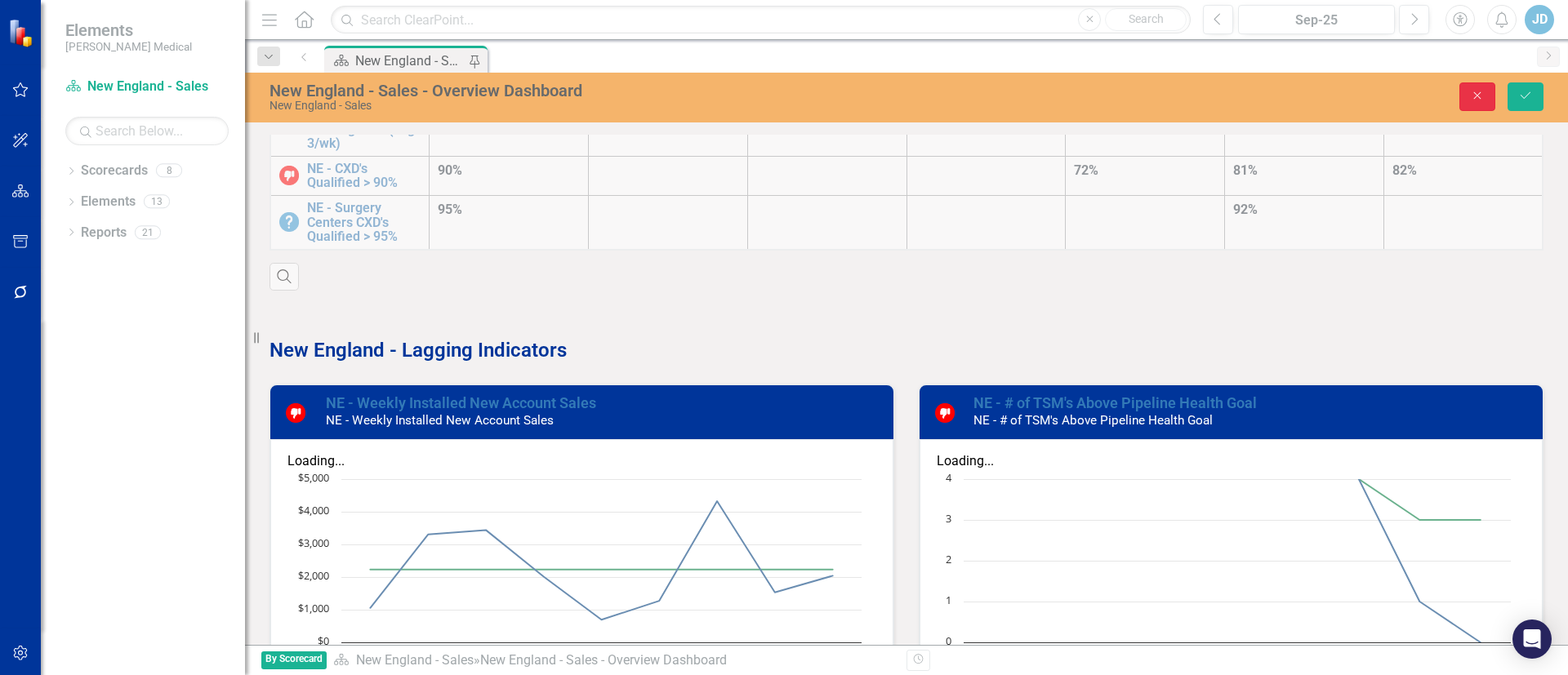
click at [1481, 91] on icon "Close" at bounding box center [1478, 96] width 15 height 11
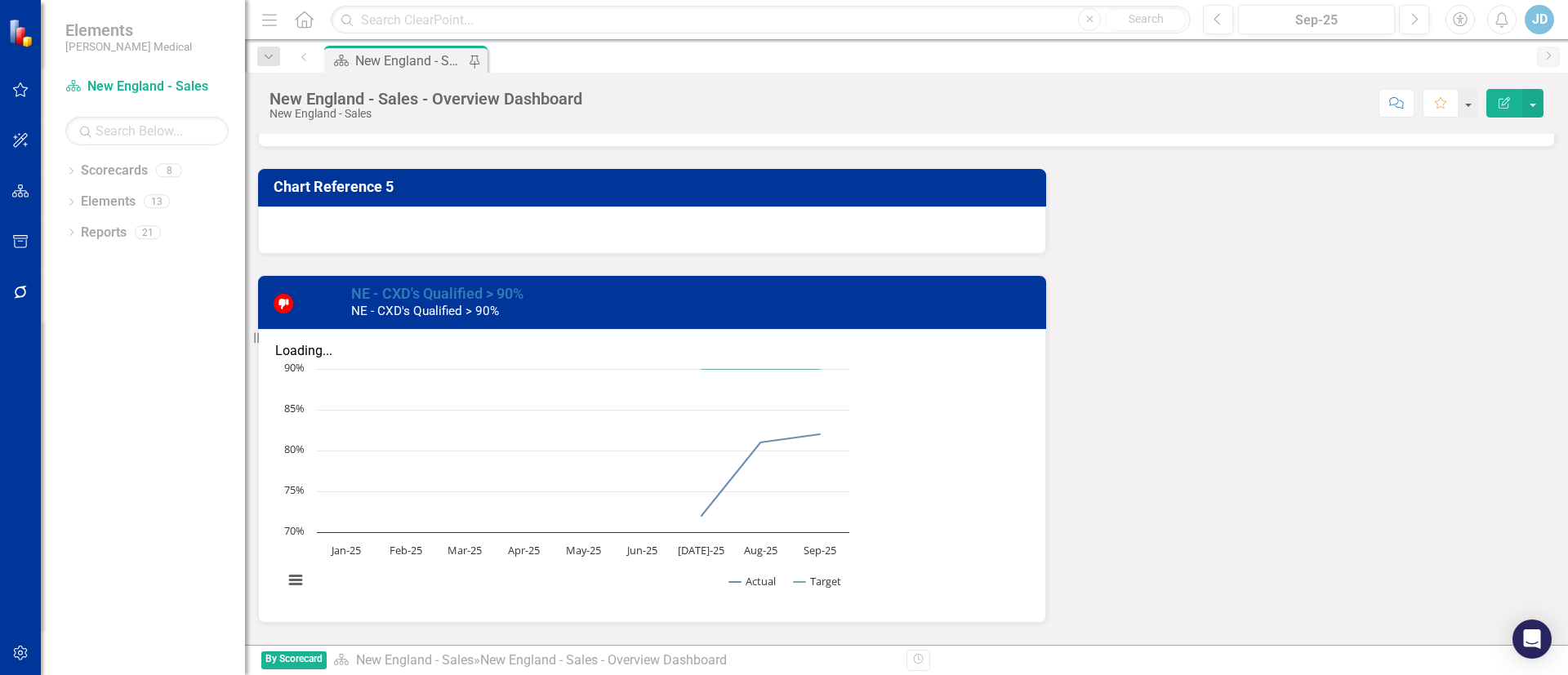
scroll to position [1832, 0]
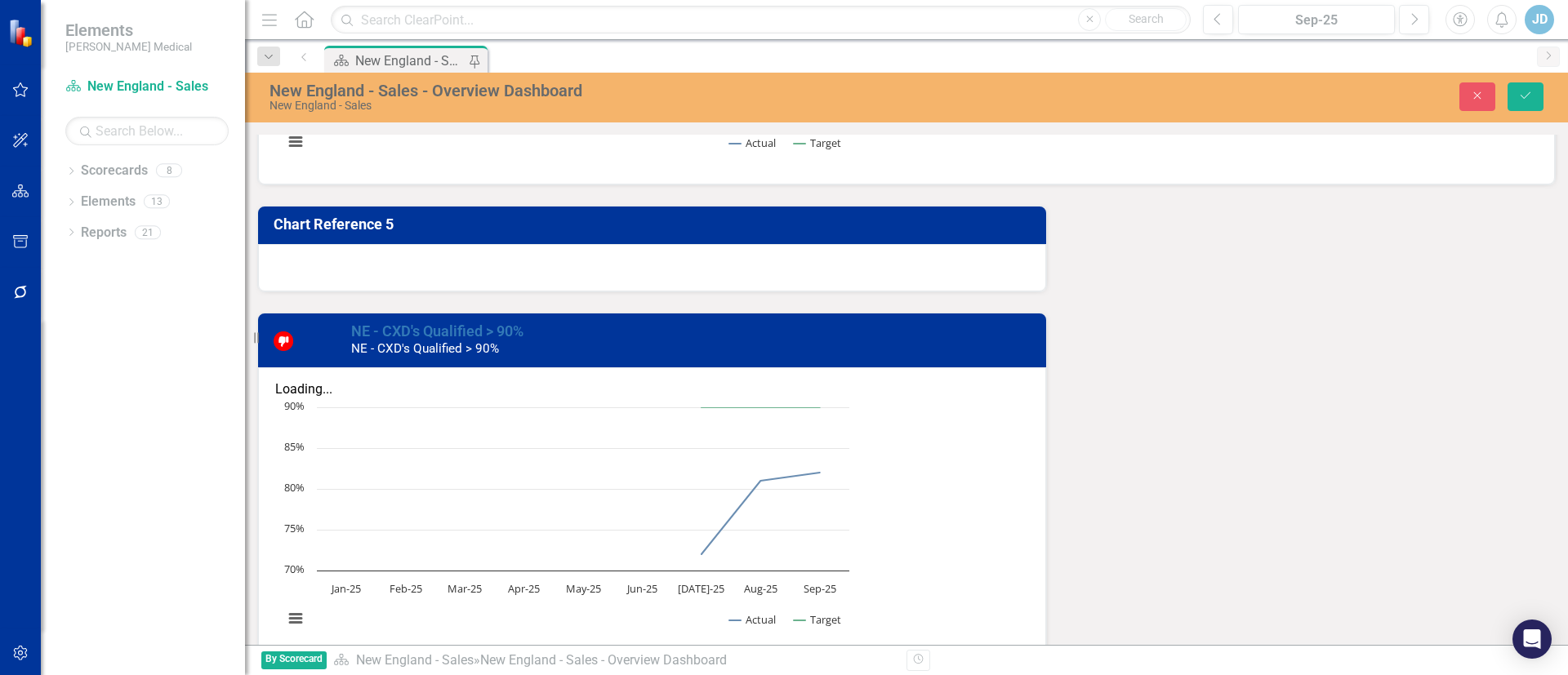
scroll to position [0, 0]
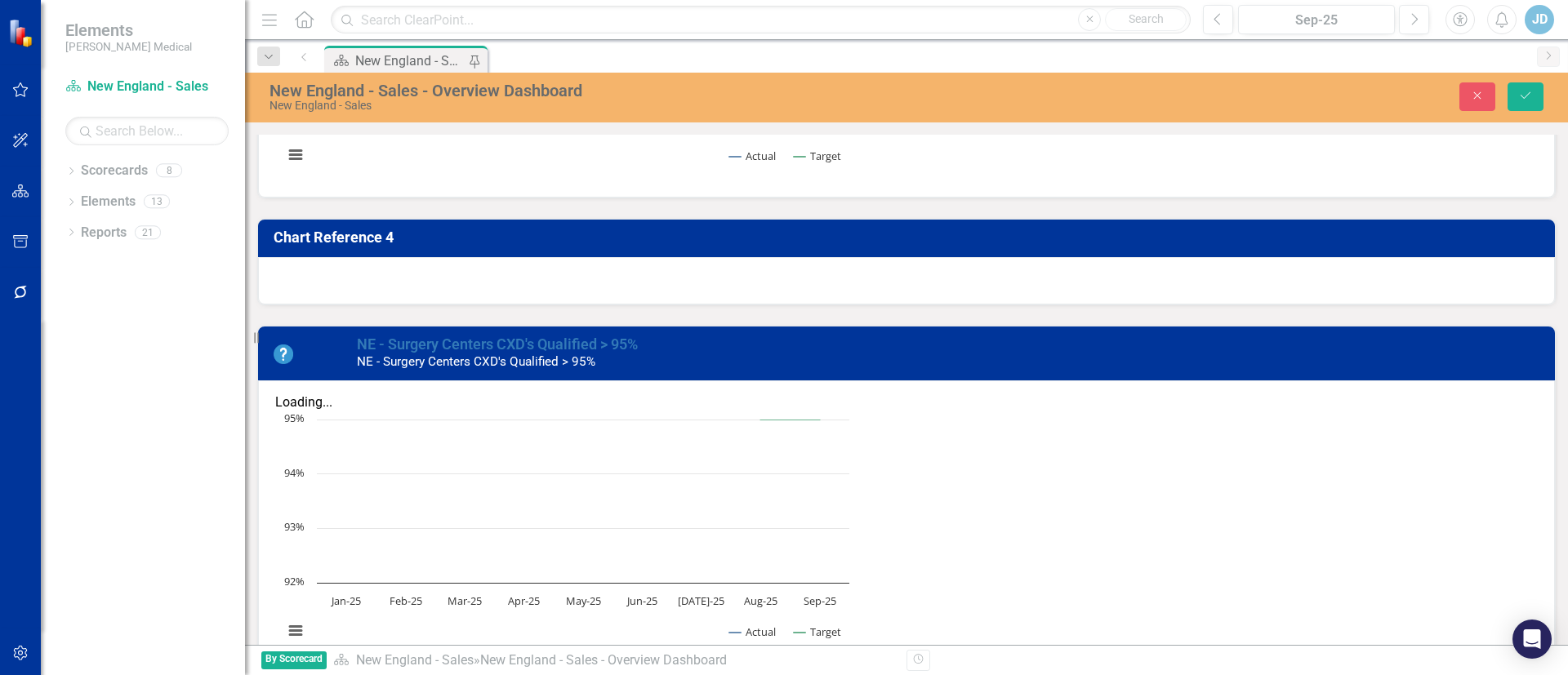
scroll to position [976, 0]
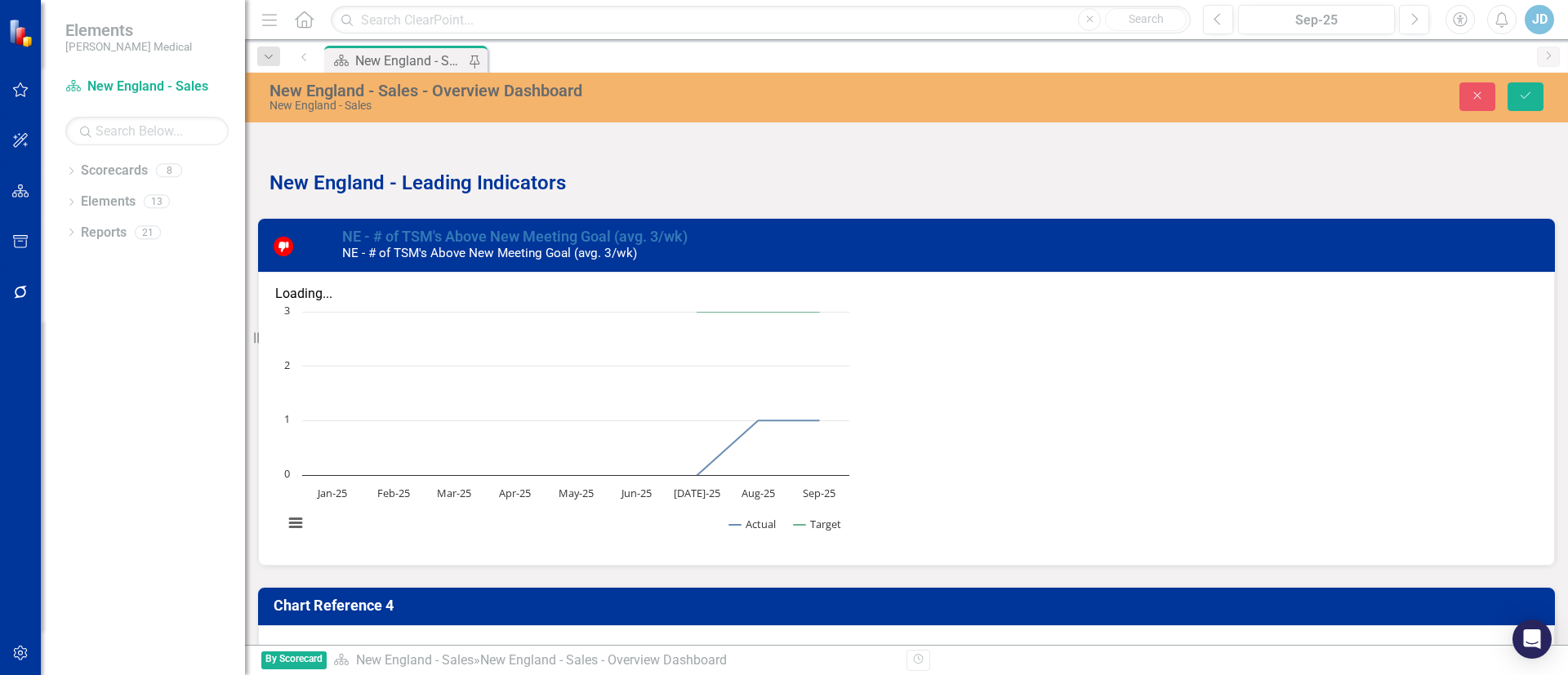
click at [1458, 101] on div "Close Save" at bounding box center [1292, 97] width 527 height 28
click at [1471, 92] on icon "Close" at bounding box center [1478, 96] width 15 height 11
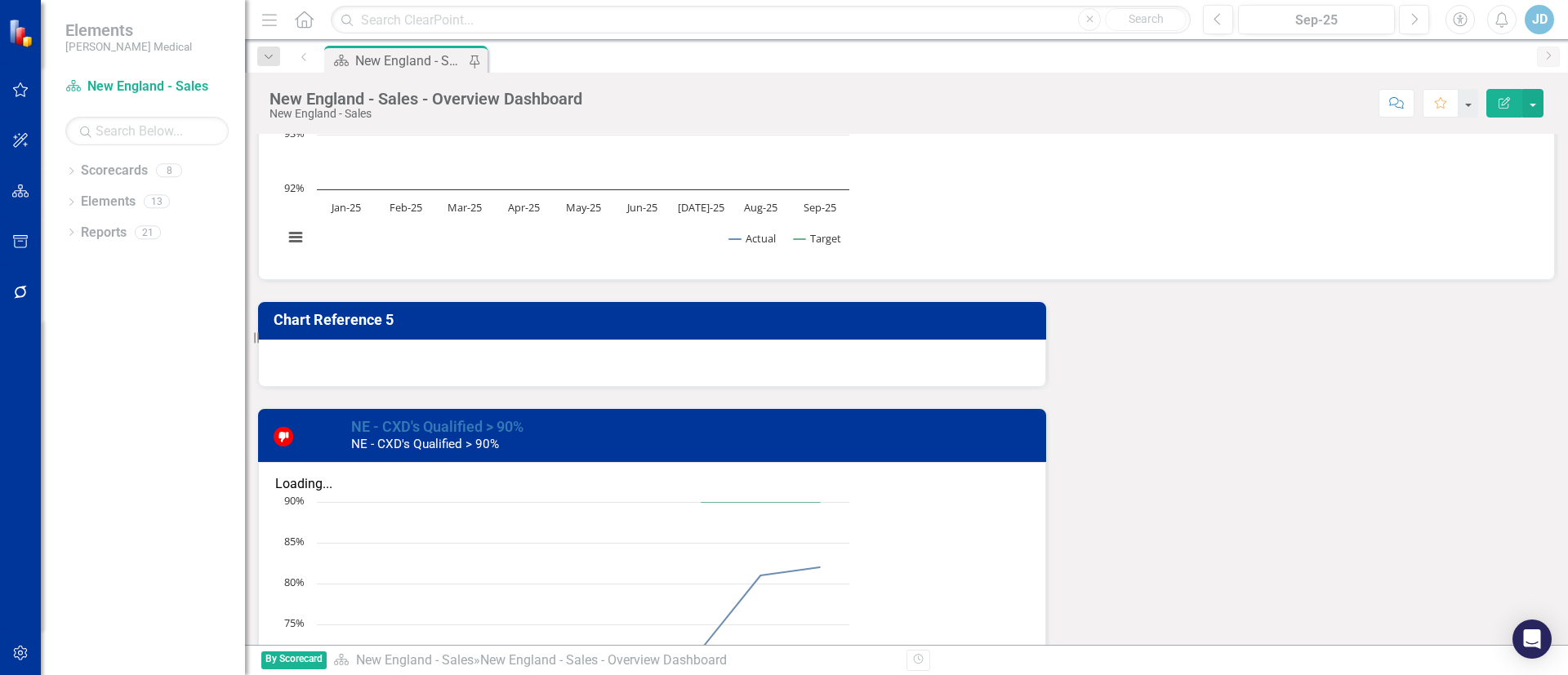
scroll to position [1833, 0]
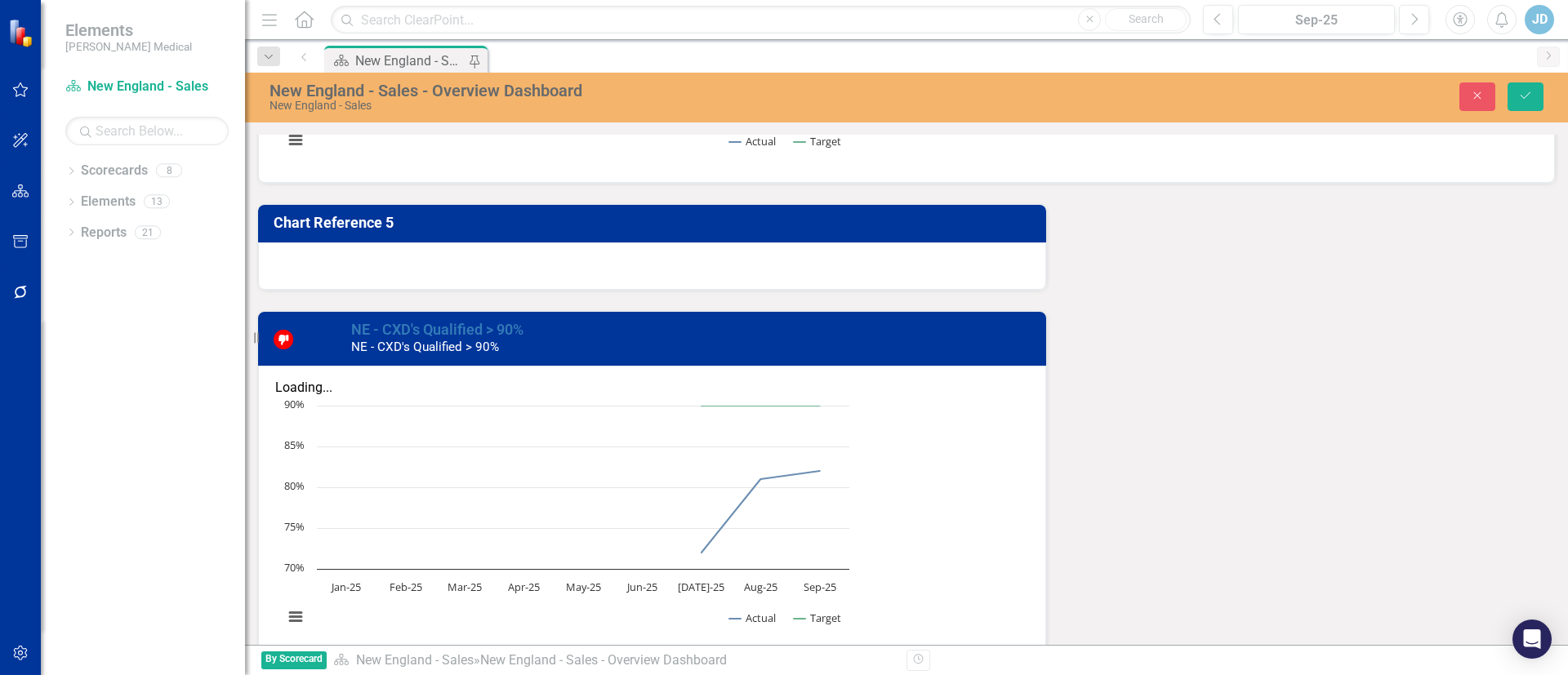
scroll to position [0, 0]
click at [1461, 93] on button "Close" at bounding box center [1477, 97] width 36 height 28
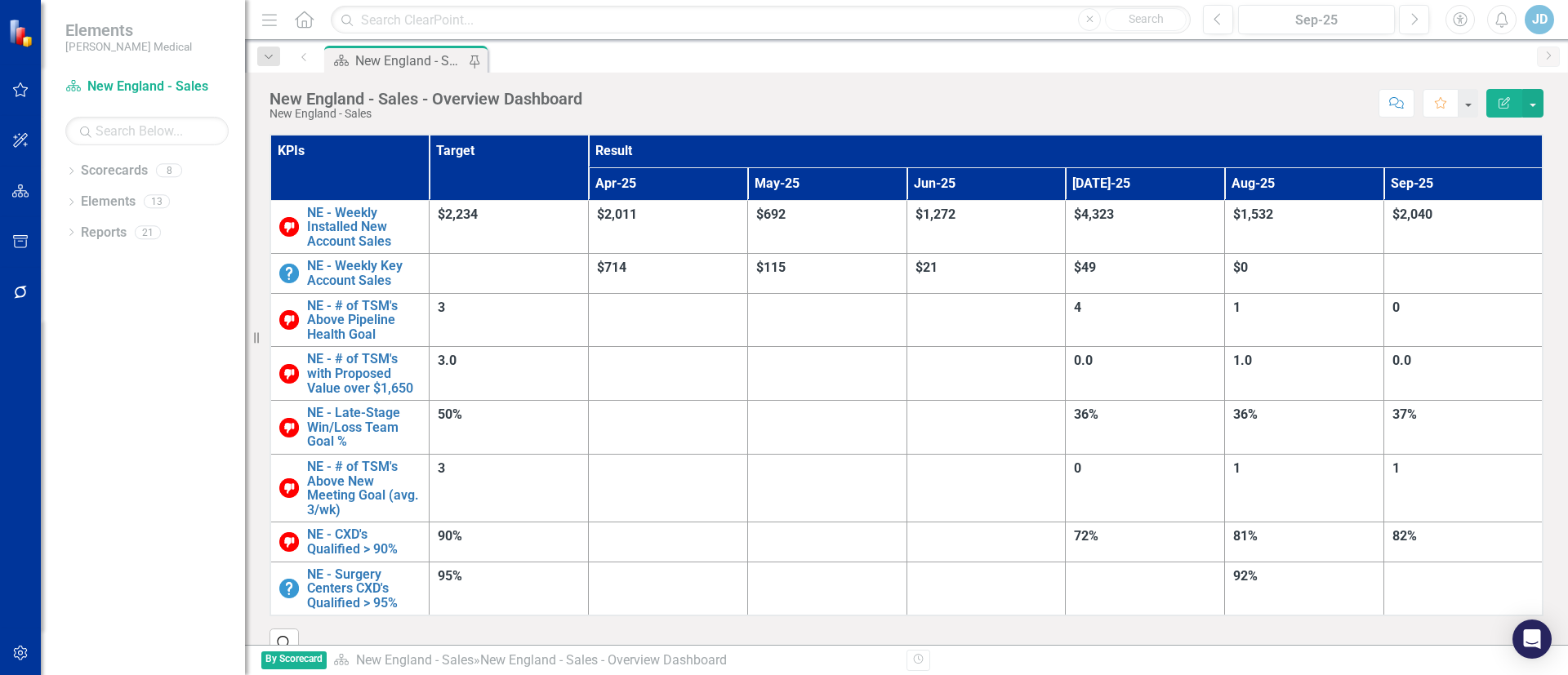
click at [483, 85] on div "New England - Sales - Overview Dashboard [GEOGRAPHIC_DATA] - Sales Score: N/A S…" at bounding box center [907, 97] width 1323 height 49
click at [483, 96] on div "New England - Sales - Overview Dashboard" at bounding box center [426, 99] width 313 height 18
click at [483, 93] on div "New England - Sales - Overview Dashboard" at bounding box center [426, 99] width 313 height 18
click at [484, 93] on div "New England - Sales - Overview Dashboard" at bounding box center [426, 99] width 313 height 18
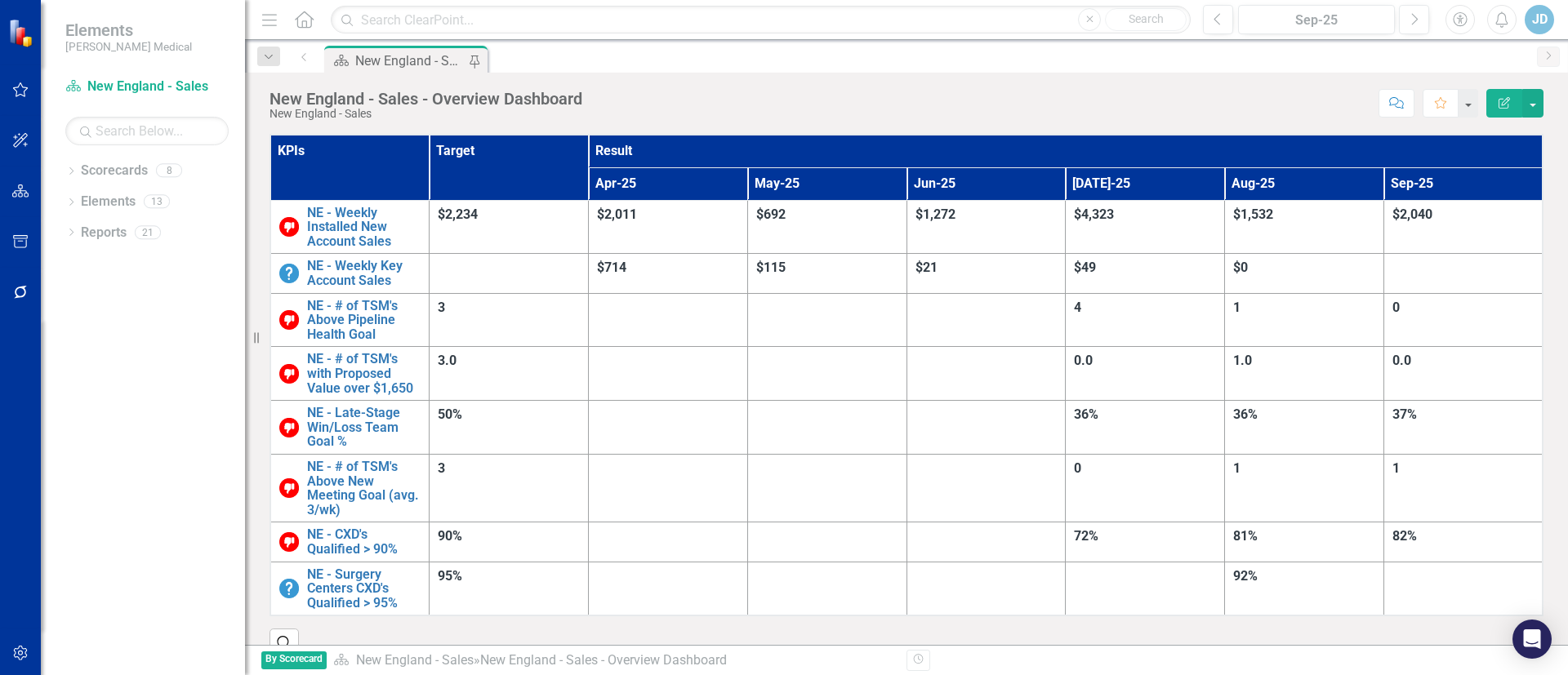
click at [296, 143] on th "KPIs" at bounding box center [349, 167] width 159 height 66
click at [297, 143] on th "KPIs Sort Ascending" at bounding box center [349, 167] width 159 height 66
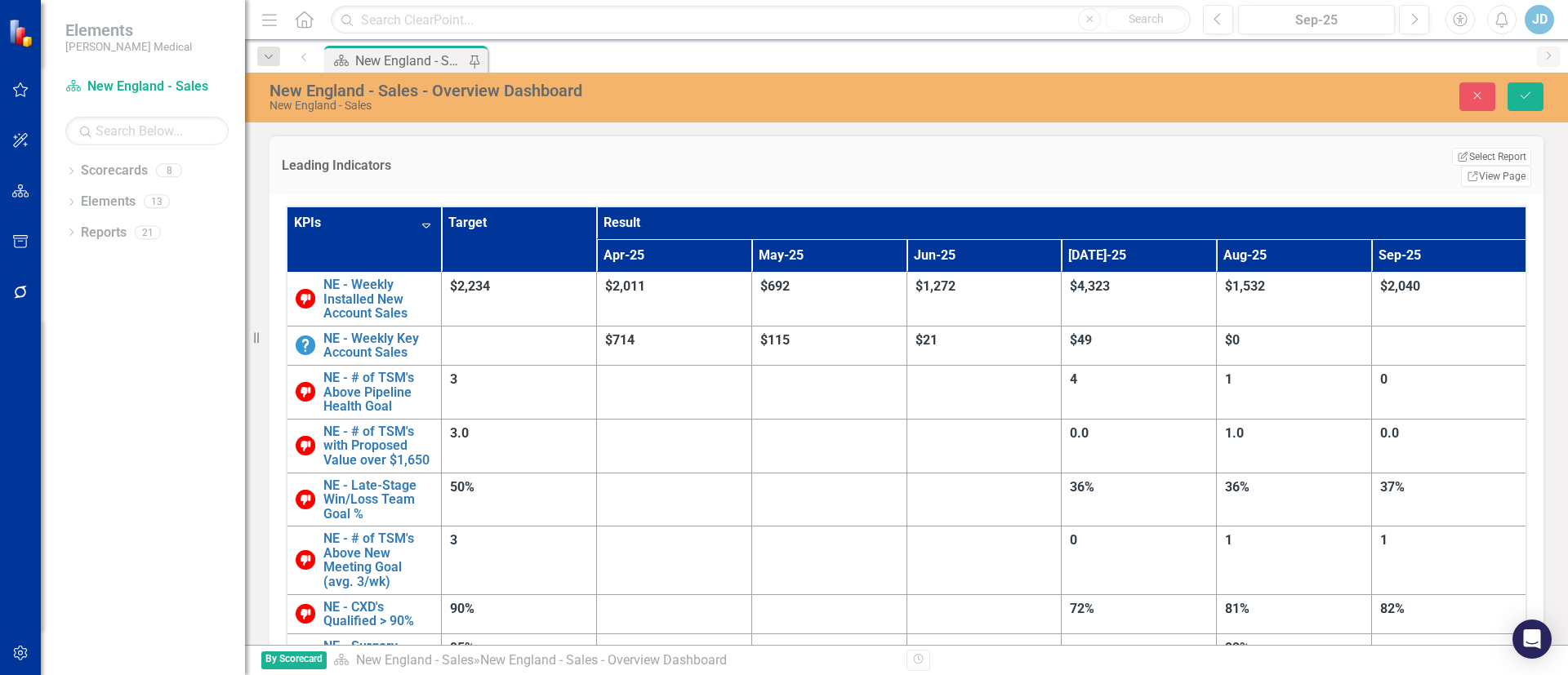
click at [297, 142] on div "Leading Indicators Edit Report Select Report Link View Page" at bounding box center [907, 163] width 1274 height 59
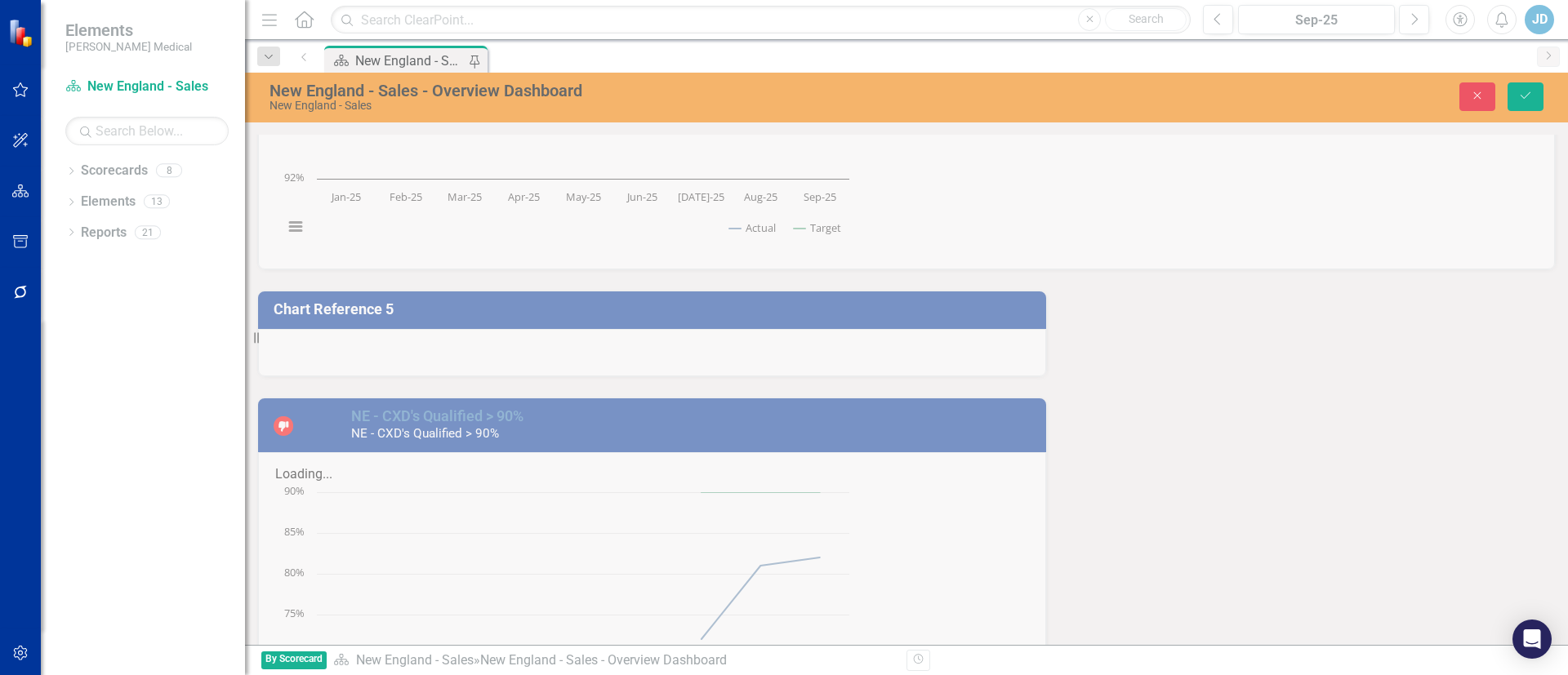
scroll to position [1958, 0]
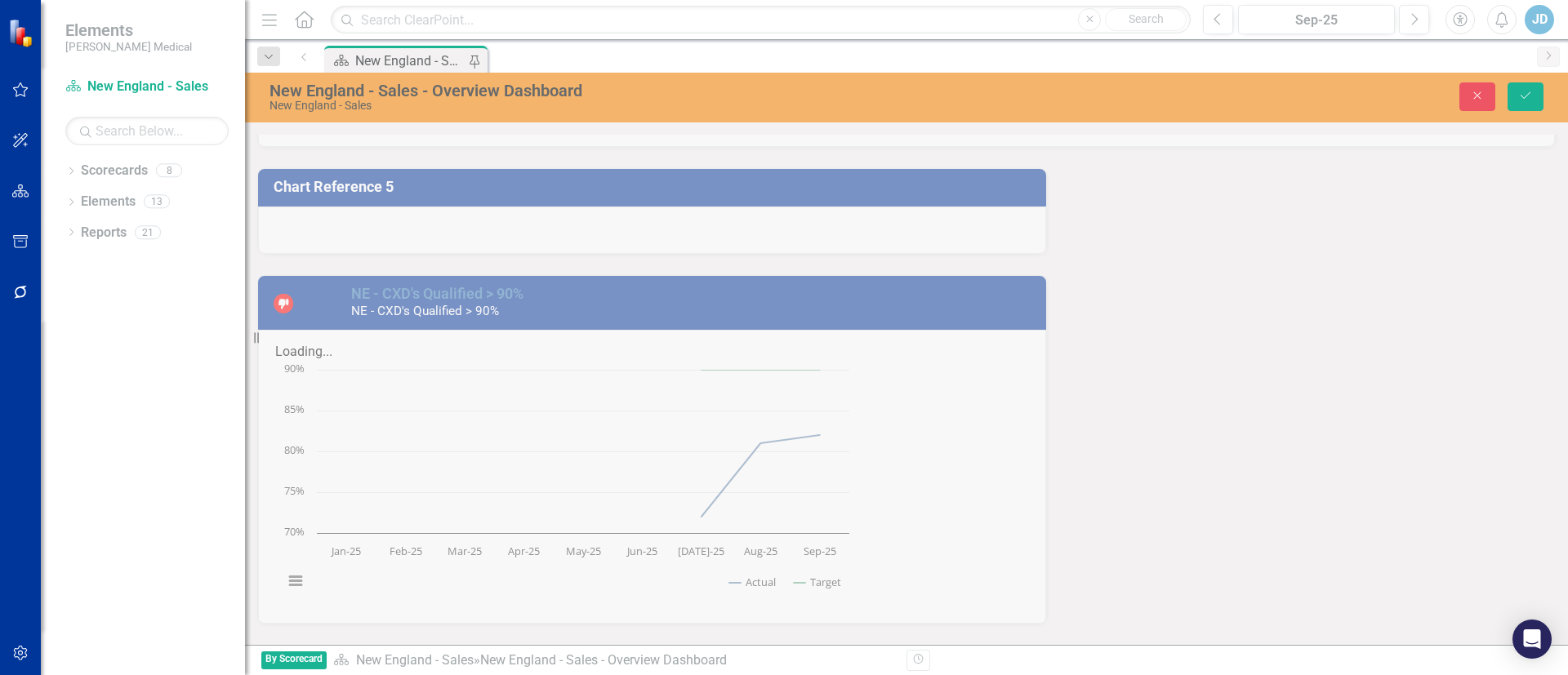
drag, startPoint x: 731, startPoint y: 359, endPoint x: 730, endPoint y: 350, distance: 9.1
drag, startPoint x: 645, startPoint y: 287, endPoint x: 602, endPoint y: 240, distance: 63.7
click at [585, 133] on div "New England - Sales - Overview Dashboard [GEOGRAPHIC_DATA] - Sales Close Save L…" at bounding box center [907, 358] width 1323 height 572
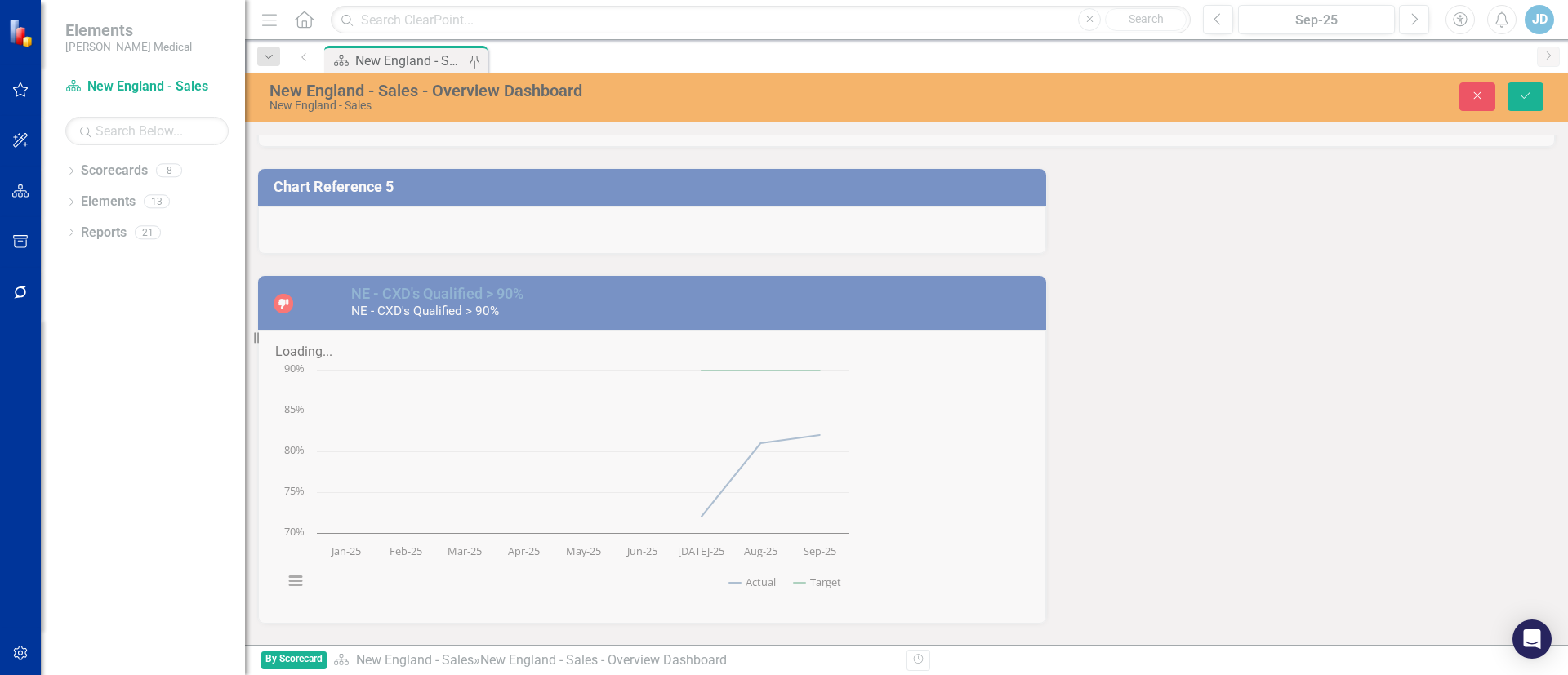
click at [586, 134] on div "New England - Sales - Overview Dashboard [GEOGRAPHIC_DATA] - Sales Close Save L…" at bounding box center [907, 358] width 1323 height 572
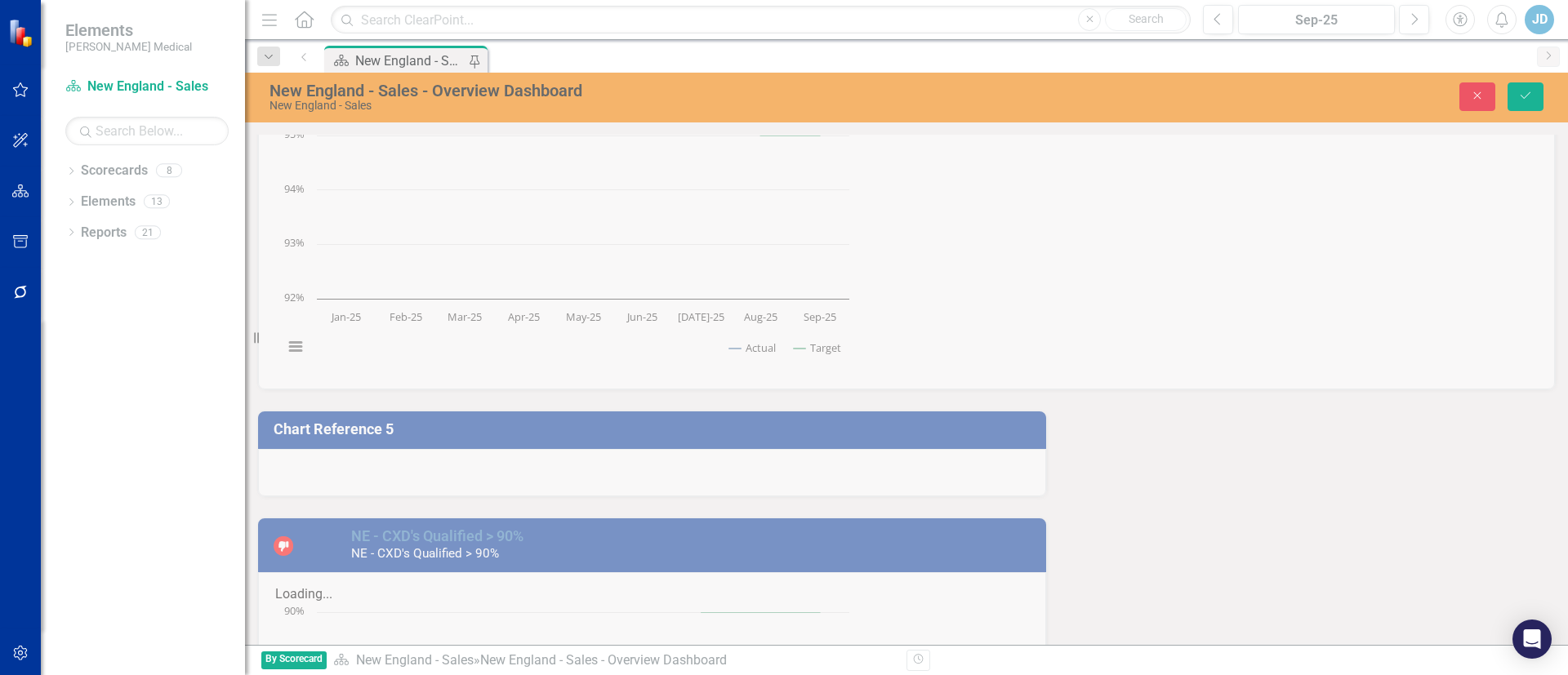
scroll to position [1713, 0]
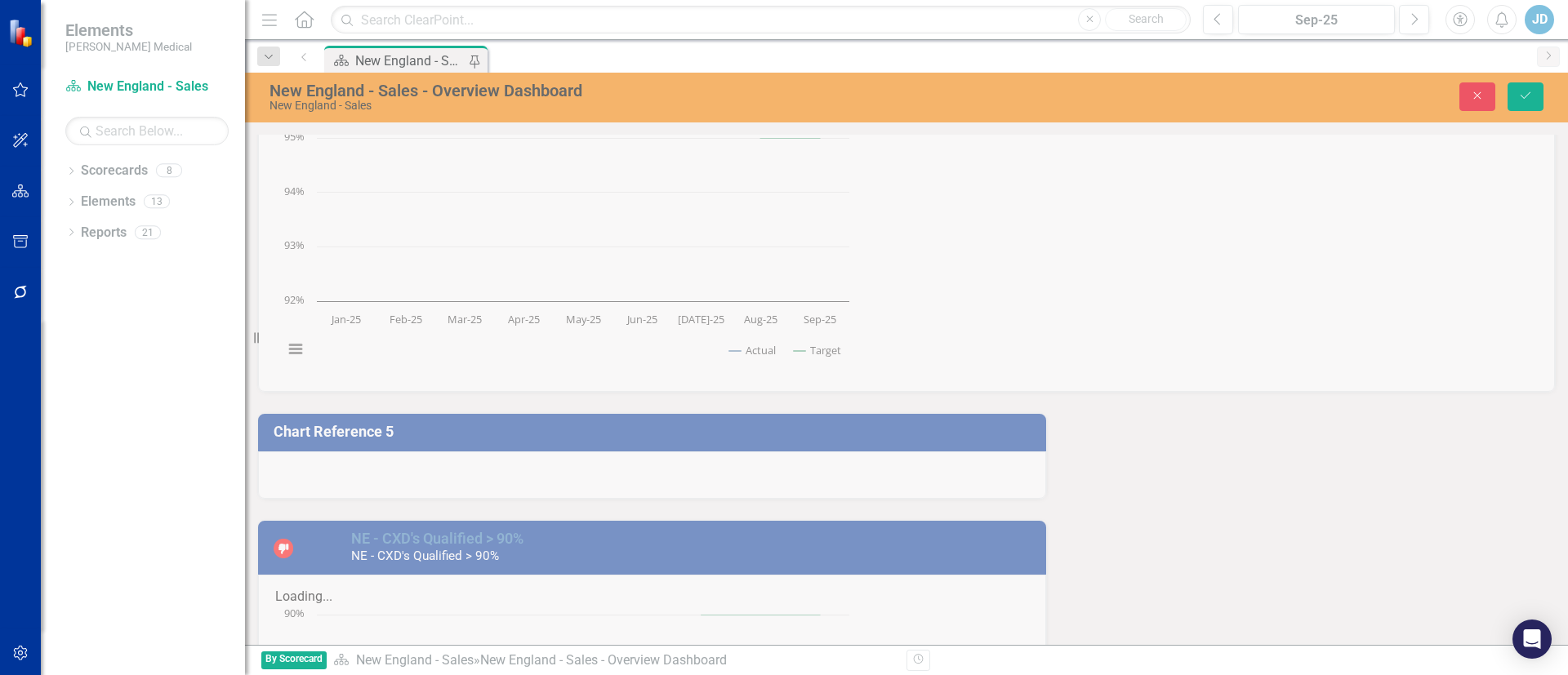
drag, startPoint x: 977, startPoint y: 397, endPoint x: 973, endPoint y: 405, distance: 8.9
drag, startPoint x: 973, startPoint y: 405, endPoint x: 888, endPoint y: 422, distance: 86.7
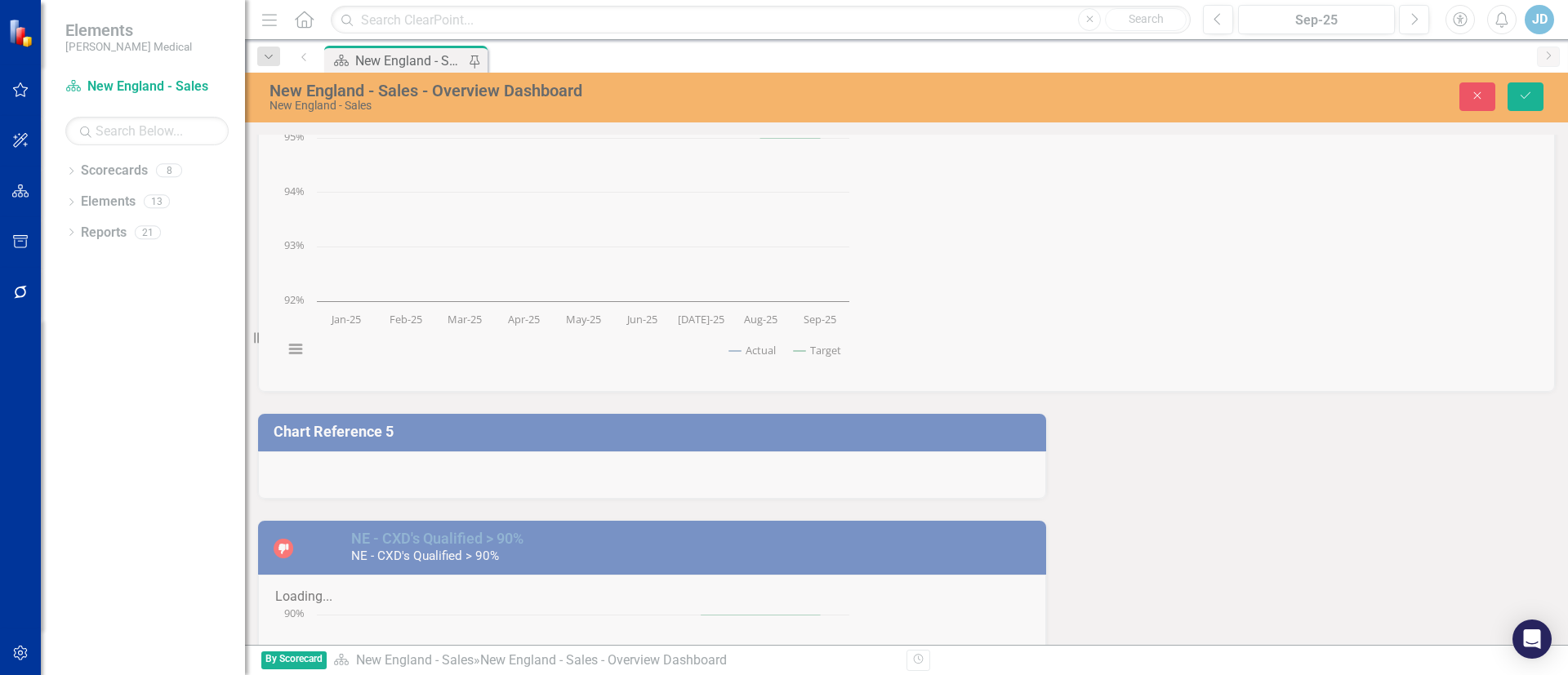
drag, startPoint x: 672, startPoint y: 420, endPoint x: 639, endPoint y: 408, distance: 35.1
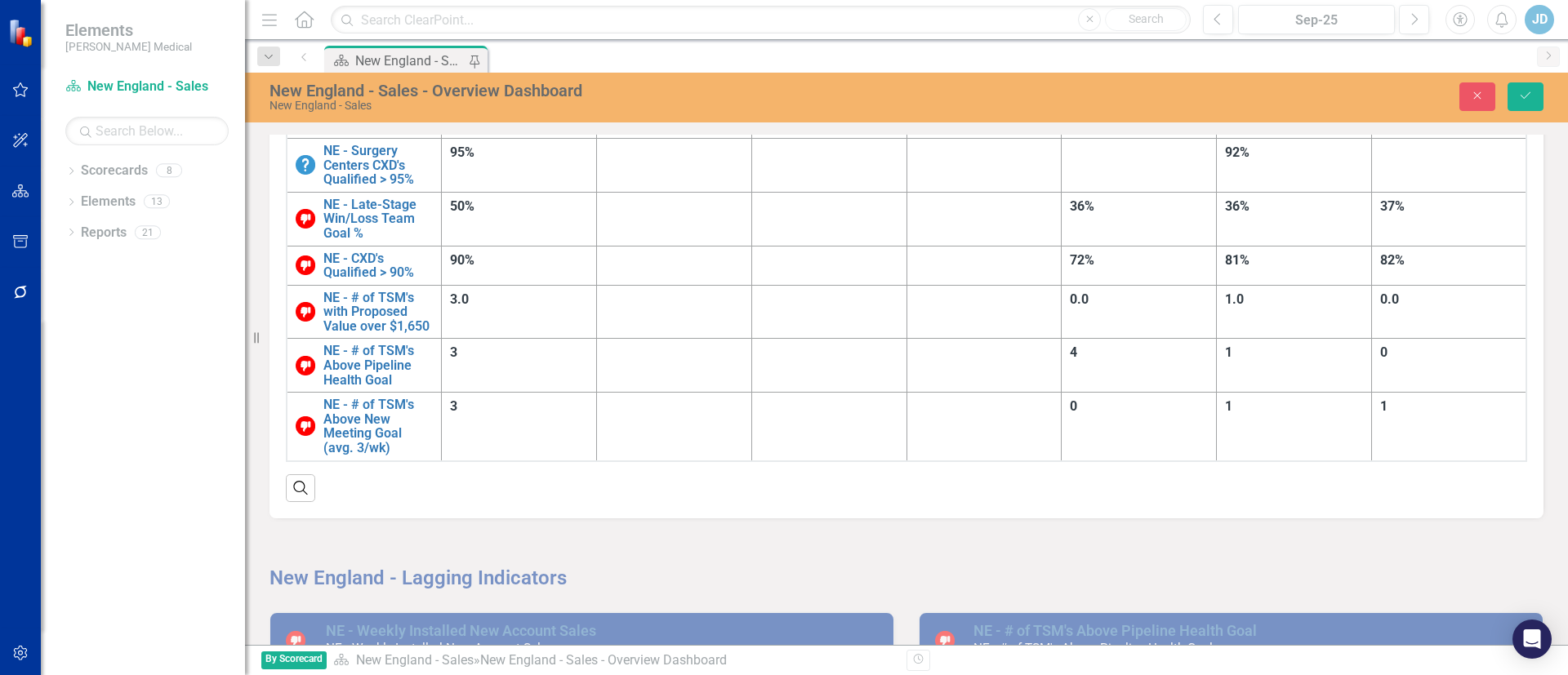
scroll to position [0, 0]
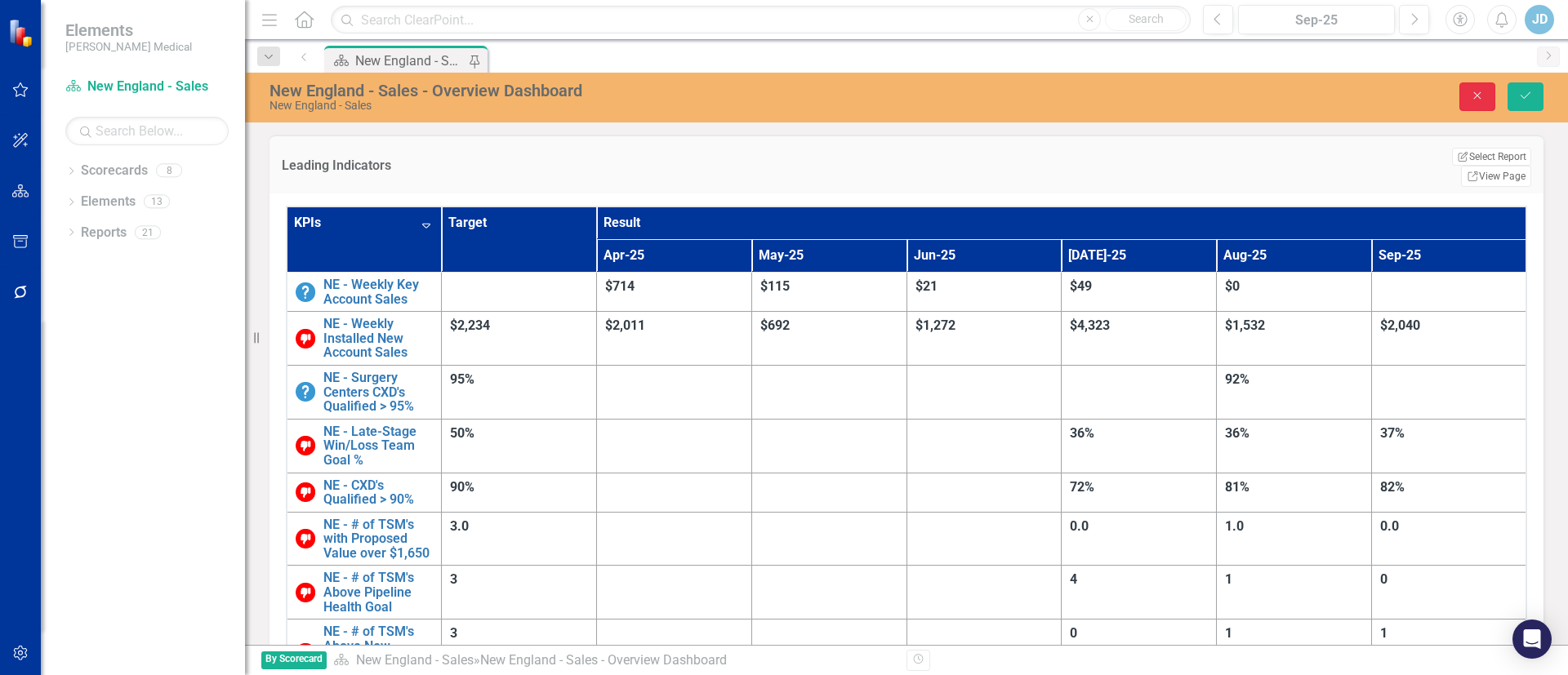
click at [1488, 98] on button "Close" at bounding box center [1477, 97] width 36 height 28
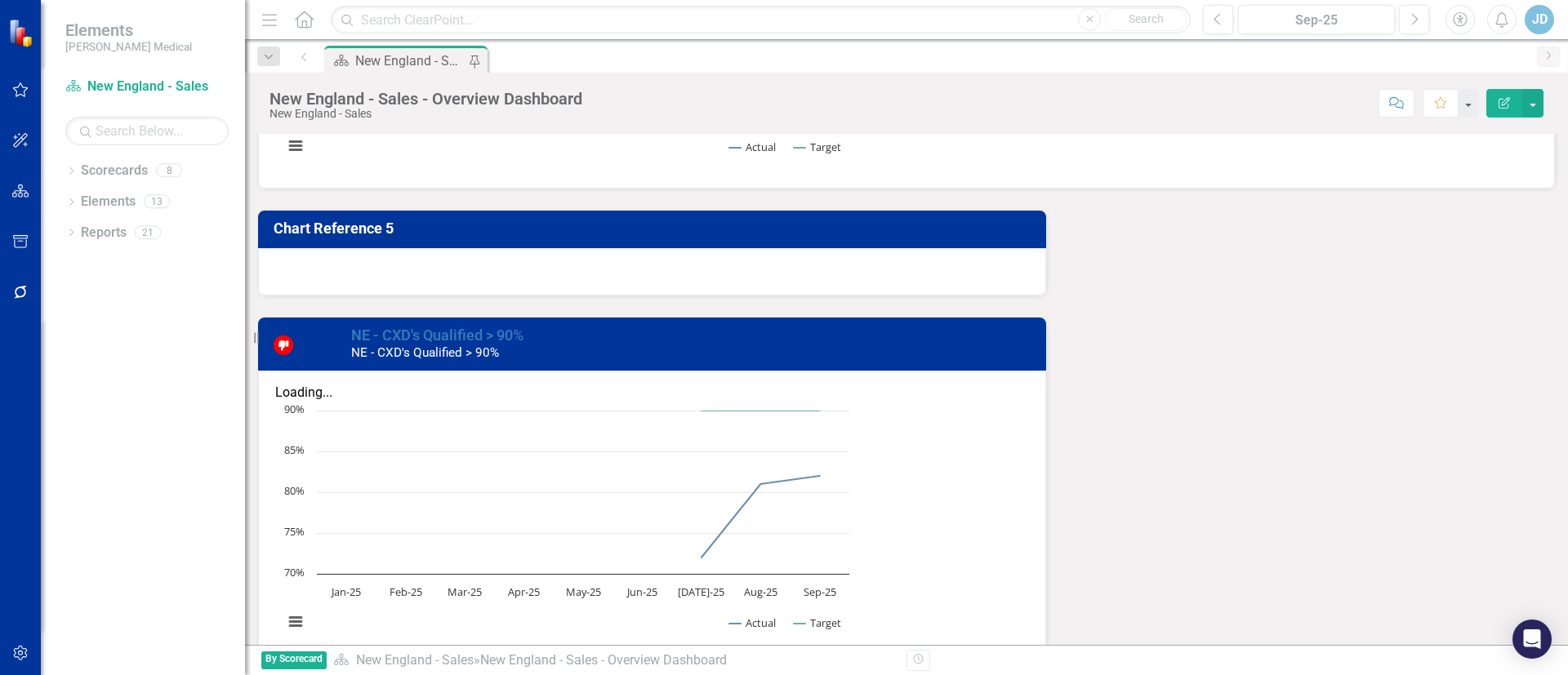
scroll to position [1836, 0]
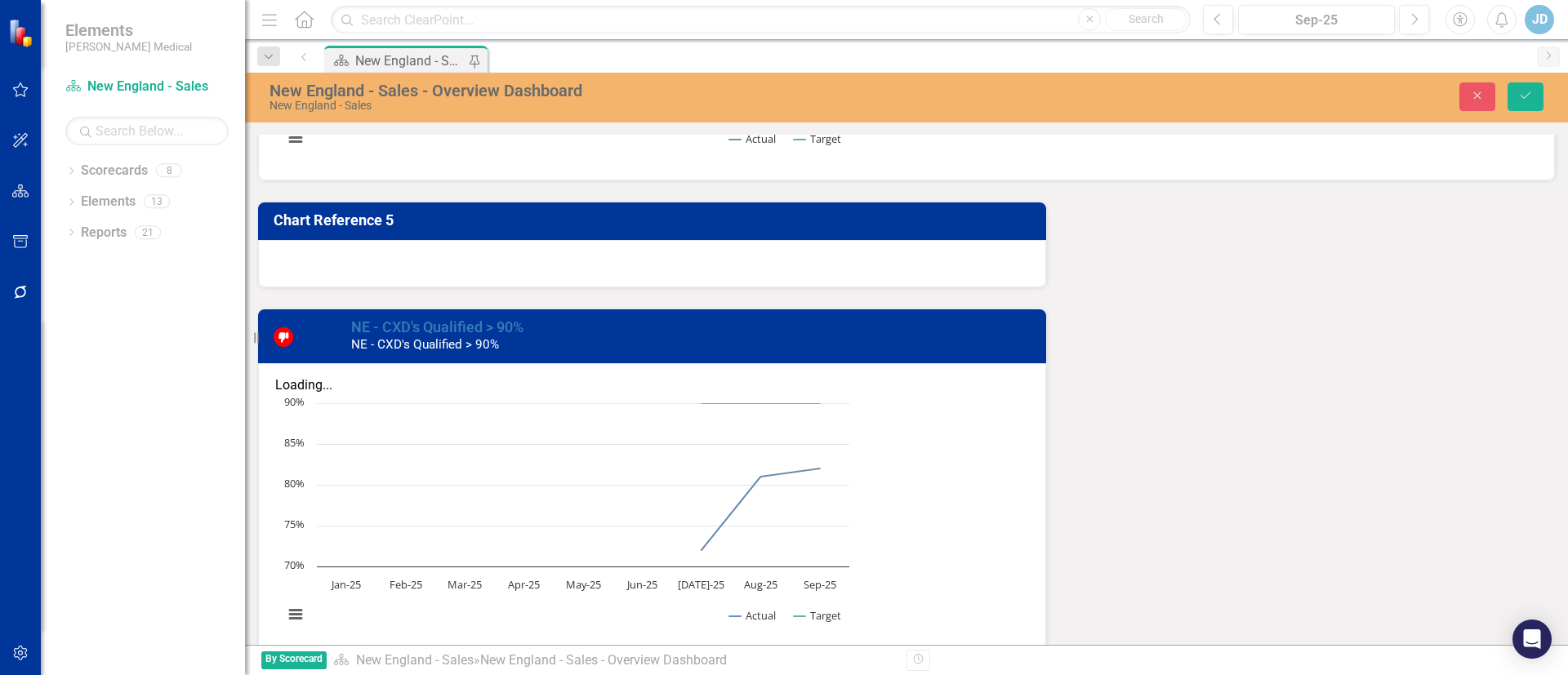
scroll to position [0, 0]
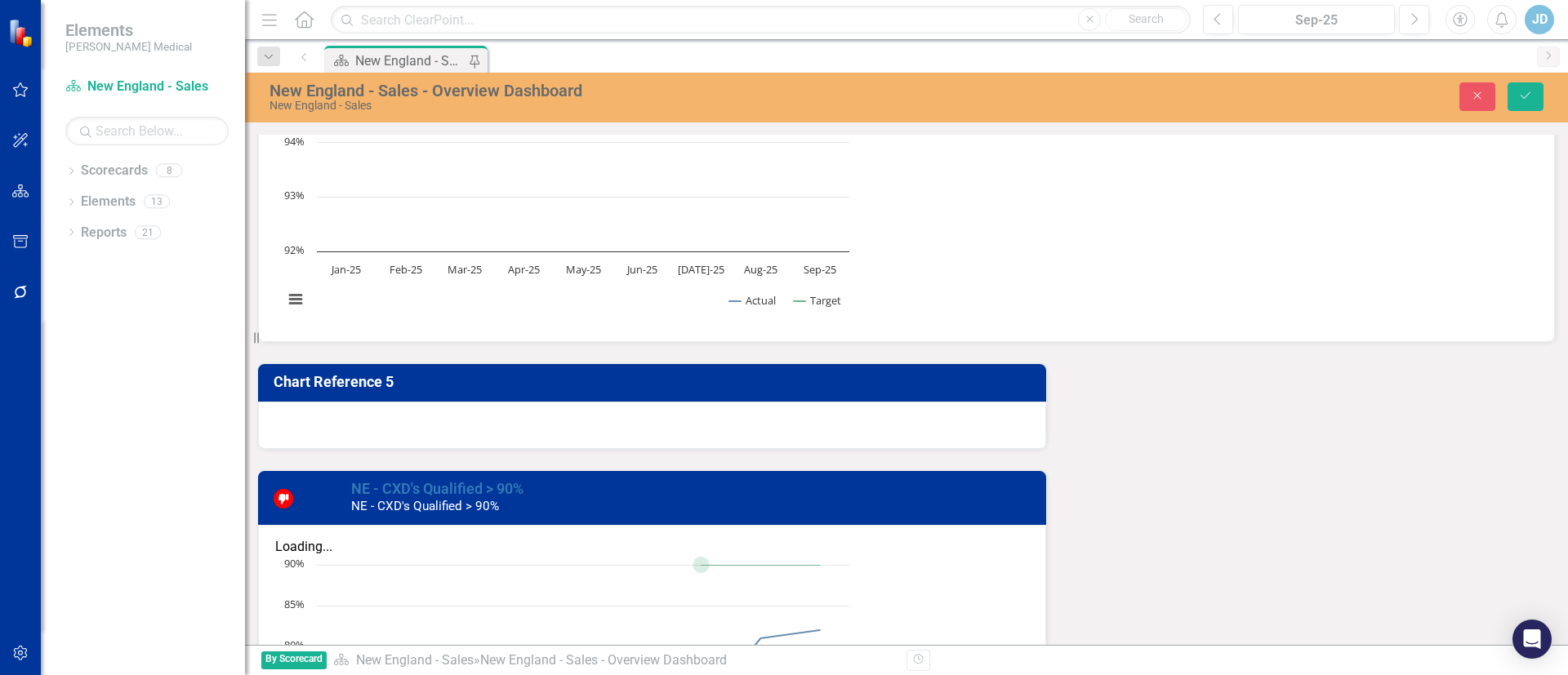
scroll to position [1017, 0]
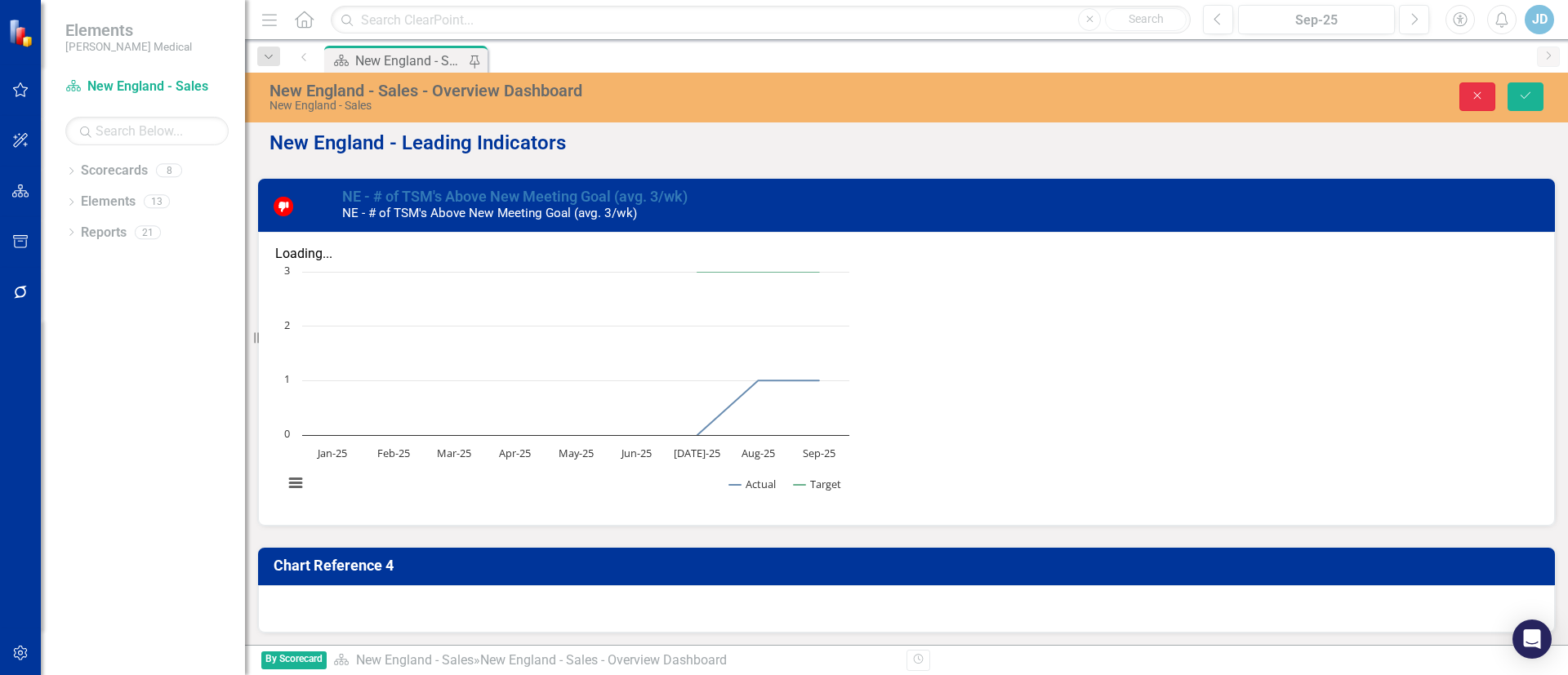
click at [1471, 95] on icon "Close" at bounding box center [1478, 96] width 15 height 11
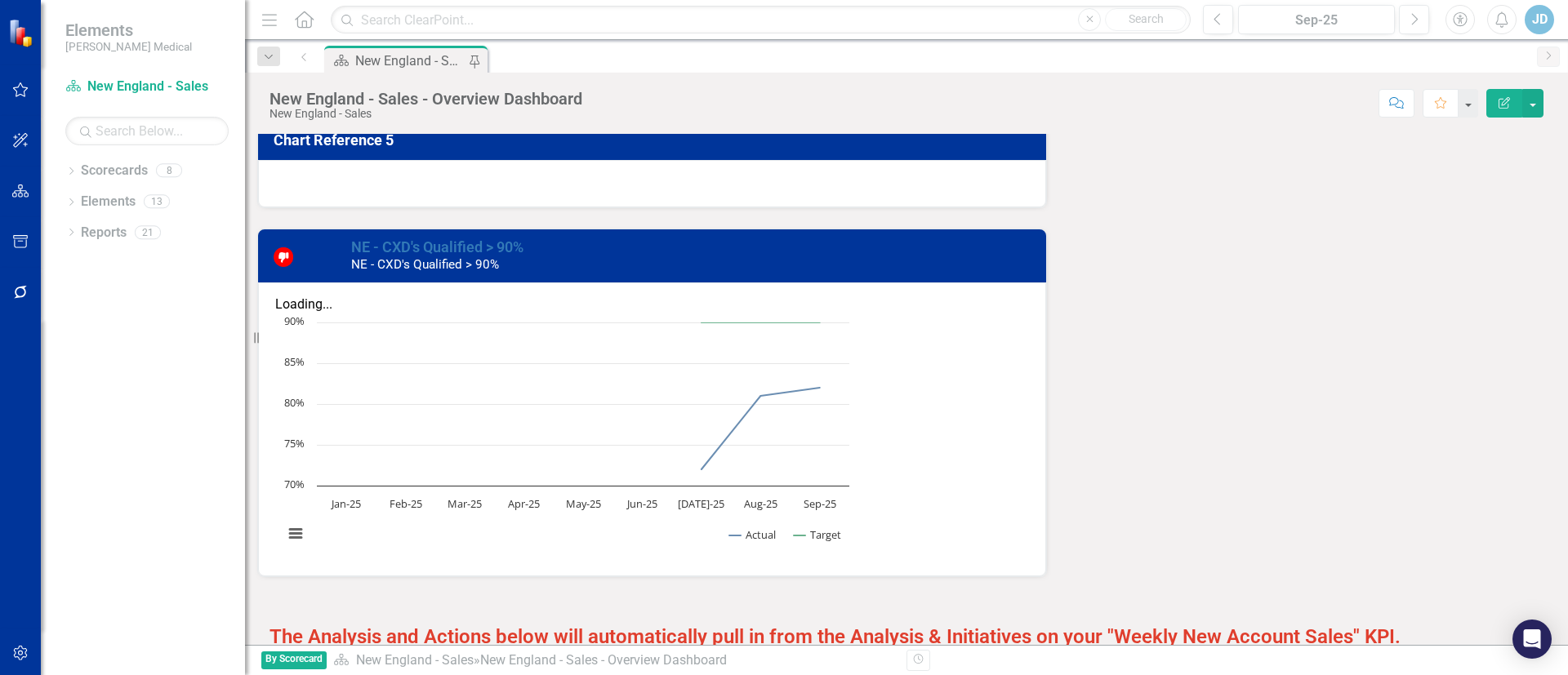
scroll to position [1955, 0]
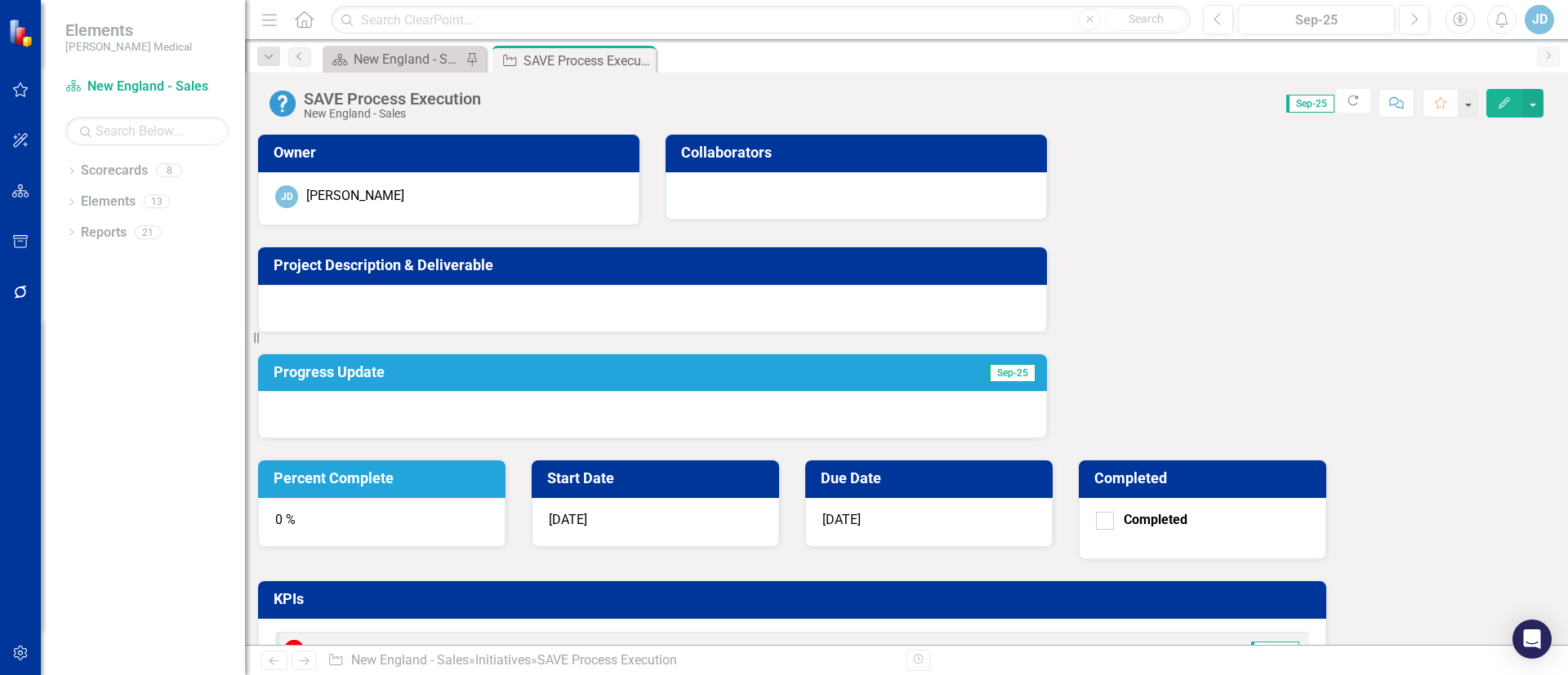
click at [479, 309] on div at bounding box center [653, 308] width 789 height 47
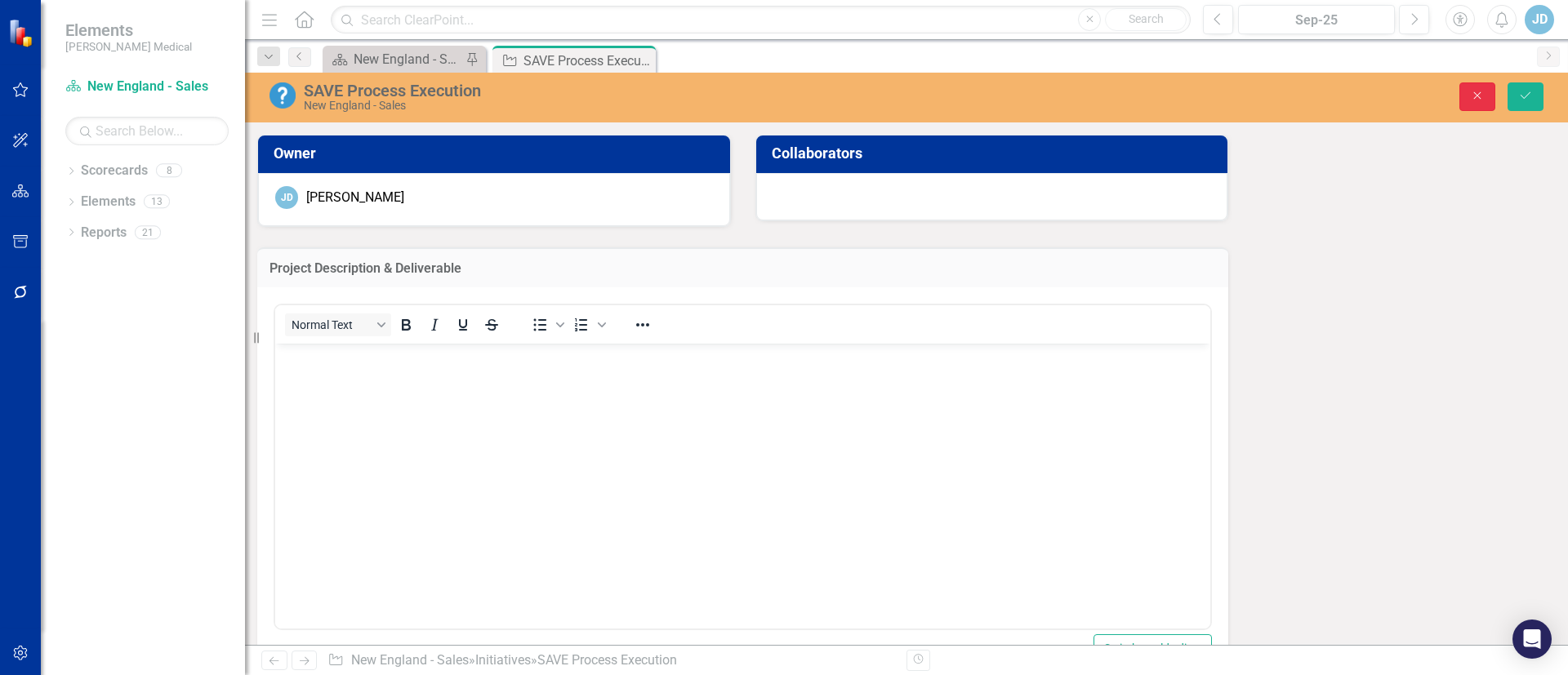
click at [1474, 104] on button "Close" at bounding box center [1477, 97] width 36 height 28
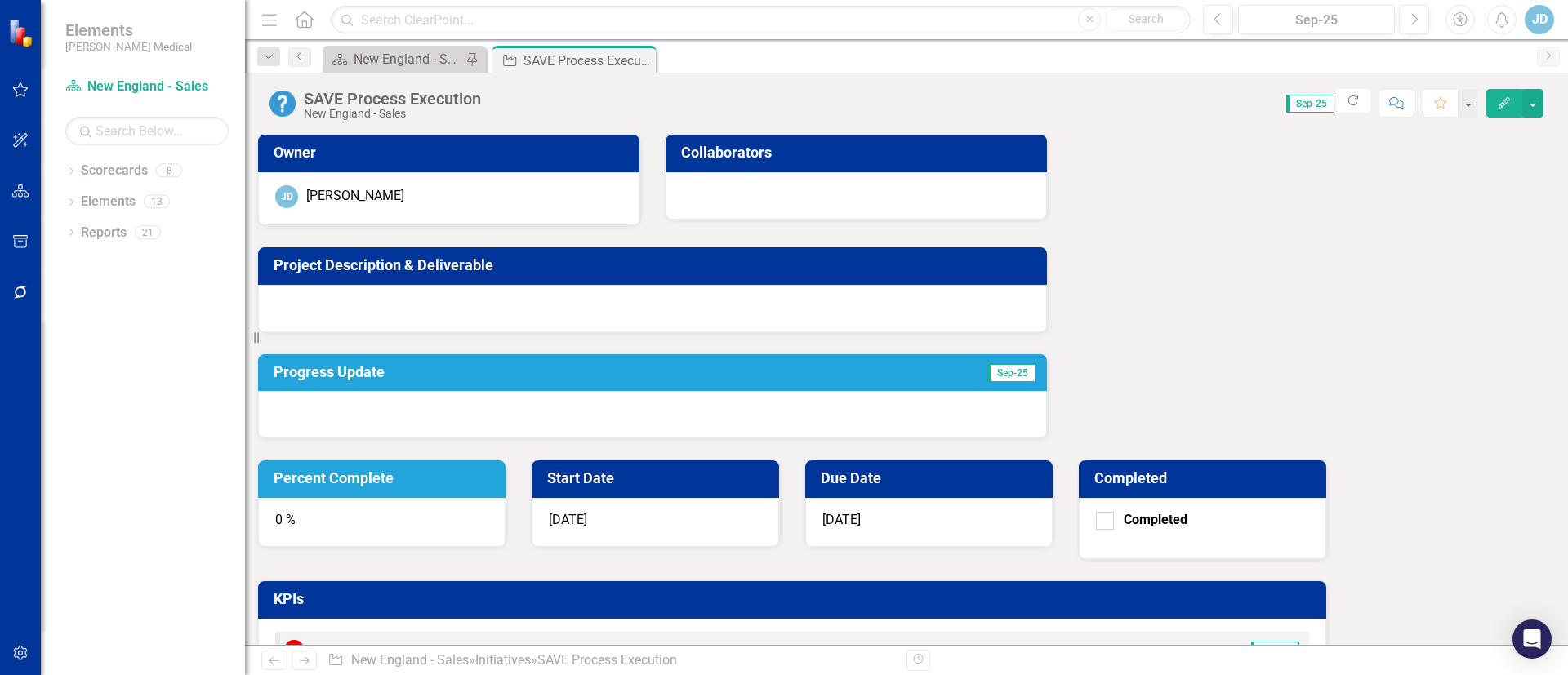
click at [342, 371] on h3 "Progress Update" at bounding box center [536, 372] width 527 height 16
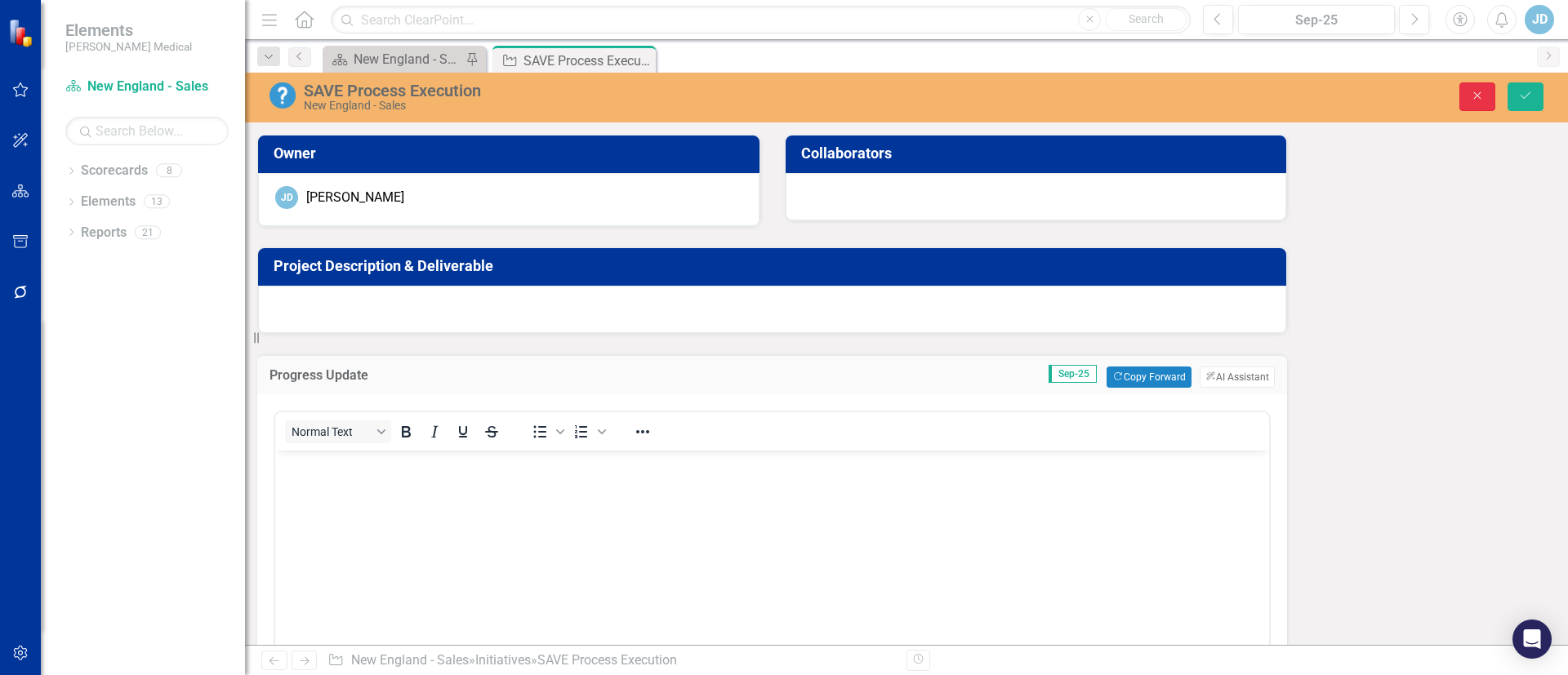
click at [1476, 98] on icon "Close" at bounding box center [1478, 96] width 15 height 11
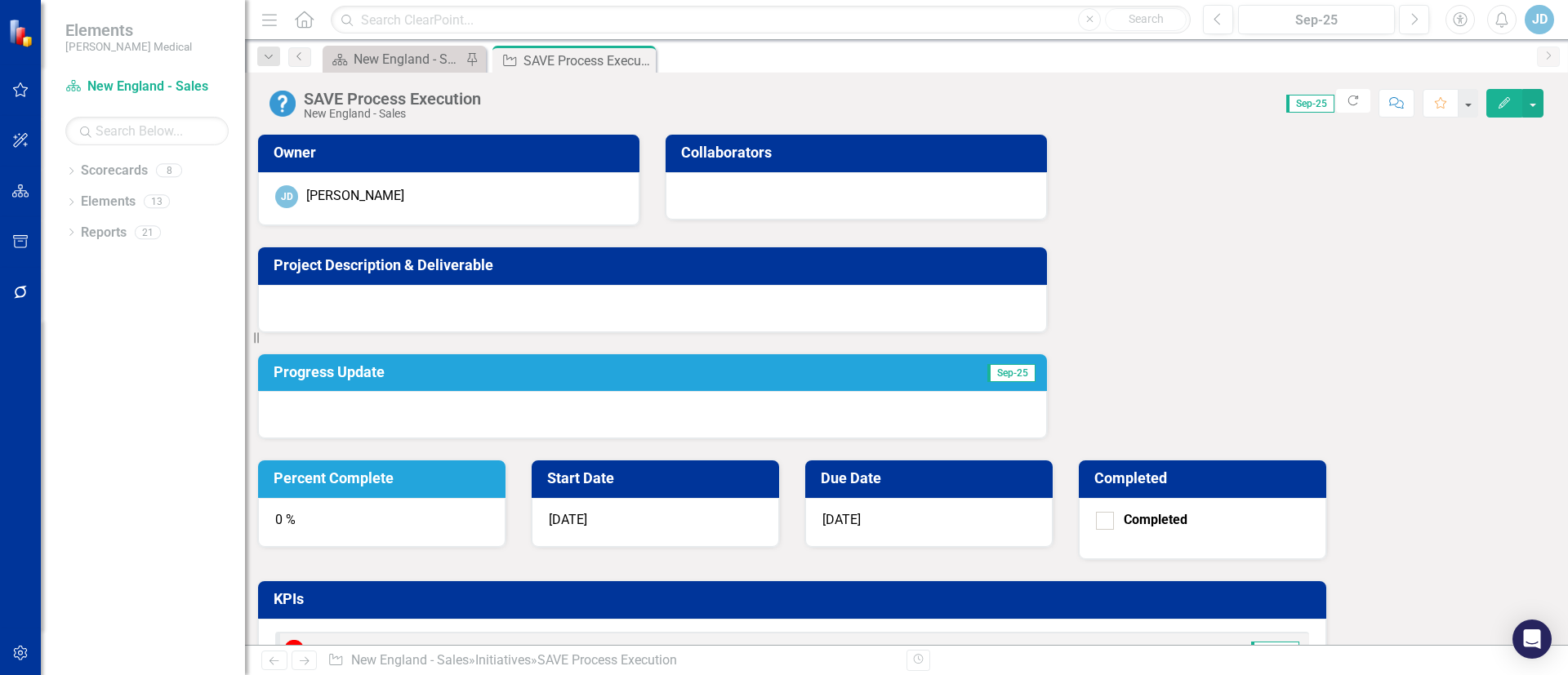
click at [552, 642] on link "NE - Weekly Installed New Account Sales" at bounding box center [432, 650] width 241 height 16
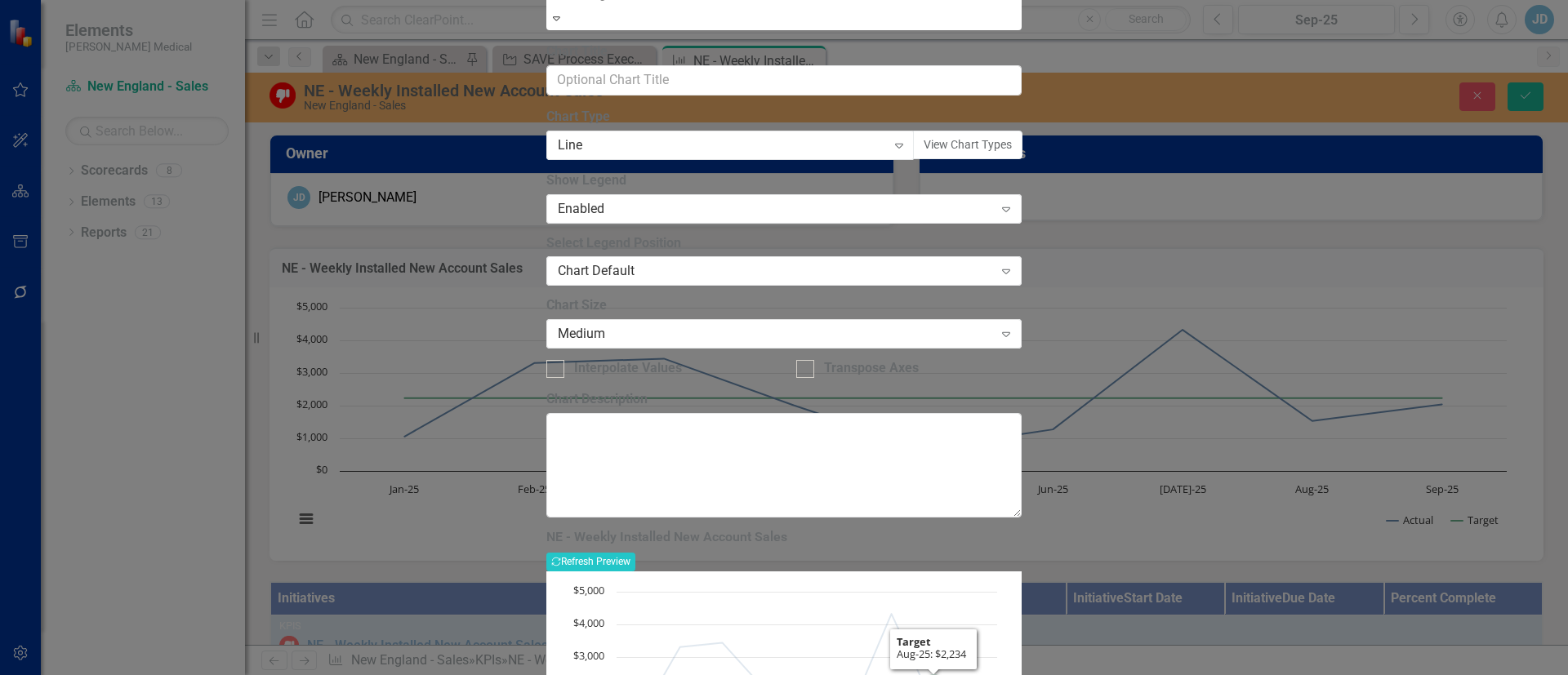
drag, startPoint x: 1539, startPoint y: 19, endPoint x: 1467, endPoint y: 193, distance: 188.3
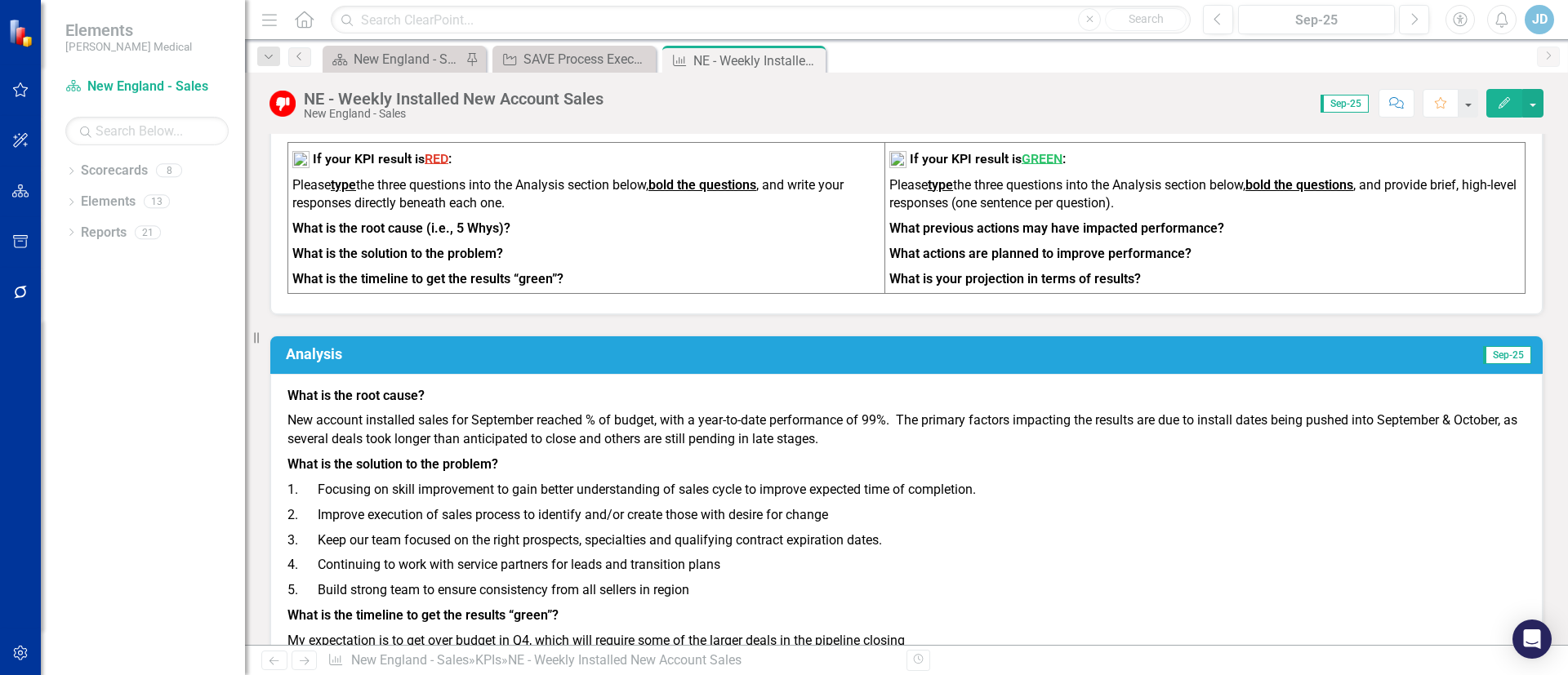
scroll to position [734, 0]
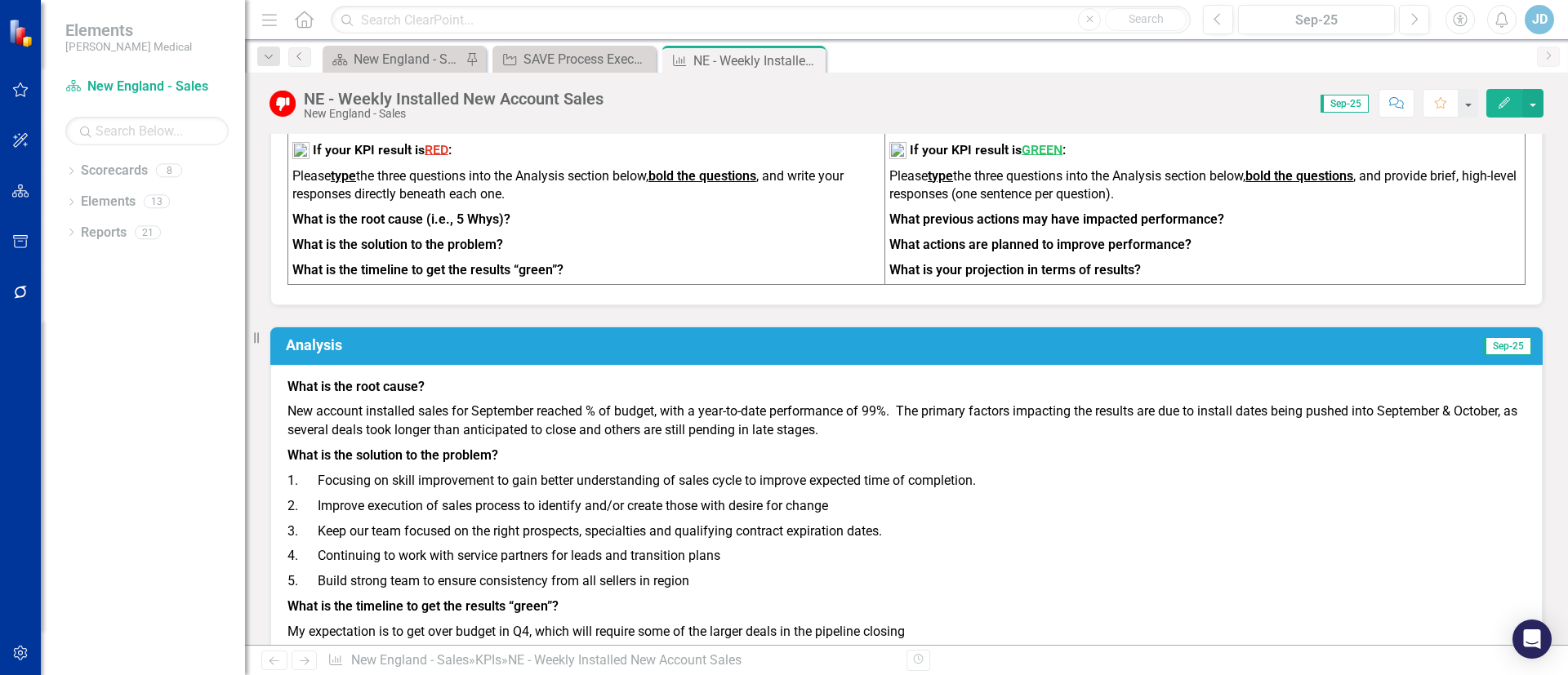
click at [646, 494] on p "1. Focusing on skill improvement to gain better understanding of sales cycle to…" at bounding box center [907, 481] width 1238 height 25
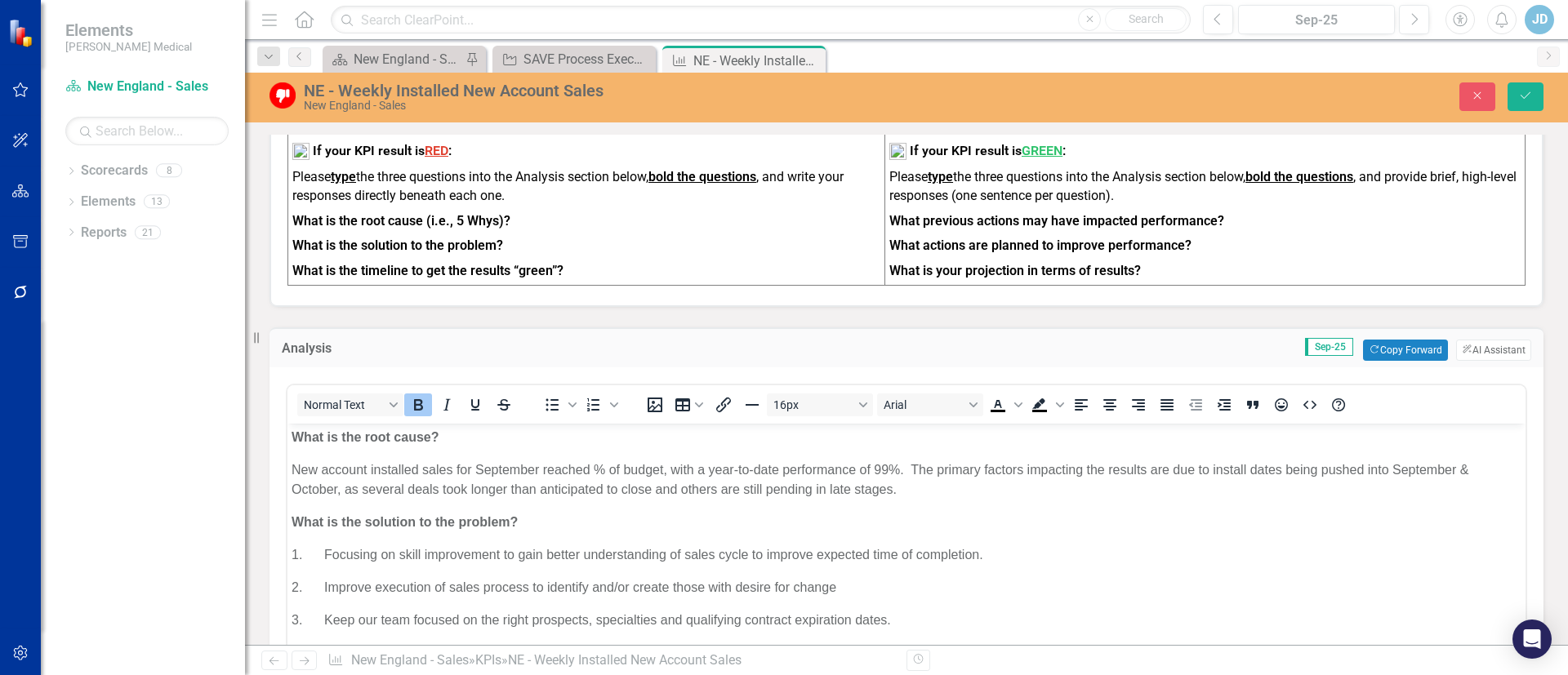
scroll to position [0, 0]
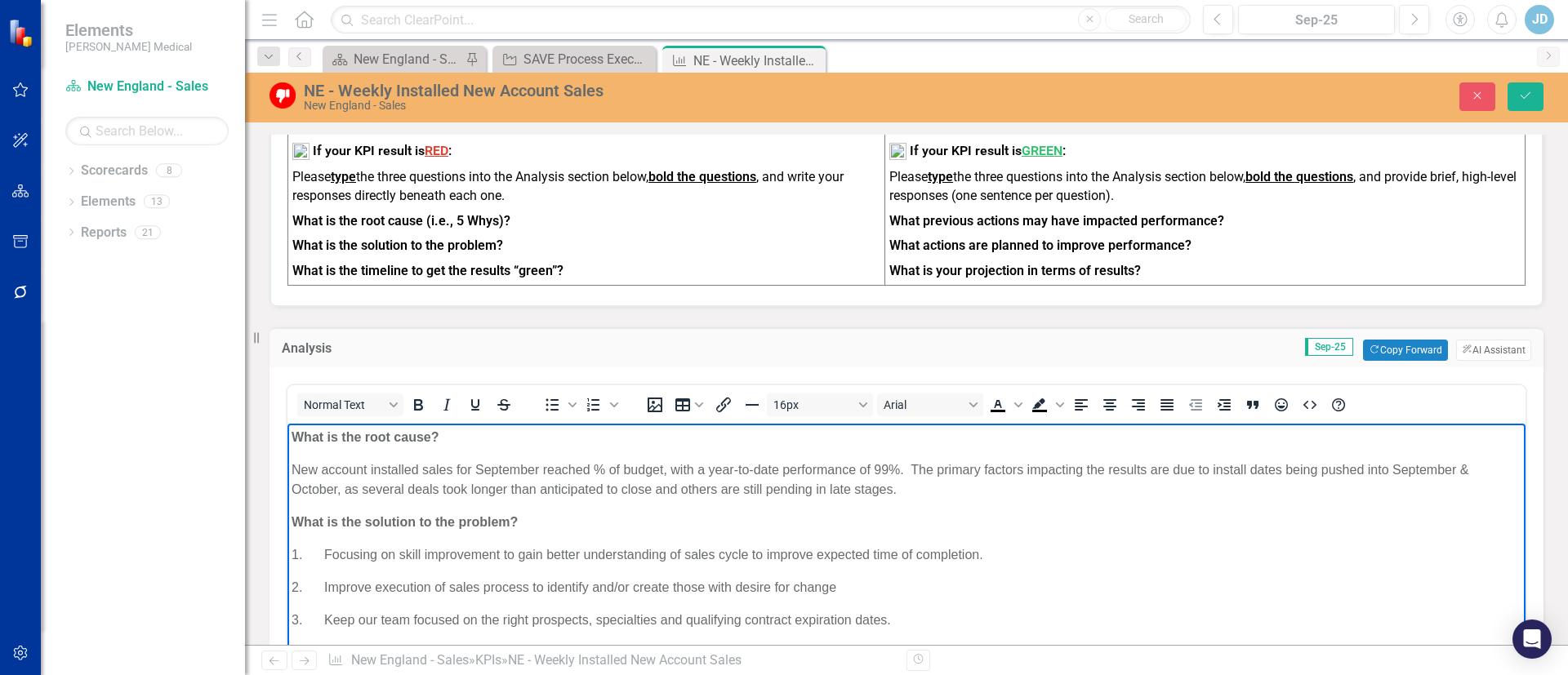
click at [645, 477] on p "New account installed sales for September reached % of budget, with a year-to-d…" at bounding box center [906, 480] width 1230 height 39
drag, startPoint x: 593, startPoint y: 466, endPoint x: 649, endPoint y: 451, distance: 58.0
click at [594, 466] on p "New account installed sales for September reached % of budget, with a year-to-d…" at bounding box center [906, 480] width 1230 height 39
drag, startPoint x: 906, startPoint y: 464, endPoint x: 923, endPoint y: 427, distance: 40.7
click at [908, 454] on body "What is the root cause? New account installed sales for September reached 92% o…" at bounding box center [907, 600] width 1238 height 354
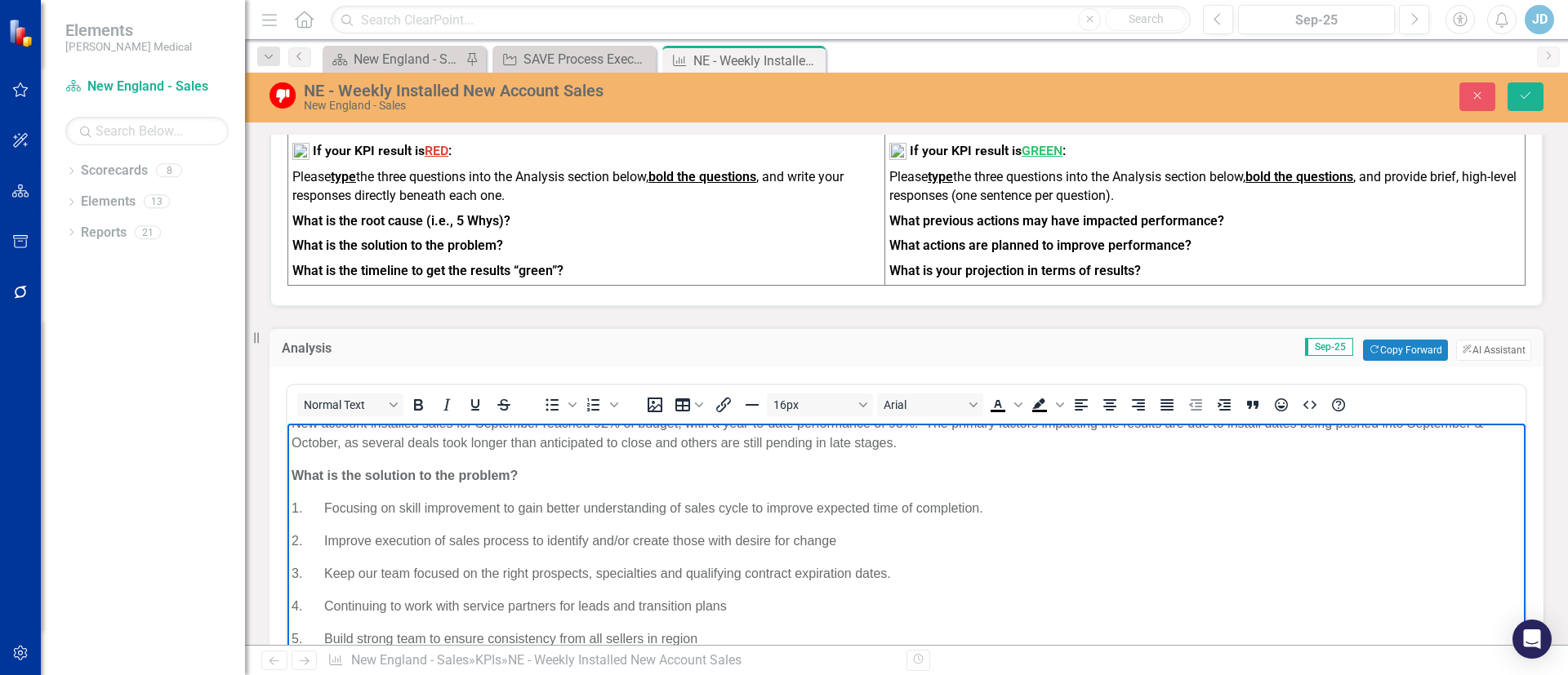
scroll to position [69, 0]
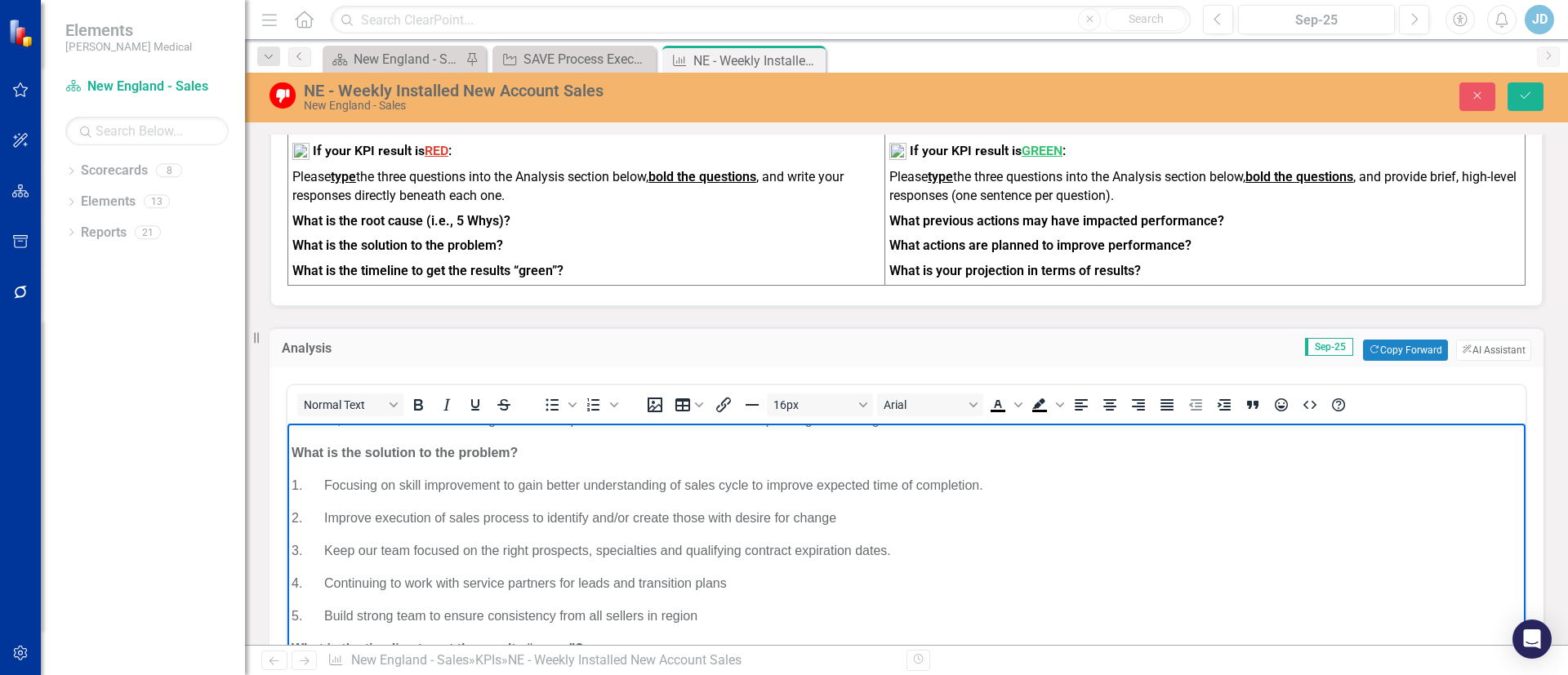
click at [1248, 552] on p "3. Keep our team focused on the right prospects, specialties and qualifying con…" at bounding box center [906, 550] width 1230 height 20
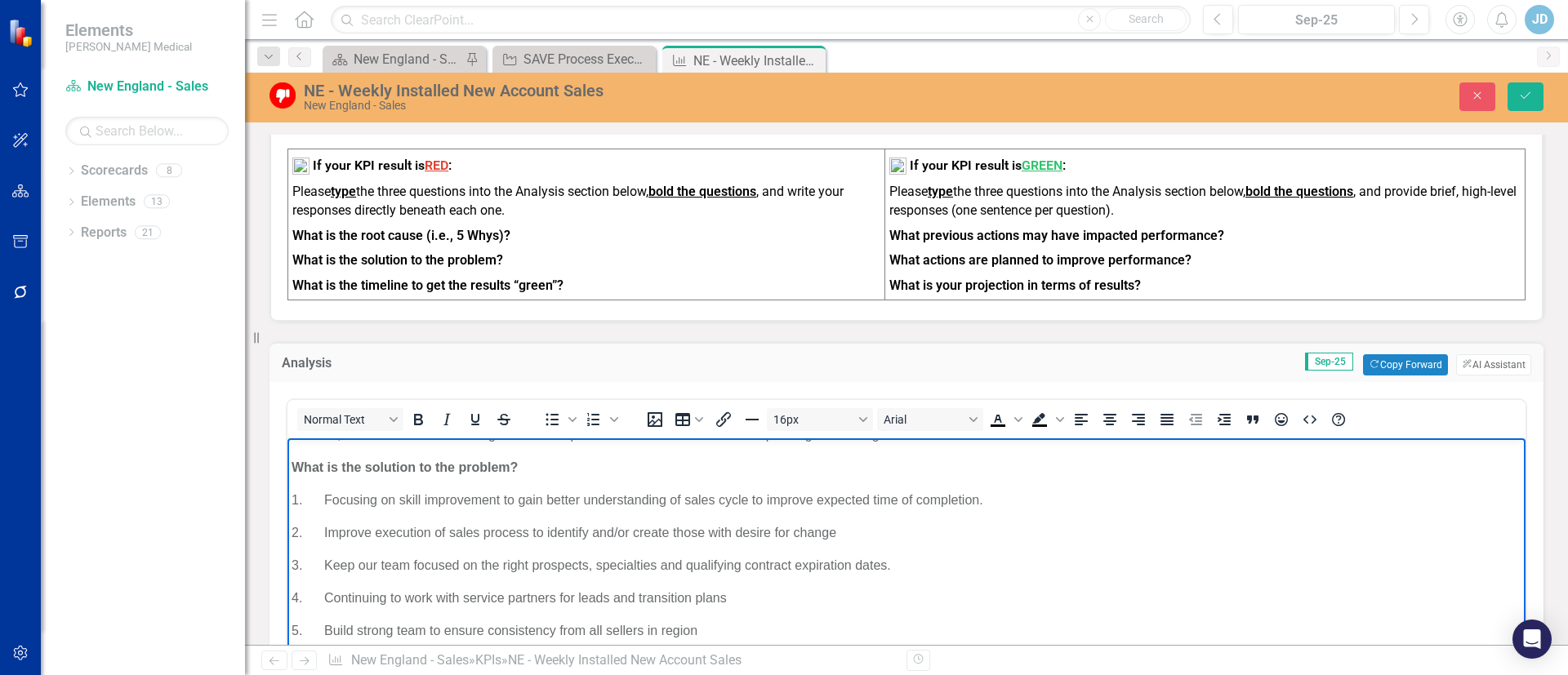
scroll to position [0, 0]
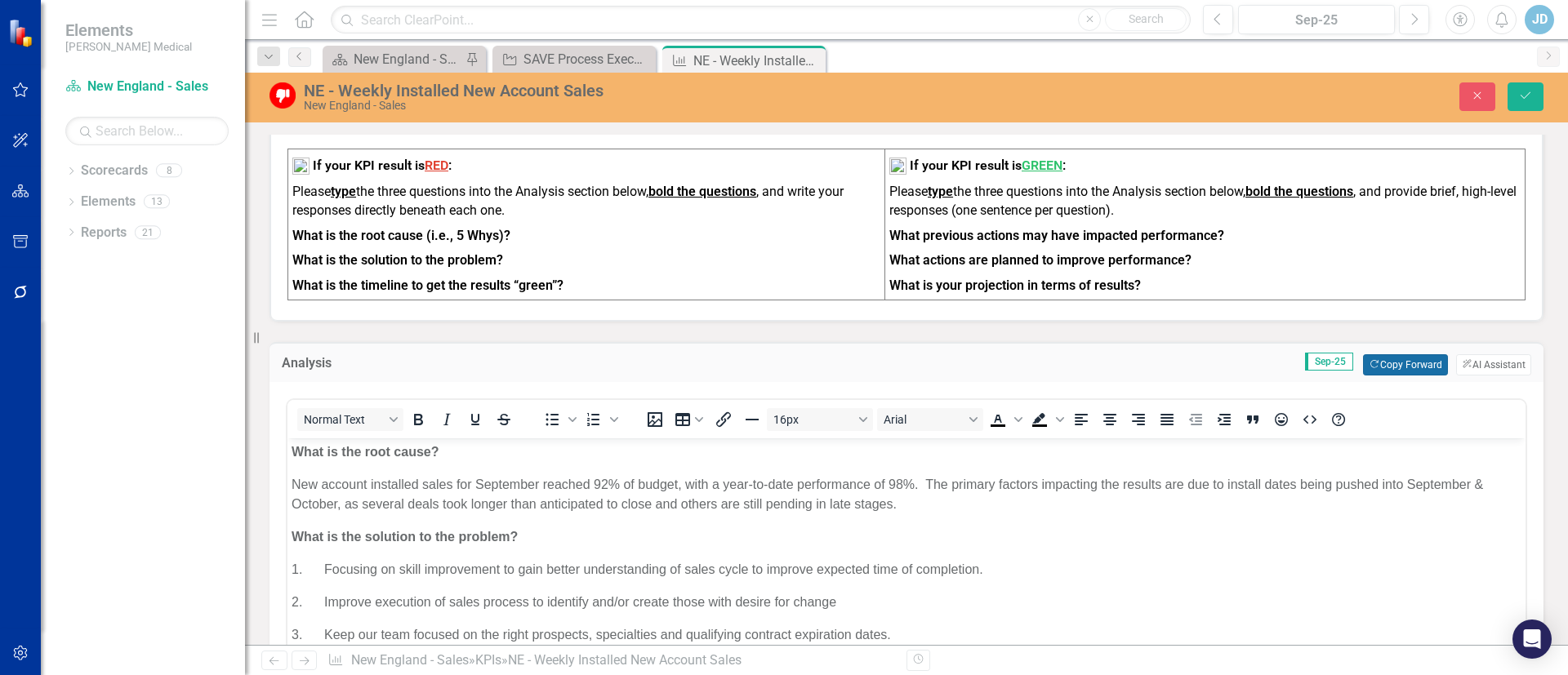
click at [1400, 376] on button "Copy Forward Copy Forward" at bounding box center [1405, 364] width 85 height 22
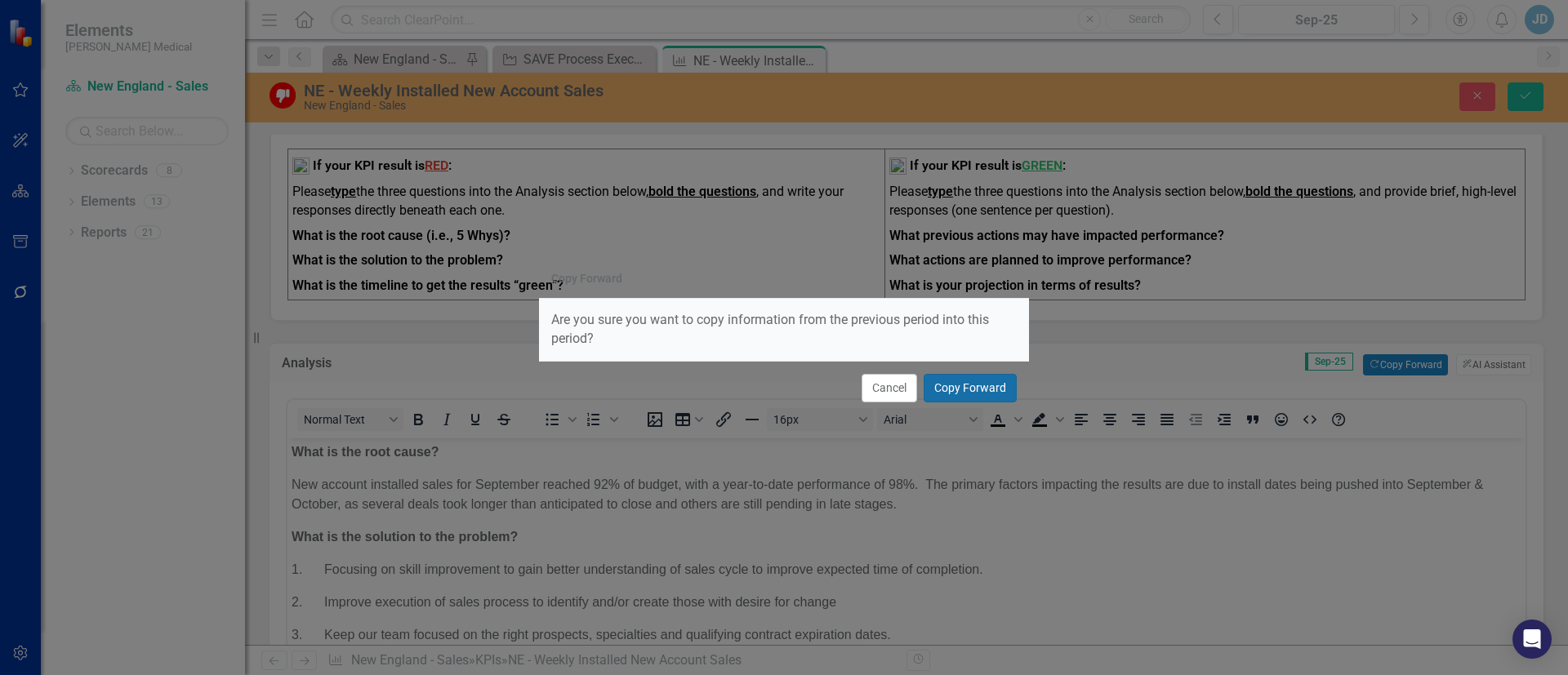
drag, startPoint x: 974, startPoint y: 394, endPoint x: 1005, endPoint y: 407, distance: 33.6
click at [974, 393] on button "Copy Forward" at bounding box center [970, 388] width 93 height 28
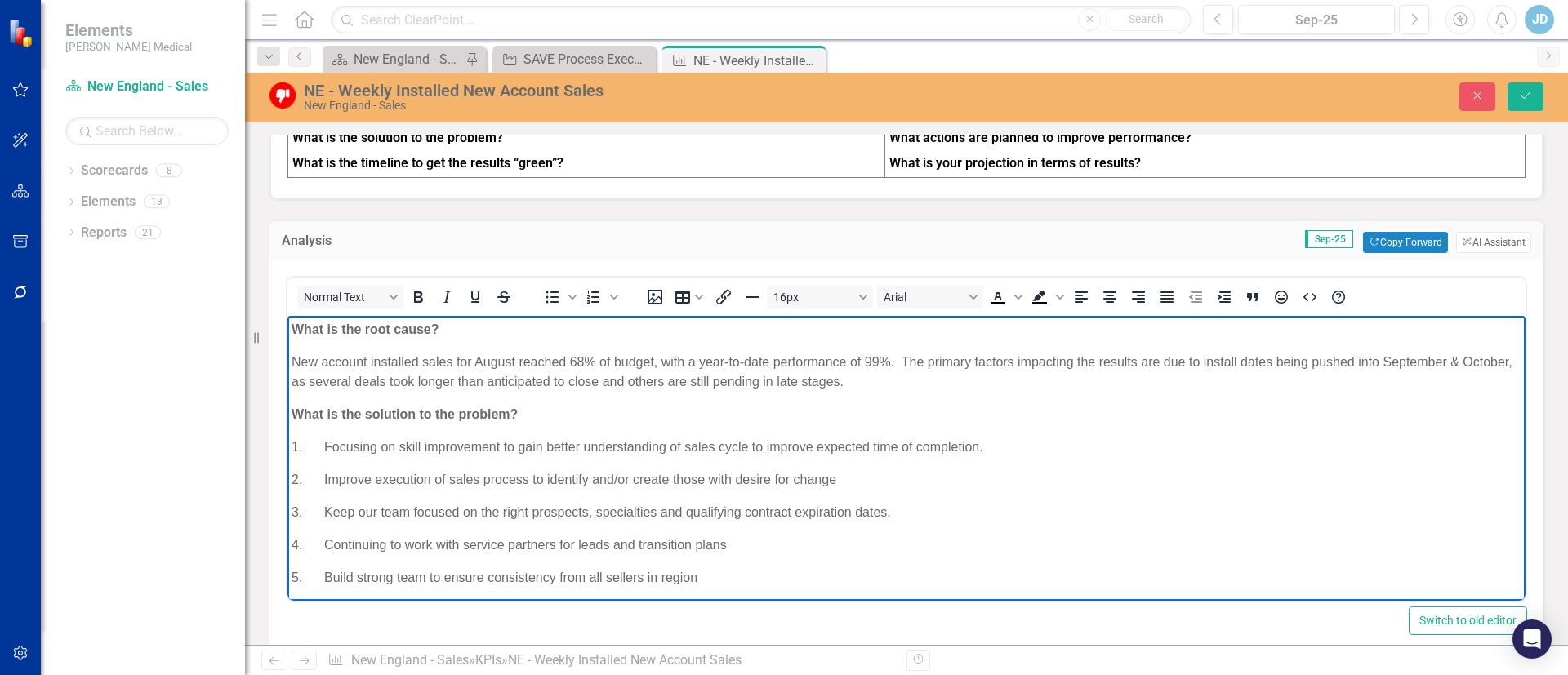
click at [578, 362] on p "New account installed sales for August reached 68% of budget, with a year-to-da…" at bounding box center [906, 372] width 1230 height 39
click at [587, 361] on p "New account installed sales for August reached 68% of budget, with a year-to-da…" at bounding box center [906, 372] width 1230 height 39
click at [519, 361] on p "New account installed sales for August reached 68% of budget, with a year-to-da…" at bounding box center [906, 372] width 1230 height 39
drag, startPoint x: 480, startPoint y: 365, endPoint x: 487, endPoint y: 353, distance: 13.9
click at [484, 357] on p "New account installed sales for Aeptember reached 68% of budget, with a year-to…" at bounding box center [906, 372] width 1230 height 39
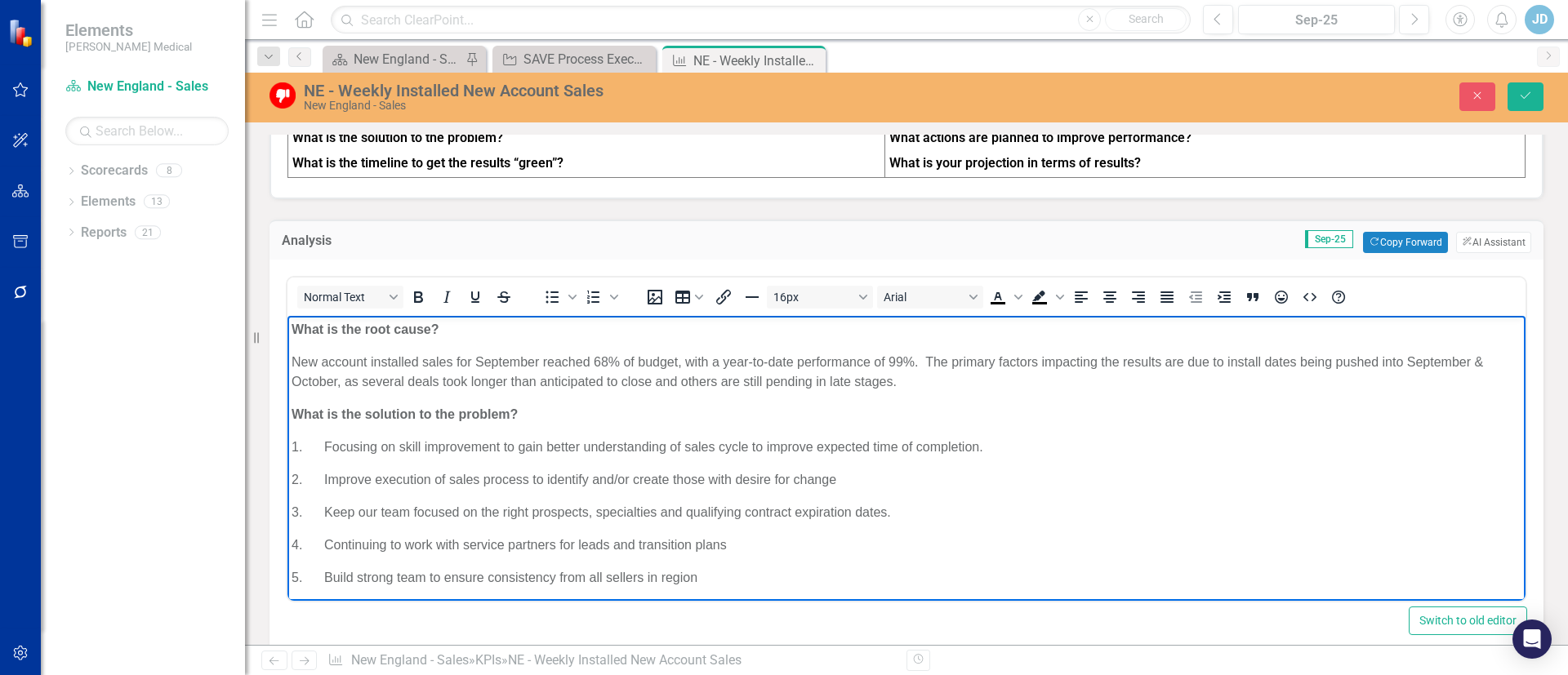
drag, startPoint x: 609, startPoint y: 363, endPoint x: 614, endPoint y: 328, distance: 35.4
click at [611, 354] on p "New account installed sales for September reached 68% of budget, with a year-to…" at bounding box center [906, 372] width 1230 height 39
click at [907, 358] on p "New account installed sales for September reached 92 % of budget, with a year-t…" at bounding box center [906, 372] width 1230 height 39
click at [1086, 489] on body "What is the root cause? New account installed sales for September reached 92 % …" at bounding box center [907, 492] width 1238 height 354
drag, startPoint x: 1152, startPoint y: 560, endPoint x: 1158, endPoint y: 567, distance: 9.2
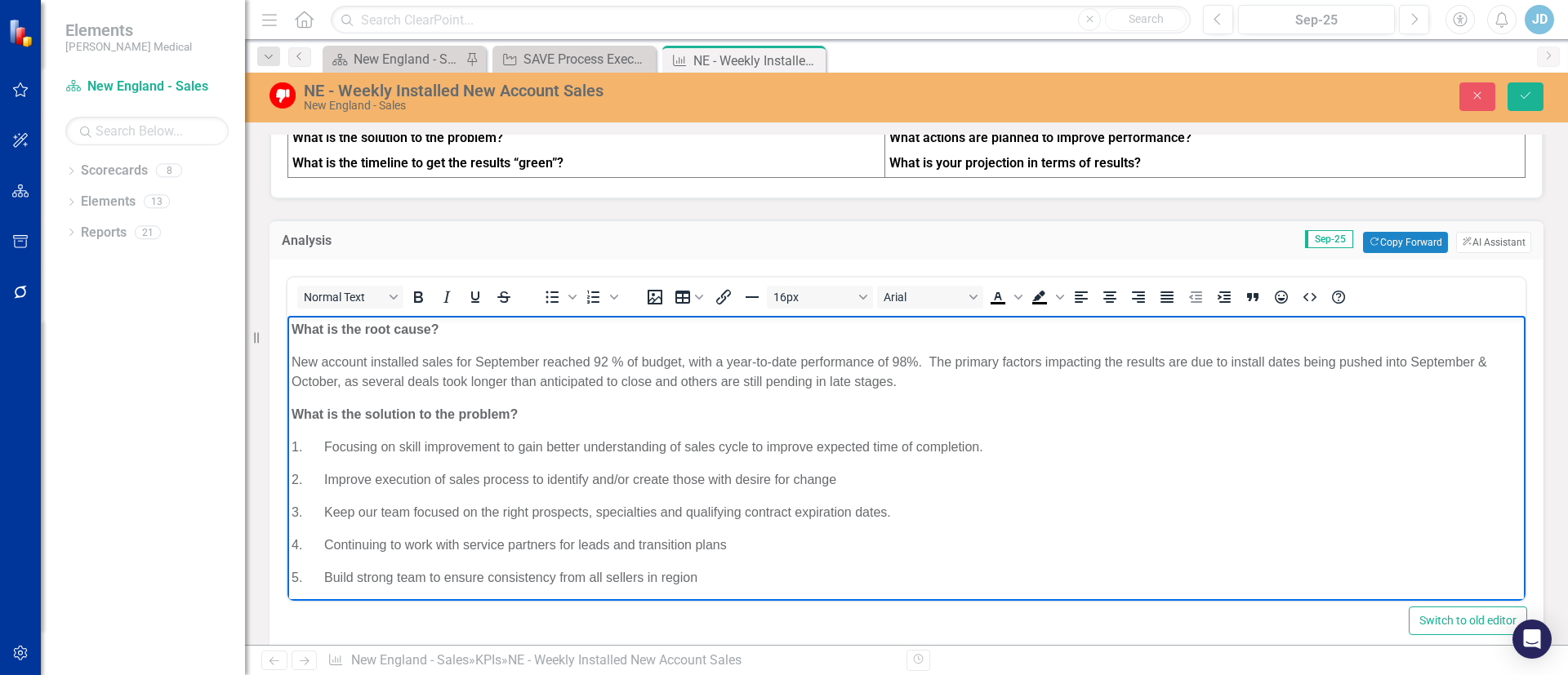
click at [1157, 569] on body "What is the root cause? New account installed sales for September reached 92 % …" at bounding box center [907, 492] width 1238 height 354
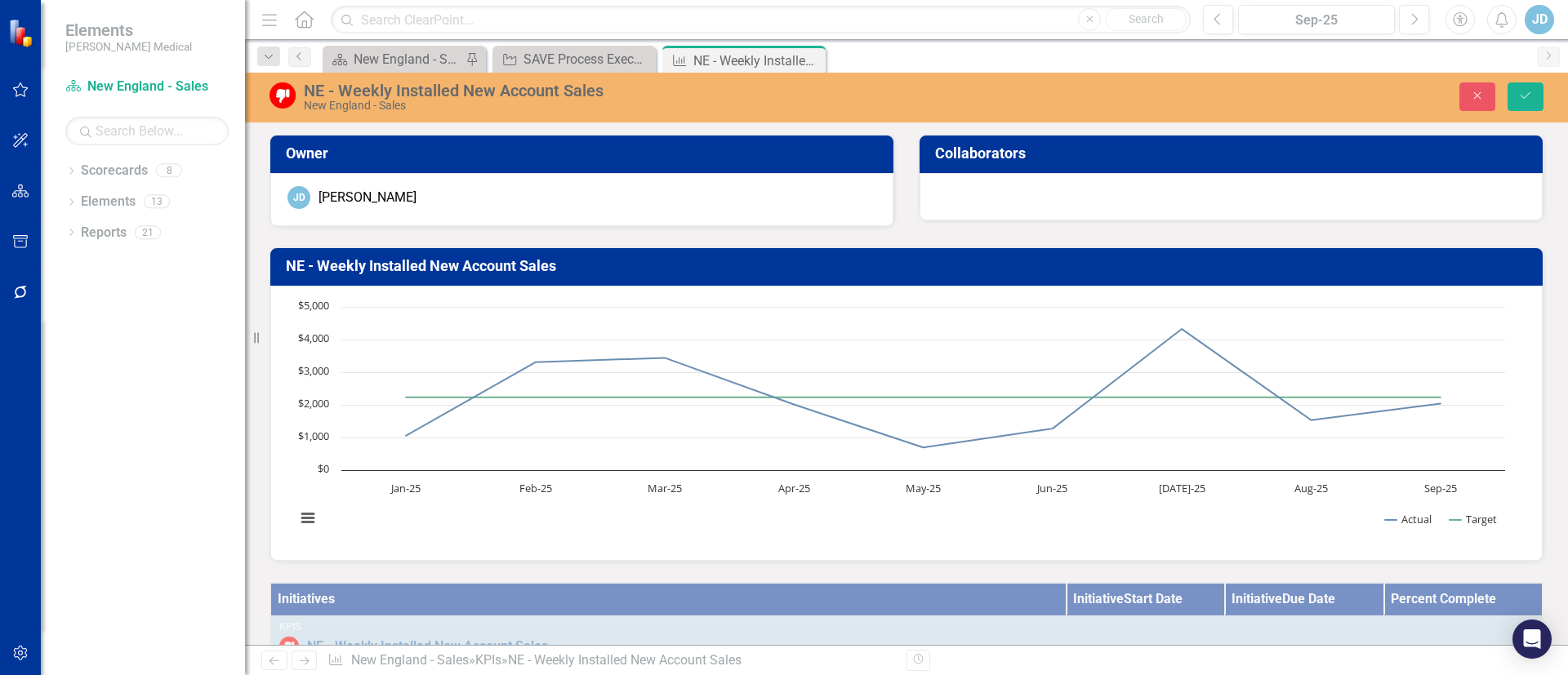
scroll to position [842, 0]
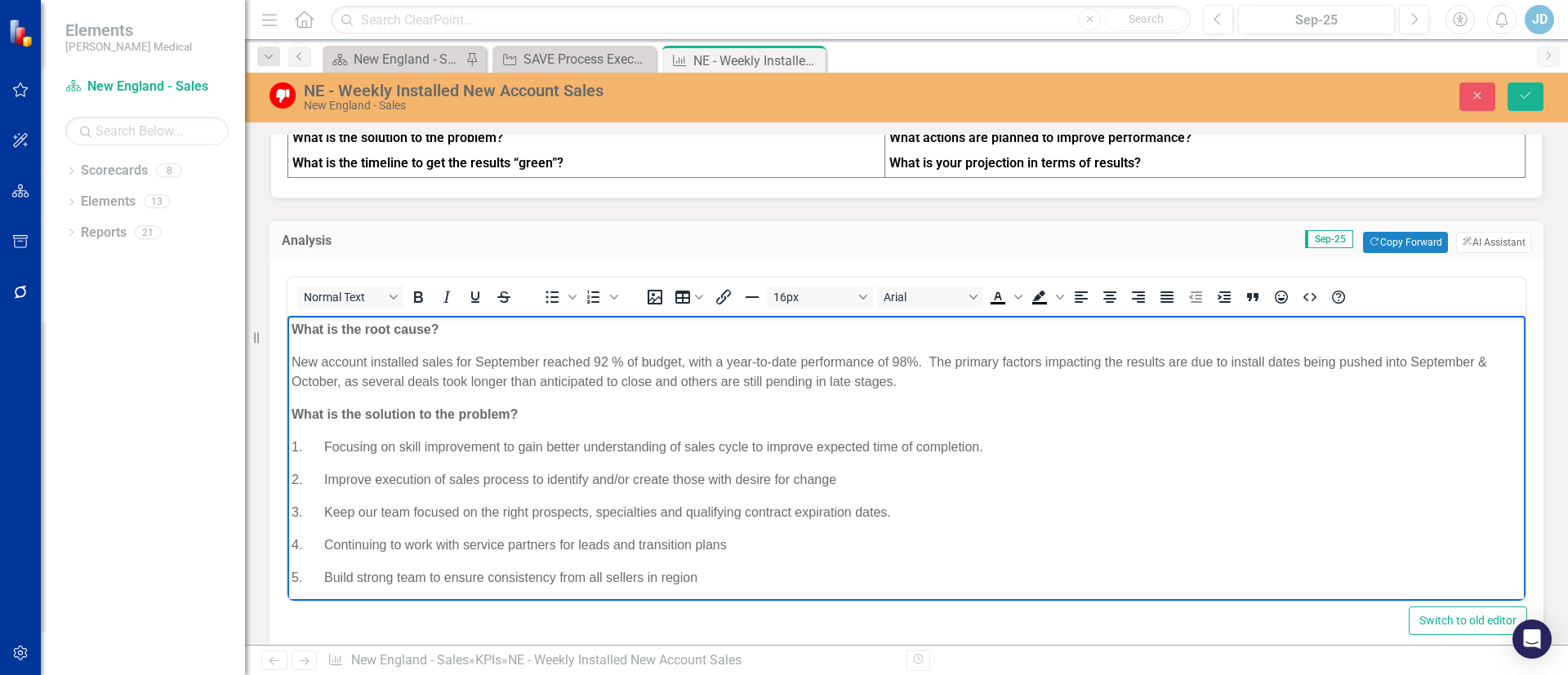
click at [609, 352] on p "New account installed sales for September reached 92 % of budget, with a year-t…" at bounding box center [906, 372] width 1230 height 39
click at [616, 364] on p "New account installed sales for September reached 92 % of budget, with a year-t…" at bounding box center [906, 372] width 1230 height 39
click at [590, 360] on p "New account installed sales for September reached 92% of budget, with a year-to…" at bounding box center [906, 372] width 1230 height 39
click at [1483, 359] on p "New account installed sales for September reached 92% of budget, with a year-to…" at bounding box center [906, 372] width 1230 height 39
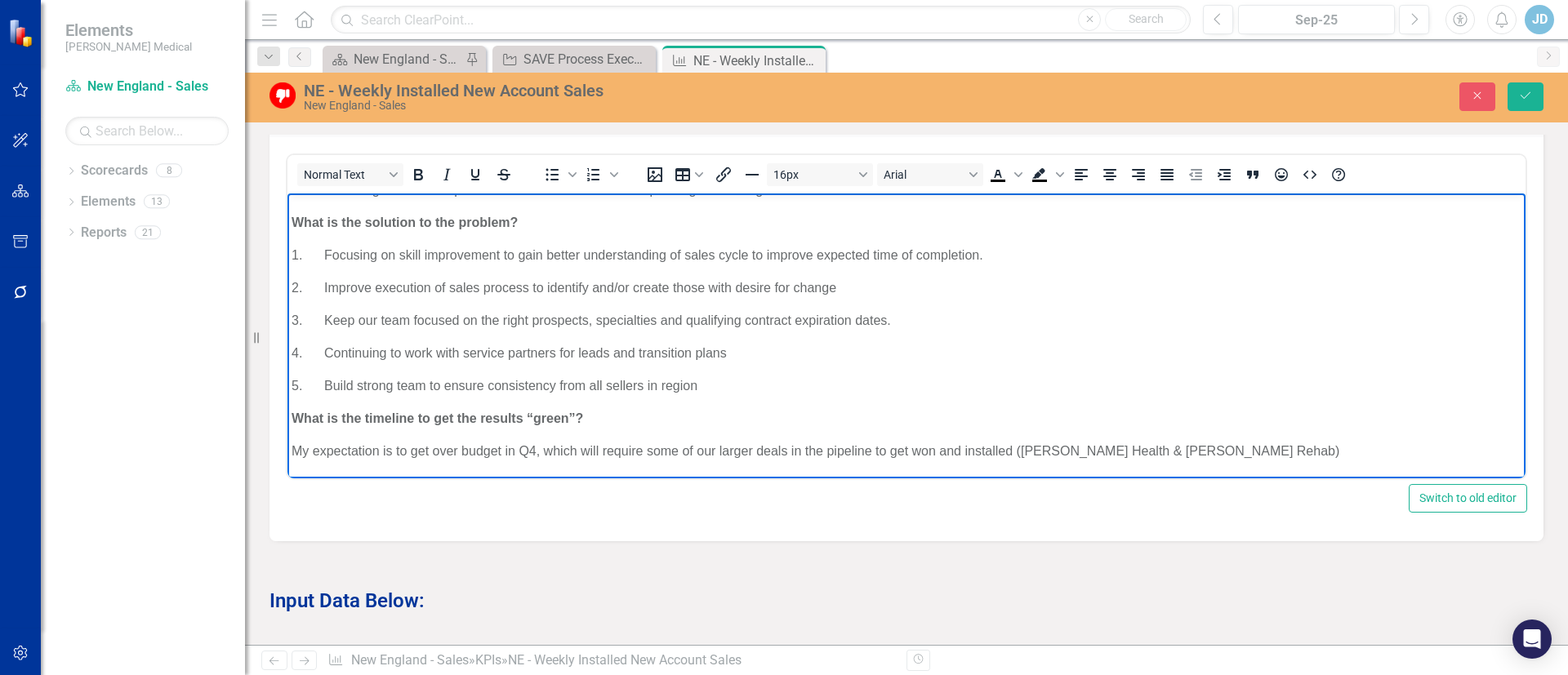
scroll to position [0, 0]
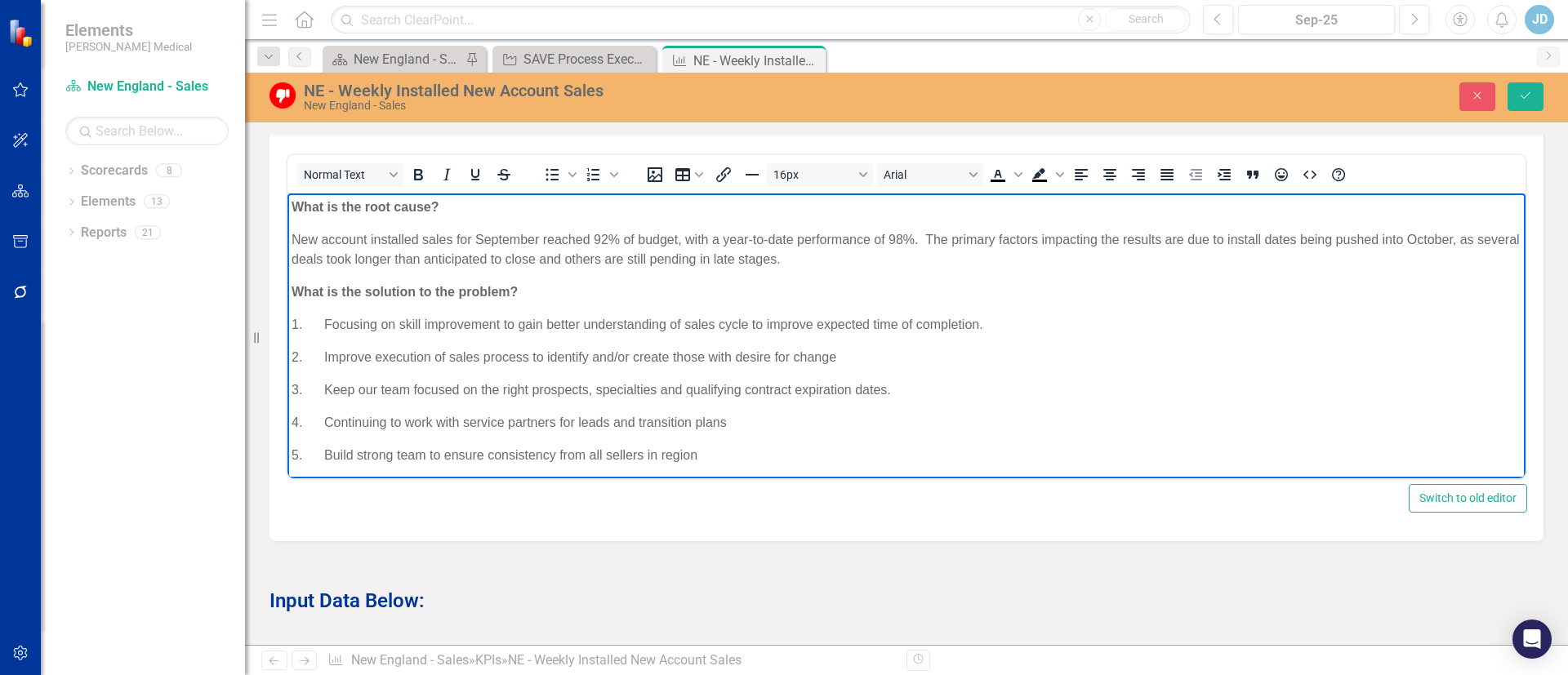
click at [862, 265] on p "New account installed sales for September reached 92% of budget, with a year-to…" at bounding box center [906, 250] width 1230 height 39
click at [830, 259] on p "New account installed sales for September reached 92% of budget, with a year-to…" at bounding box center [906, 250] width 1230 height 39
click at [835, 253] on p "New account installed sales for September reached 92% of budget, with a year-to…" at bounding box center [906, 250] width 1230 height 39
click at [1094, 253] on p "New account installed sales for September reached 92% of budget, with a year-to…" at bounding box center [906, 250] width 1230 height 39
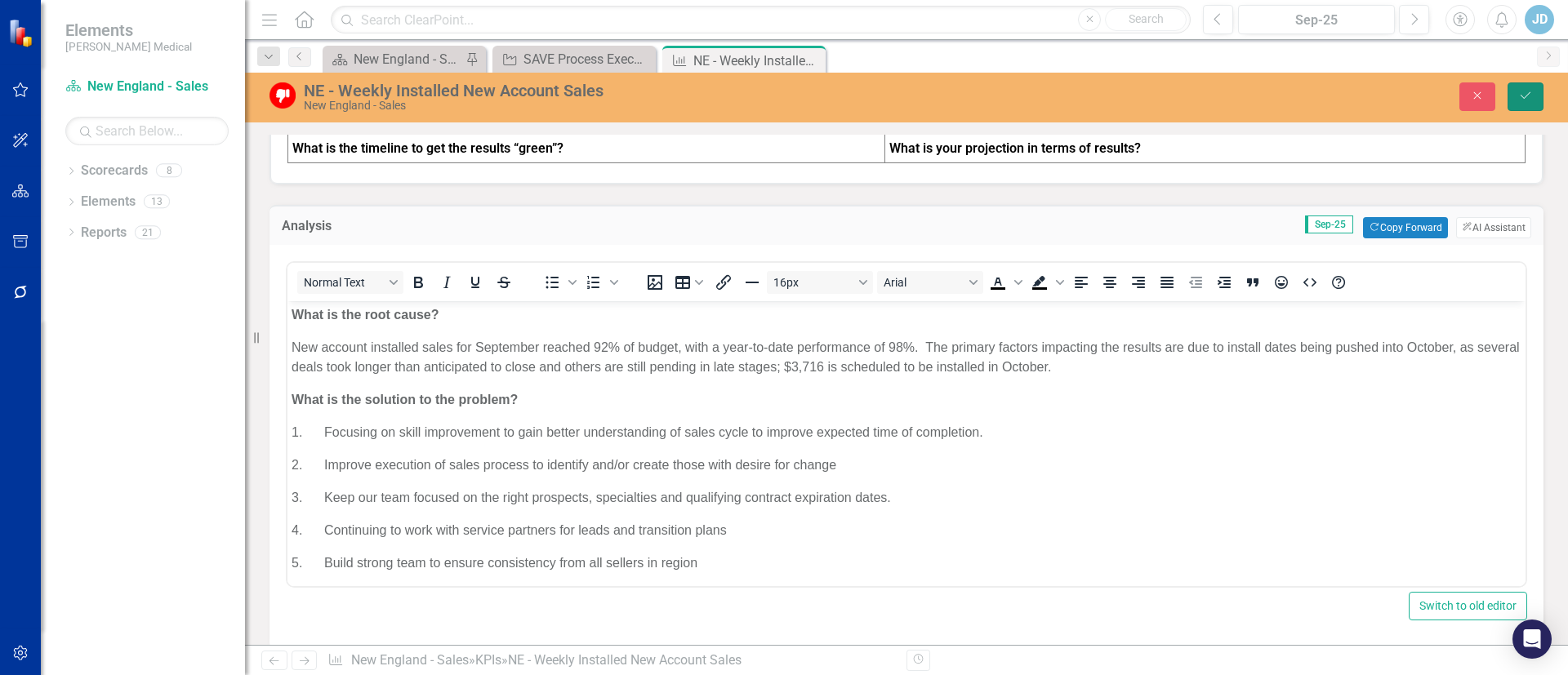
click at [1526, 105] on button "Save" at bounding box center [1526, 97] width 36 height 28
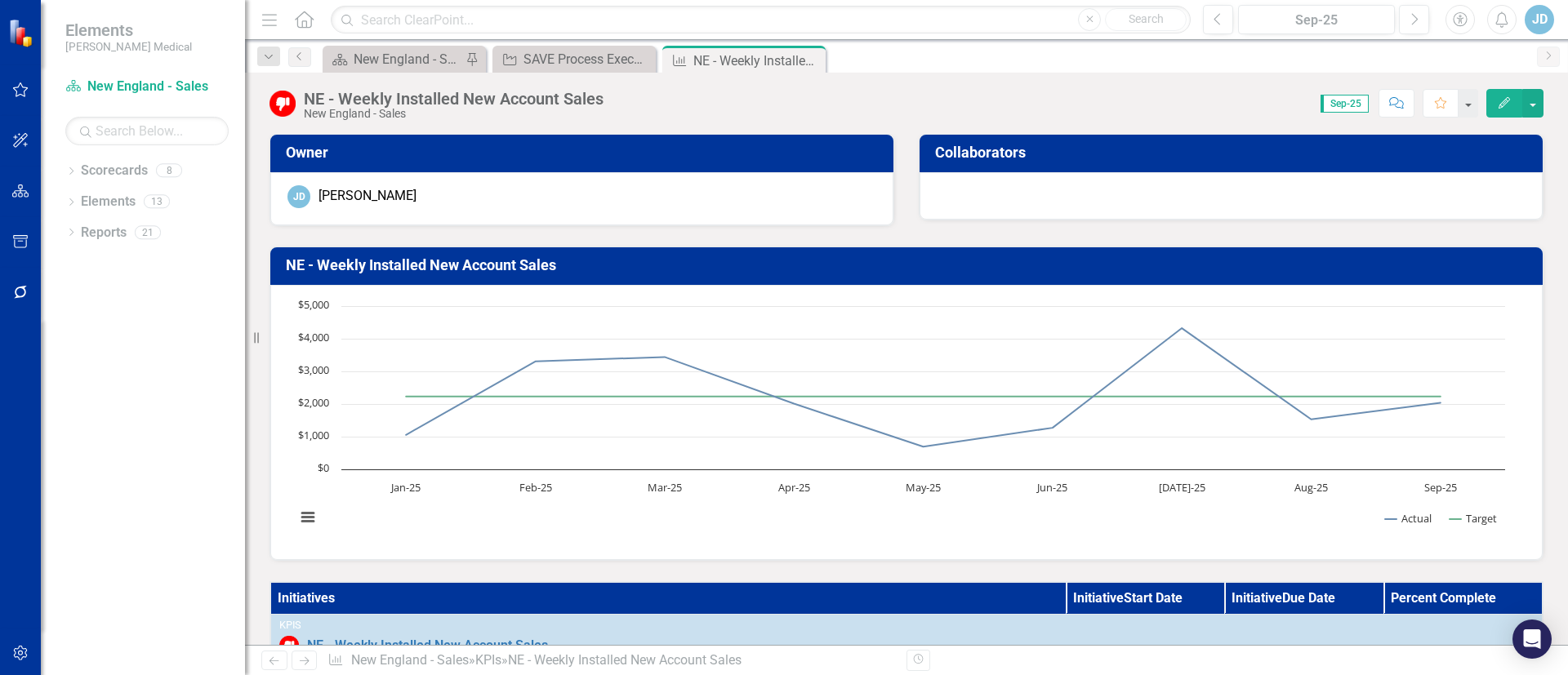
click at [1513, 101] on button "Edit" at bounding box center [1504, 103] width 36 height 28
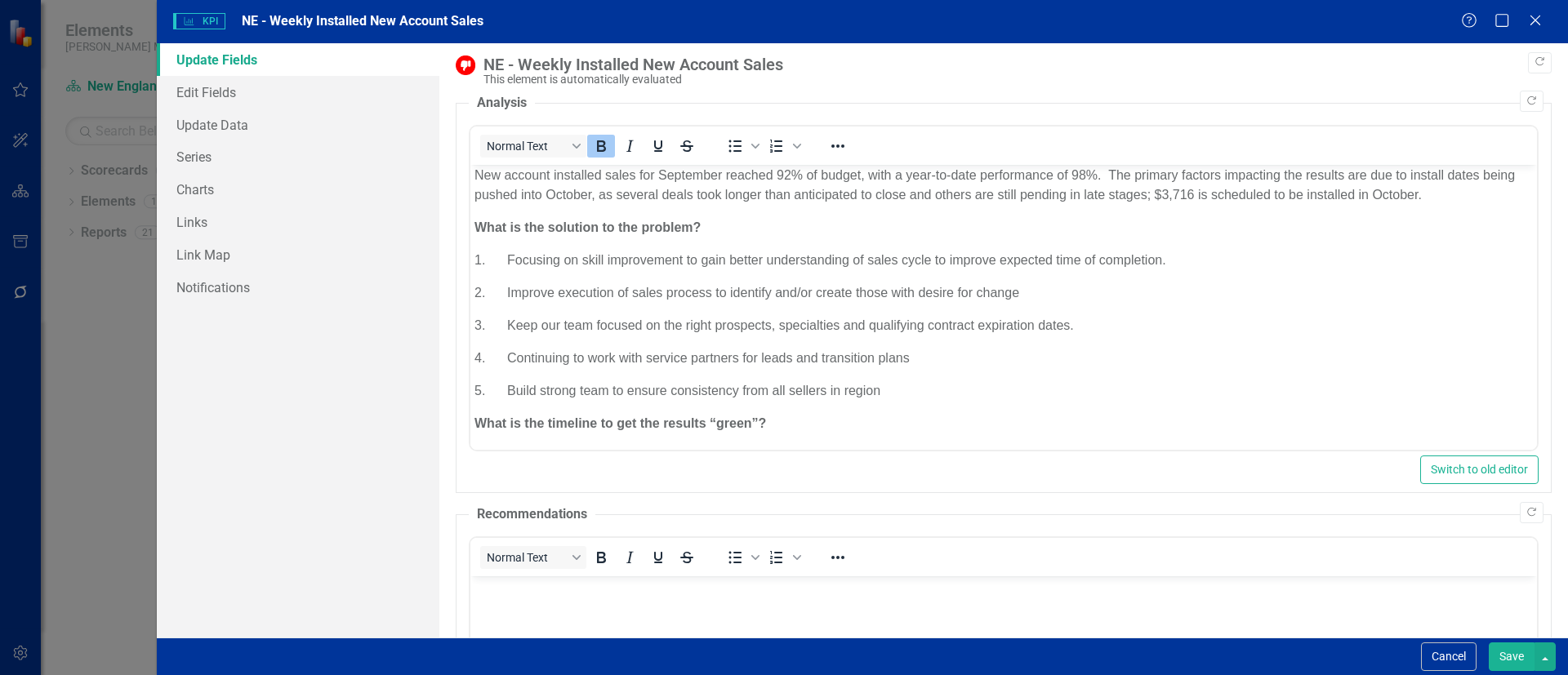
scroll to position [69, 0]
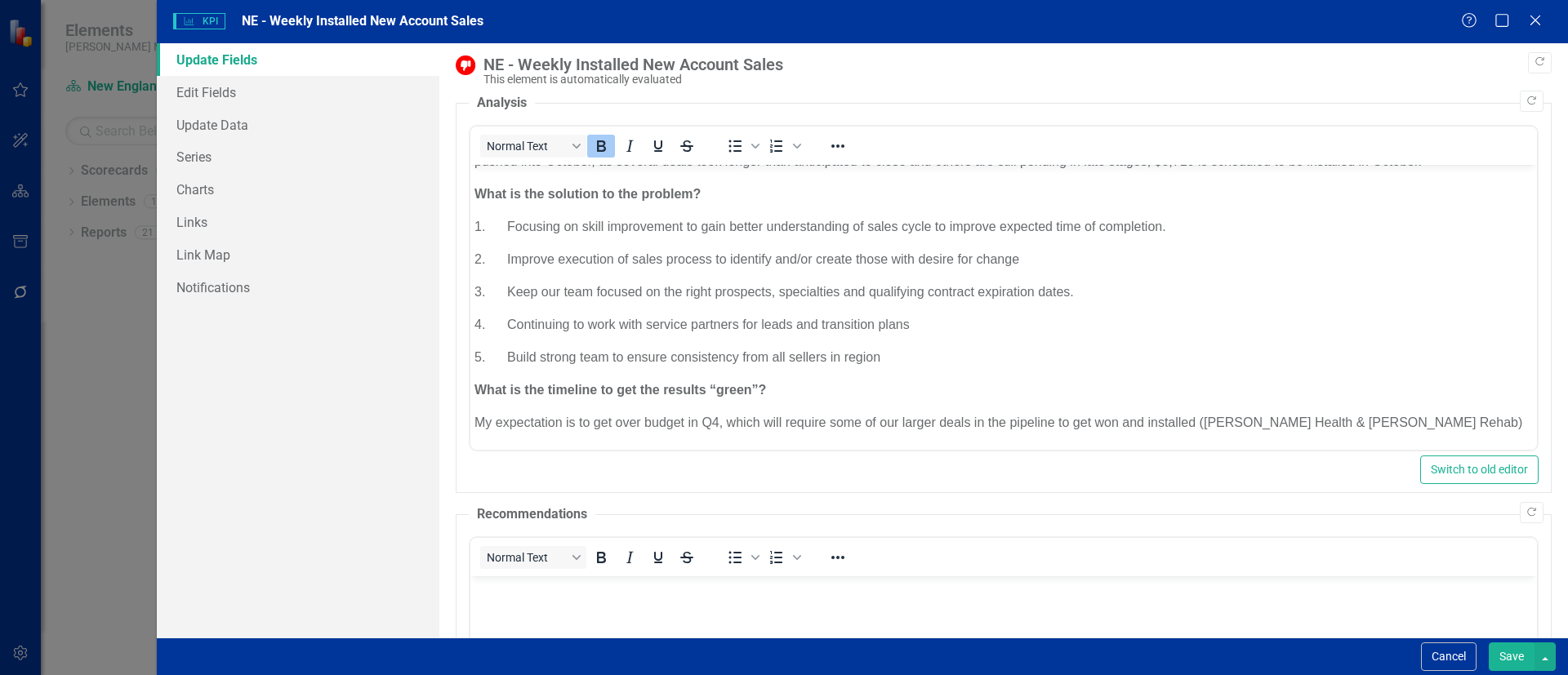
click at [1508, 654] on button "Save" at bounding box center [1512, 656] width 46 height 28
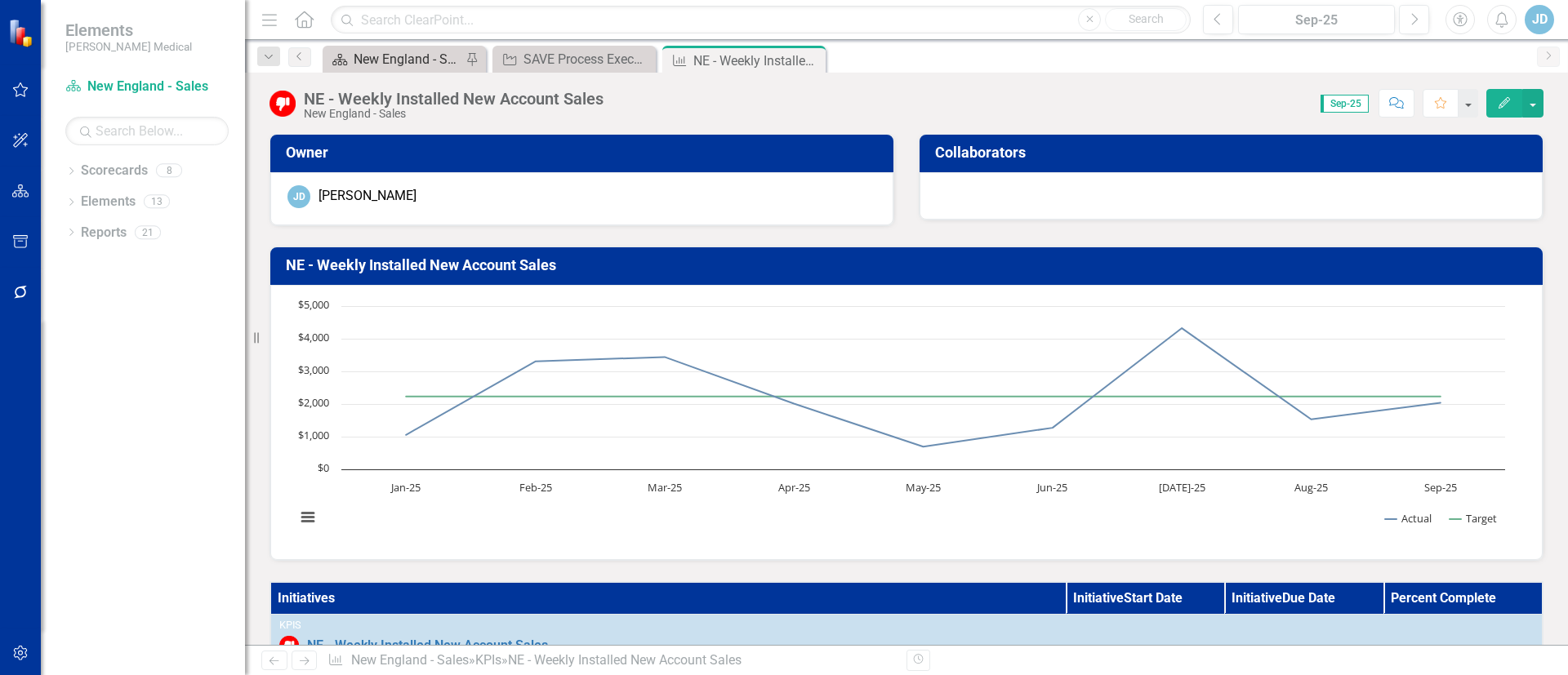
click at [408, 52] on div "New England - Sales - Overview Dashboard" at bounding box center [407, 59] width 108 height 21
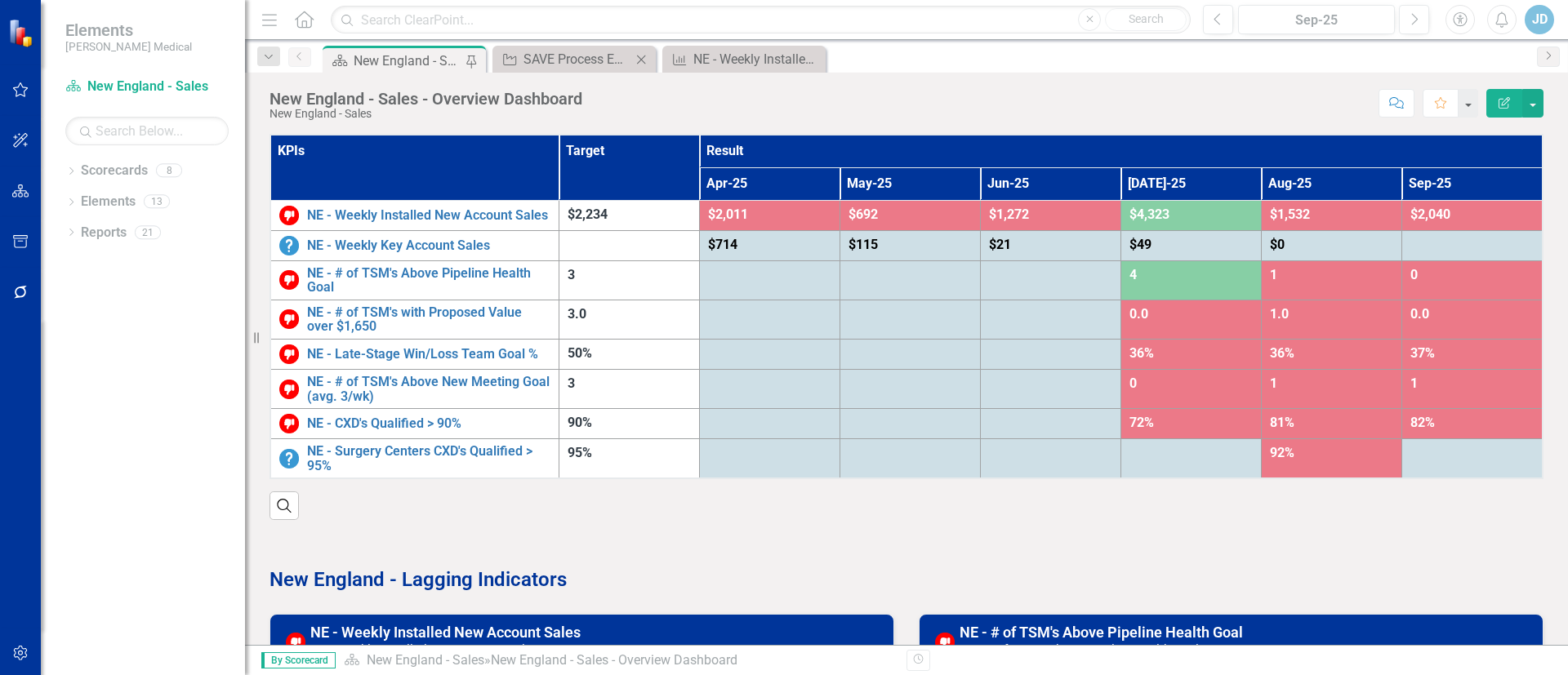
click at [640, 57] on icon at bounding box center [642, 59] width 9 height 9
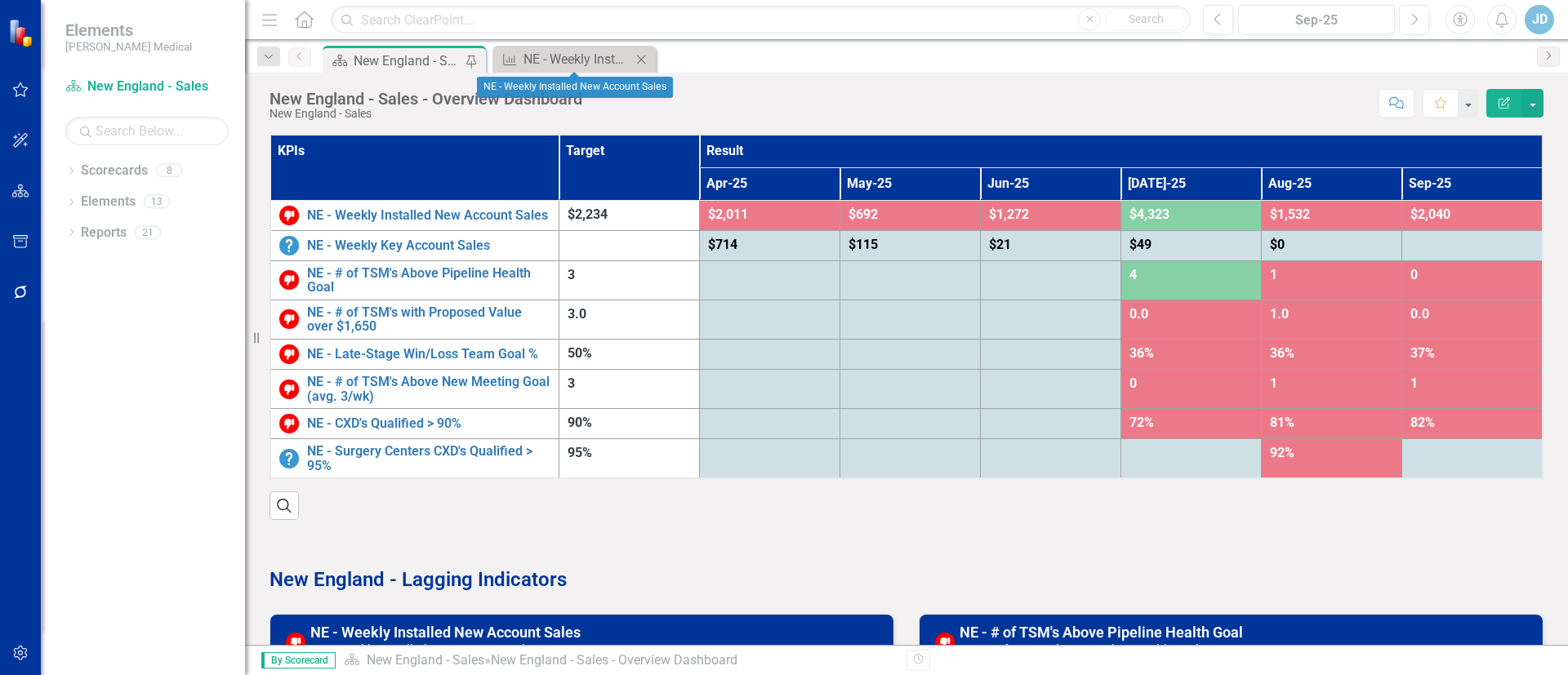
click at [640, 56] on icon "Close" at bounding box center [641, 59] width 16 height 13
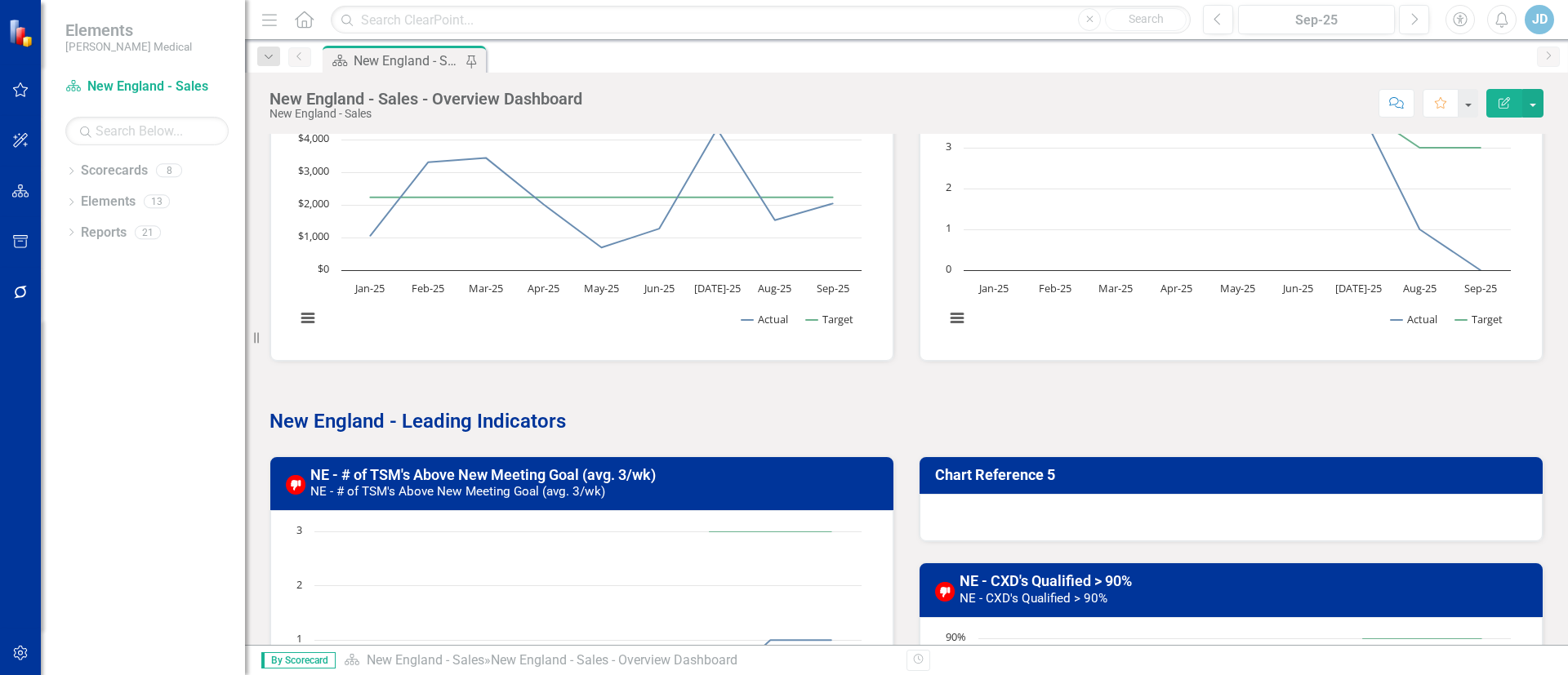
scroll to position [363, 0]
